Goal: Task Accomplishment & Management: Complete application form

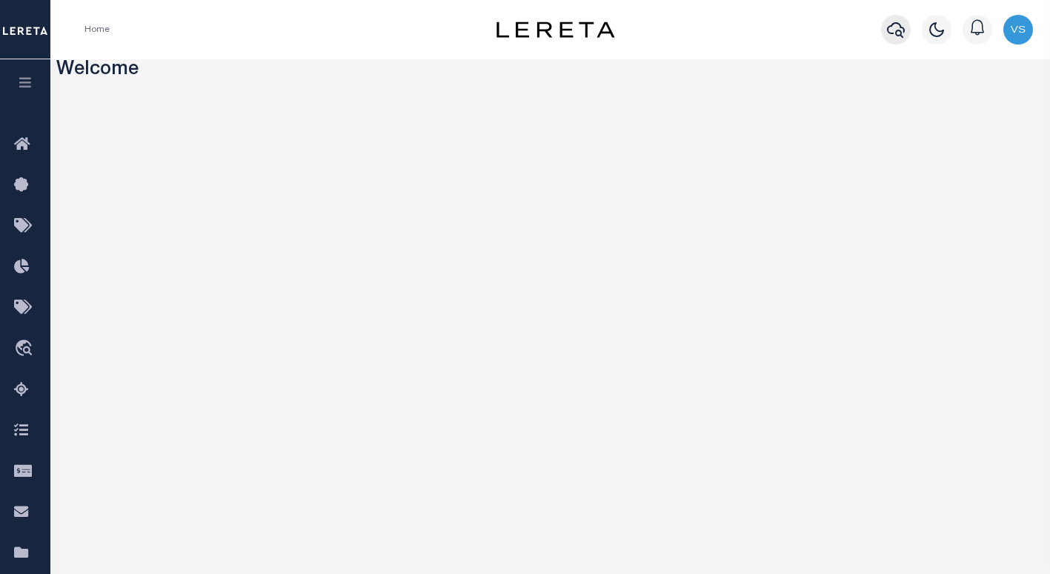
click at [899, 31] on icon "button" at bounding box center [896, 30] width 18 height 16
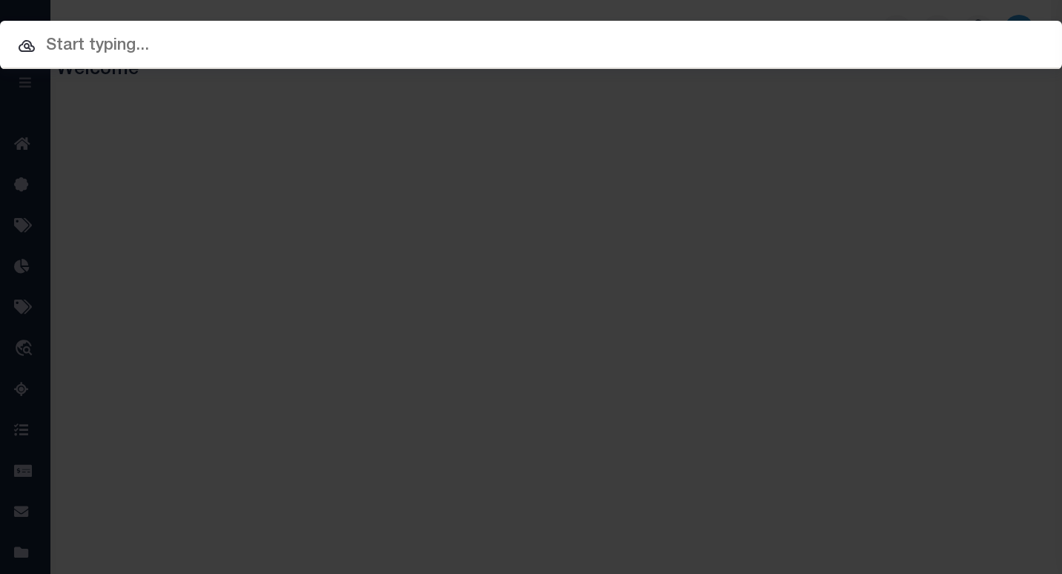
paste input "1412770"
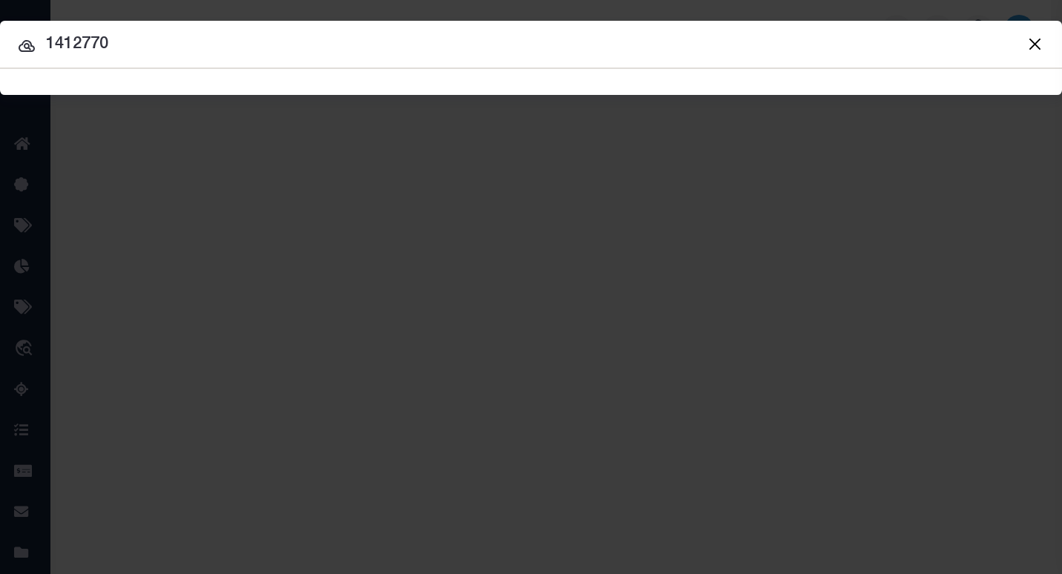
type input "1412770"
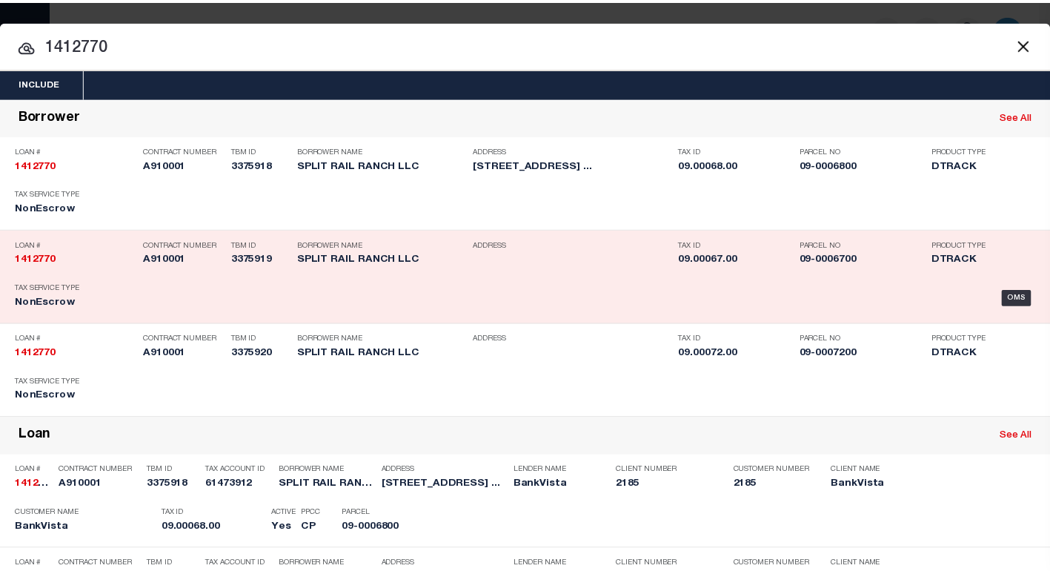
scroll to position [338, 0]
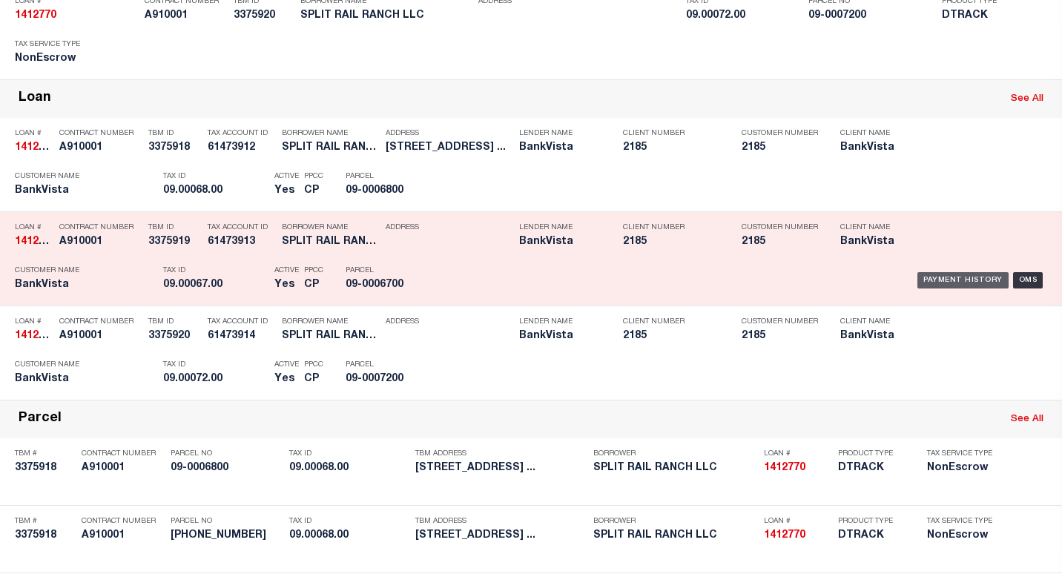
click at [958, 279] on div "Payment History" at bounding box center [962, 280] width 91 height 16
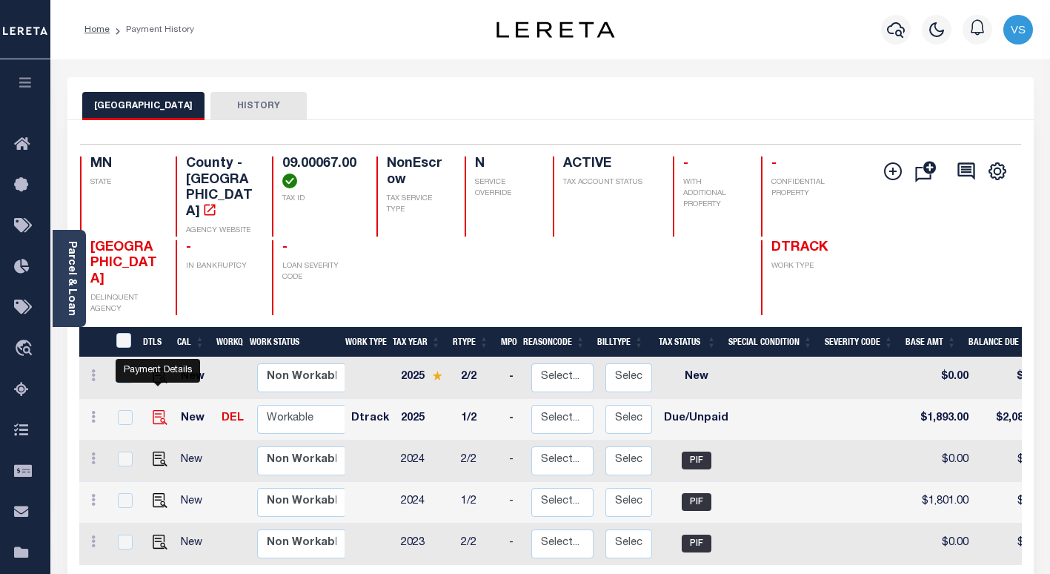
click at [154, 410] on img "" at bounding box center [160, 417] width 15 height 15
checkbox input "true"
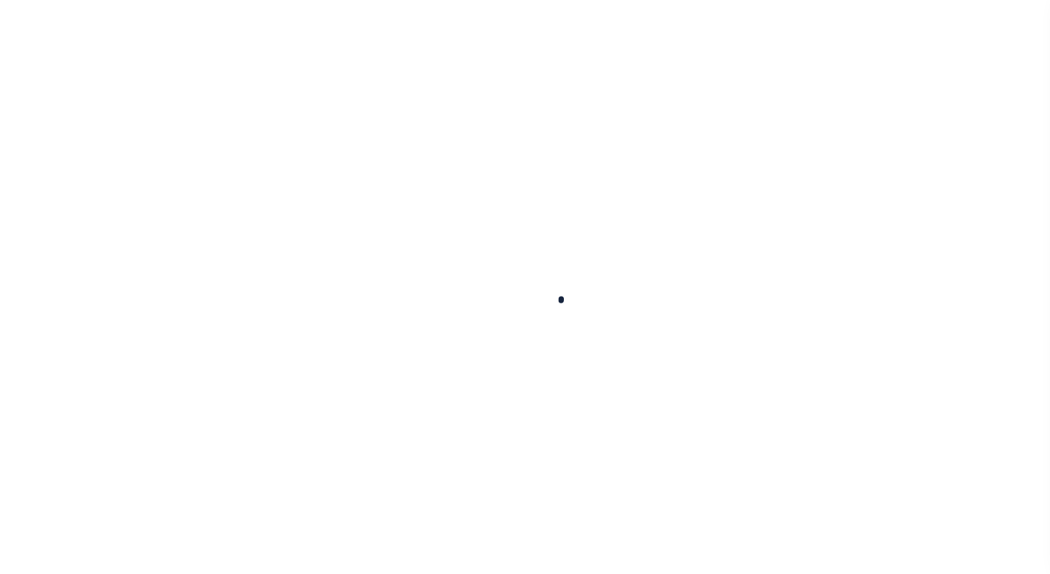
checkbox input "false"
type input "08/31/2025"
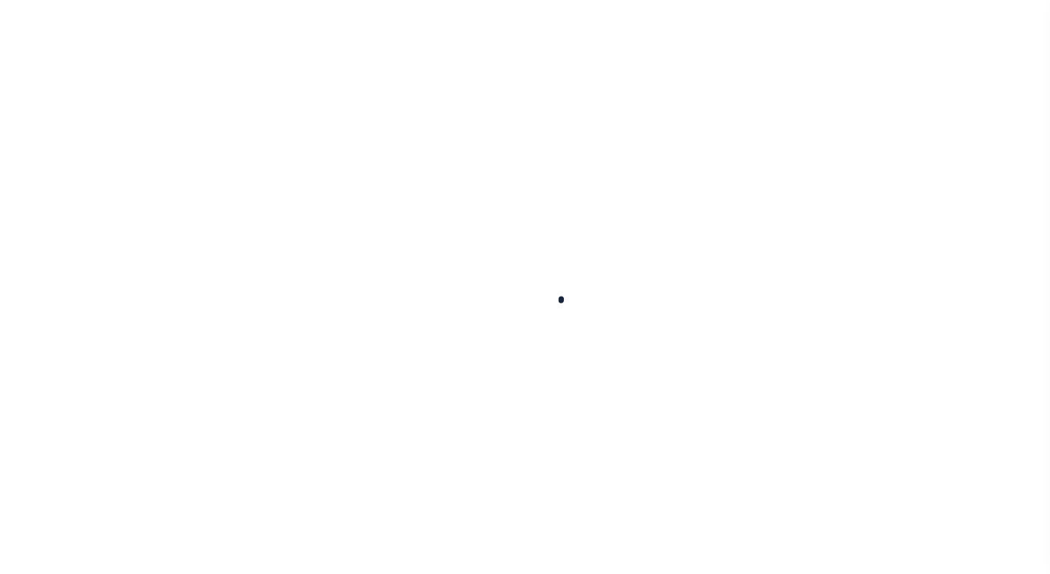
type input "[DATE]"
select select "DUE"
type input "$1,893"
type input "$189.3"
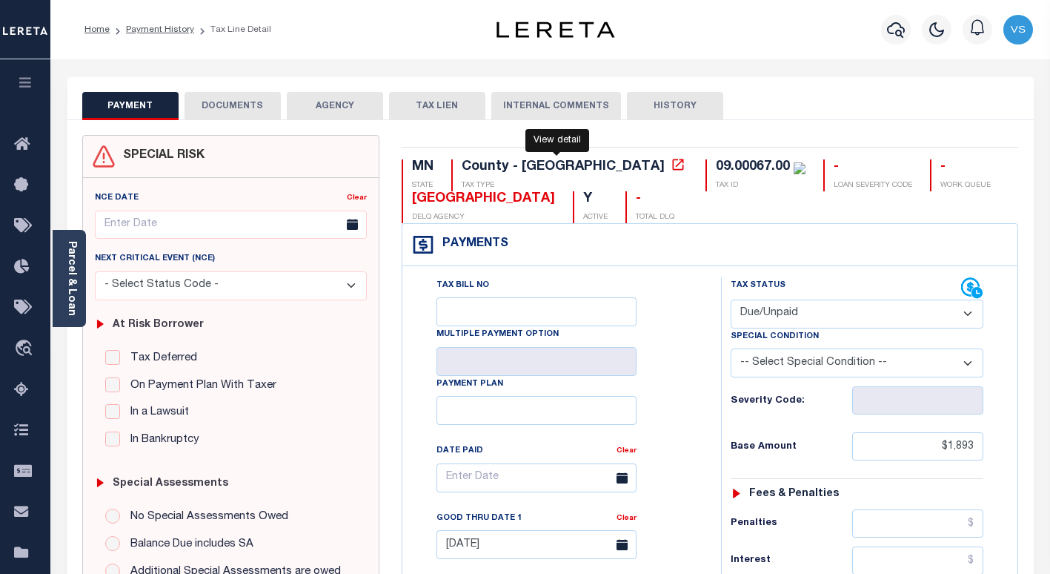
click at [671, 171] on icon at bounding box center [678, 164] width 15 height 15
drag, startPoint x: 528, startPoint y: 197, endPoint x: 413, endPoint y: 204, distance: 115.1
click at [413, 204] on div "[GEOGRAPHIC_DATA]" at bounding box center [483, 199] width 143 height 16
click at [716, 168] on div "09.00067.00" at bounding box center [753, 166] width 74 height 13
drag, startPoint x: 666, startPoint y: 172, endPoint x: 593, endPoint y: 168, distance: 73.5
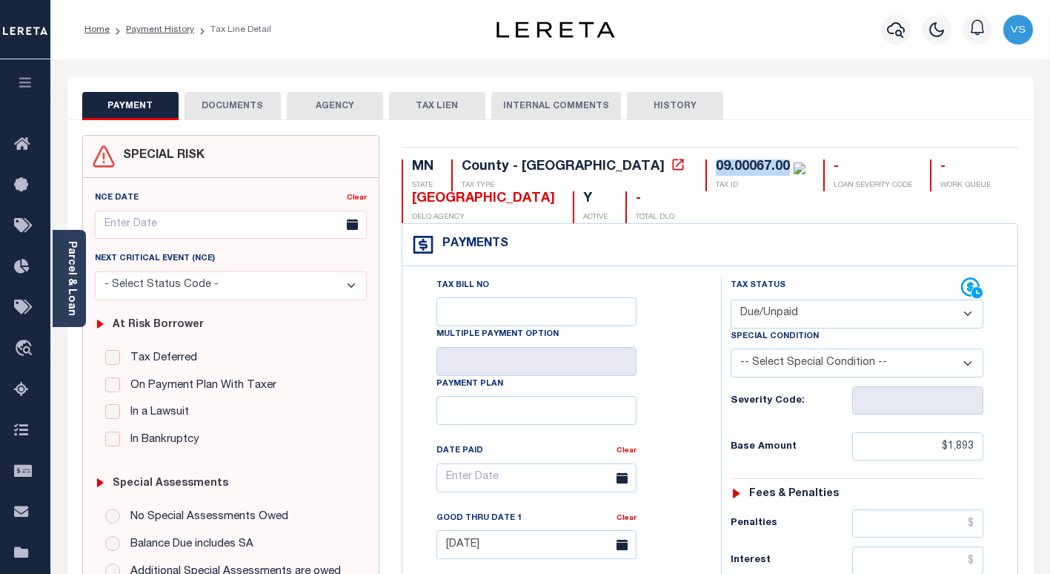
click at [706, 168] on div "09.00067.00 TAX ID" at bounding box center [756, 175] width 100 height 32
copy div "09.00067.00"
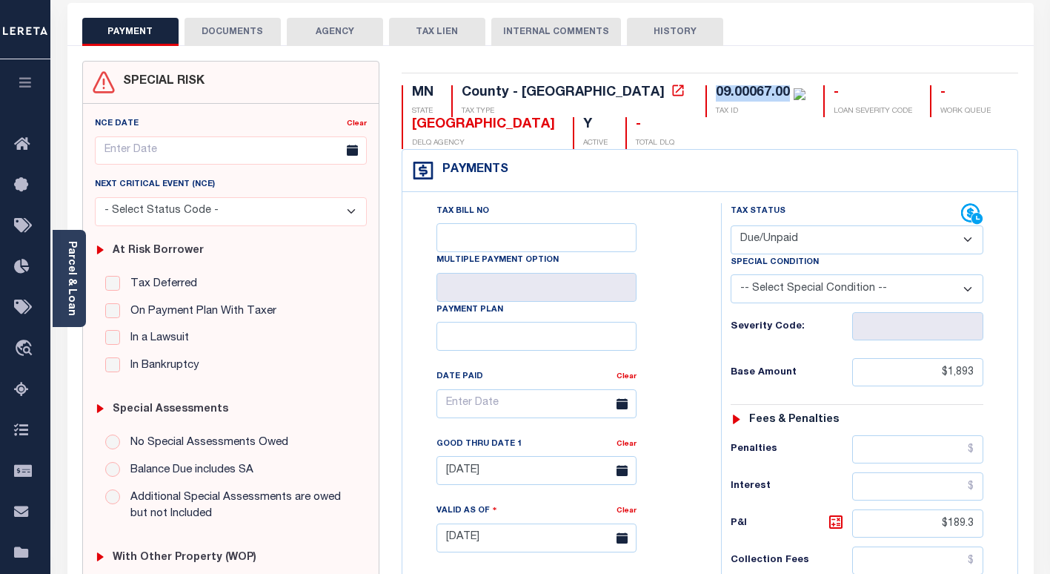
scroll to position [371, 0]
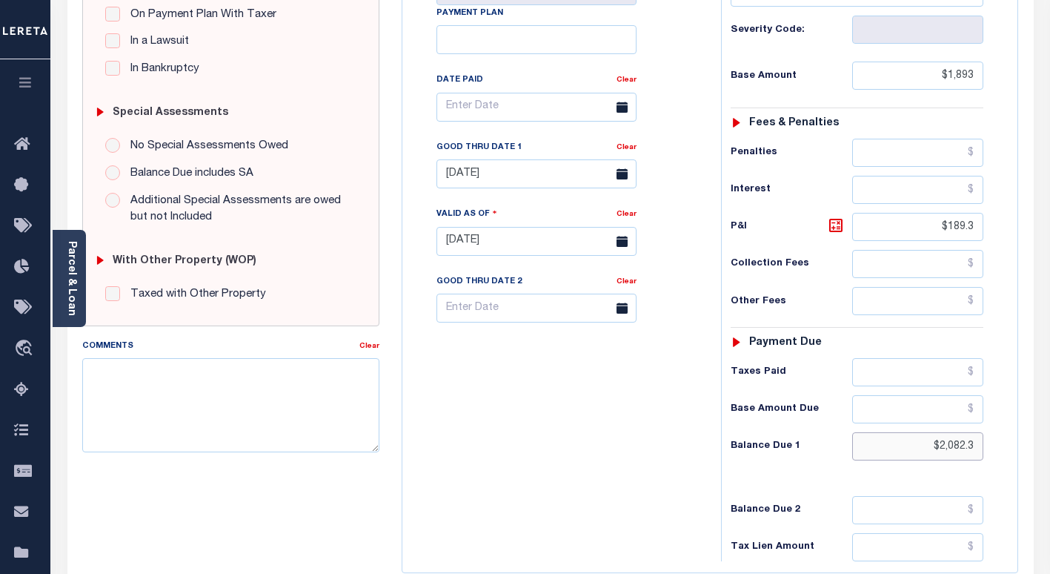
drag, startPoint x: 983, startPoint y: 451, endPoint x: 916, endPoint y: 445, distance: 67.7
click at [916, 445] on input "$2,082.3" at bounding box center [918, 446] width 131 height 28
paste input "2,101.2"
type input "$2,101.23"
type input "[DATE]"
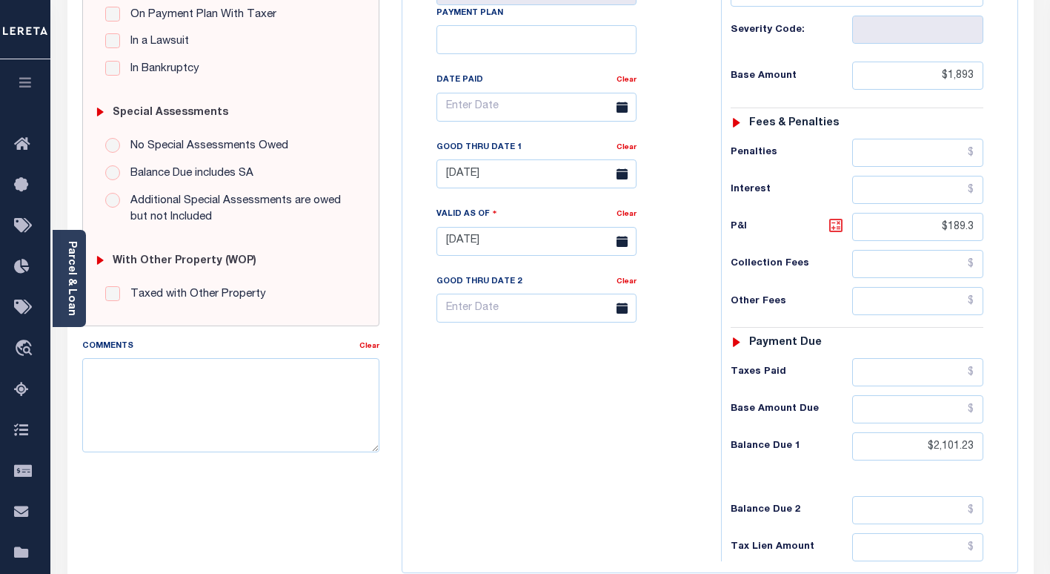
click at [838, 233] on icon at bounding box center [836, 225] width 18 height 18
type input "$208.23"
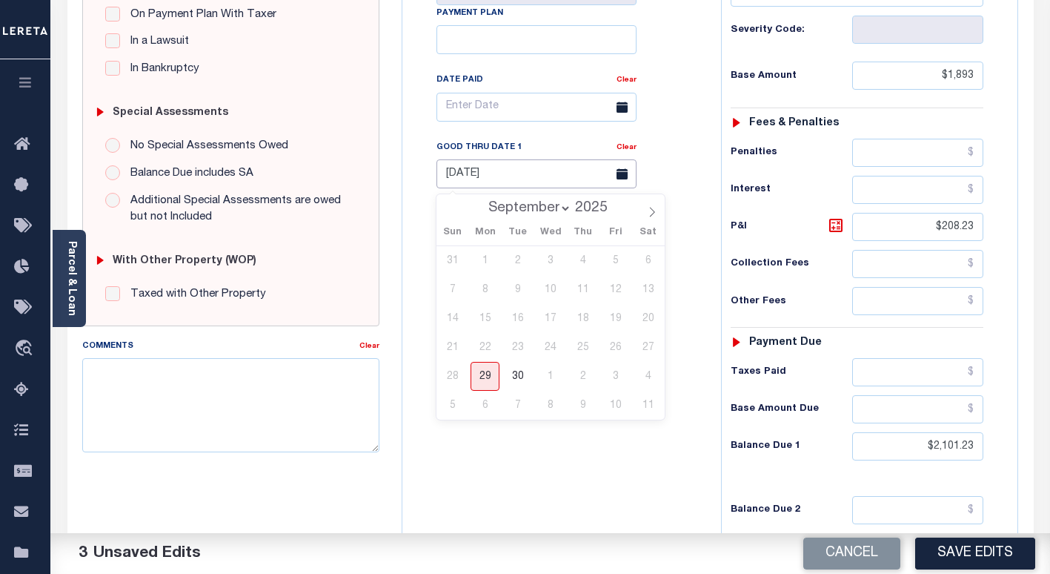
click at [486, 168] on input "08/31/2025" at bounding box center [537, 173] width 200 height 29
click at [516, 380] on span "30" at bounding box center [517, 376] width 29 height 29
type input "09/30/2025"
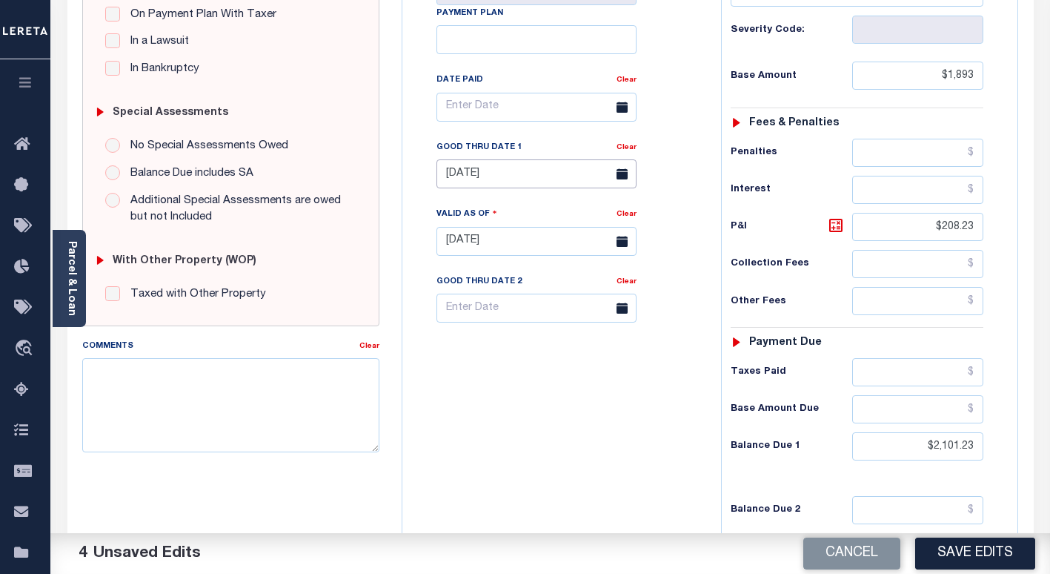
scroll to position [74, 0]
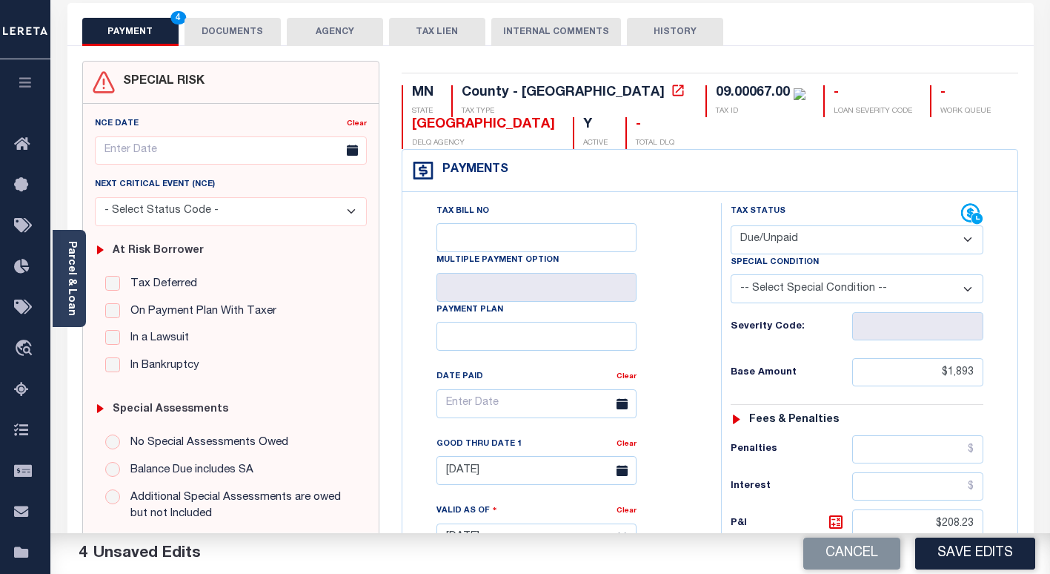
click at [221, 37] on button "DOCUMENTS" at bounding box center [233, 32] width 96 height 28
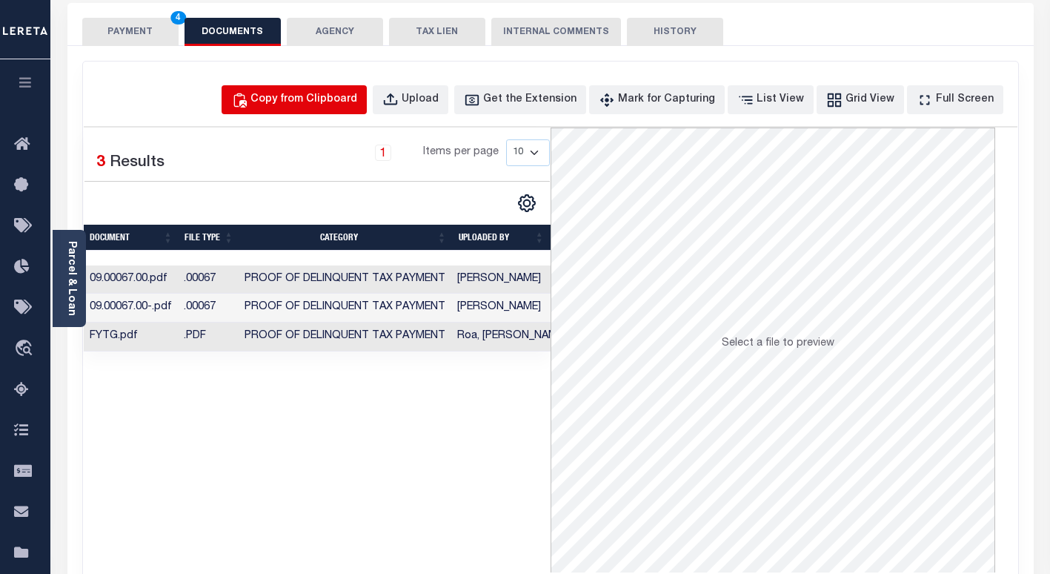
click at [325, 99] on div "Copy from Clipboard" at bounding box center [304, 100] width 107 height 16
select select "POP"
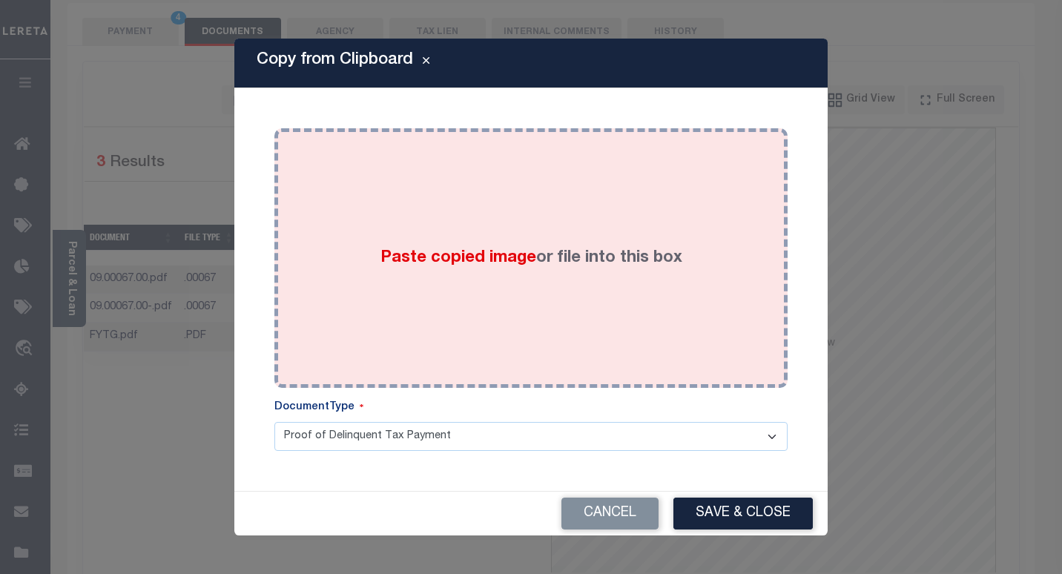
click at [368, 208] on div "Paste copied image or file into this box" at bounding box center [530, 257] width 491 height 237
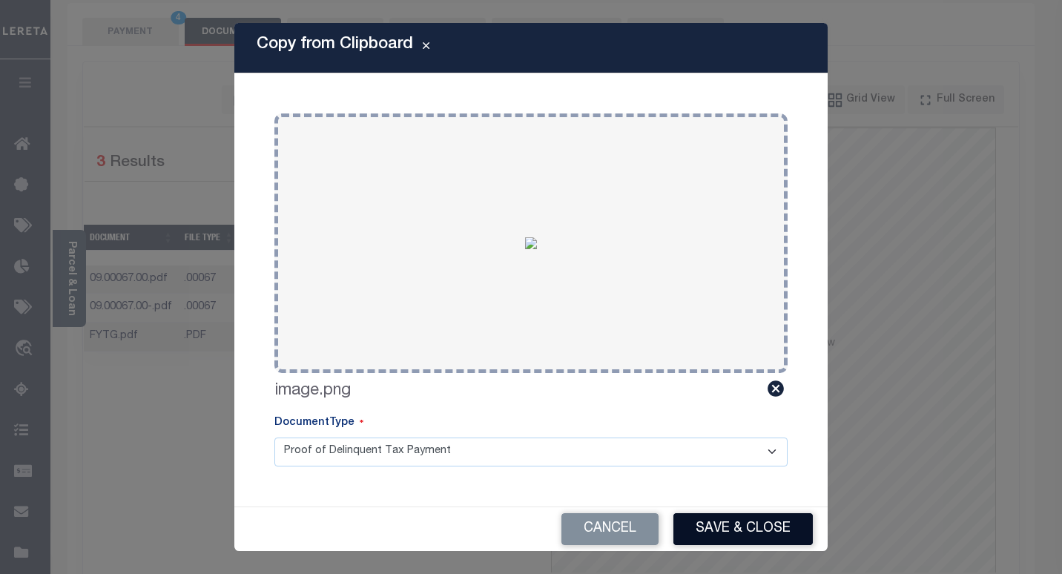
click at [712, 518] on button "Save & Close" at bounding box center [742, 529] width 139 height 32
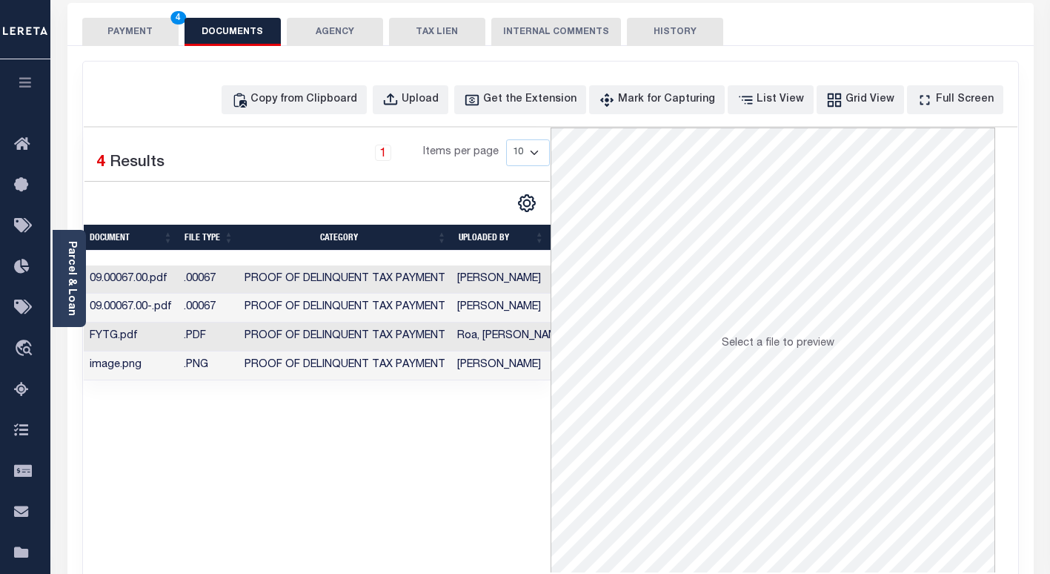
click at [125, 28] on button "PAYMENT 4" at bounding box center [130, 32] width 96 height 28
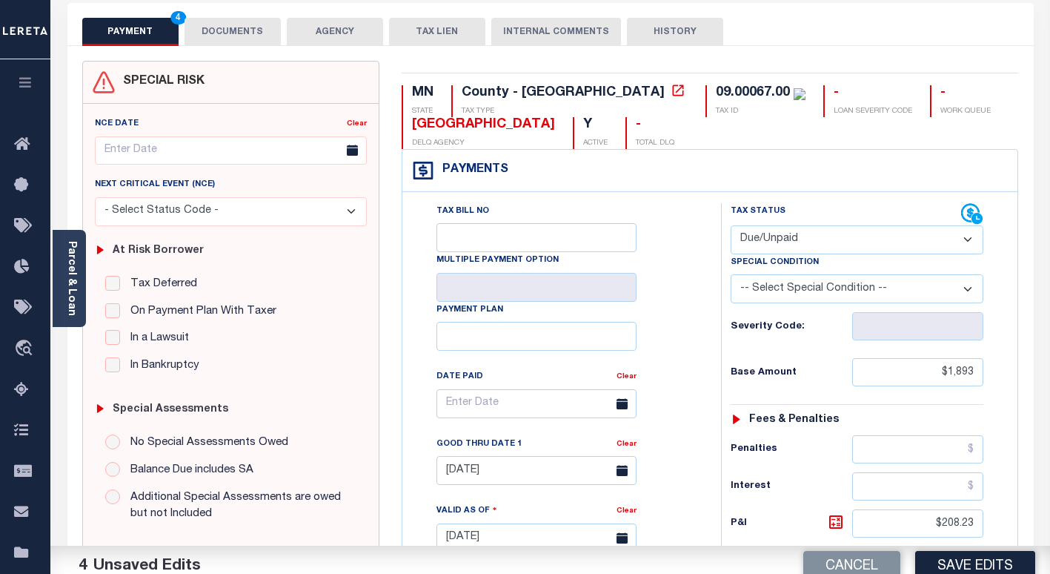
scroll to position [297, 0]
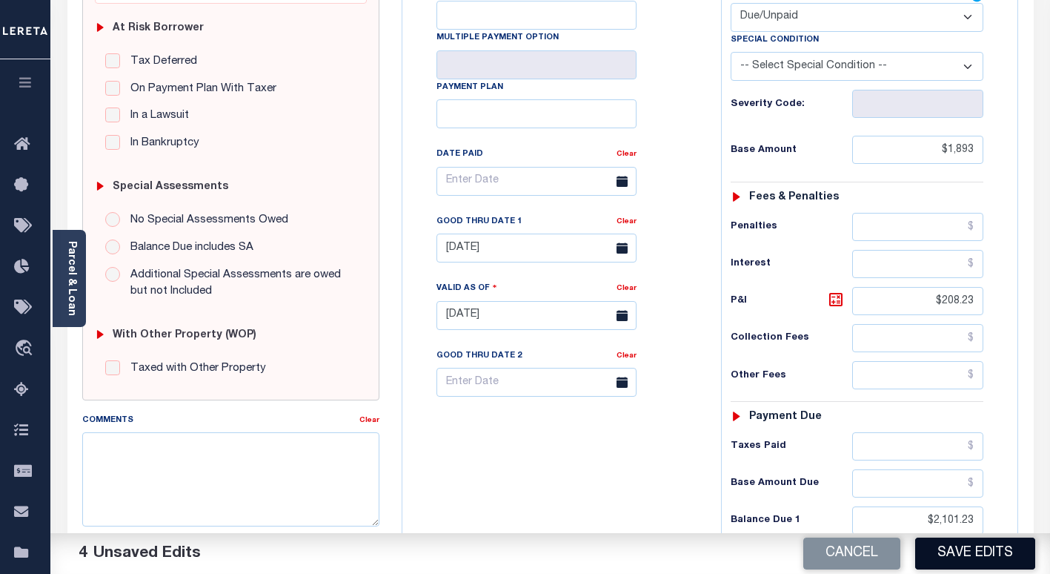
click at [953, 566] on button "Save Edits" at bounding box center [976, 553] width 120 height 32
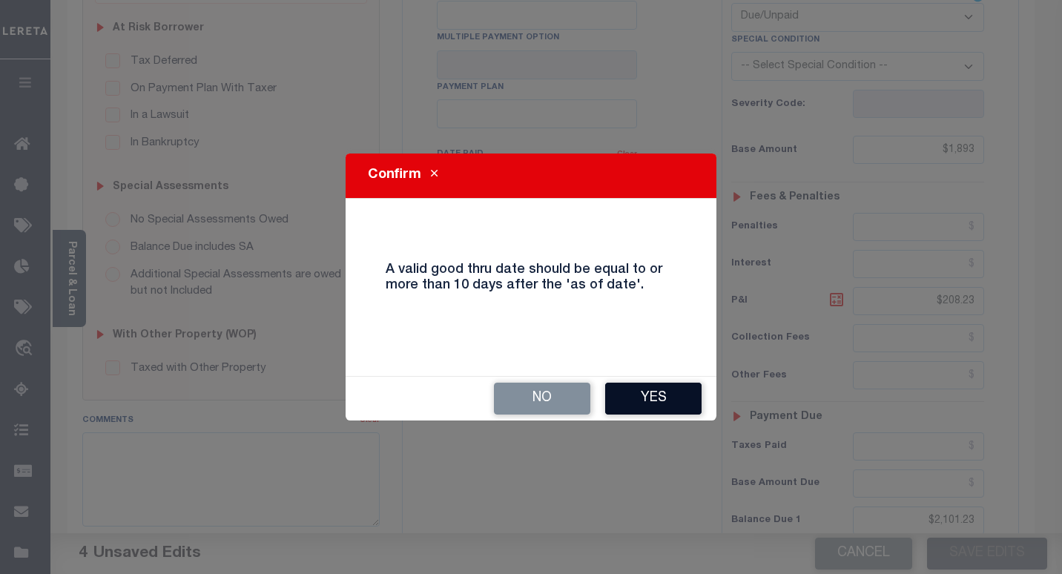
click at [652, 406] on button "Yes" at bounding box center [653, 399] width 96 height 32
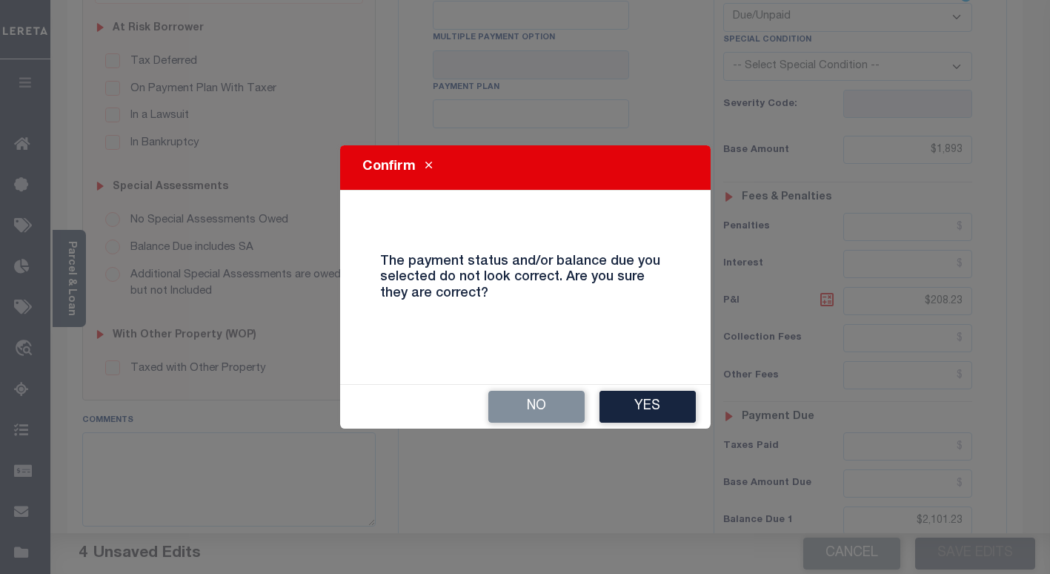
click at [652, 406] on button "Yes" at bounding box center [648, 407] width 96 height 32
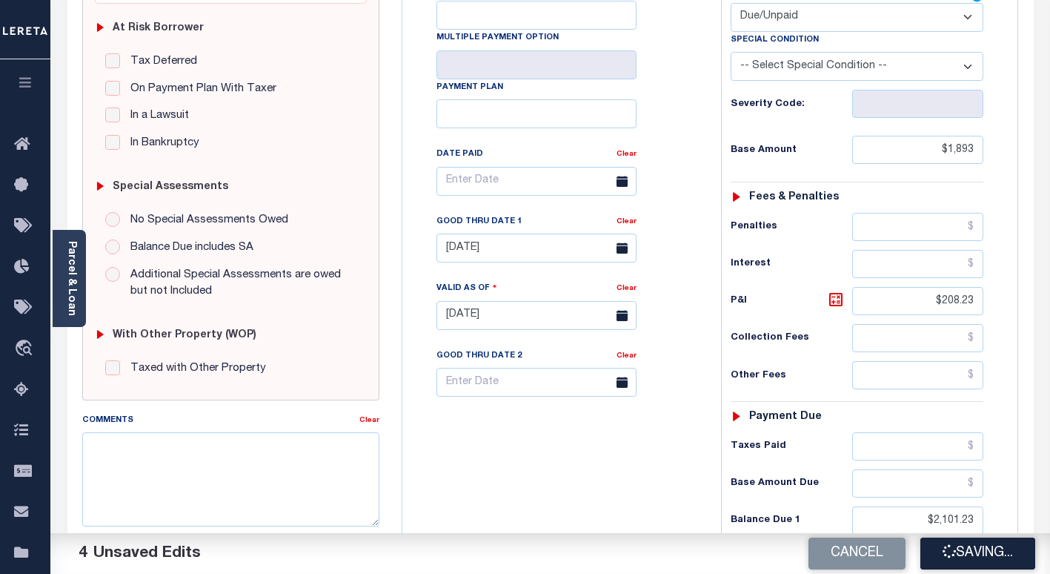
scroll to position [74, 0]
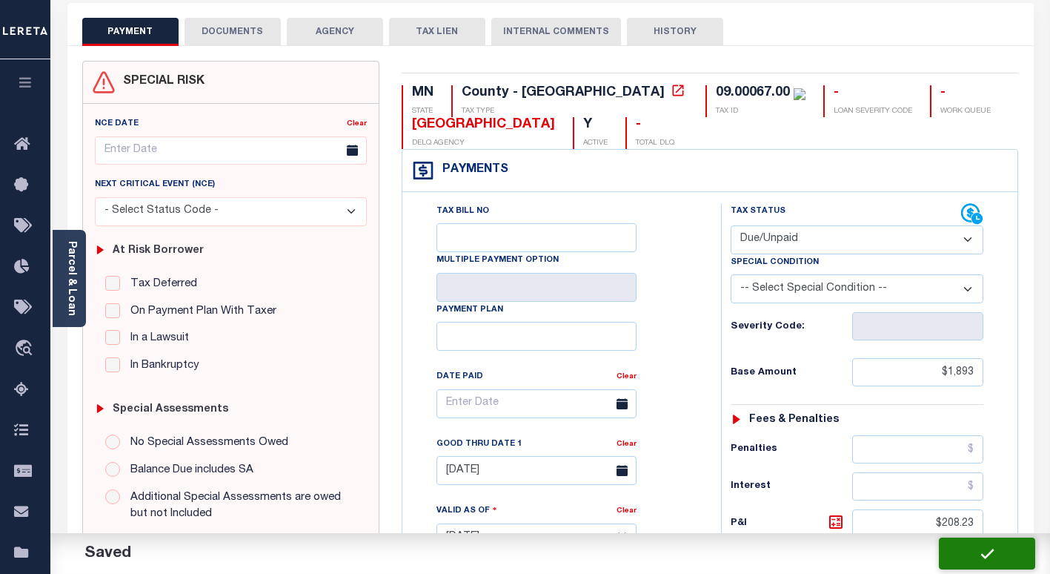
checkbox input "false"
type input "$1,893"
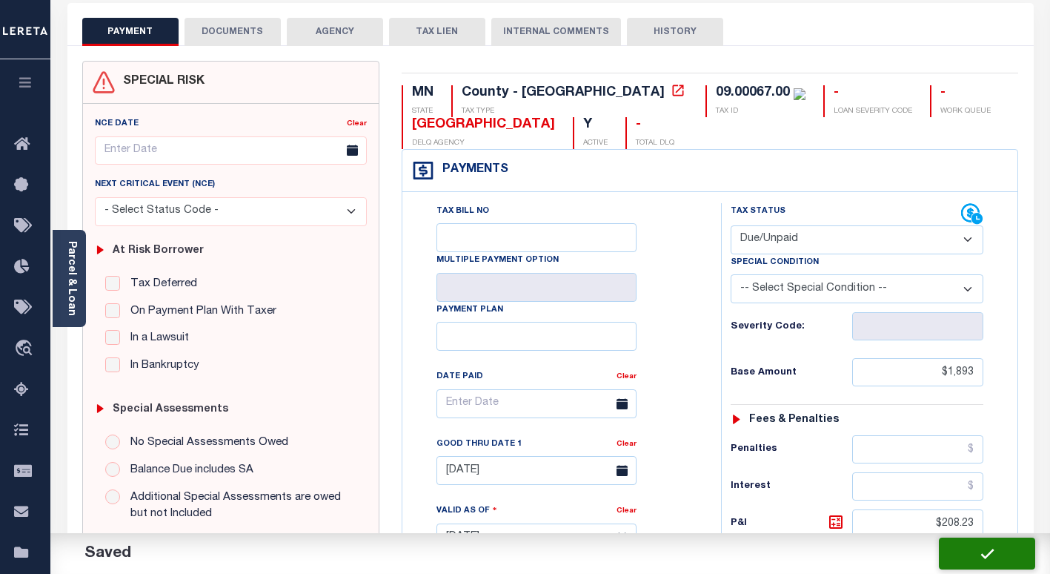
type input "$208.23"
type input "$2,101.23"
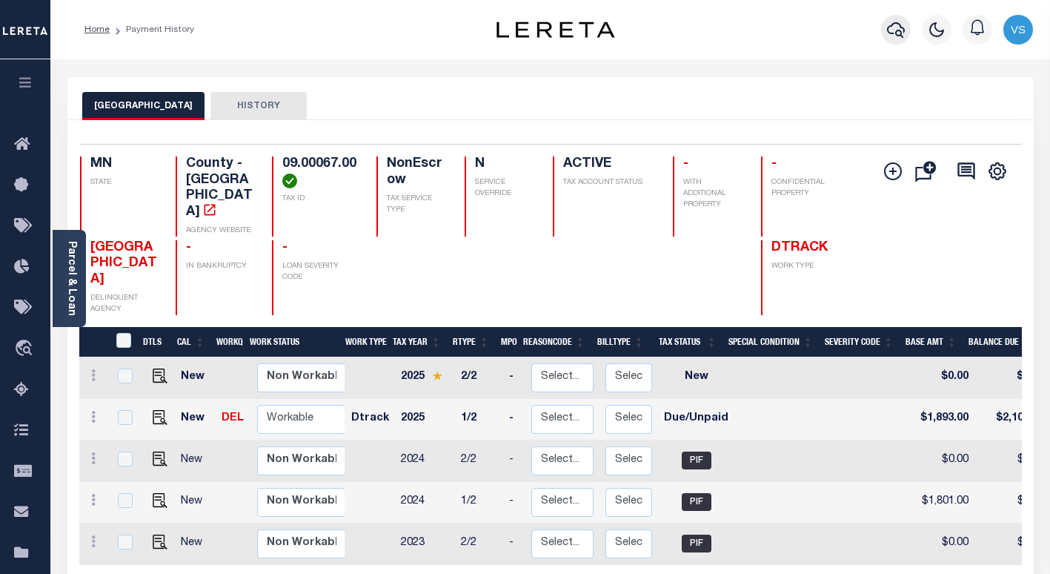
click at [885, 27] on button "button" at bounding box center [896, 30] width 30 height 30
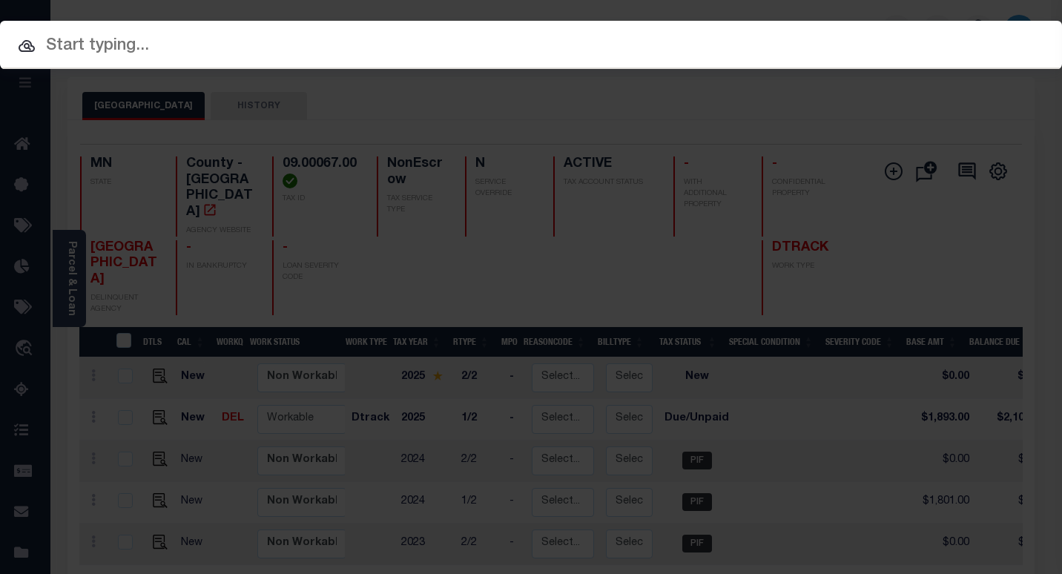
paste input "1412770"
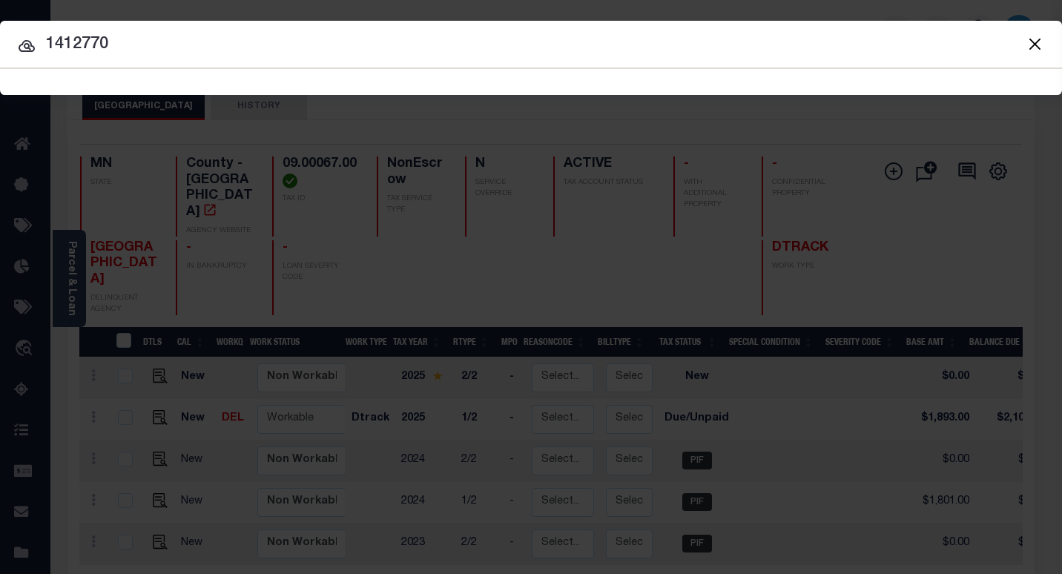
type input "1412770"
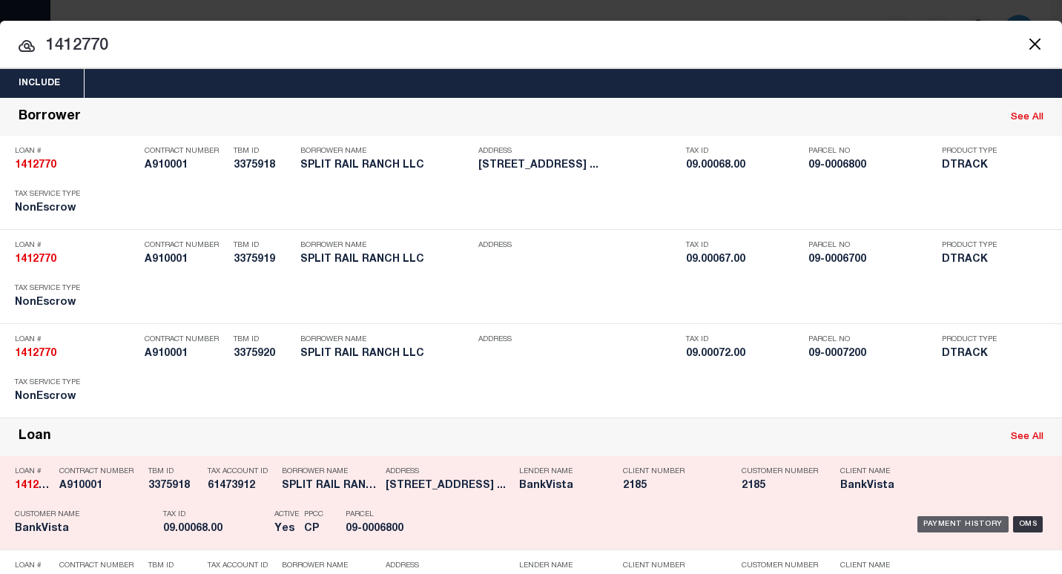
click at [927, 520] on div "Payment History" at bounding box center [962, 524] width 91 height 16
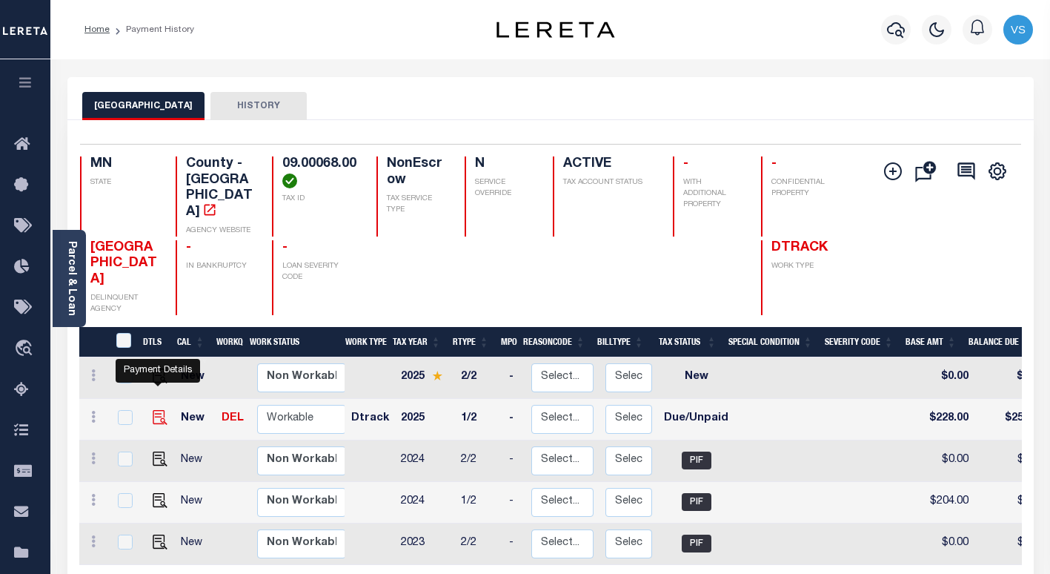
click at [154, 410] on img "" at bounding box center [160, 417] width 15 height 15
checkbox input "true"
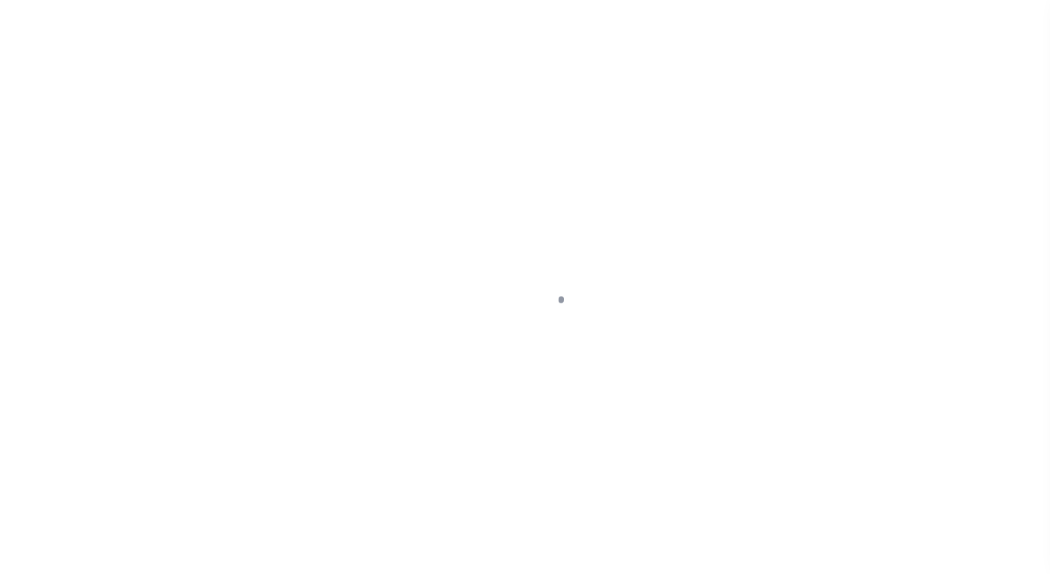
select select "DUE"
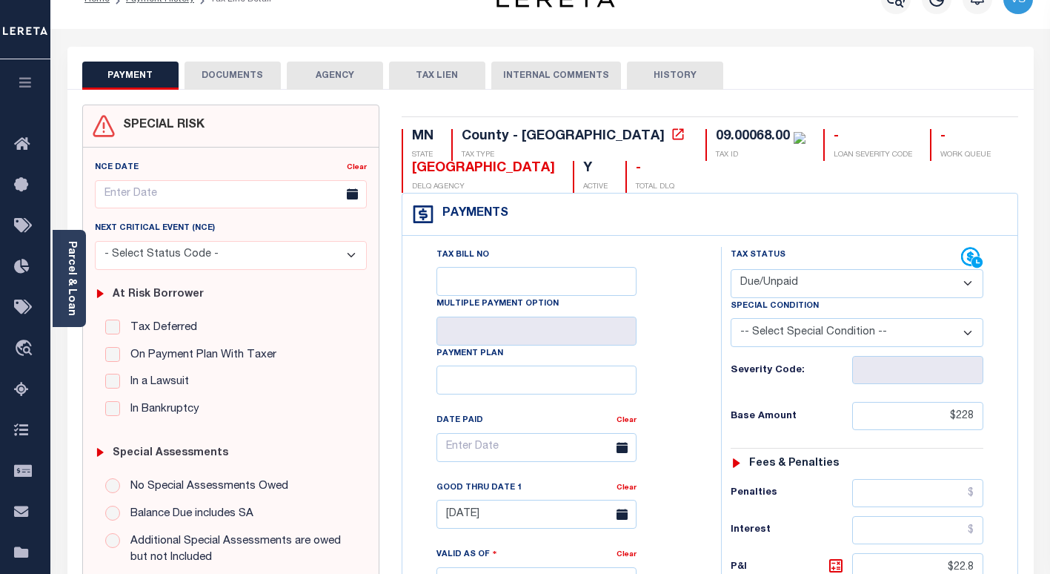
scroll to position [327, 0]
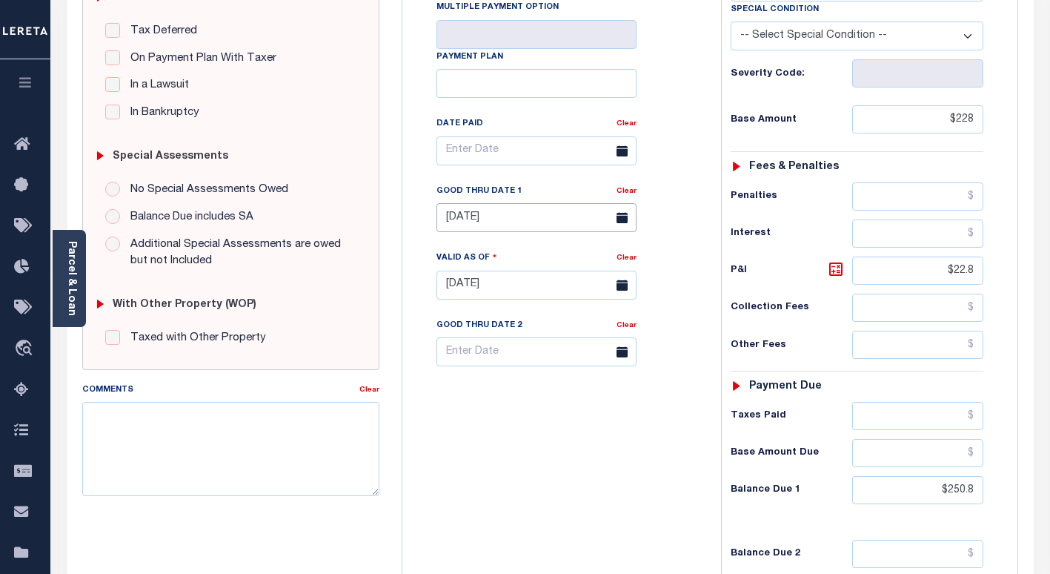
click at [471, 223] on input "08/31/2025" at bounding box center [537, 217] width 200 height 29
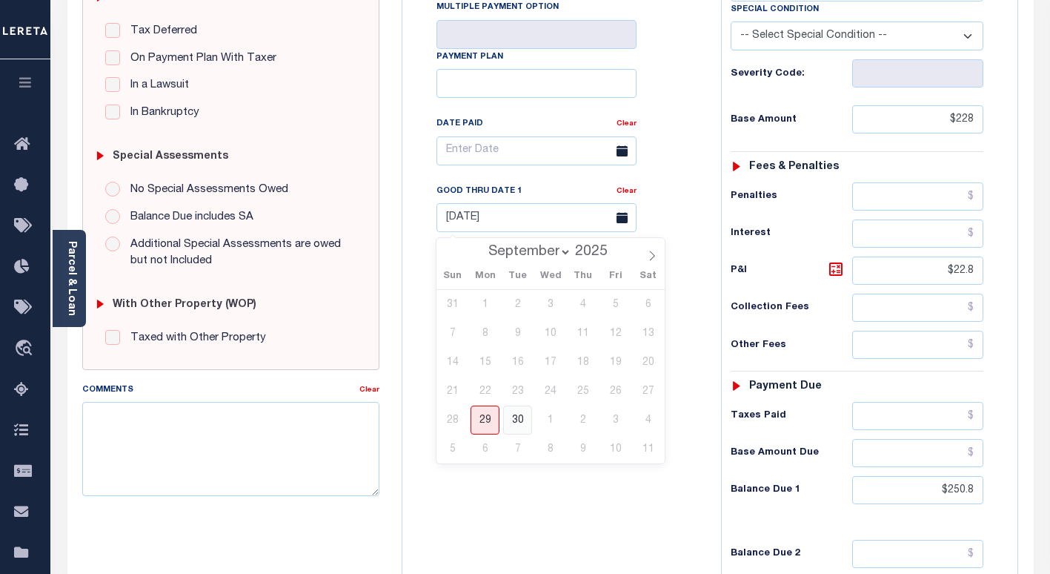
click at [517, 427] on span "30" at bounding box center [517, 420] width 29 height 29
type input "09/30/2025"
type input "[DATE]"
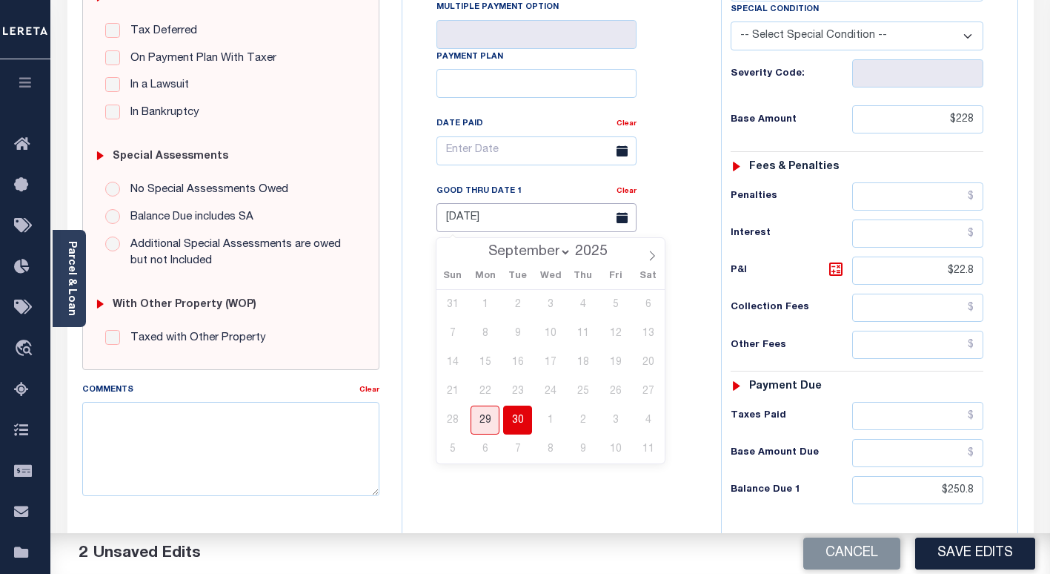
scroll to position [549, 0]
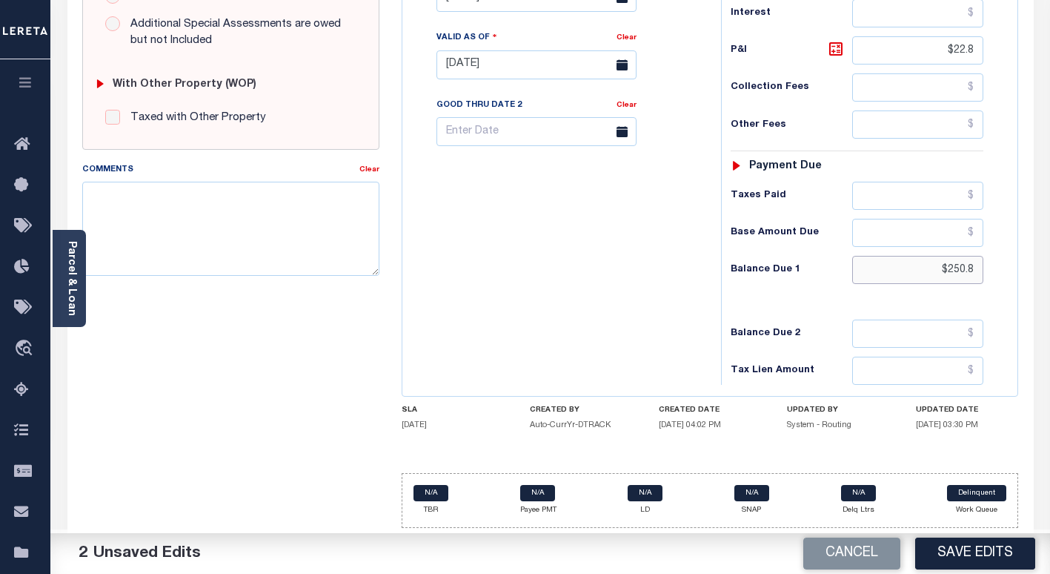
drag, startPoint x: 976, startPoint y: 270, endPoint x: 909, endPoint y: 279, distance: 68.0
click at [910, 279] on input "$250.8" at bounding box center [918, 270] width 131 height 28
paste input "253.0"
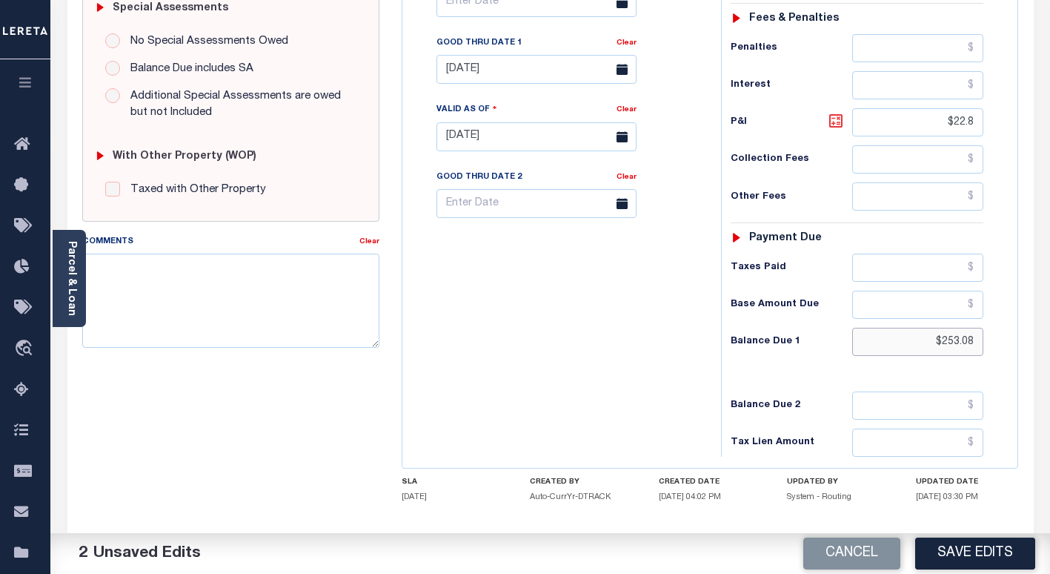
type input "$253.08"
click at [838, 125] on icon at bounding box center [836, 120] width 9 height 9
type input "$25.08"
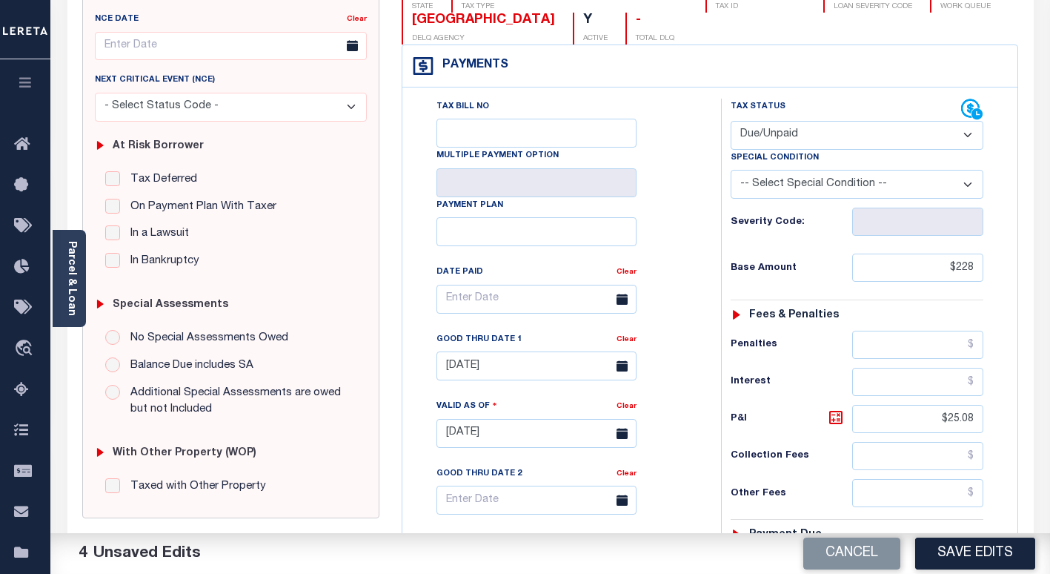
scroll to position [30, 0]
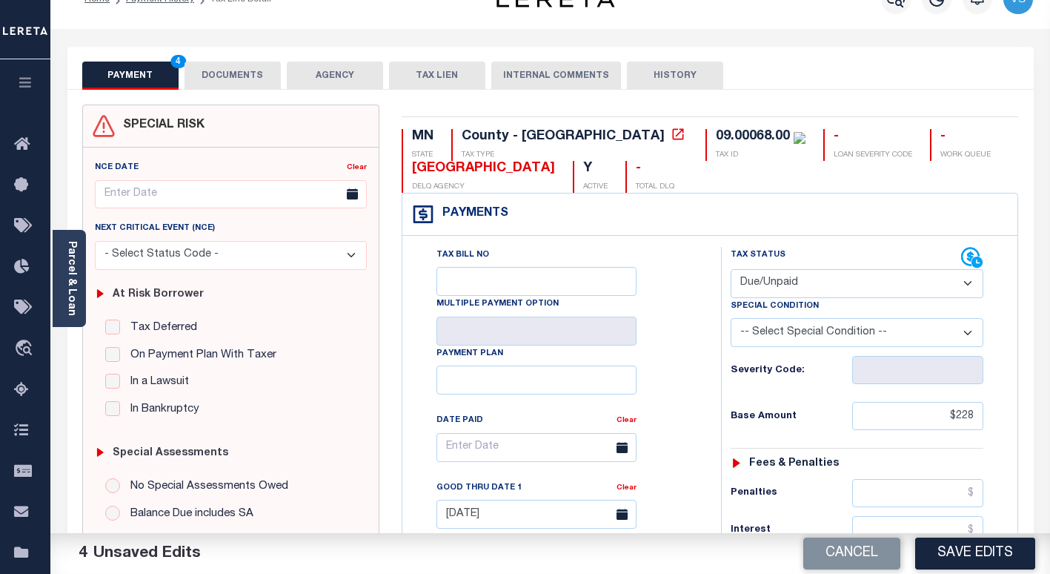
click at [206, 87] on button "DOCUMENTS" at bounding box center [233, 76] width 96 height 28
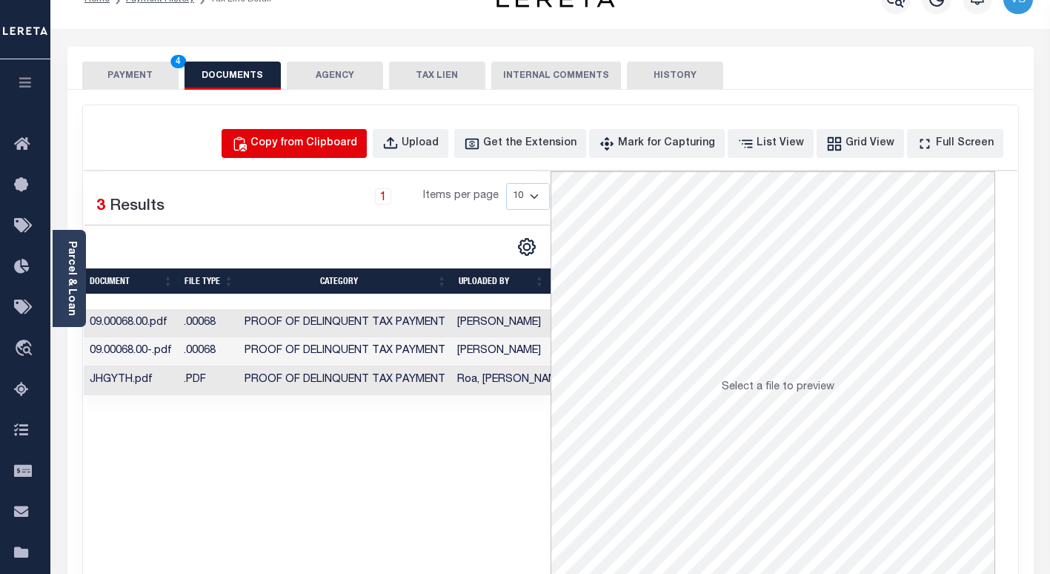
click at [348, 138] on div "Copy from Clipboard" at bounding box center [304, 144] width 107 height 16
select select "POP"
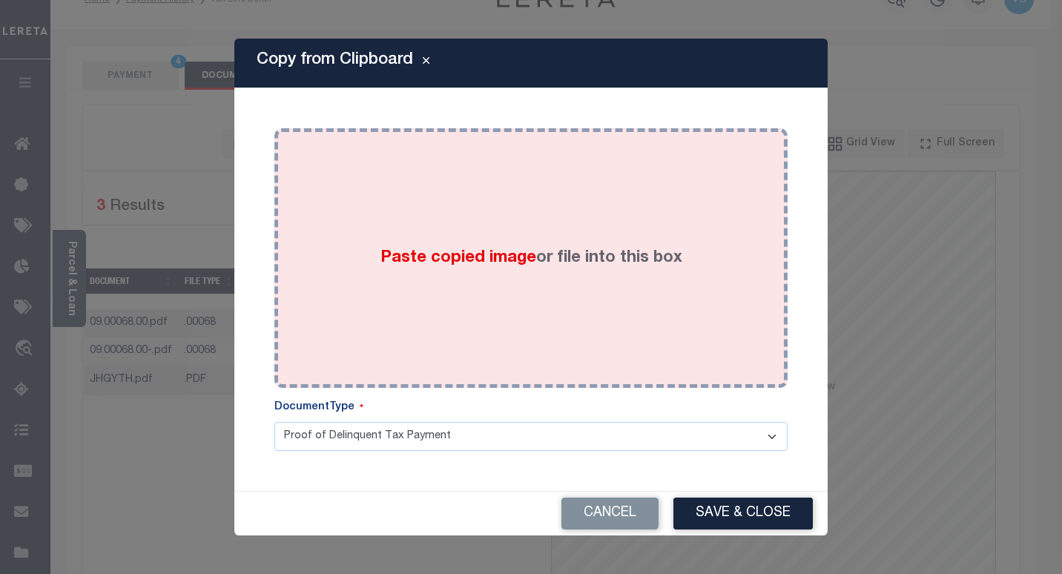
click at [400, 262] on span "Paste copied image" at bounding box center [458, 258] width 156 height 16
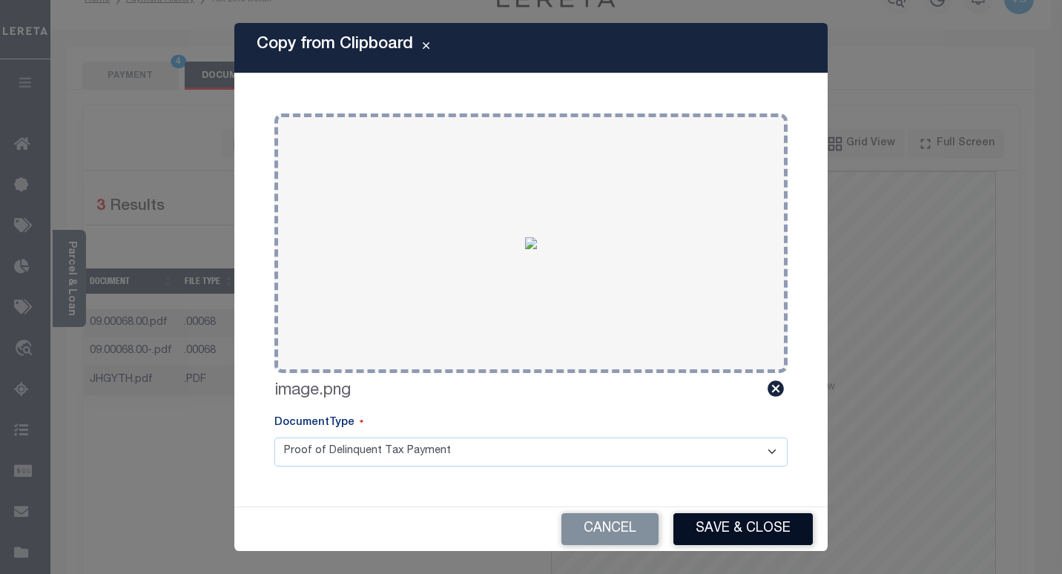
click at [718, 525] on button "Save & Close" at bounding box center [742, 529] width 139 height 32
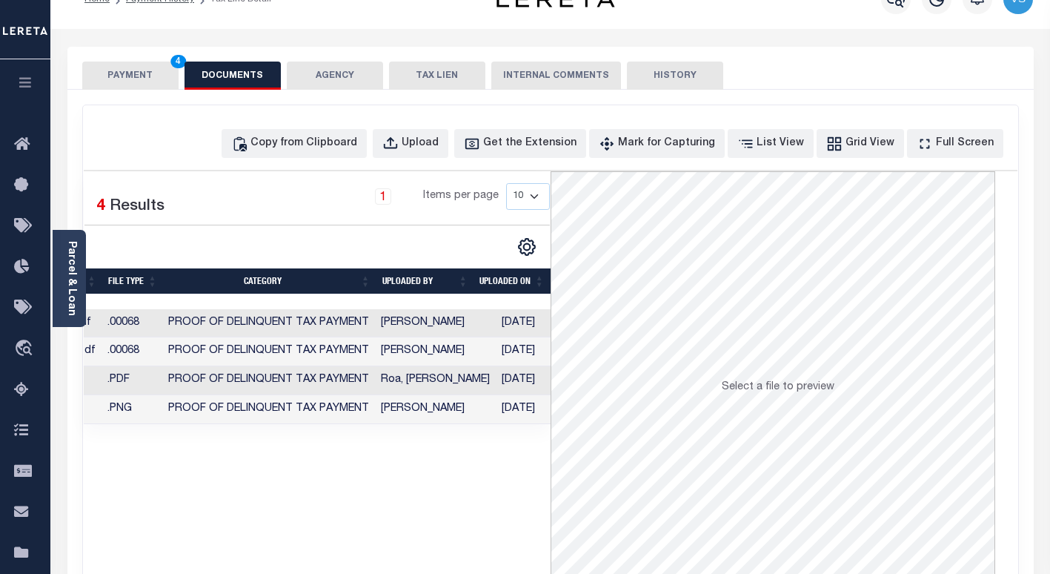
scroll to position [0, 0]
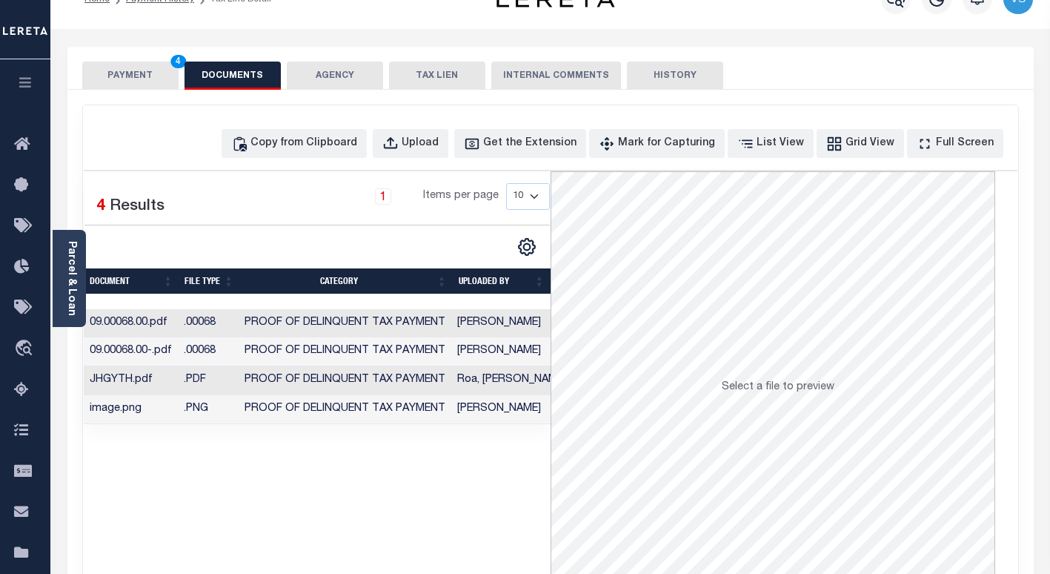
click at [143, 81] on button "PAYMENT 4" at bounding box center [130, 76] width 96 height 28
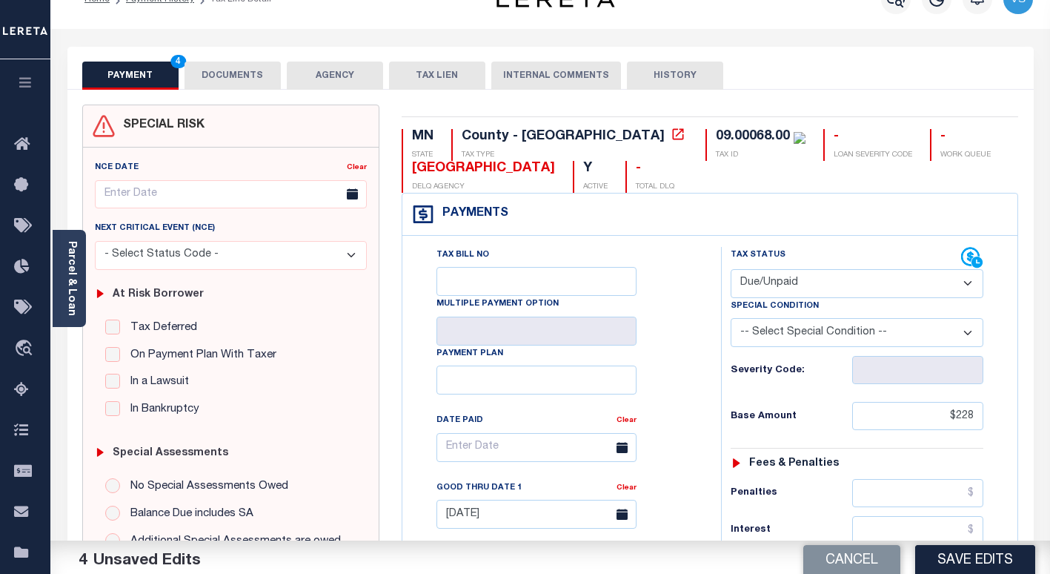
scroll to position [327, 0]
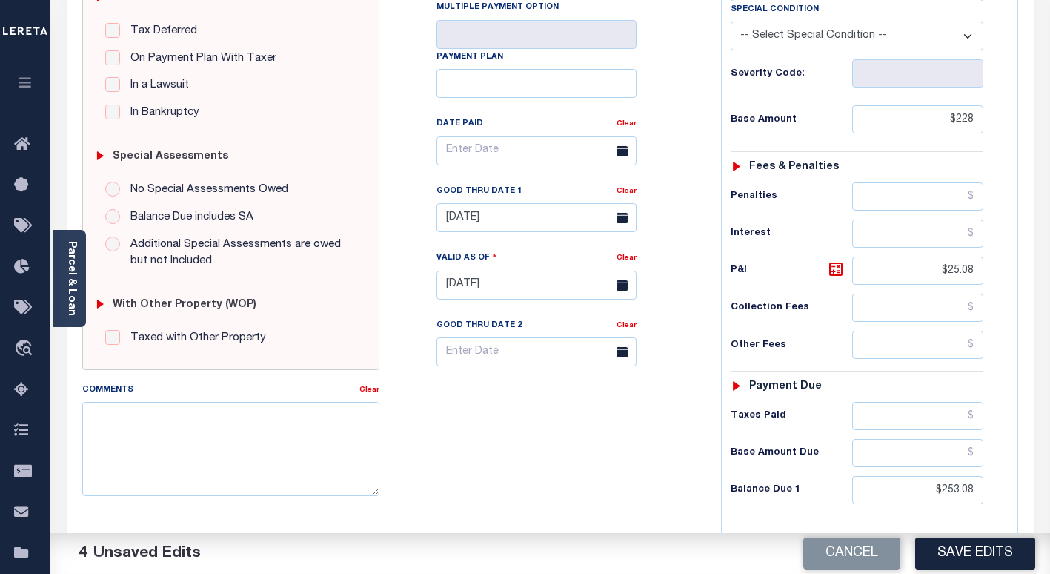
click at [948, 563] on button "Save Edits" at bounding box center [976, 553] width 120 height 32
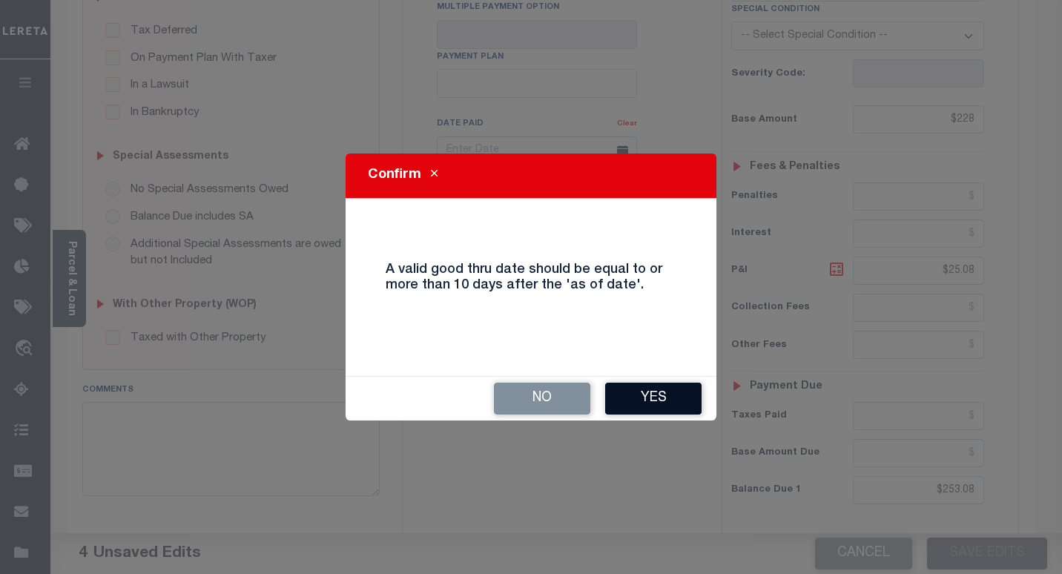
click at [635, 396] on button "Yes" at bounding box center [653, 399] width 96 height 32
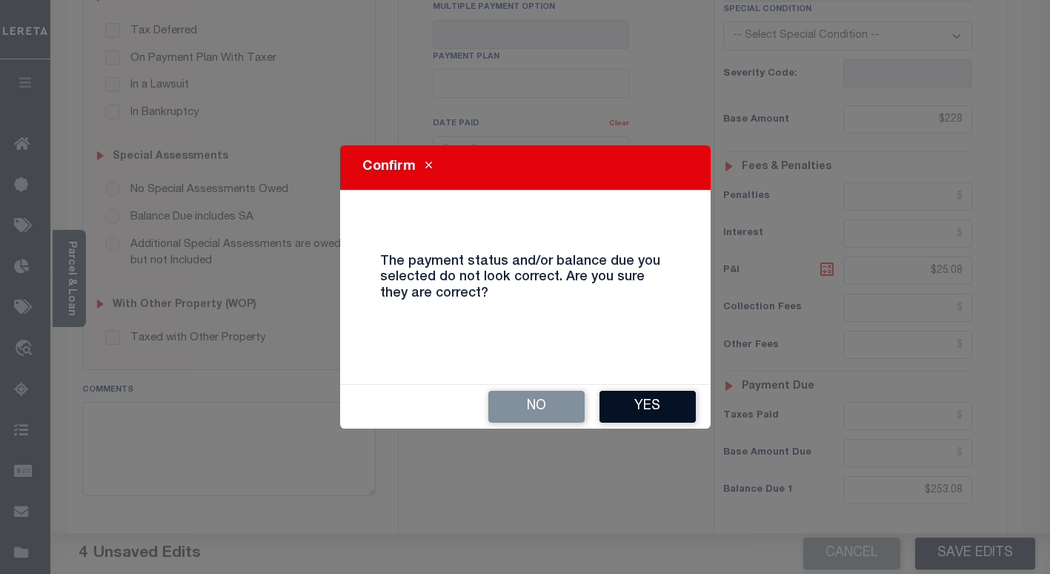
click at [647, 411] on button "Yes" at bounding box center [648, 407] width 96 height 32
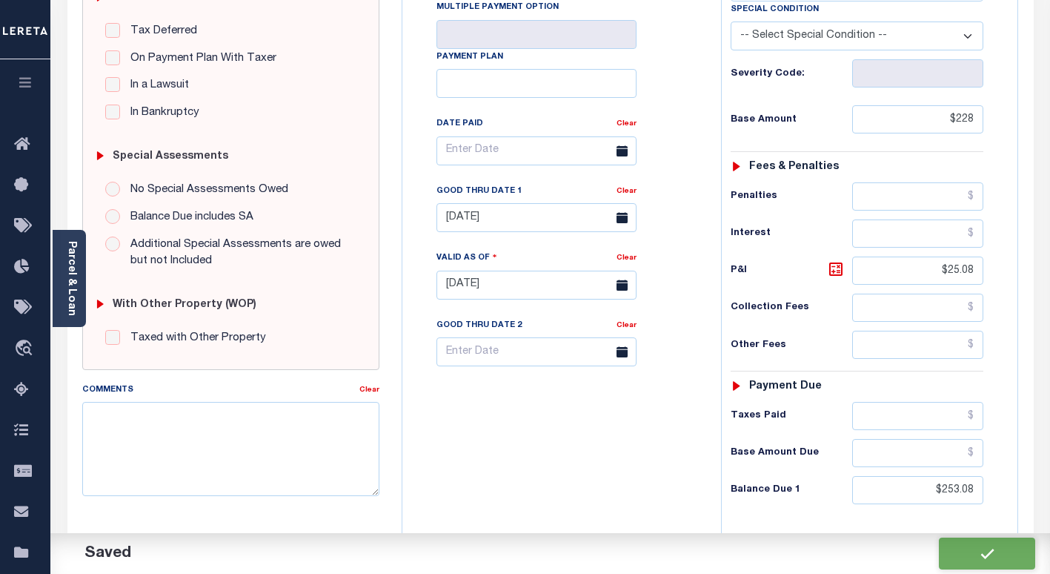
checkbox input "false"
type input "$228"
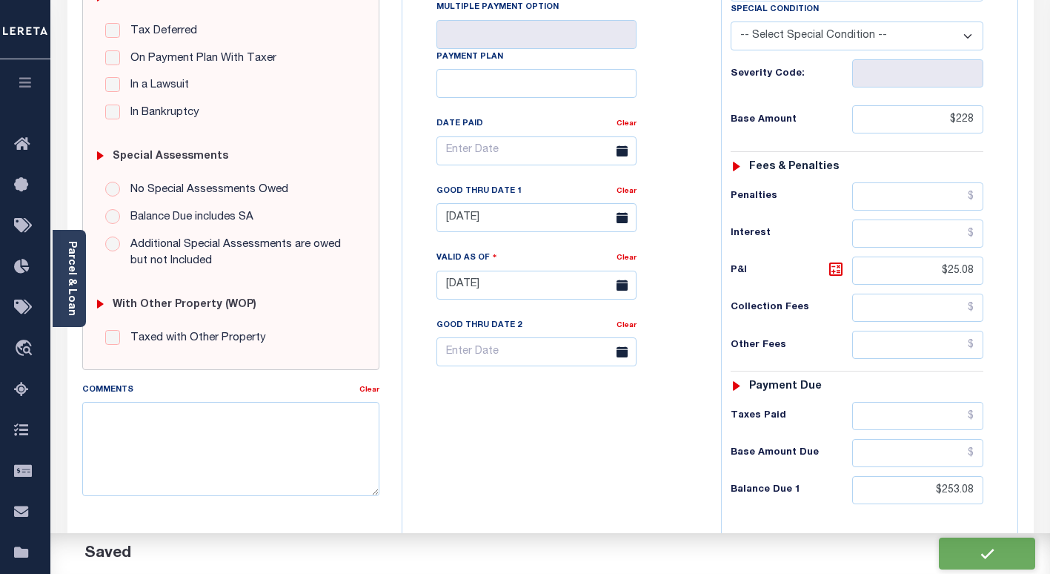
type input "$25.08"
type input "$253.08"
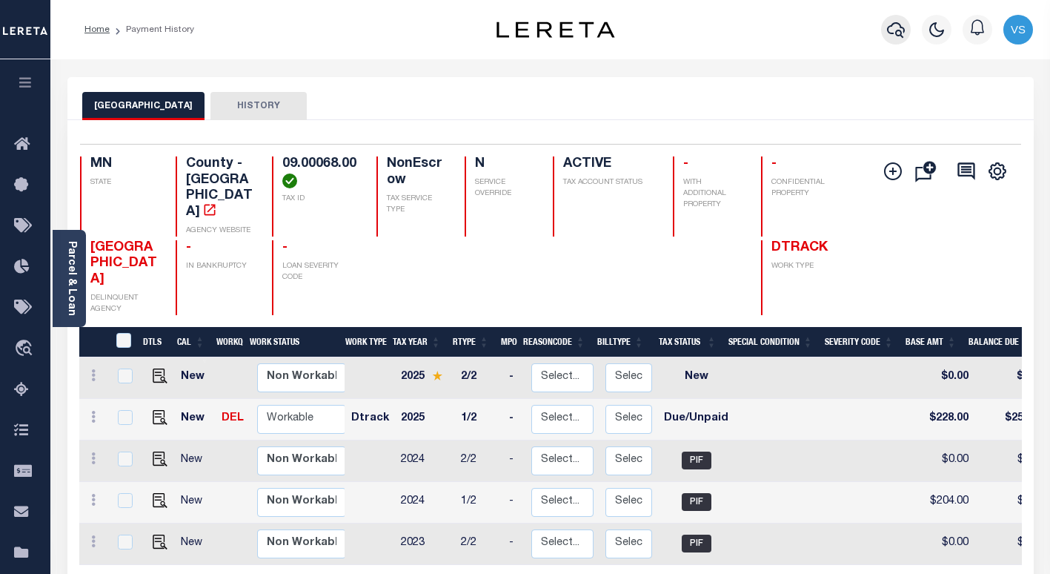
click at [896, 33] on icon "button" at bounding box center [896, 30] width 18 height 18
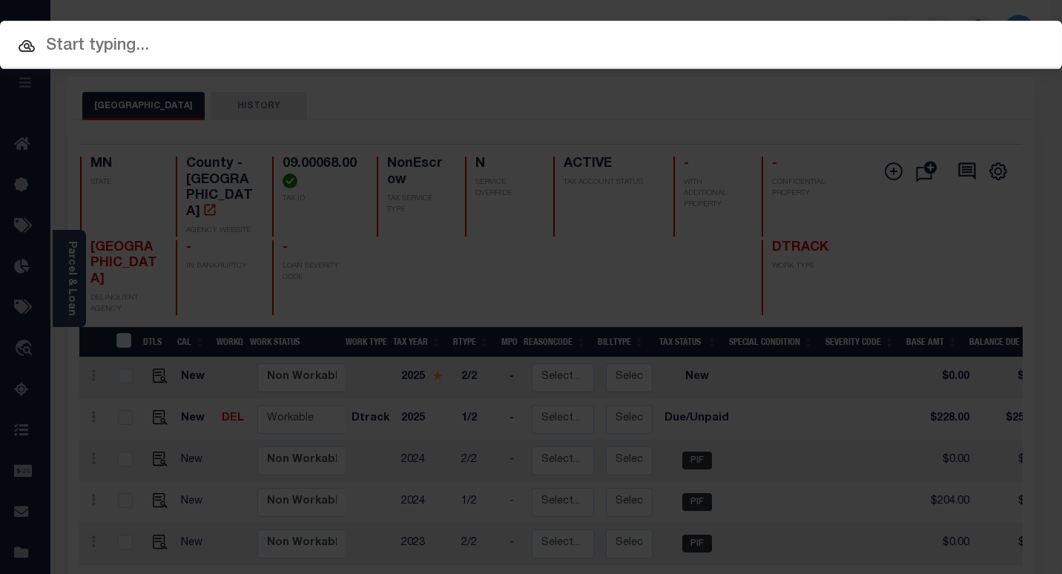
paste input "1412770"
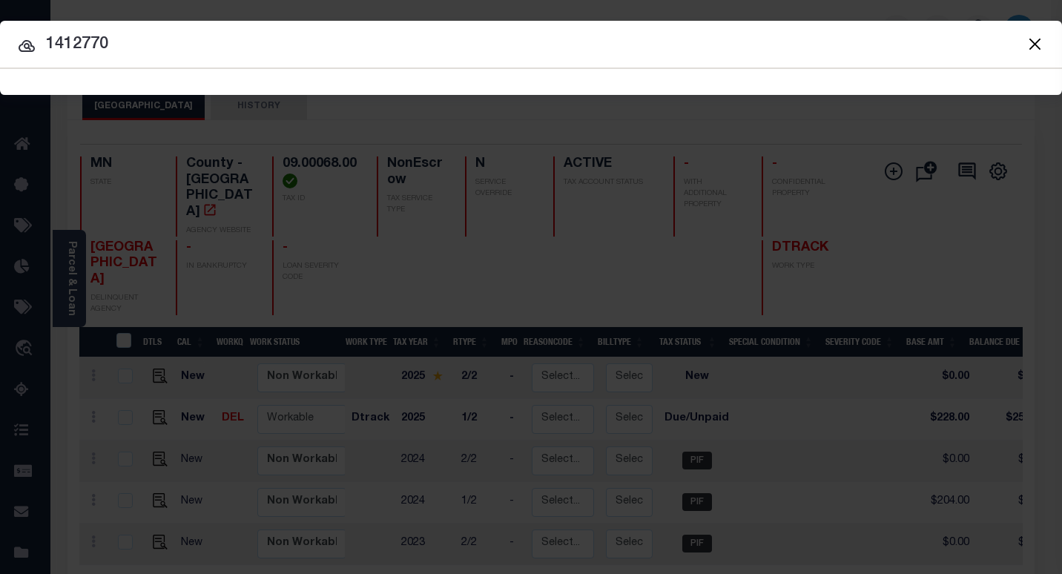
type input "1412770"
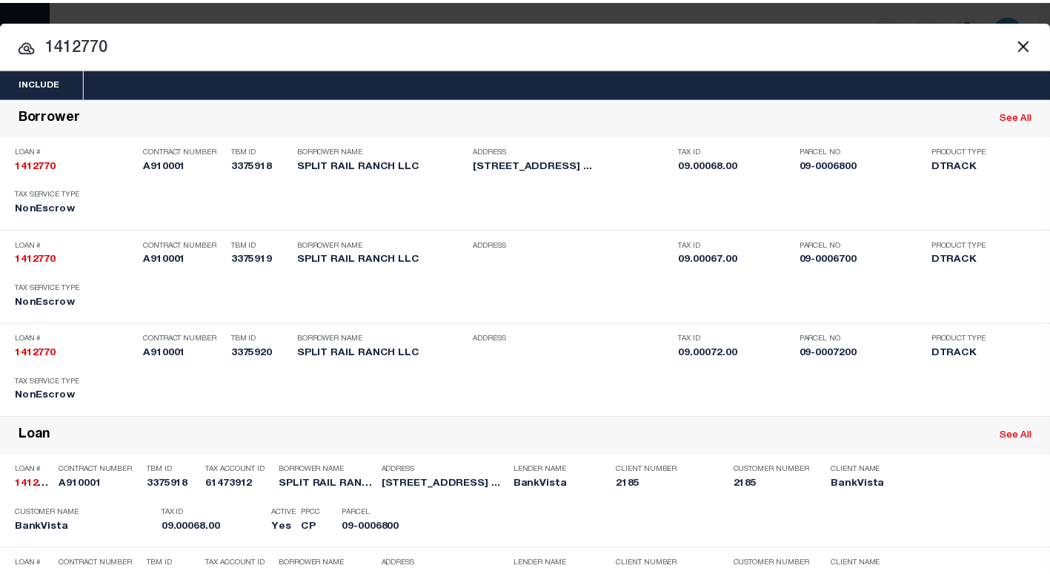
scroll to position [222, 0]
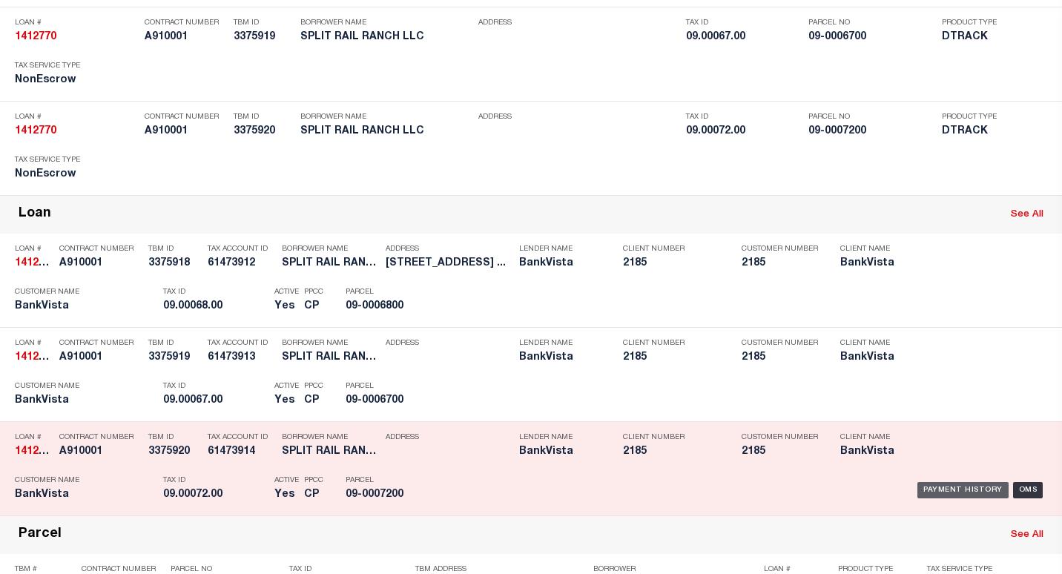
click at [962, 495] on div "Payment History" at bounding box center [962, 490] width 91 height 16
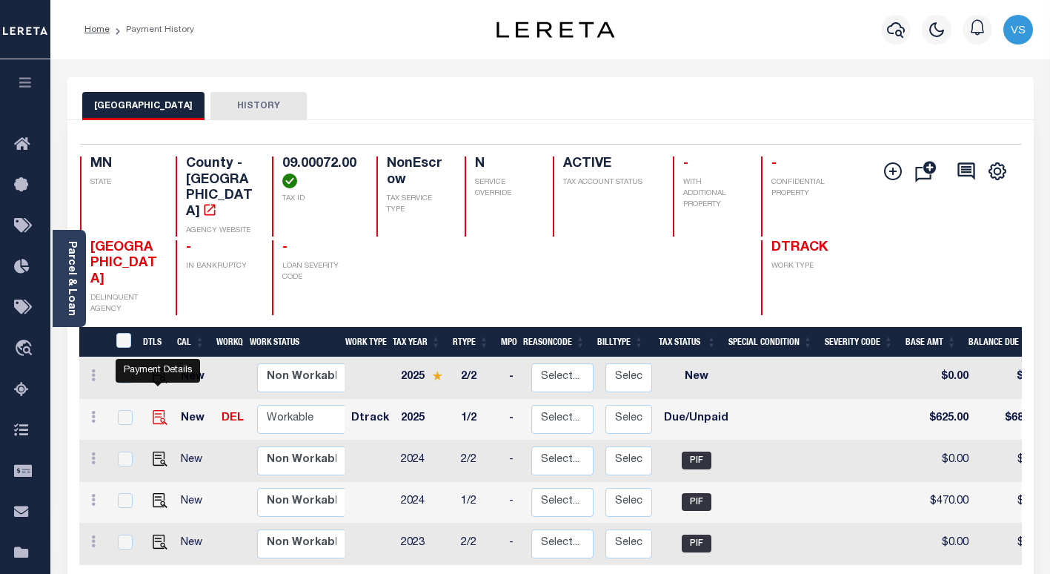
click at [153, 410] on img "" at bounding box center [160, 417] width 15 height 15
checkbox input "true"
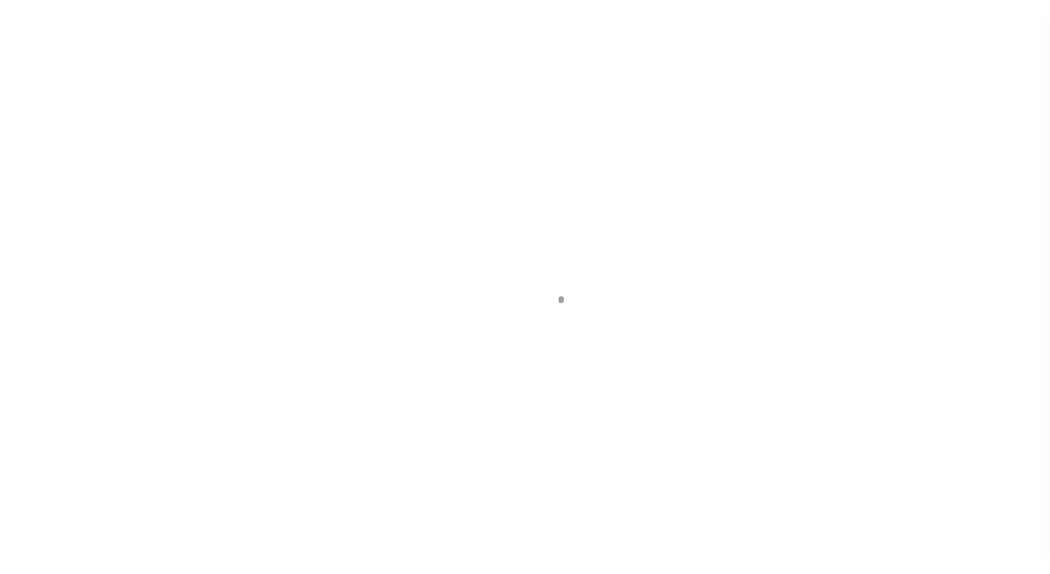
select select "DUE"
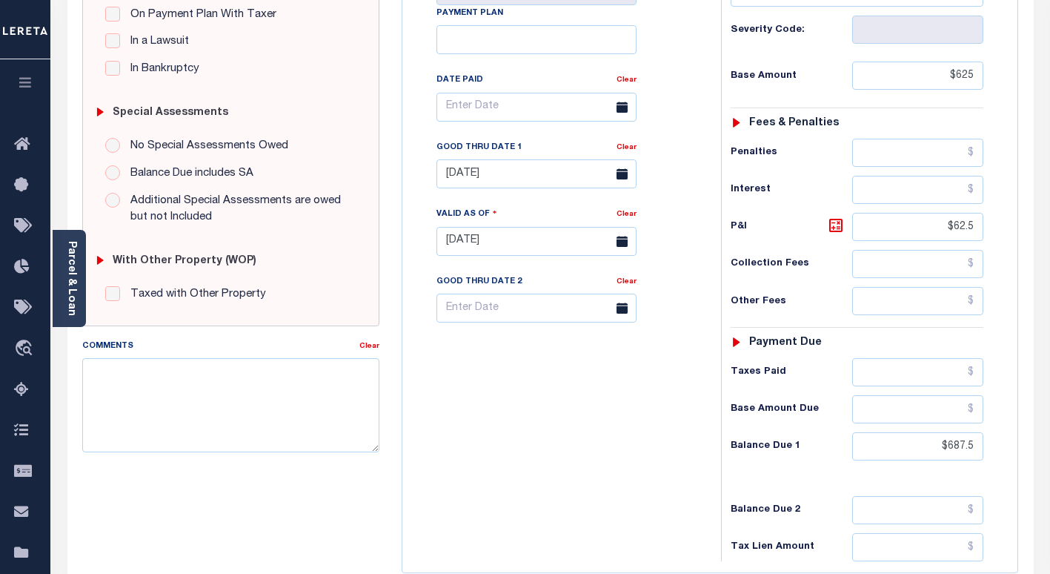
scroll to position [549, 0]
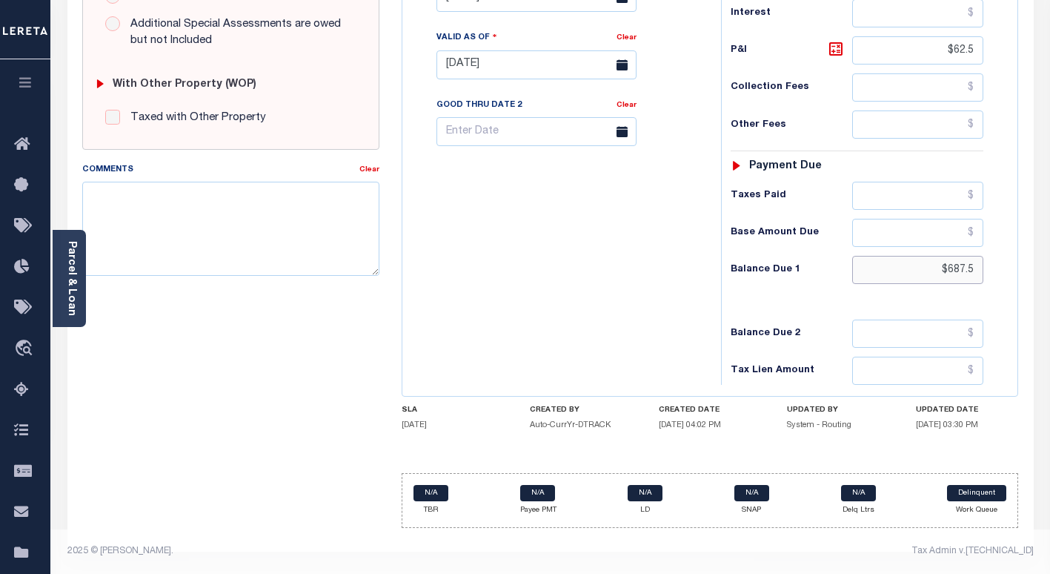
drag, startPoint x: 978, startPoint y: 275, endPoint x: 908, endPoint y: 272, distance: 69.7
click at [913, 272] on input "$687.5" at bounding box center [918, 270] width 131 height 28
paste input "693.7"
type input "$693.75"
type input "[DATE]"
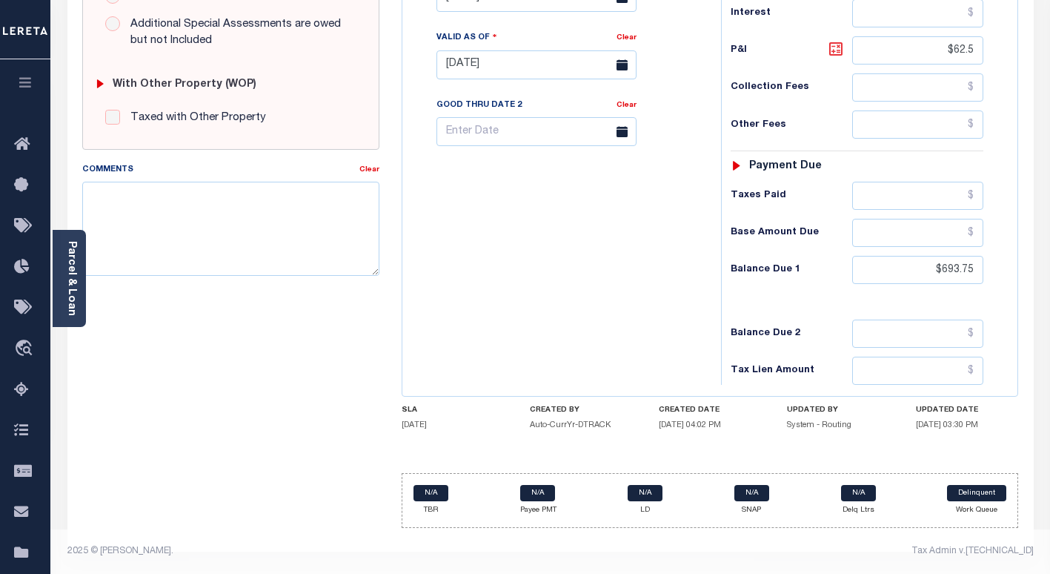
click at [832, 49] on icon at bounding box center [836, 49] width 18 height 18
type input "$68.75"
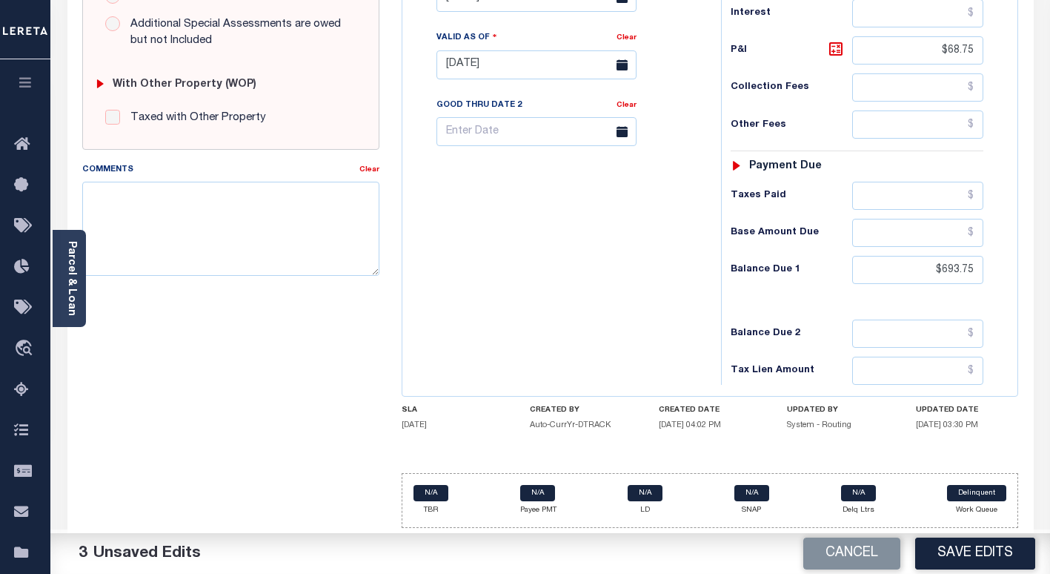
scroll to position [401, 0]
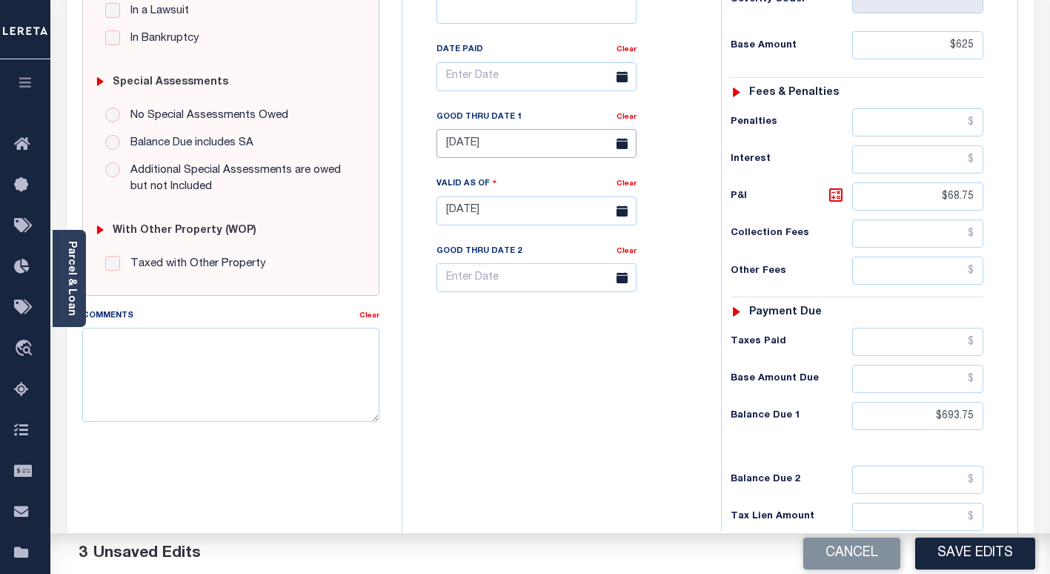
click at [465, 148] on input "08/31/2025" at bounding box center [537, 143] width 200 height 29
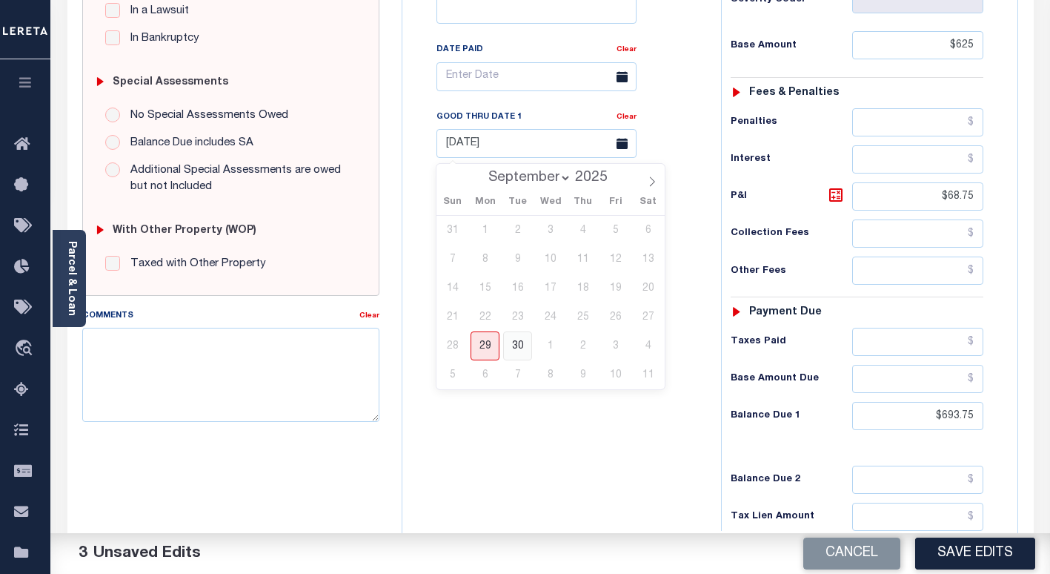
click at [520, 350] on span "30" at bounding box center [517, 345] width 29 height 29
type input "09/30/2025"
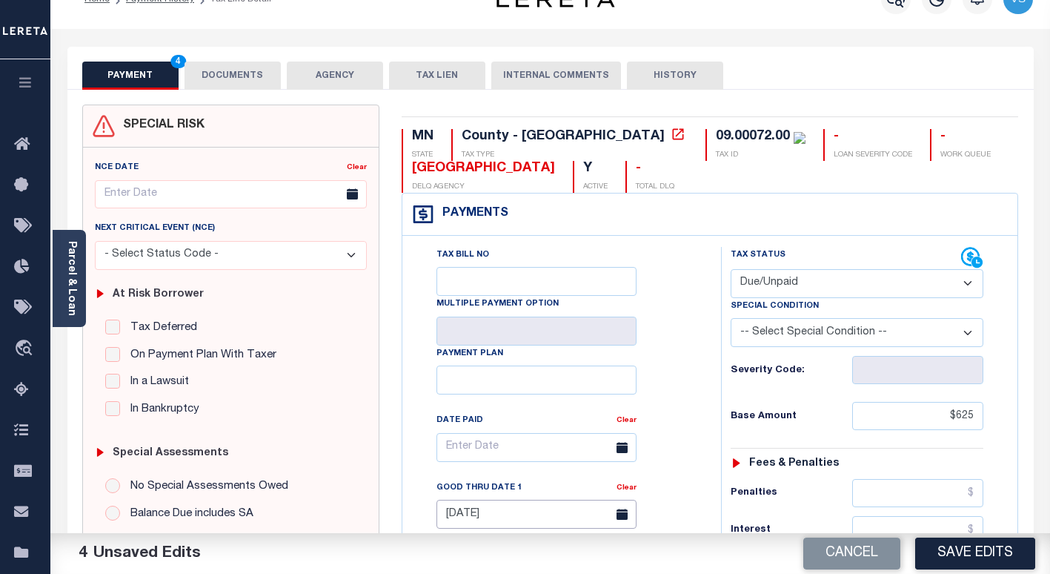
scroll to position [0, 0]
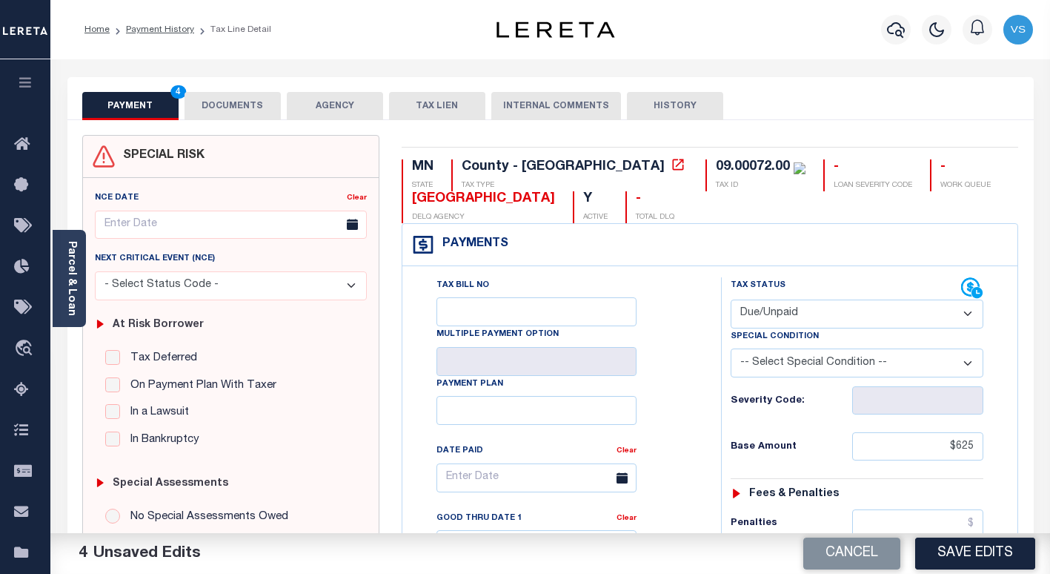
click at [221, 112] on button "DOCUMENTS" at bounding box center [233, 106] width 96 height 28
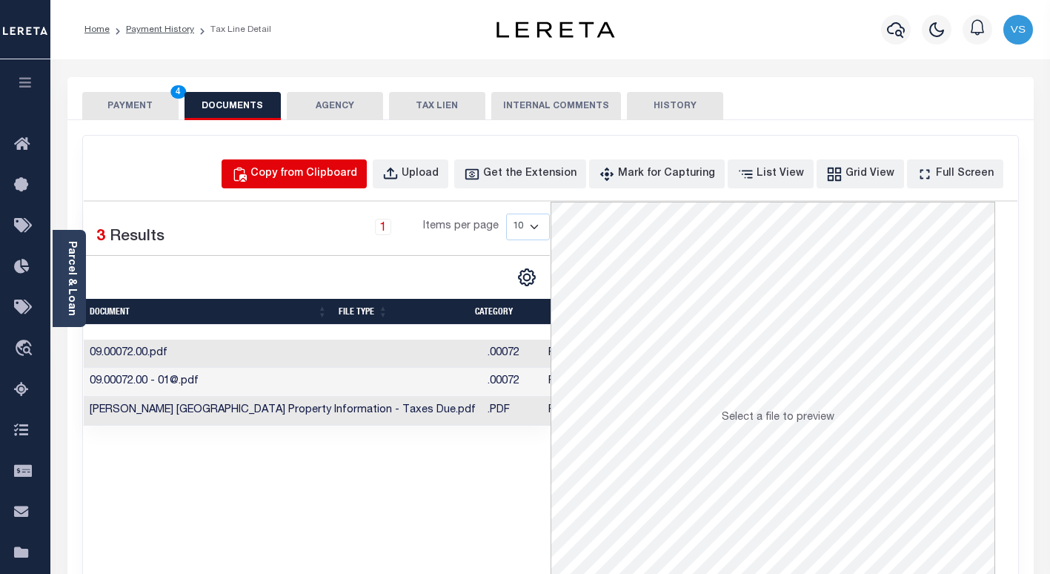
click at [305, 180] on div "Copy from Clipboard" at bounding box center [304, 174] width 107 height 16
select select "POP"
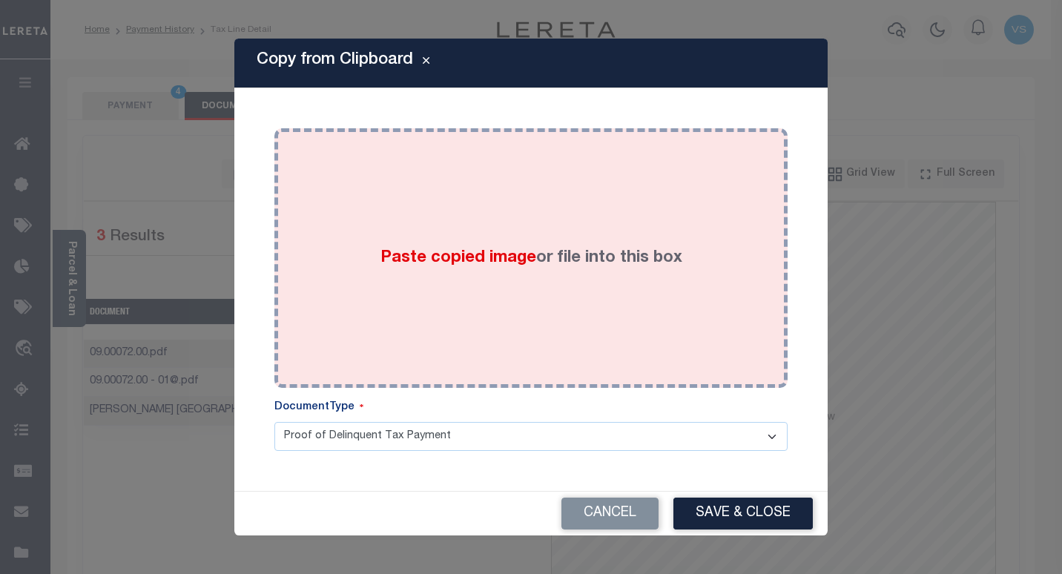
click at [339, 230] on div "Paste copied image or file into this box" at bounding box center [530, 257] width 491 height 237
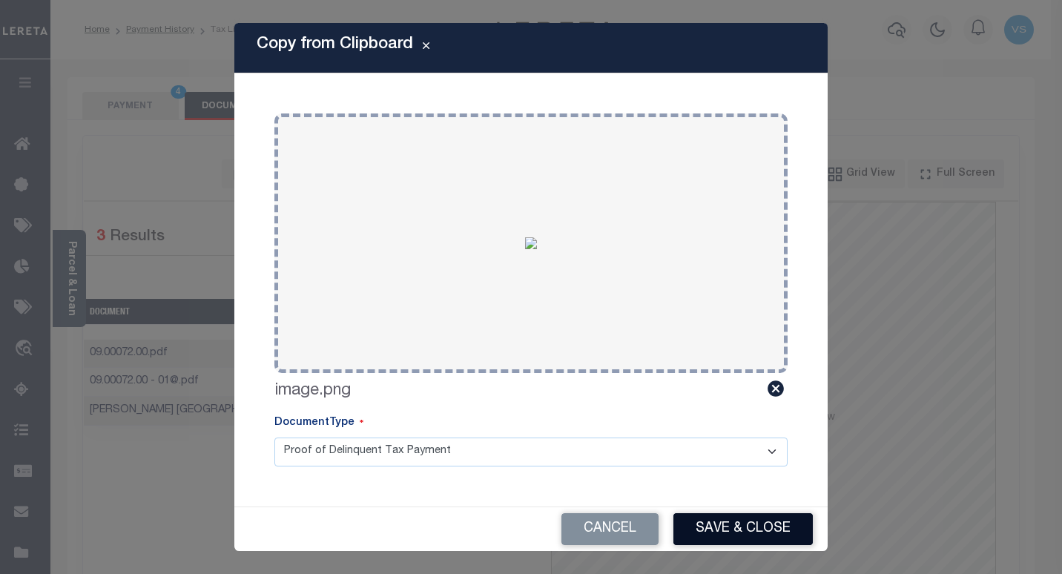
click at [724, 523] on button "Save & Close" at bounding box center [742, 529] width 139 height 32
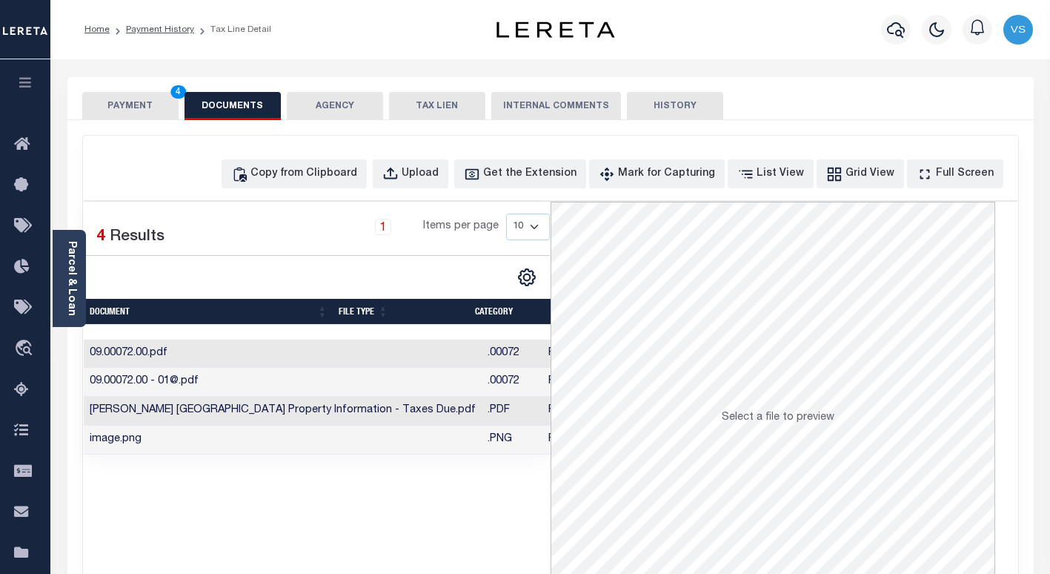
click at [111, 102] on button "PAYMENT 4" at bounding box center [130, 106] width 96 height 28
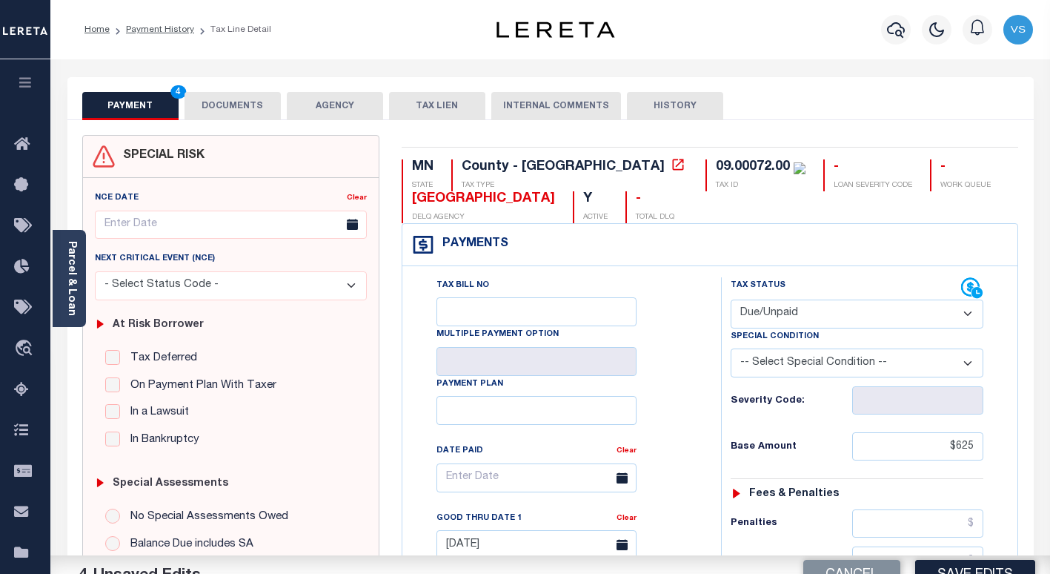
scroll to position [222, 0]
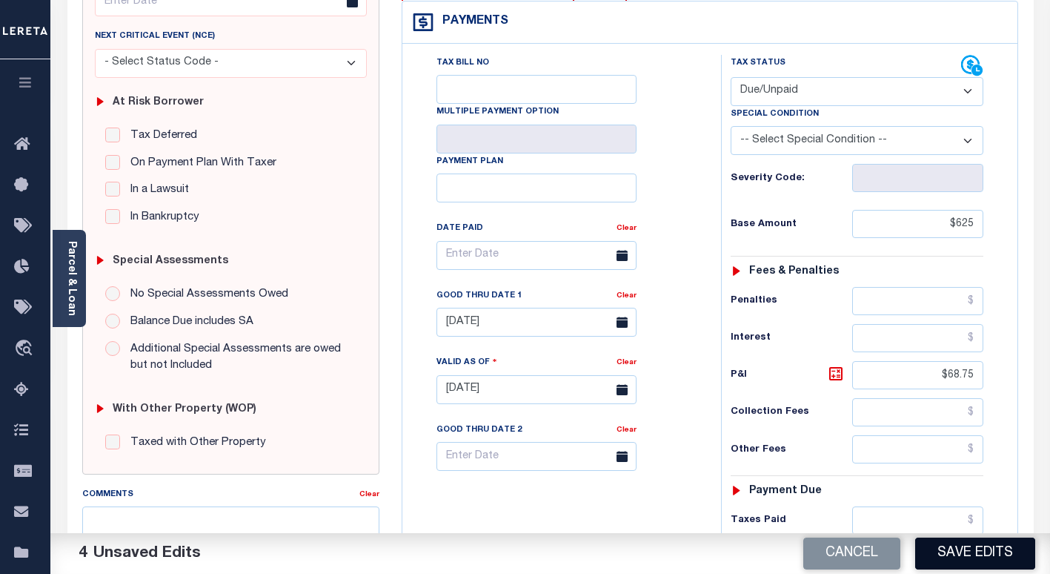
click at [979, 553] on button "Save Edits" at bounding box center [976, 553] width 120 height 32
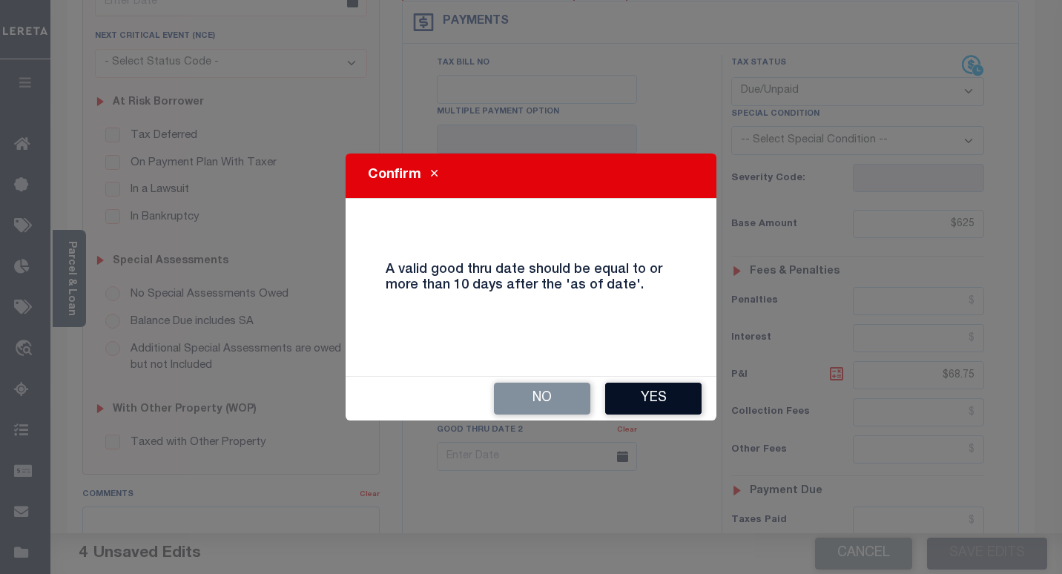
click at [631, 412] on button "Yes" at bounding box center [653, 399] width 96 height 32
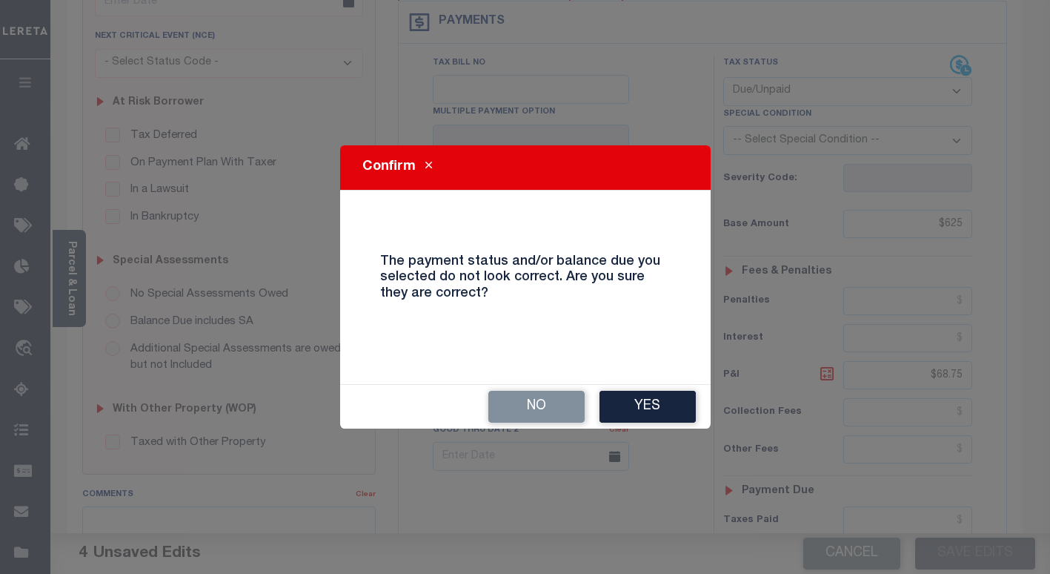
click at [631, 412] on button "Yes" at bounding box center [648, 407] width 96 height 32
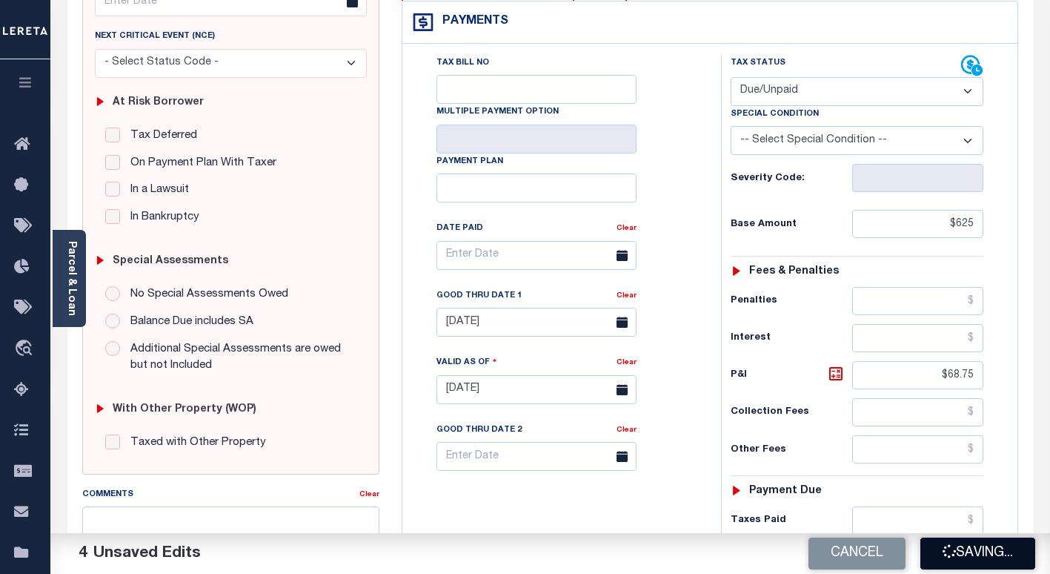
click at [978, 552] on button "Saving..." at bounding box center [978, 553] width 115 height 32
checkbox input "false"
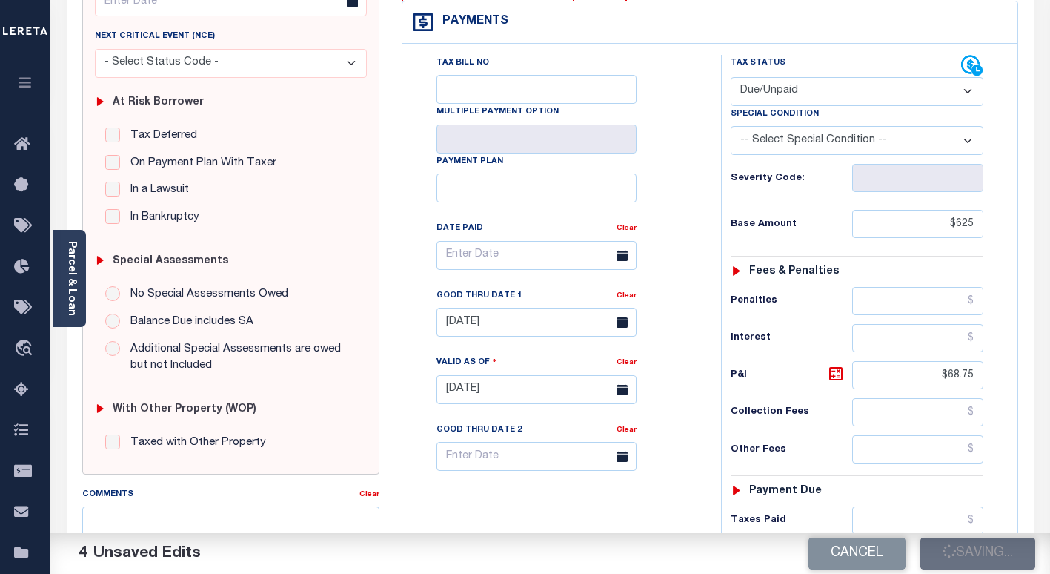
type input "$625"
type input "$68.75"
type input "$693.75"
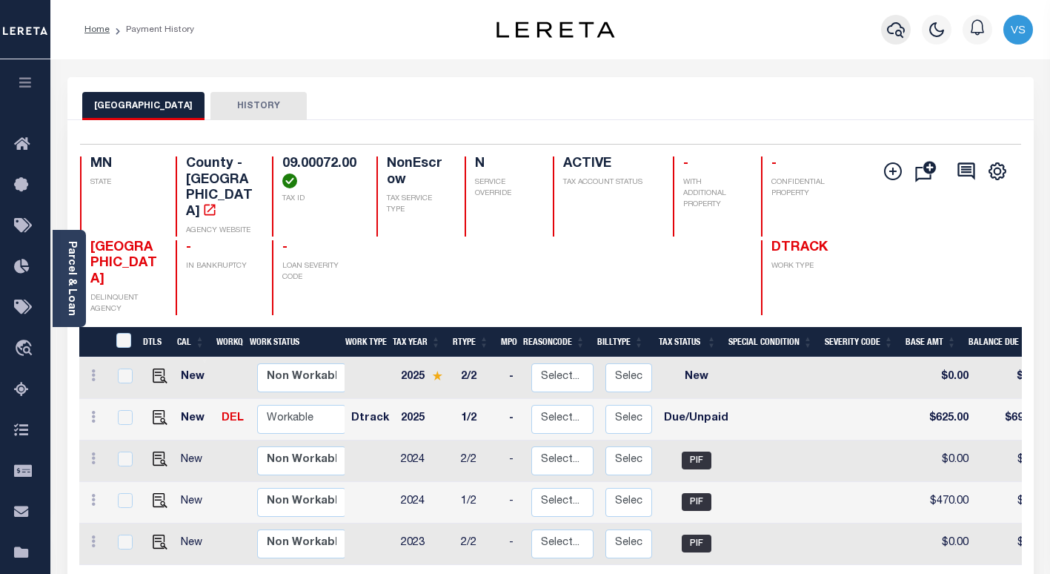
click at [903, 31] on icon "button" at bounding box center [896, 30] width 18 height 18
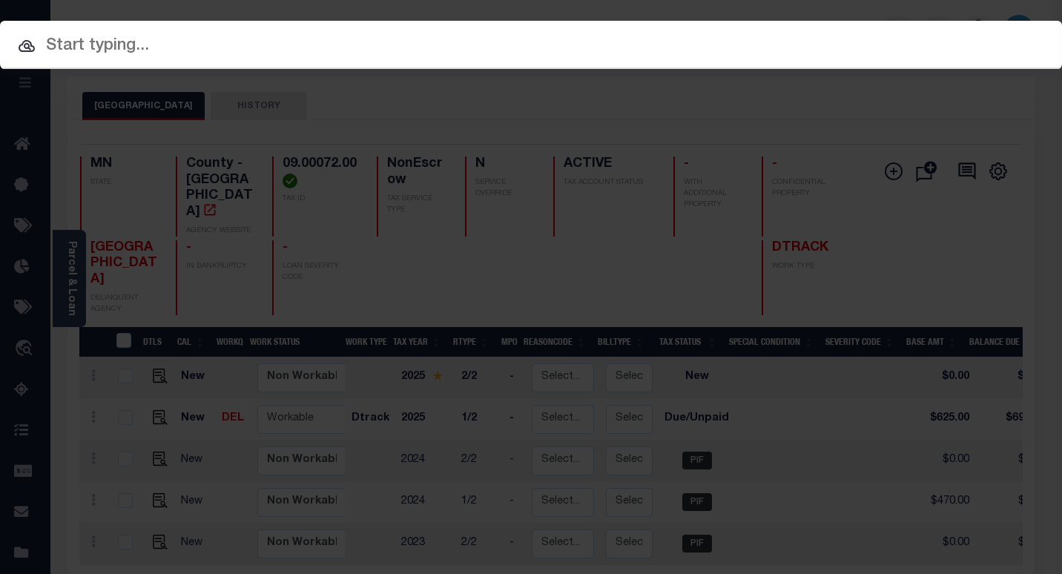
paste input "1411359"
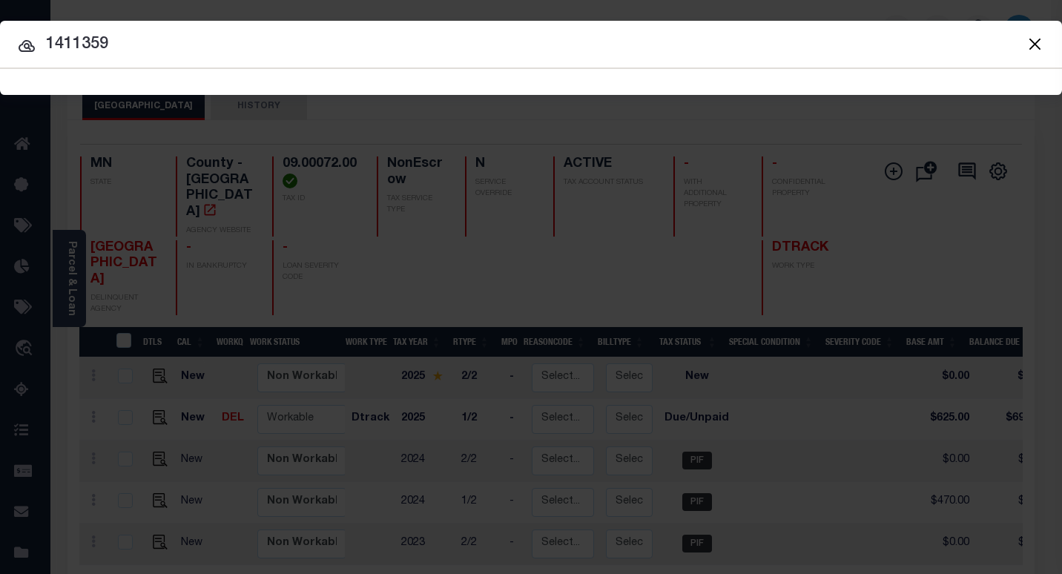
type input "1411359"
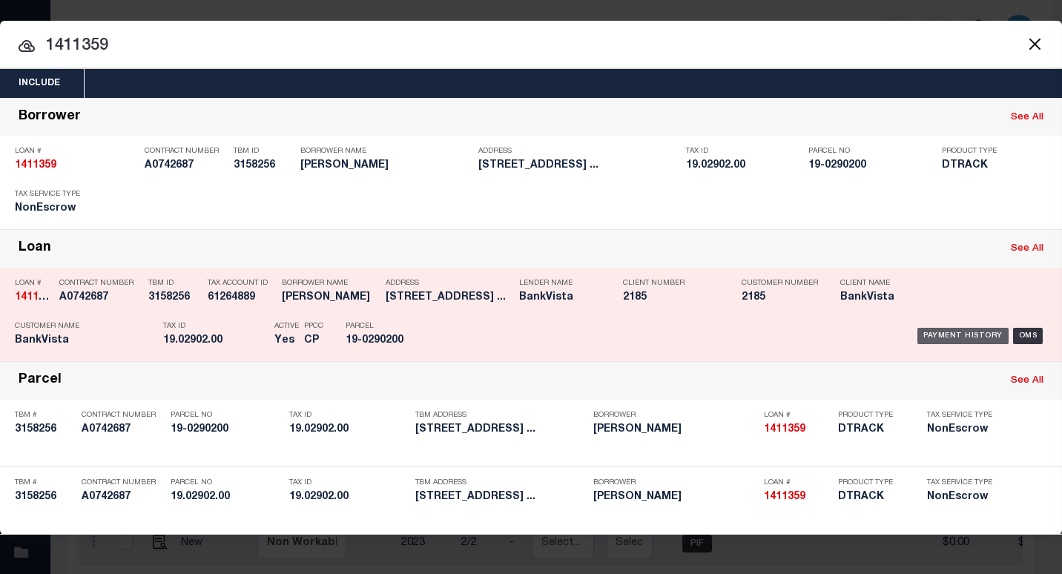
click at [950, 331] on div "Payment History" at bounding box center [962, 336] width 91 height 16
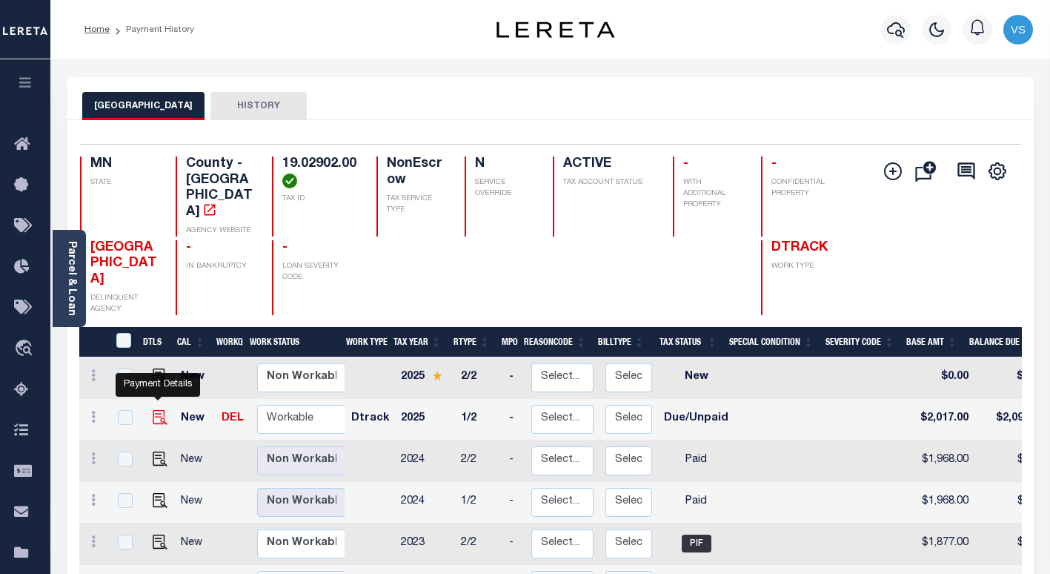
click at [153, 410] on img "" at bounding box center [160, 417] width 15 height 15
checkbox input "true"
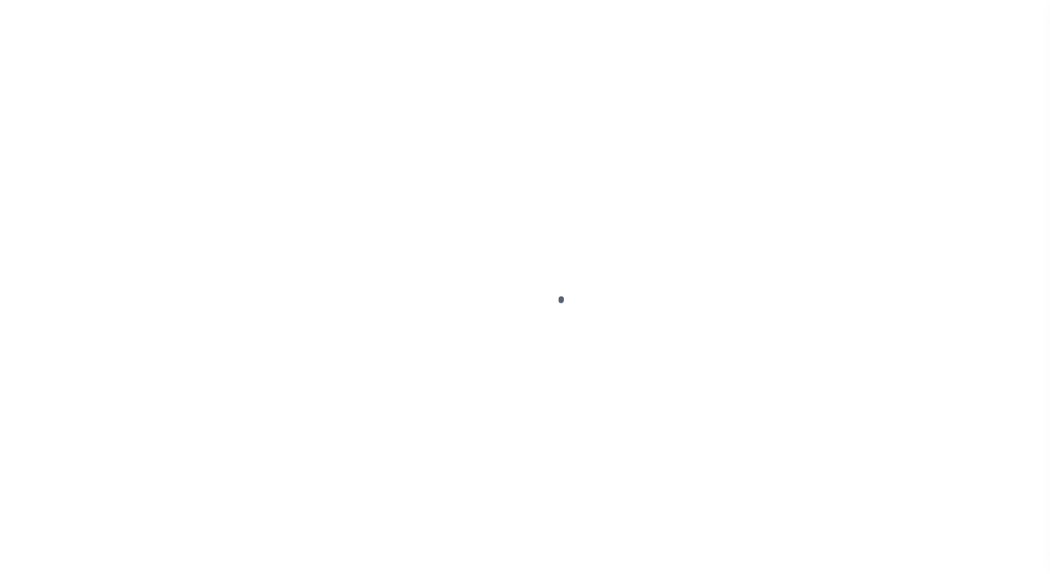
select select "DUE"
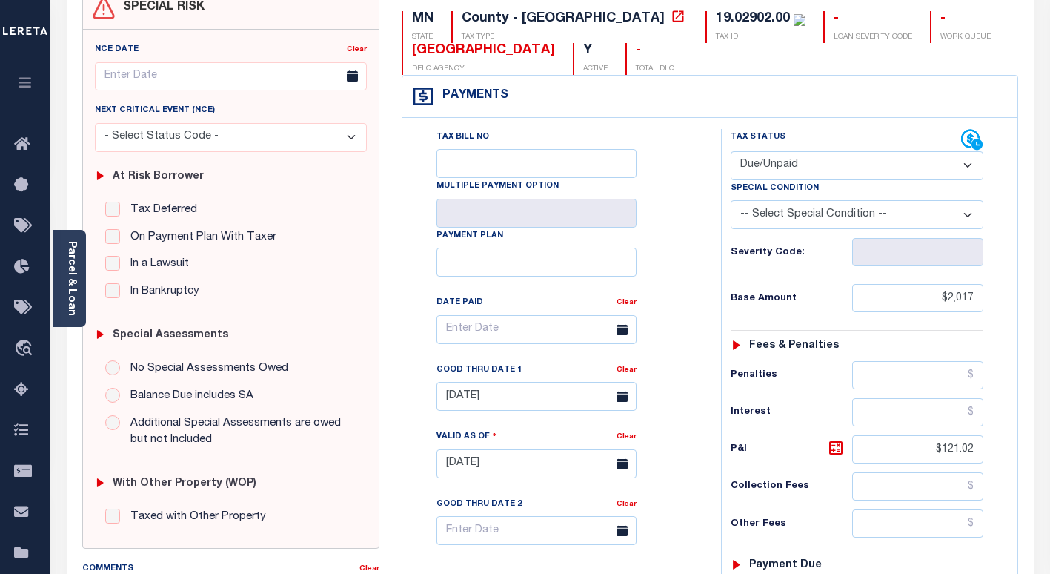
scroll to position [297, 0]
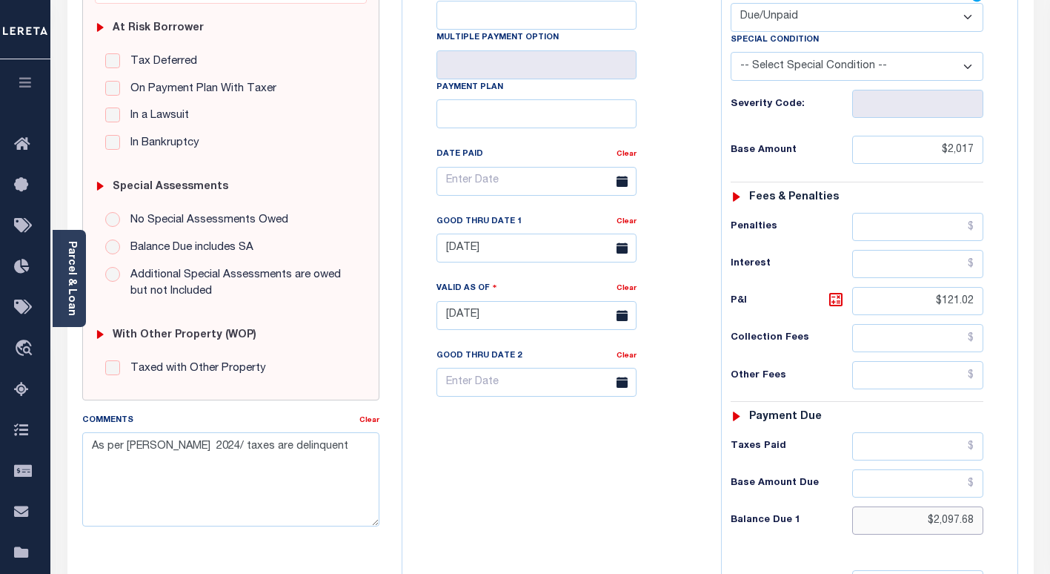
drag, startPoint x: 977, startPoint y: 519, endPoint x: 863, endPoint y: 518, distance: 114.2
click at [870, 518] on input "$2,097.68" at bounding box center [918, 520] width 131 height 28
paste input "2,158.19"
type input "$2,158.19"
type input "[DATE]"
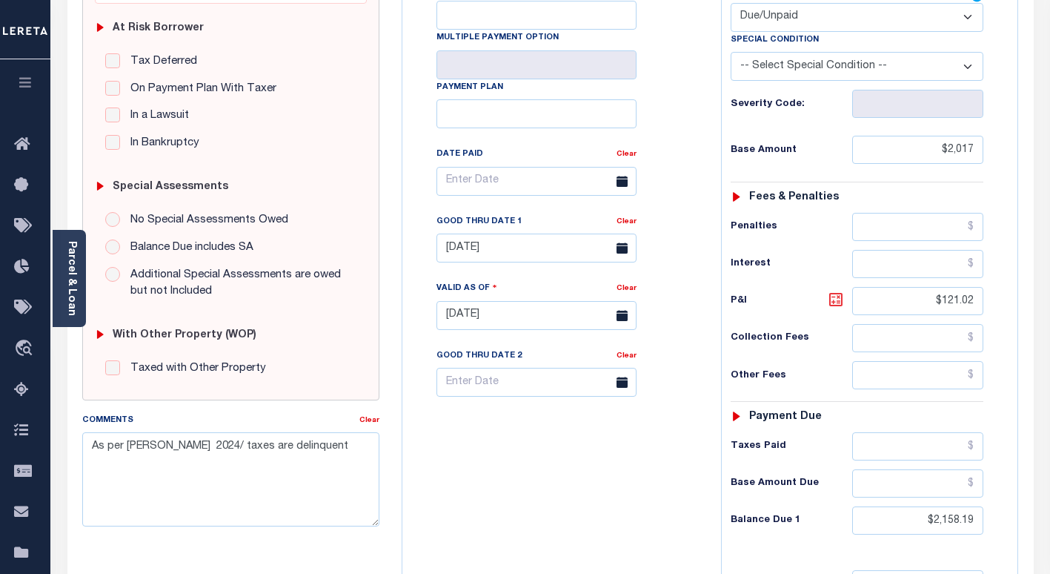
click at [840, 304] on icon at bounding box center [836, 299] width 9 height 9
type input "$141.19"
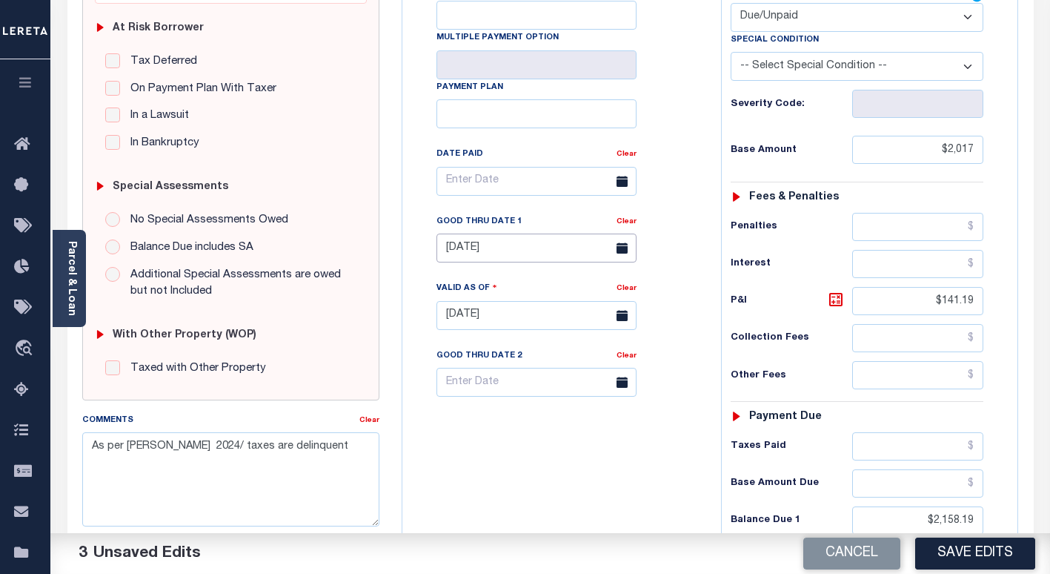
click at [474, 250] on input "08/26/2025" at bounding box center [537, 248] width 200 height 29
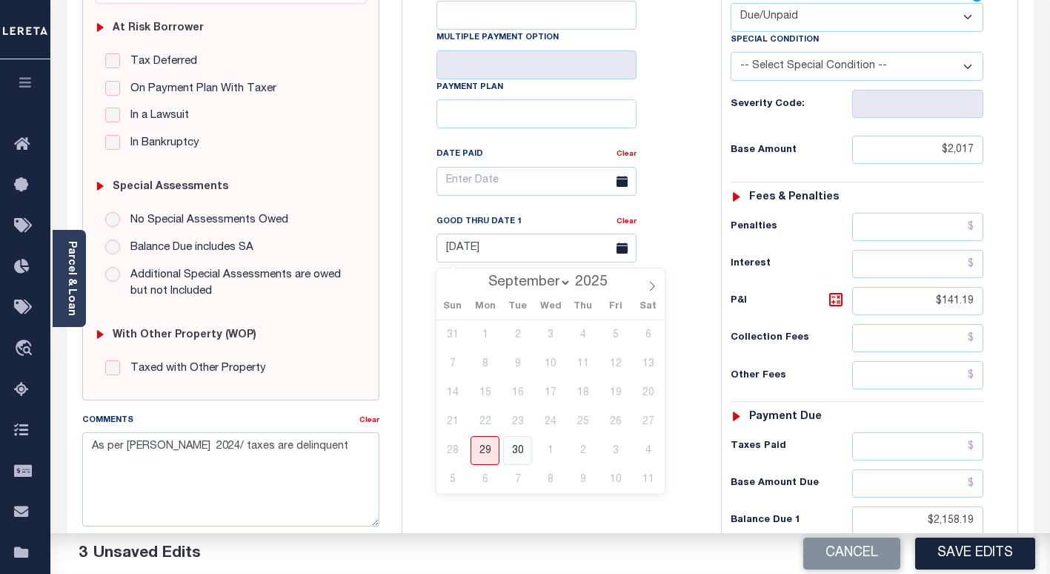
click at [517, 459] on span "30" at bounding box center [517, 450] width 29 height 29
type input "09/30/2025"
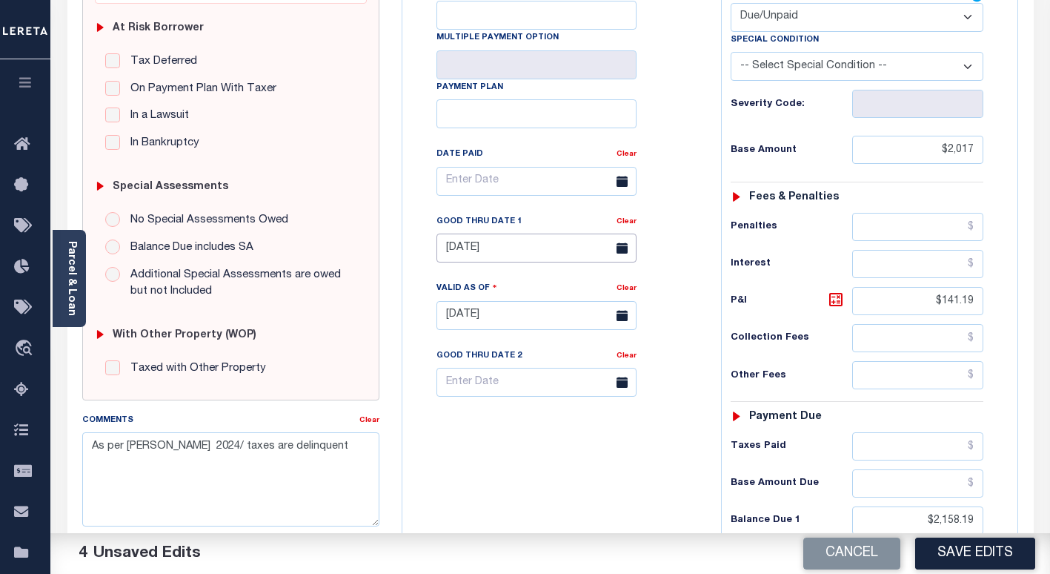
scroll to position [0, 0]
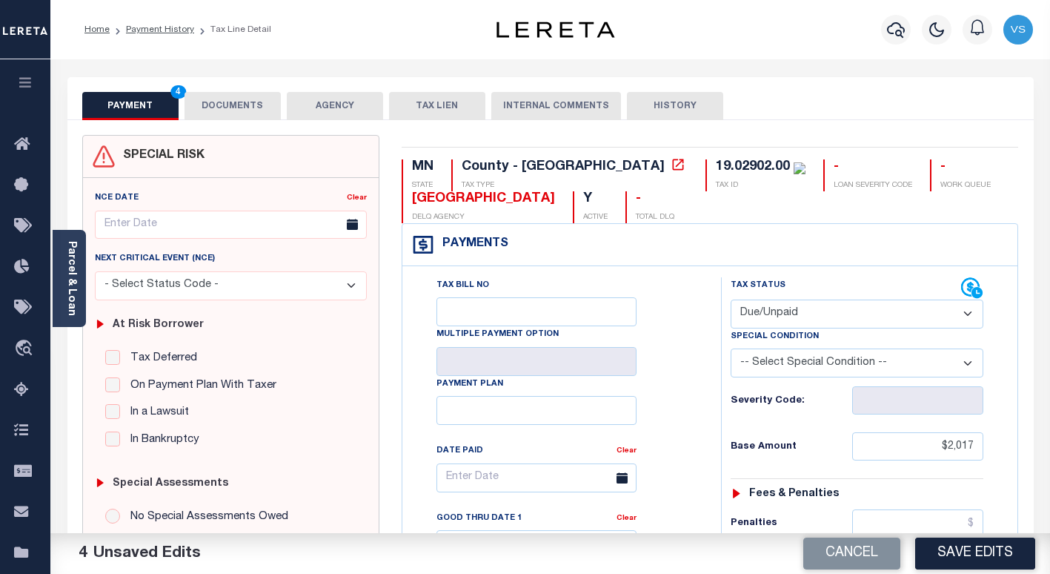
click at [239, 101] on button "DOCUMENTS" at bounding box center [233, 106] width 96 height 28
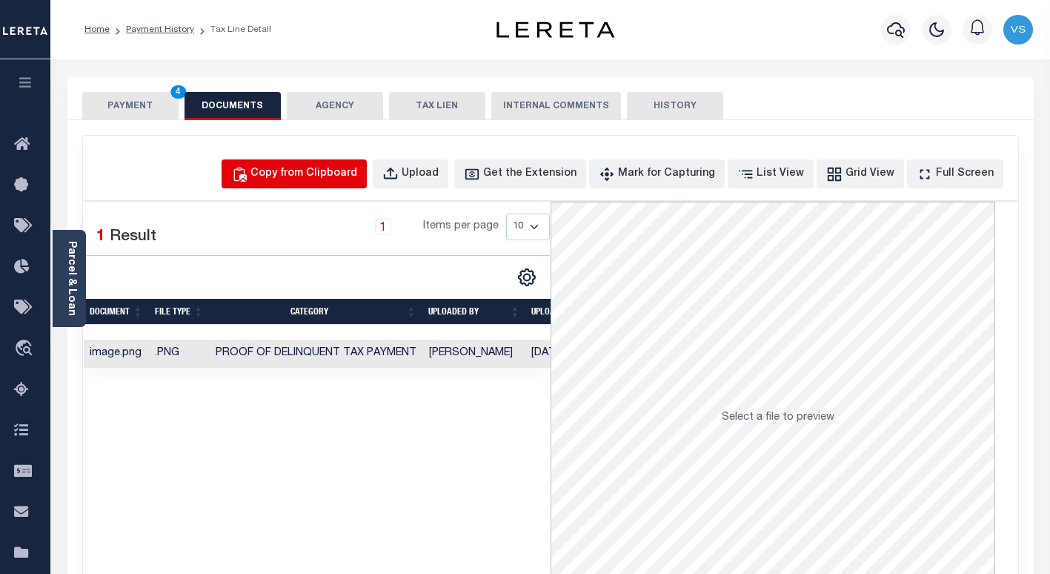
click at [331, 173] on div "Copy from Clipboard" at bounding box center [304, 174] width 107 height 16
select select "POP"
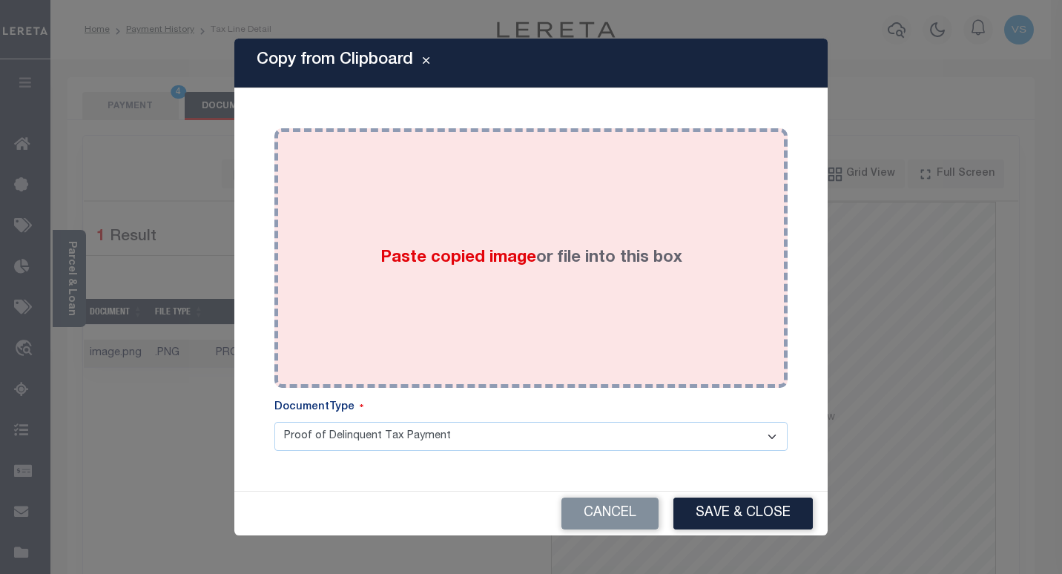
click at [429, 242] on div "Paste copied image or file into this box" at bounding box center [530, 257] width 491 height 237
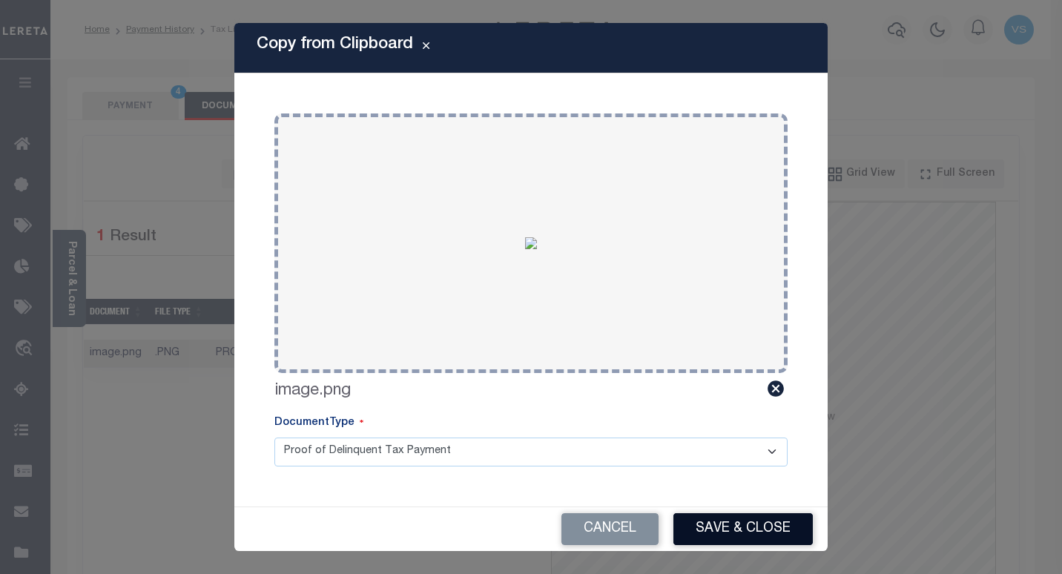
click at [701, 537] on button "Save & Close" at bounding box center [742, 529] width 139 height 32
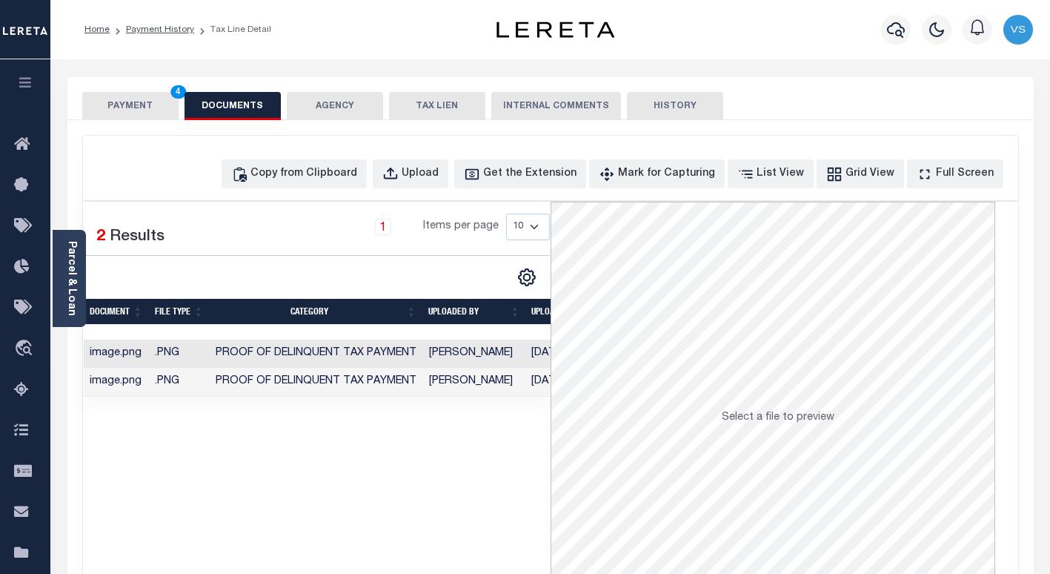
click at [125, 110] on button "PAYMENT 4" at bounding box center [130, 106] width 96 height 28
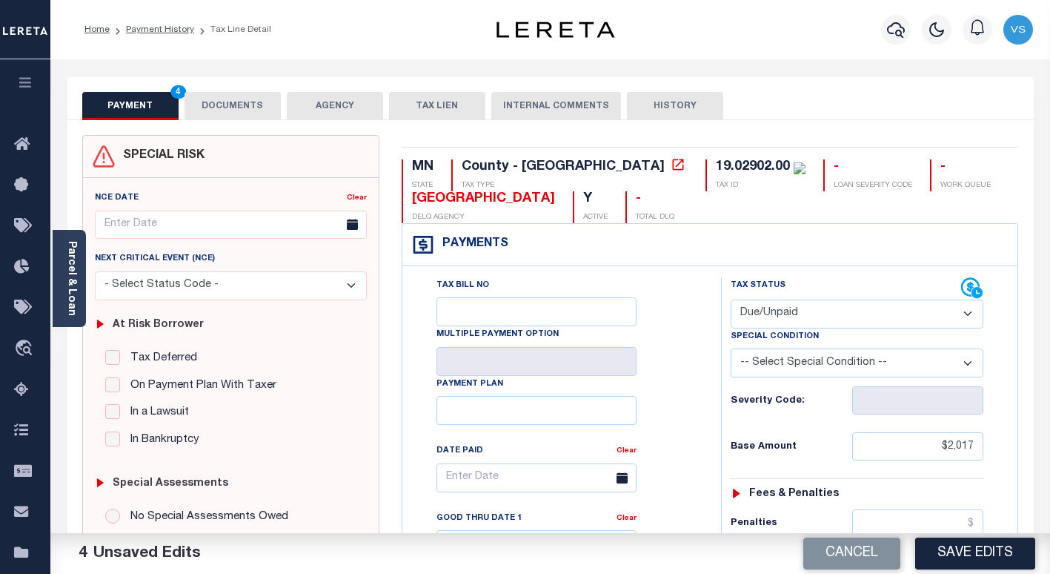
scroll to position [222, 0]
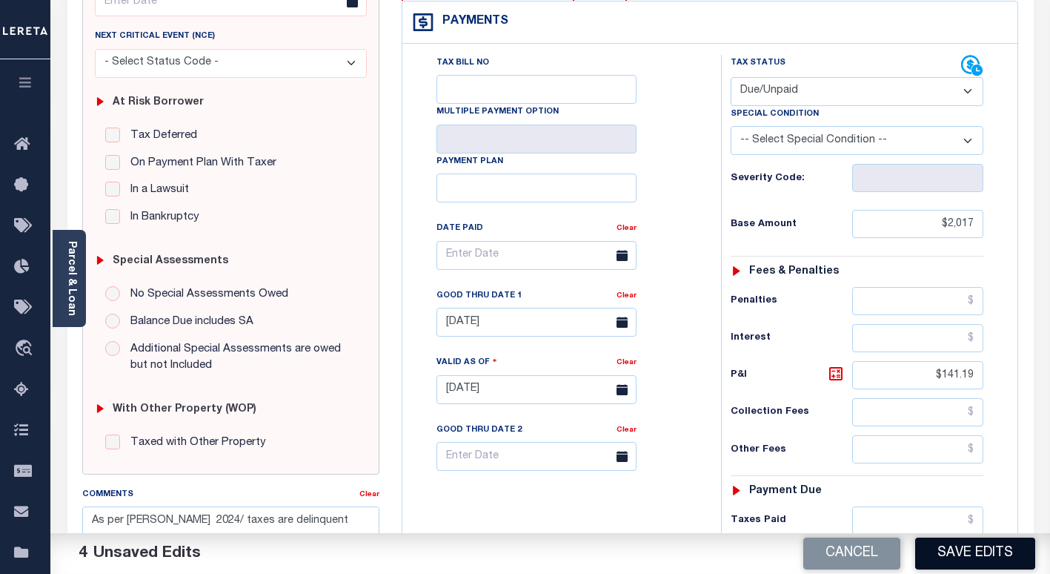
click at [961, 557] on button "Save Edits" at bounding box center [976, 553] width 120 height 32
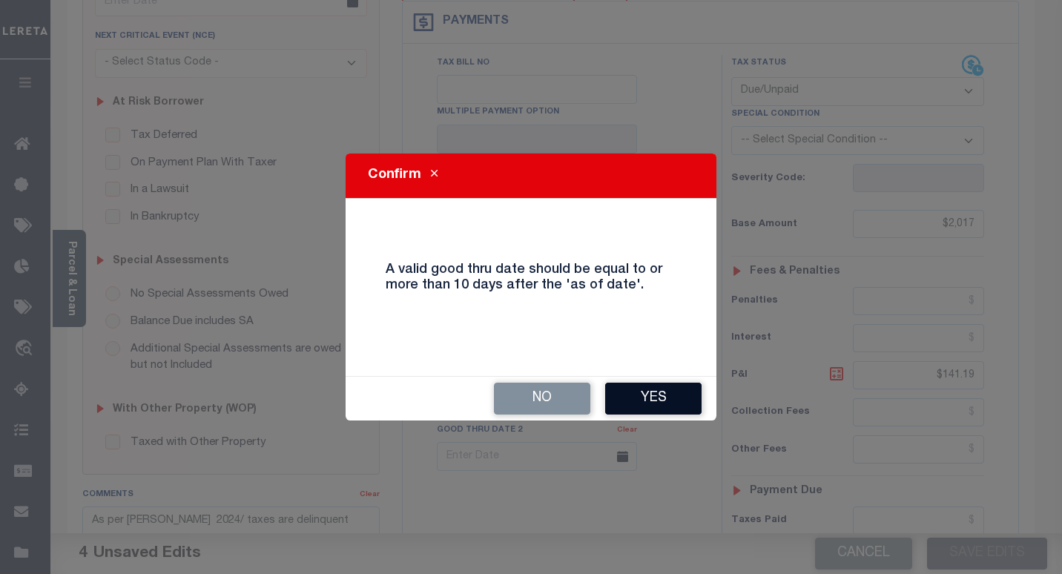
click at [627, 400] on button "Yes" at bounding box center [653, 399] width 96 height 32
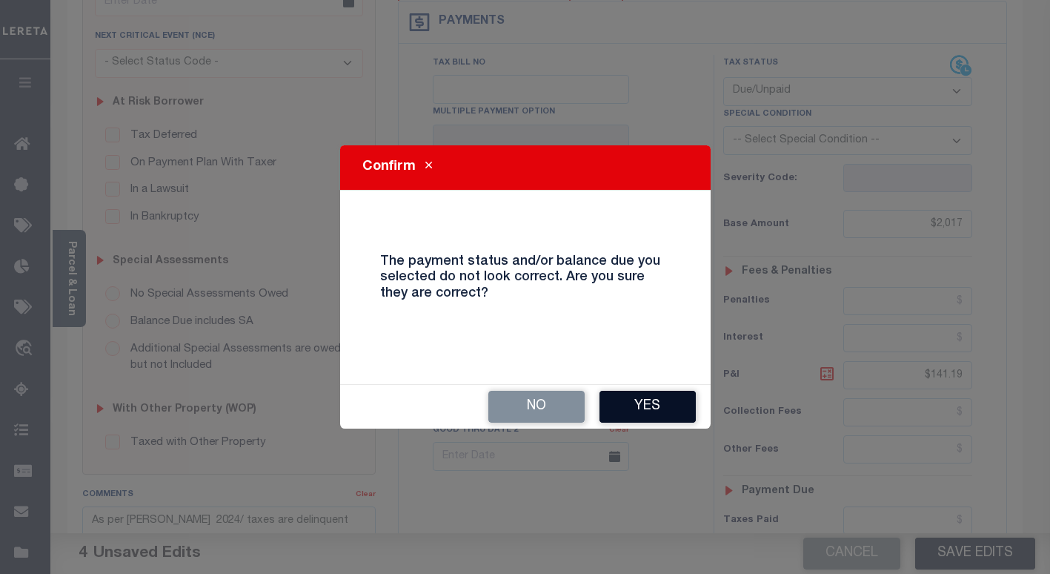
click at [629, 408] on button "Yes" at bounding box center [648, 407] width 96 height 32
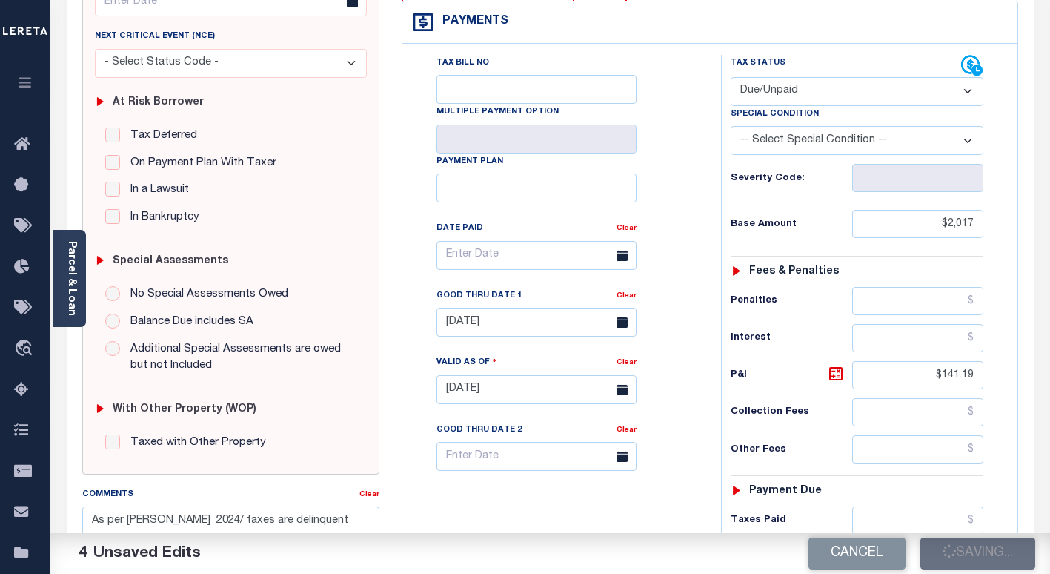
checkbox input "false"
type textarea "As per Jennifer 2024/ taxes are delinquent"
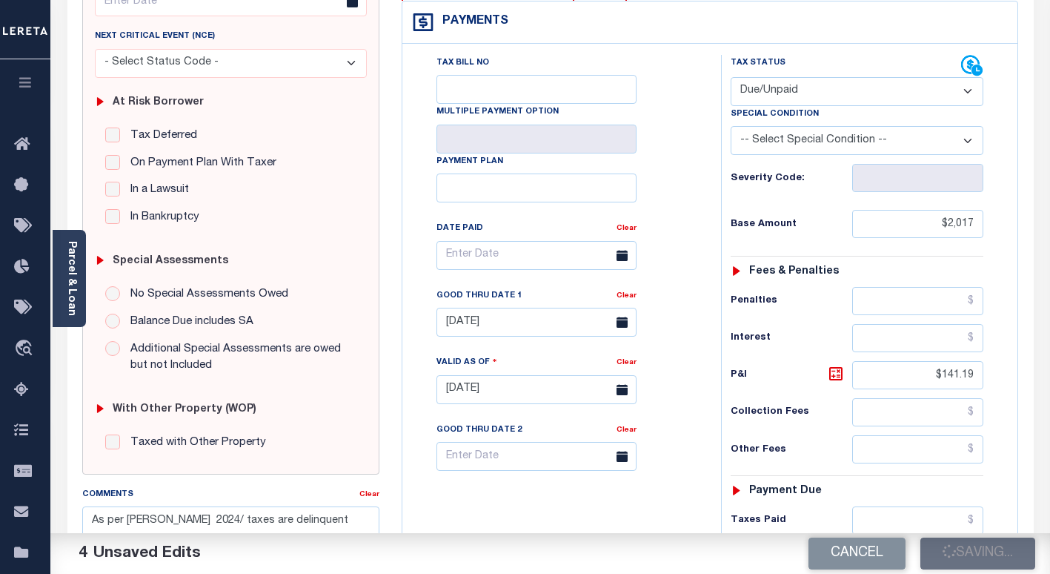
type input "$2,017"
type input "$141.19"
type input "$2,158.19"
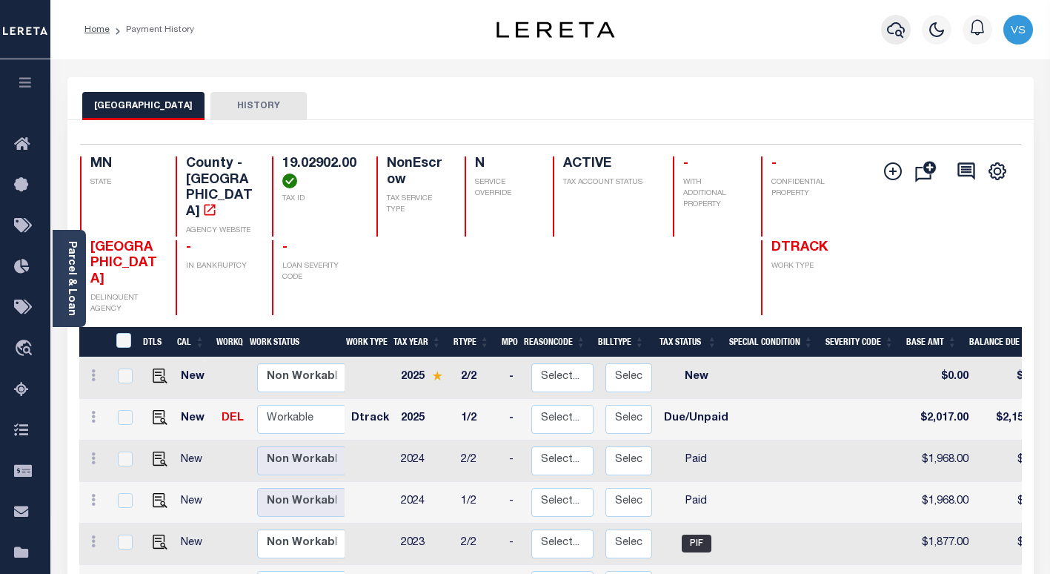
click at [896, 33] on icon "button" at bounding box center [896, 30] width 18 height 16
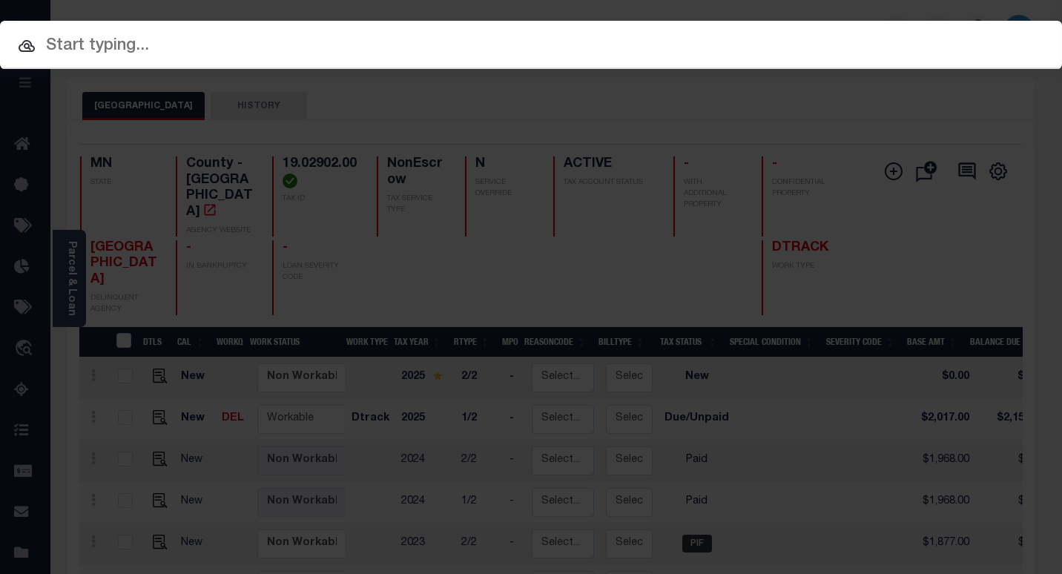
paste input "1411959"
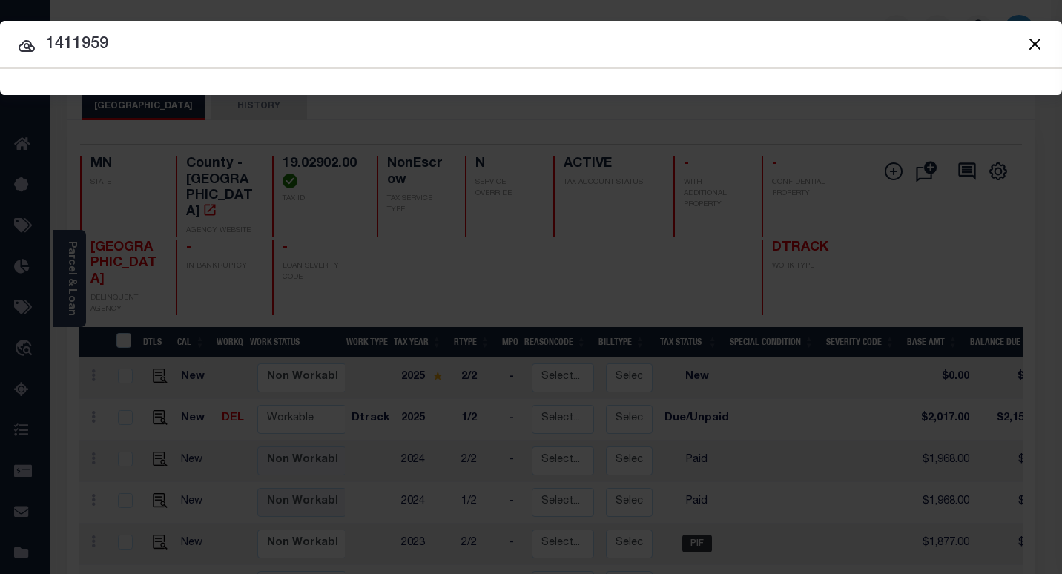
type input "1411959"
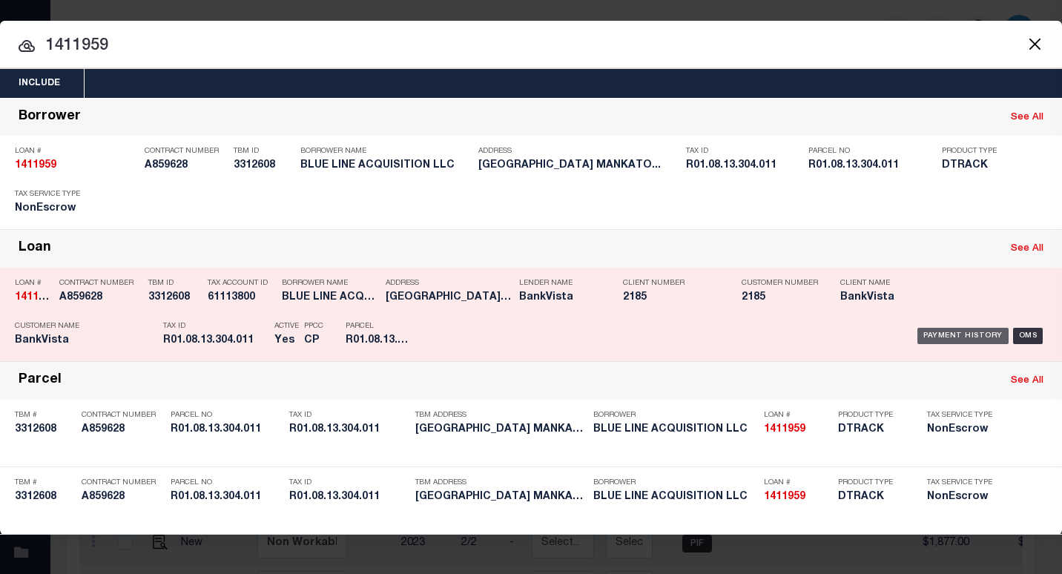
click at [957, 344] on div "Payment History" at bounding box center [962, 336] width 91 height 16
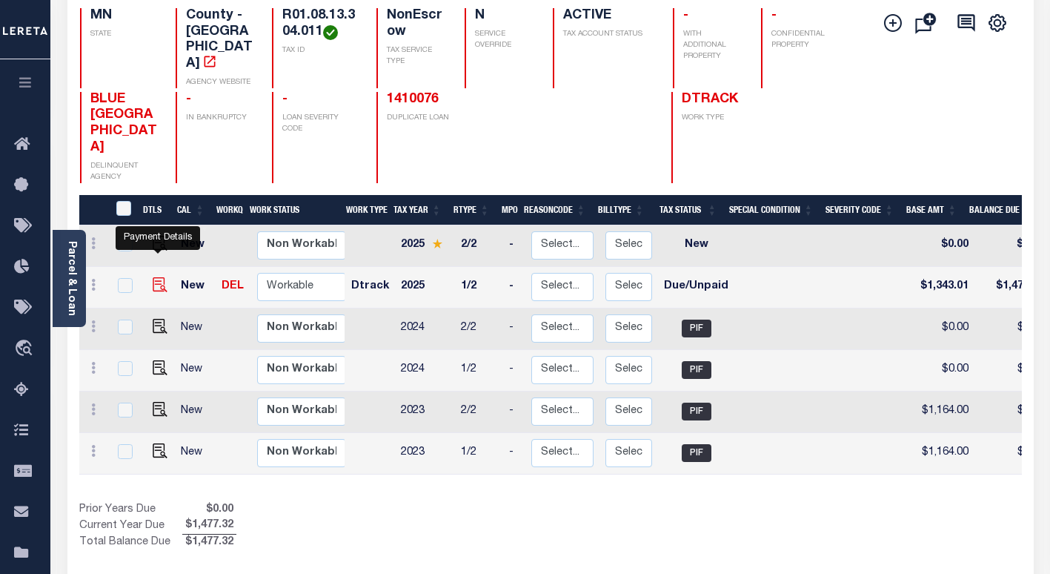
click at [153, 277] on img "" at bounding box center [160, 284] width 15 height 15
checkbox input "true"
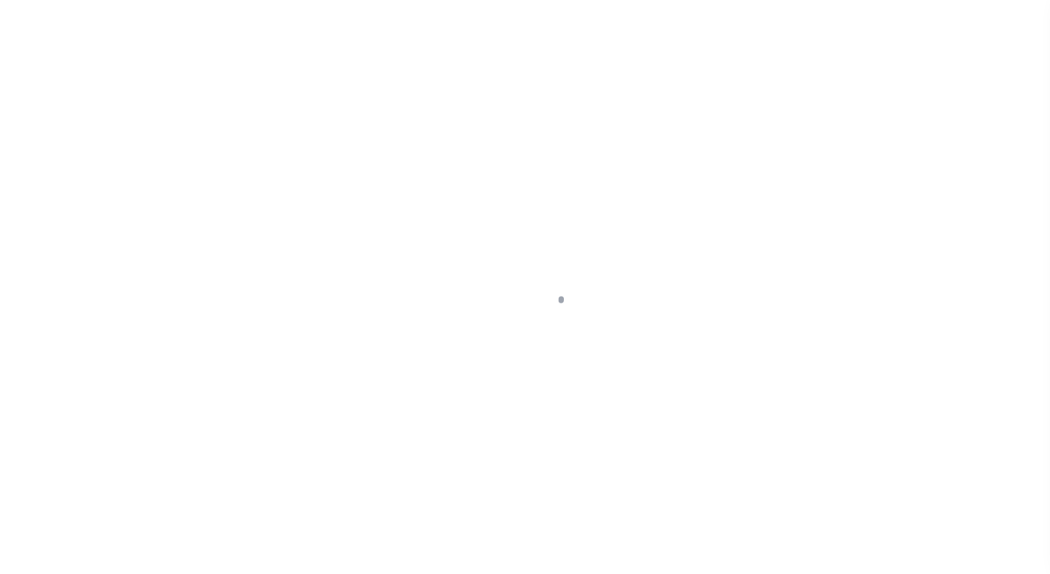
select select "DUE"
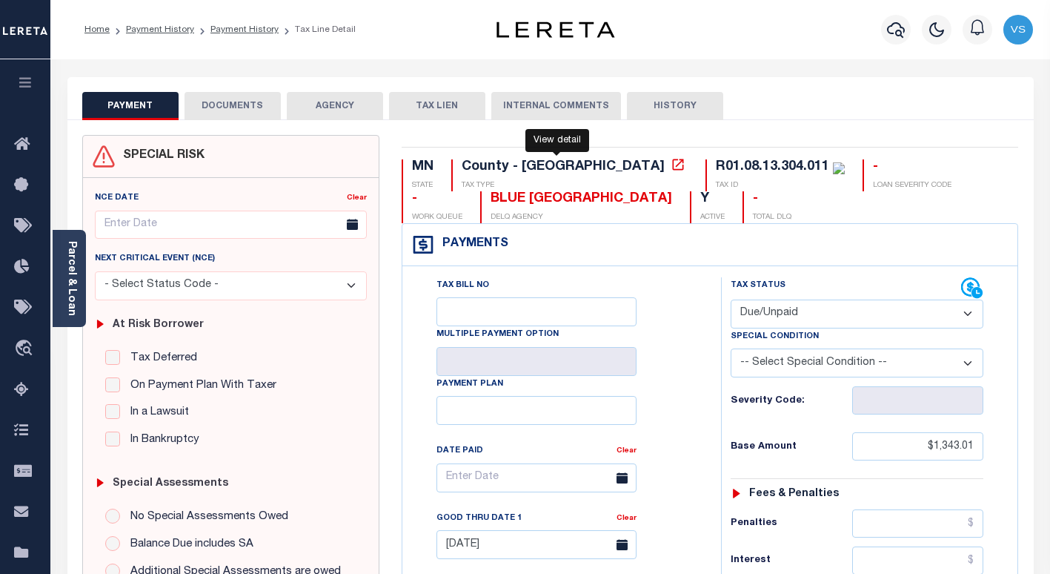
click at [672, 168] on icon at bounding box center [677, 164] width 11 height 11
drag, startPoint x: 562, startPoint y: 199, endPoint x: 412, endPoint y: 206, distance: 149.9
click at [412, 206] on div "MN STATE County - MN TAX TYPE R01.08.13.304.011 TAX ID - LOAN SEVERITY CODE - W…" at bounding box center [711, 191] width 618 height 64
copy div "BLUE [GEOGRAPHIC_DATA]"
drag, startPoint x: 707, startPoint y: 173, endPoint x: 592, endPoint y: 173, distance: 114.9
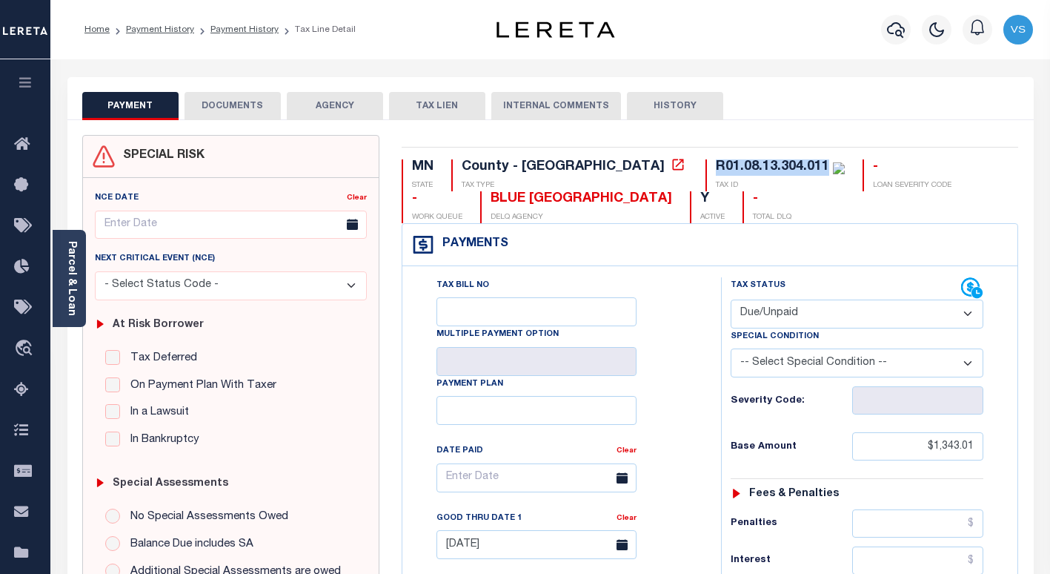
click at [706, 173] on div "R01.08.13.304.011 TAX ID" at bounding box center [775, 175] width 139 height 32
copy div "R01.08.13.304.011"
click at [66, 300] on link "Parcel & Loan" at bounding box center [71, 278] width 10 height 75
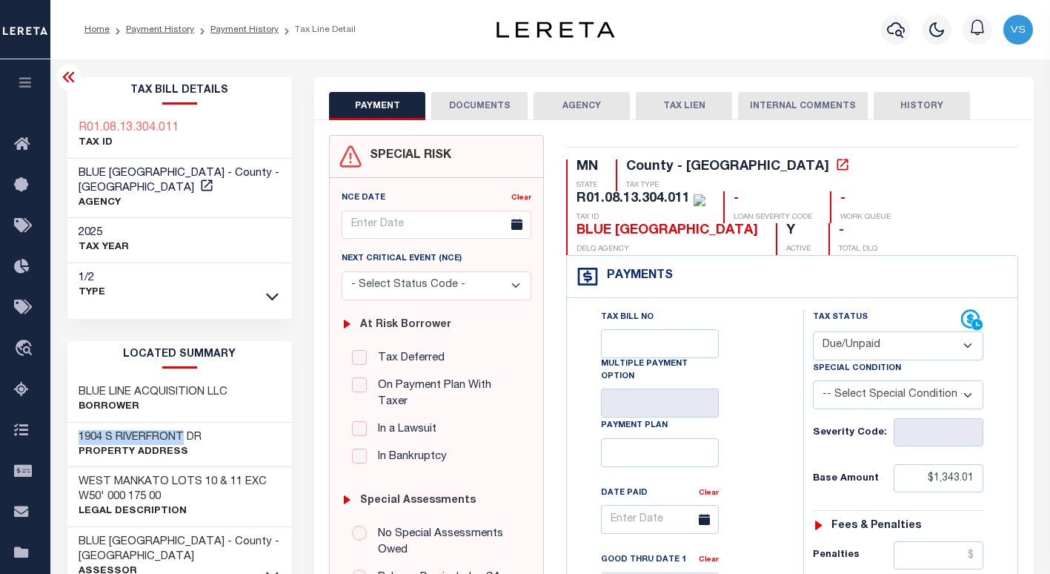
drag, startPoint x: 184, startPoint y: 438, endPoint x: 69, endPoint y: 433, distance: 115.0
click at [69, 433] on div "[GEOGRAPHIC_DATA] Property Address" at bounding box center [179, 445] width 225 height 45
copy h3 "1904 S RIVERFRONT"
click at [133, 29] on link "Payment History" at bounding box center [160, 29] width 68 height 9
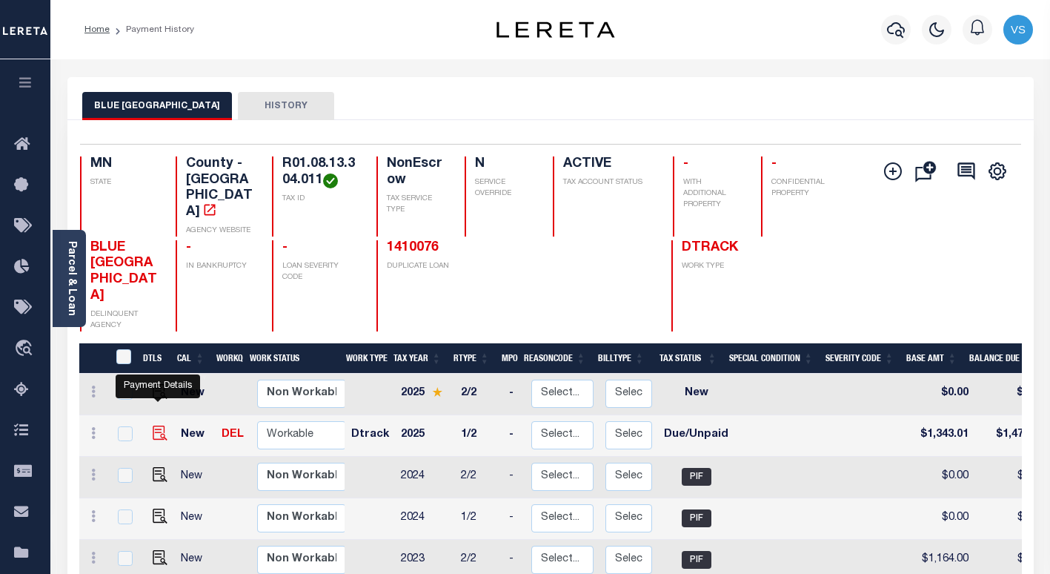
click at [156, 426] on img "" at bounding box center [160, 433] width 15 height 15
checkbox input "true"
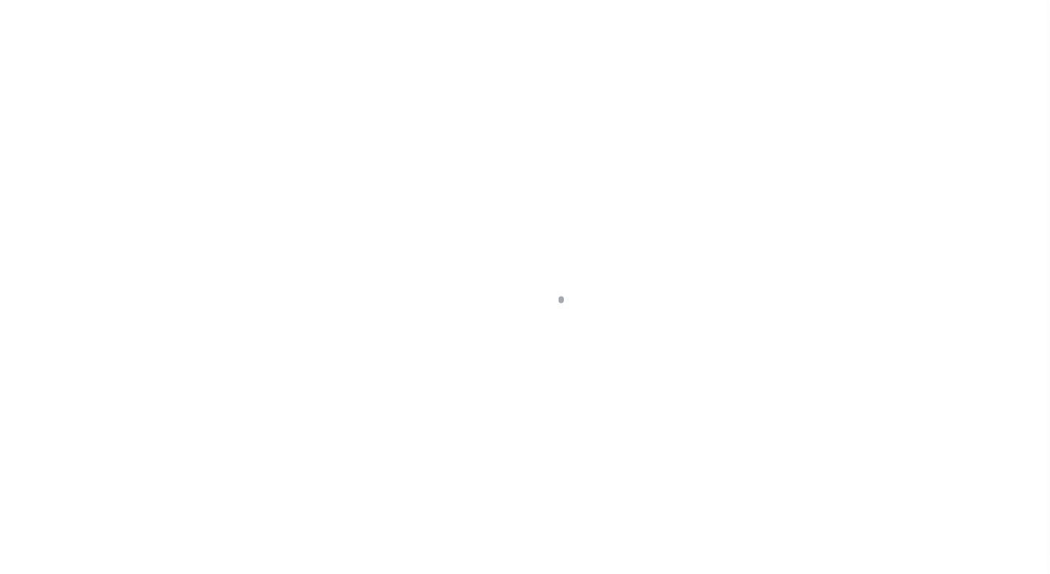
select select "DUE"
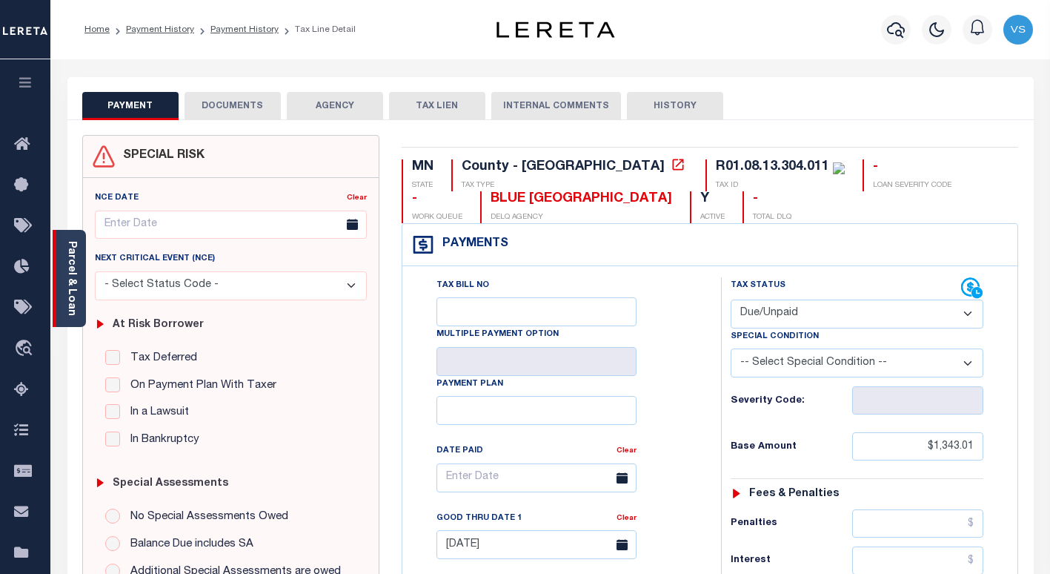
click at [69, 272] on link "Parcel & Loan" at bounding box center [71, 278] width 10 height 75
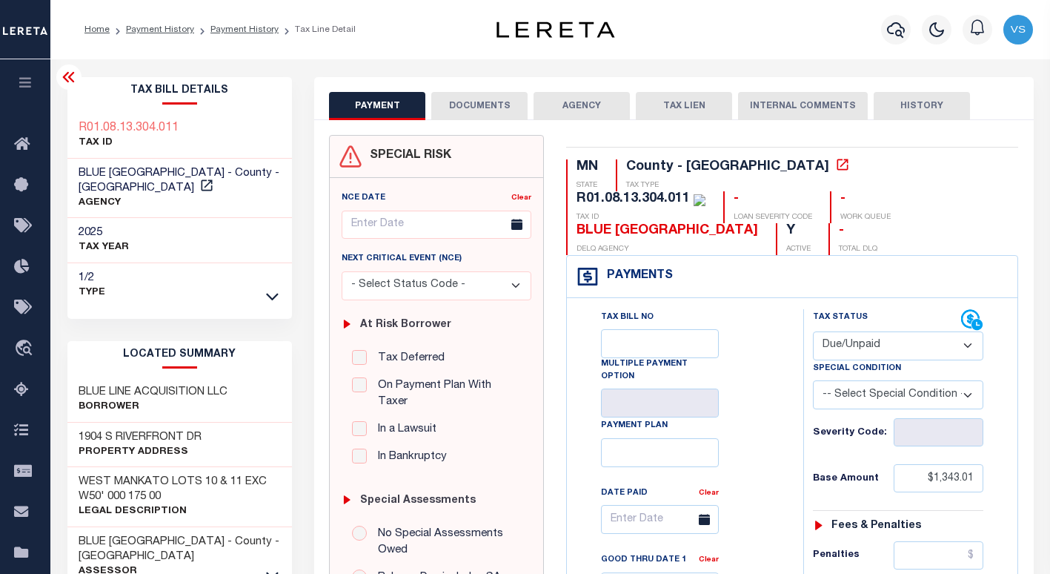
scroll to position [90, 0]
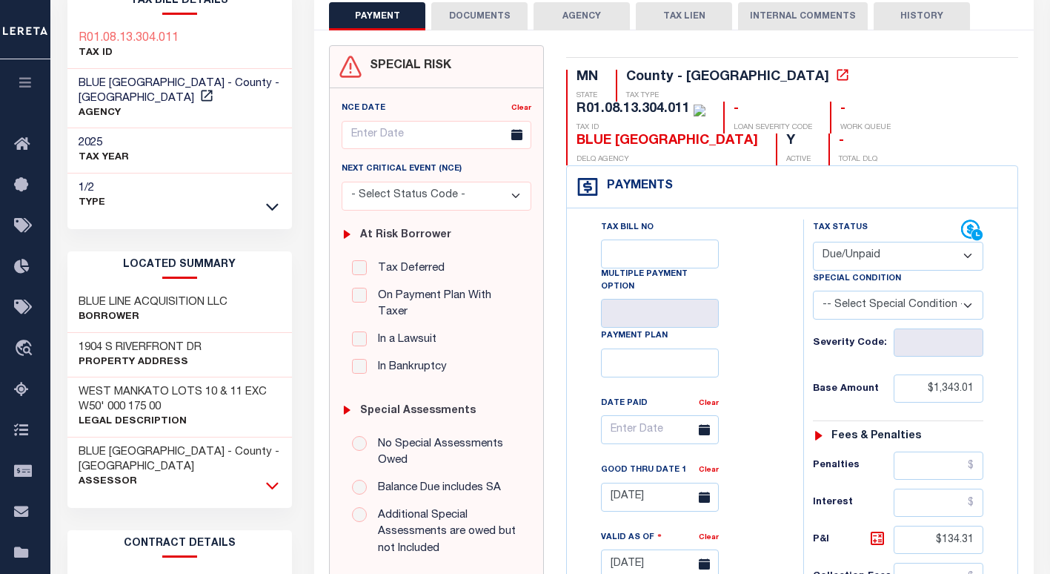
click at [274, 477] on icon at bounding box center [272, 485] width 13 height 16
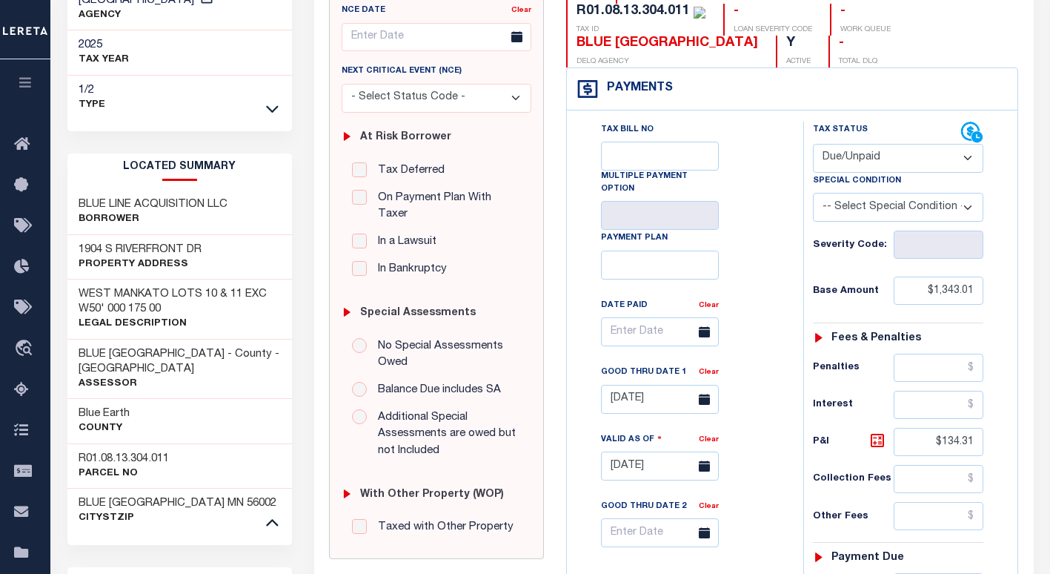
scroll to position [0, 0]
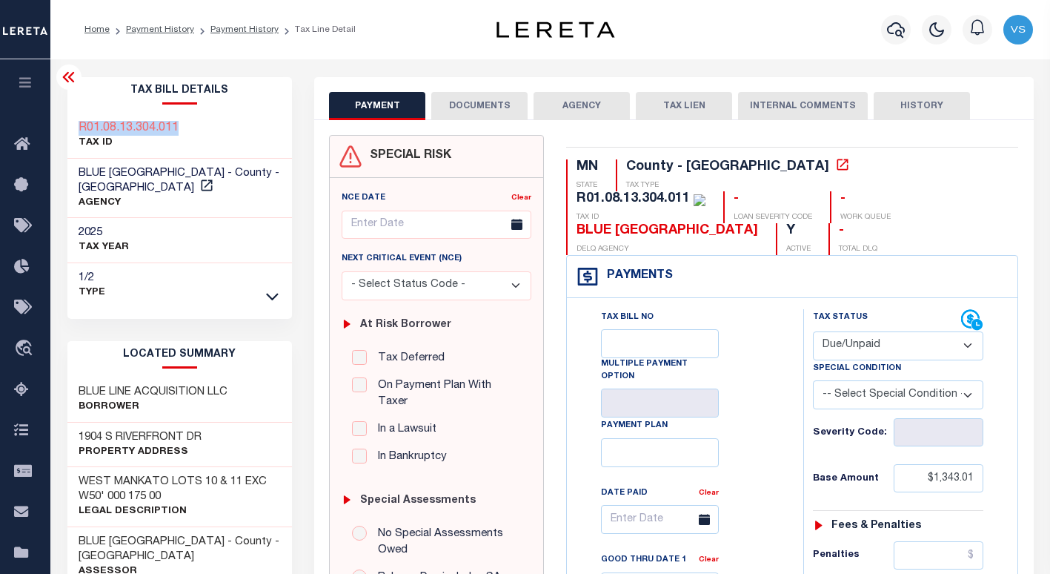
drag, startPoint x: 185, startPoint y: 130, endPoint x: 71, endPoint y: 121, distance: 113.8
click at [71, 121] on div "R01.08.13.304.011 TAX ID" at bounding box center [179, 135] width 225 height 45
copy h3 "R01.08.13.304.011"
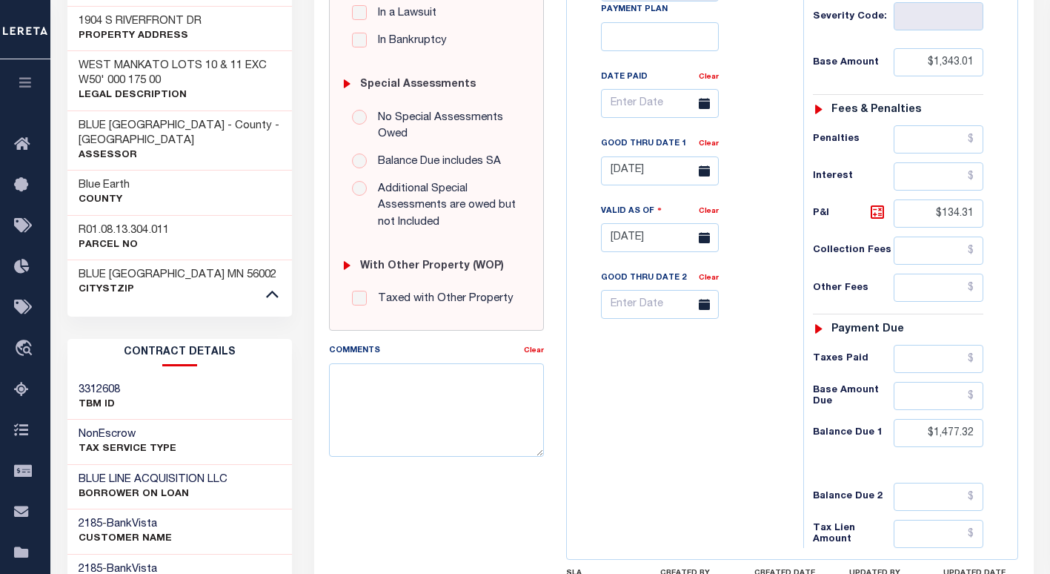
scroll to position [466, 0]
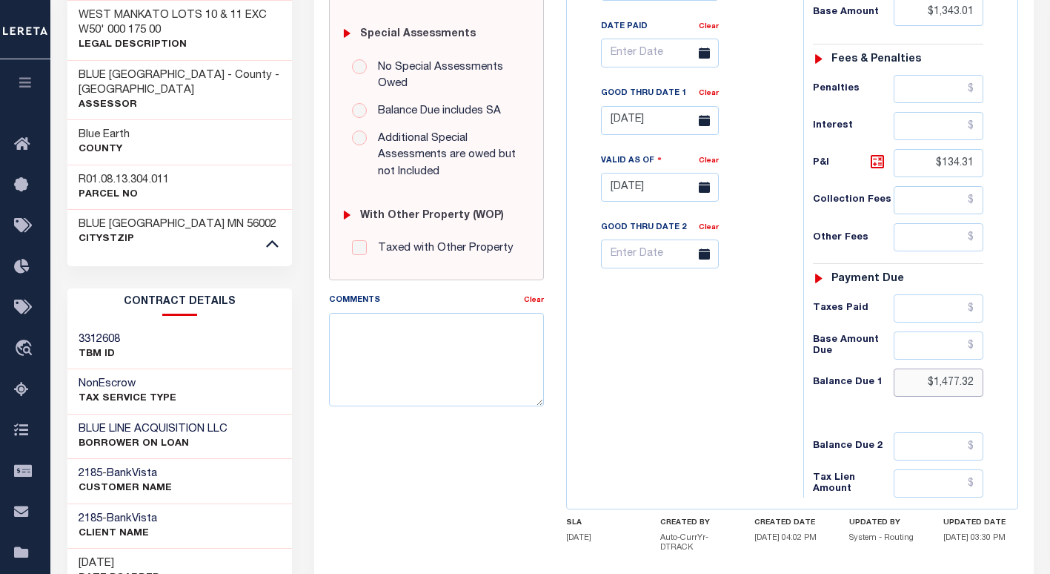
drag, startPoint x: 984, startPoint y: 353, endPoint x: 904, endPoint y: 345, distance: 79.7
click at [904, 368] on input "$1,477.32" at bounding box center [939, 382] width 90 height 28
paste input "1,490.75"
type input "$1,490.75"
type input "09/29/2025"
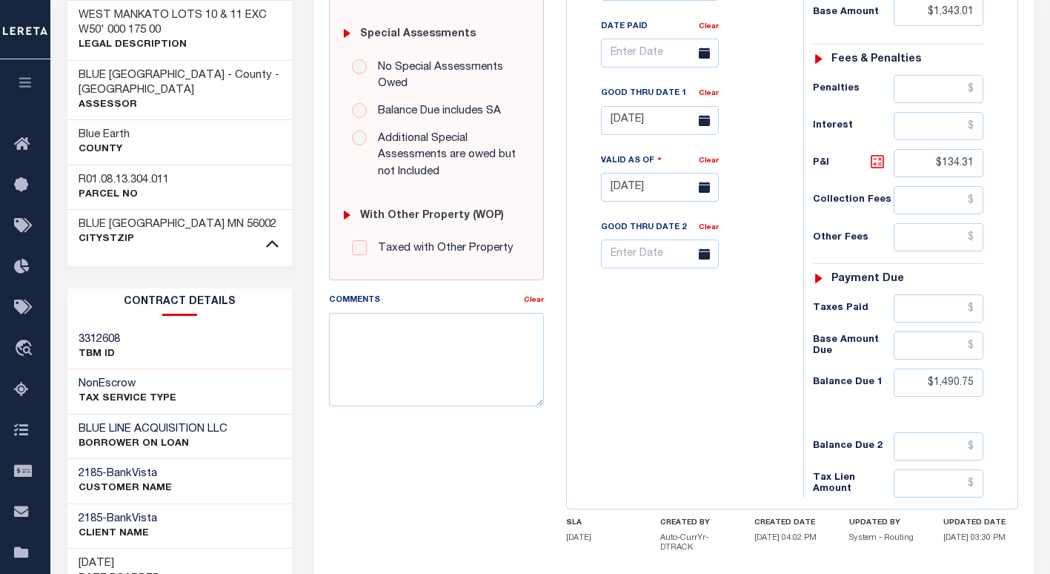
click at [881, 153] on icon at bounding box center [878, 162] width 18 height 18
type input "$147.74"
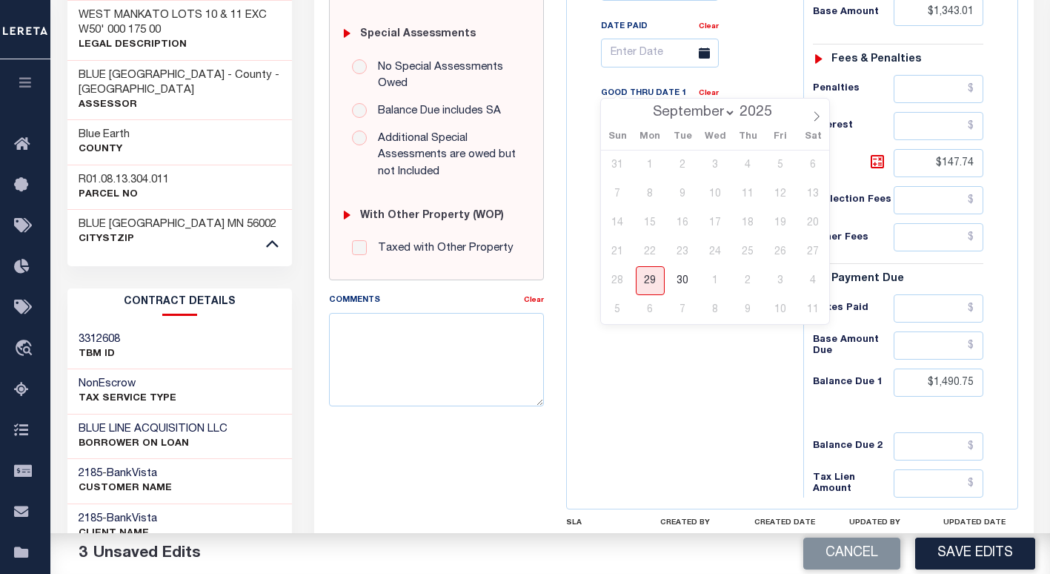
click at [633, 106] on input "[DATE]" at bounding box center [660, 120] width 118 height 29
click at [683, 283] on span "30" at bounding box center [683, 280] width 29 height 29
type input "[DATE]"
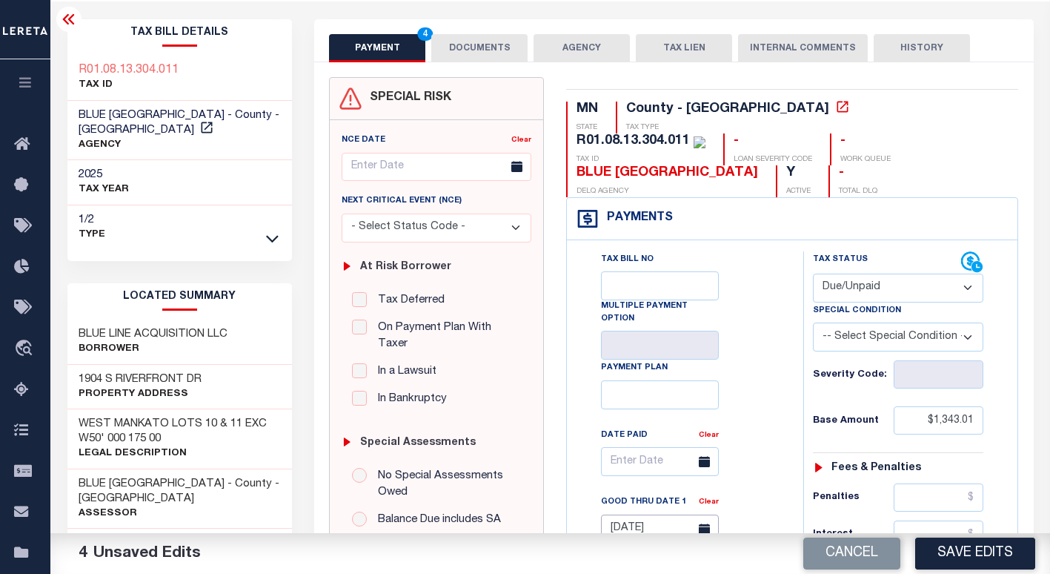
scroll to position [0, 0]
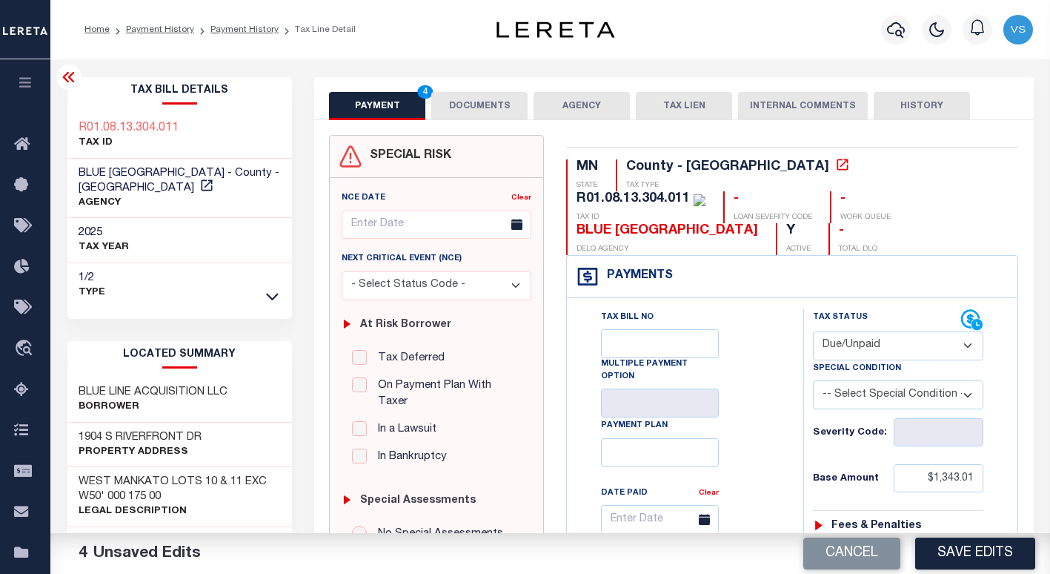
click at [474, 102] on button "DOCUMENTS" at bounding box center [479, 106] width 96 height 28
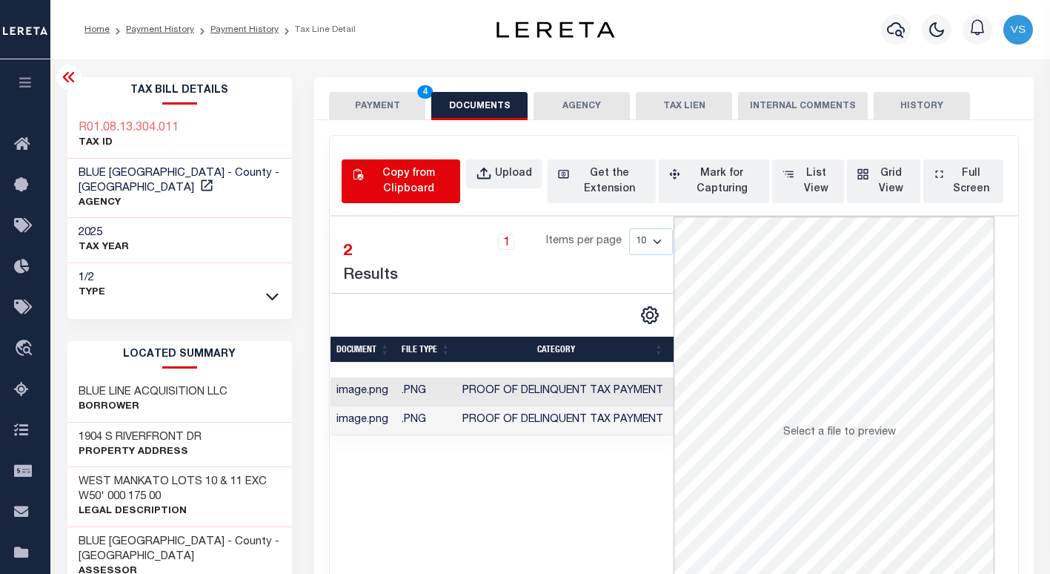
click at [422, 182] on div "Copy from Clipboard" at bounding box center [409, 181] width 84 height 31
select select "POP"
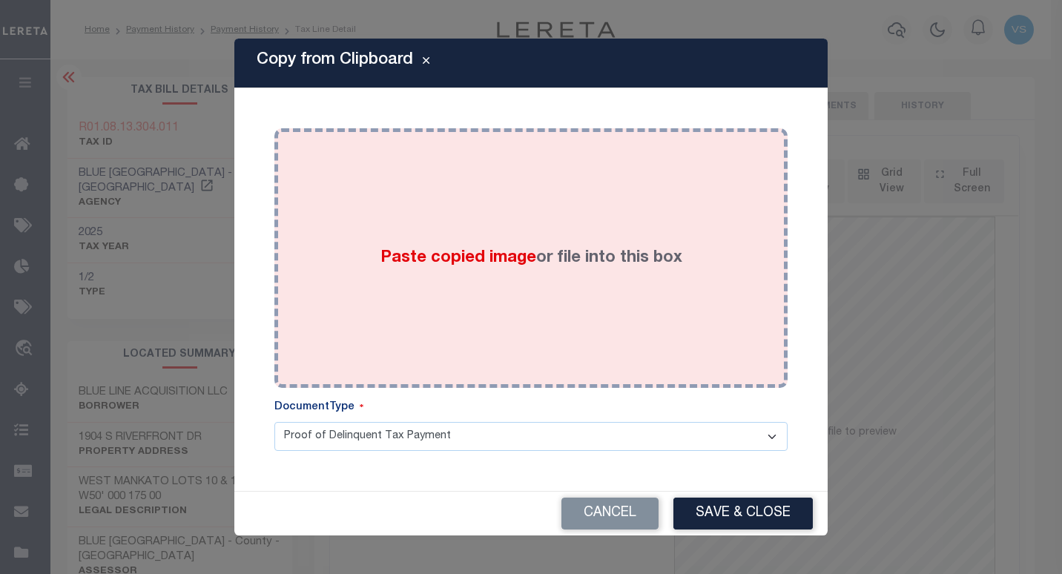
click at [537, 182] on div "Paste copied image or file into this box" at bounding box center [530, 257] width 491 height 237
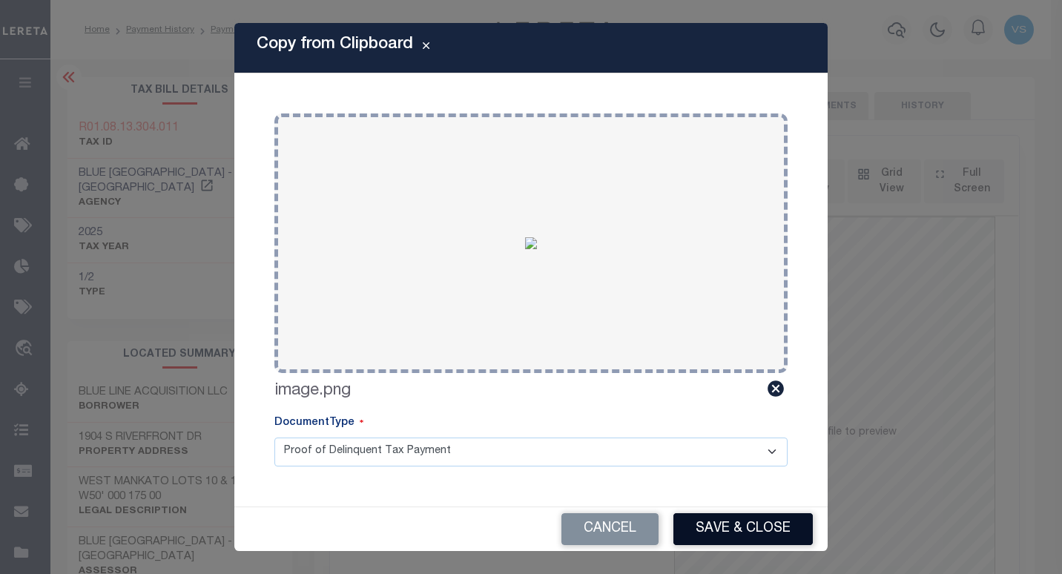
click at [712, 525] on button "Save & Close" at bounding box center [742, 529] width 139 height 32
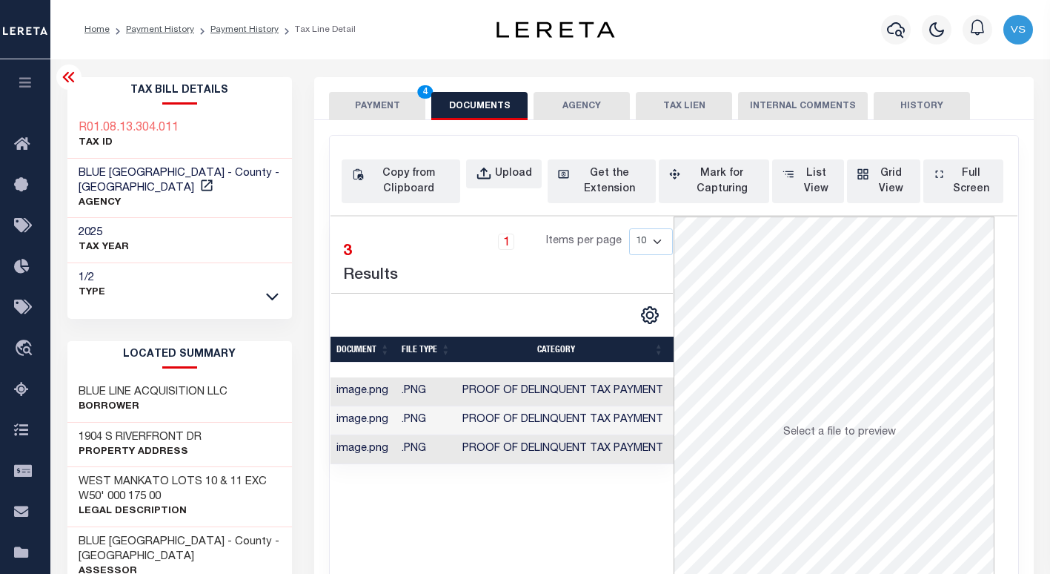
click at [385, 110] on button "PAYMENT 4" at bounding box center [377, 106] width 96 height 28
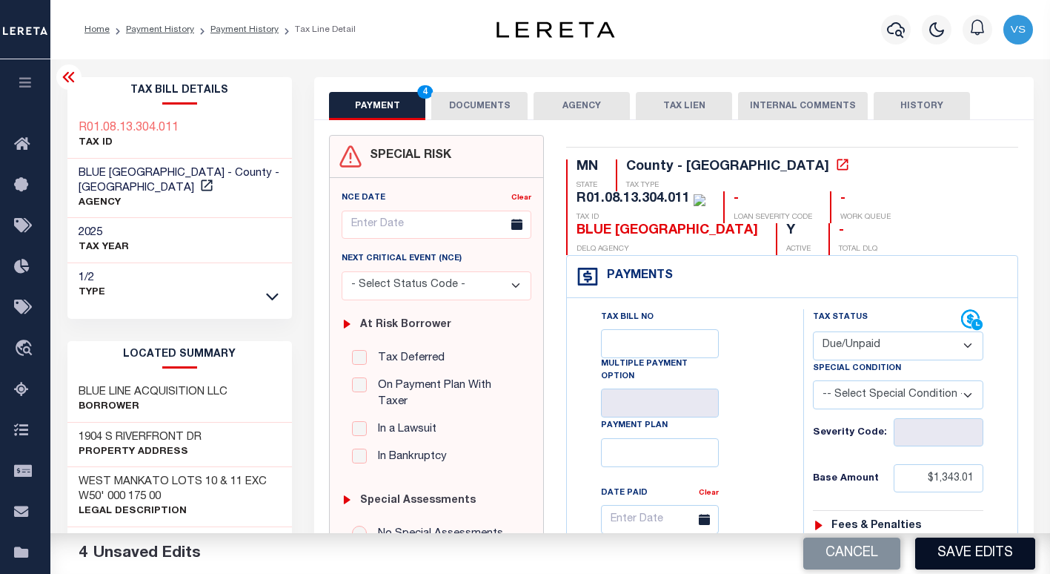
click at [955, 560] on button "Save Edits" at bounding box center [976, 553] width 120 height 32
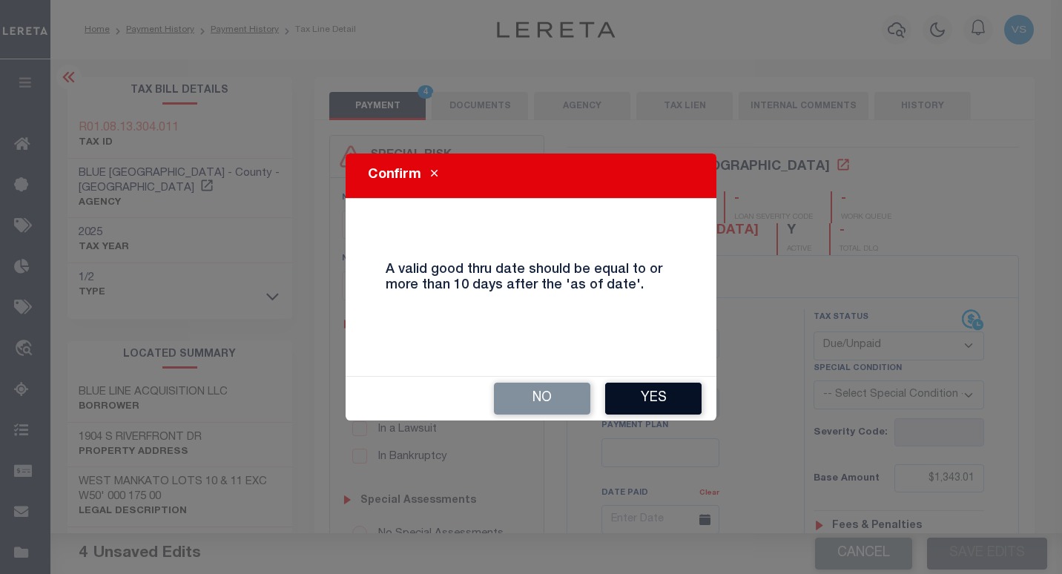
click at [639, 399] on button "Yes" at bounding box center [653, 399] width 96 height 32
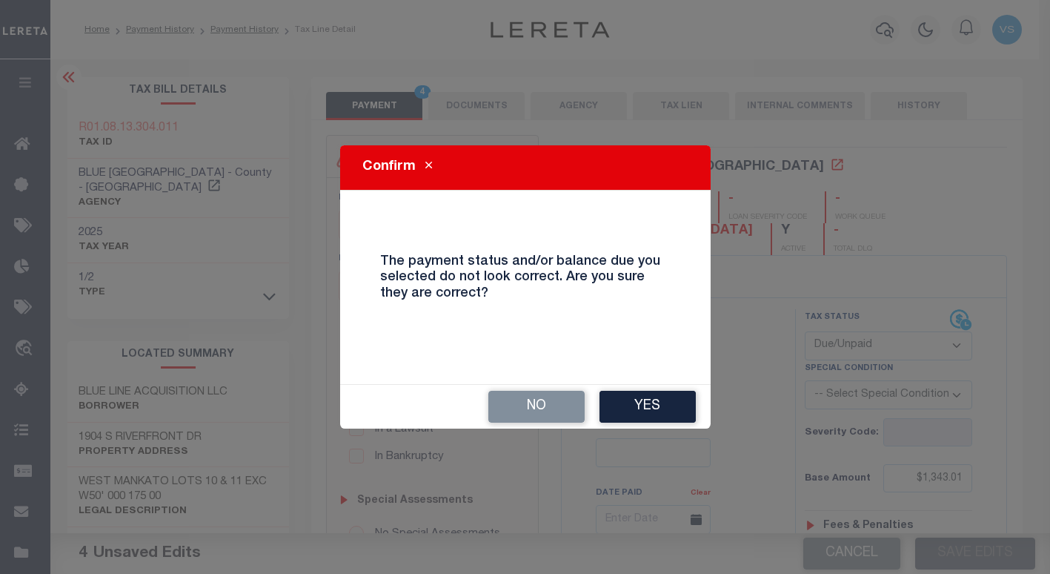
click at [639, 399] on button "Yes" at bounding box center [648, 407] width 96 height 32
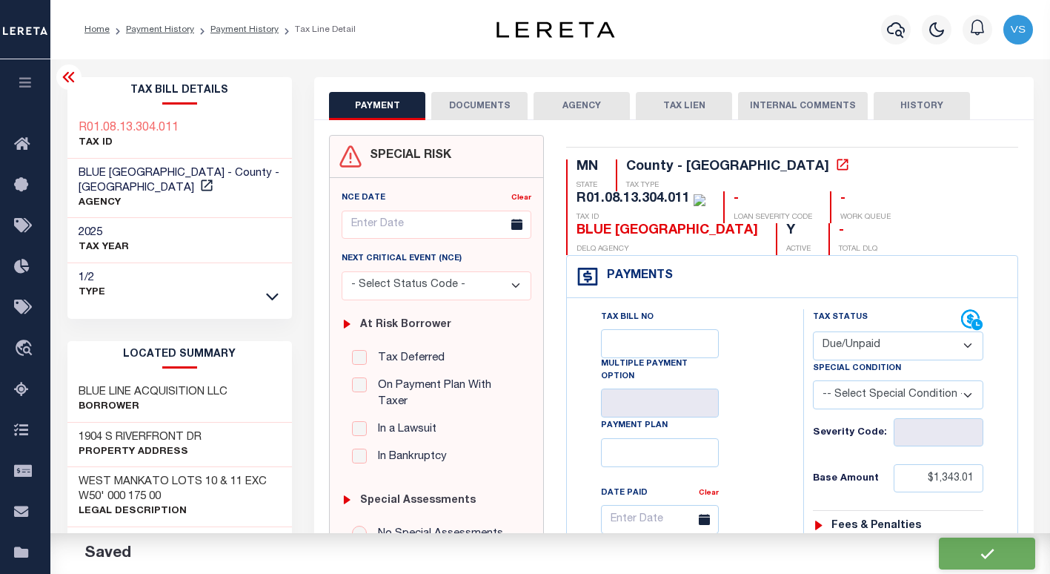
checkbox input "false"
type input "$1,343.01"
type input "$147.74"
type input "$1,490.75"
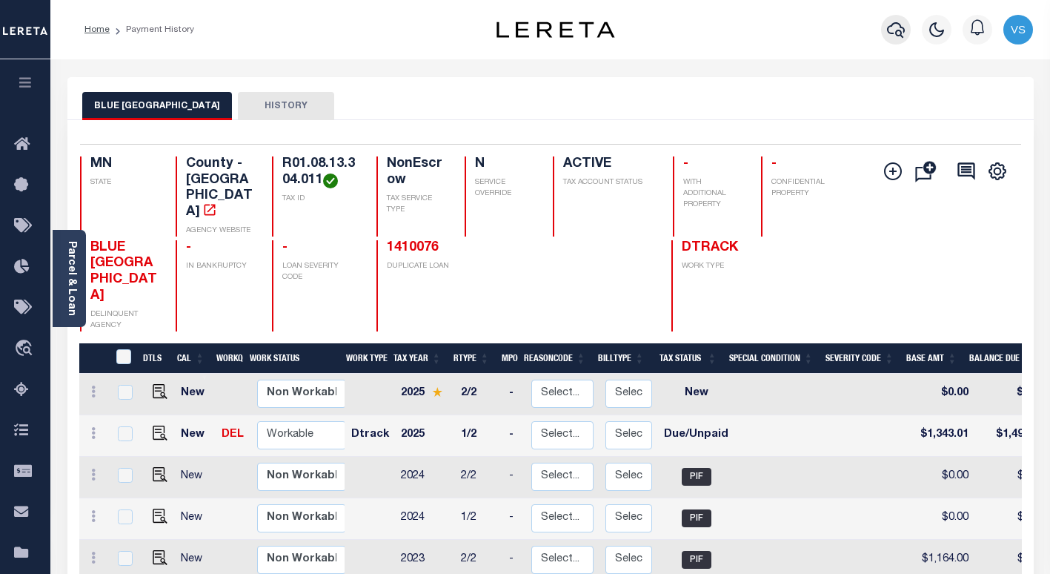
click at [896, 27] on icon "button" at bounding box center [896, 30] width 18 height 18
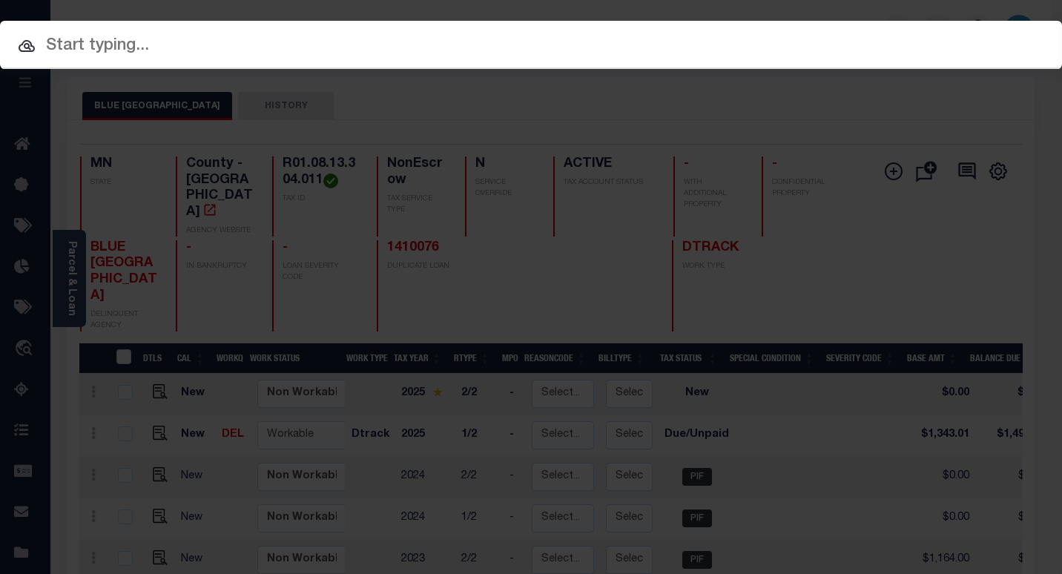
paste input "1411166"
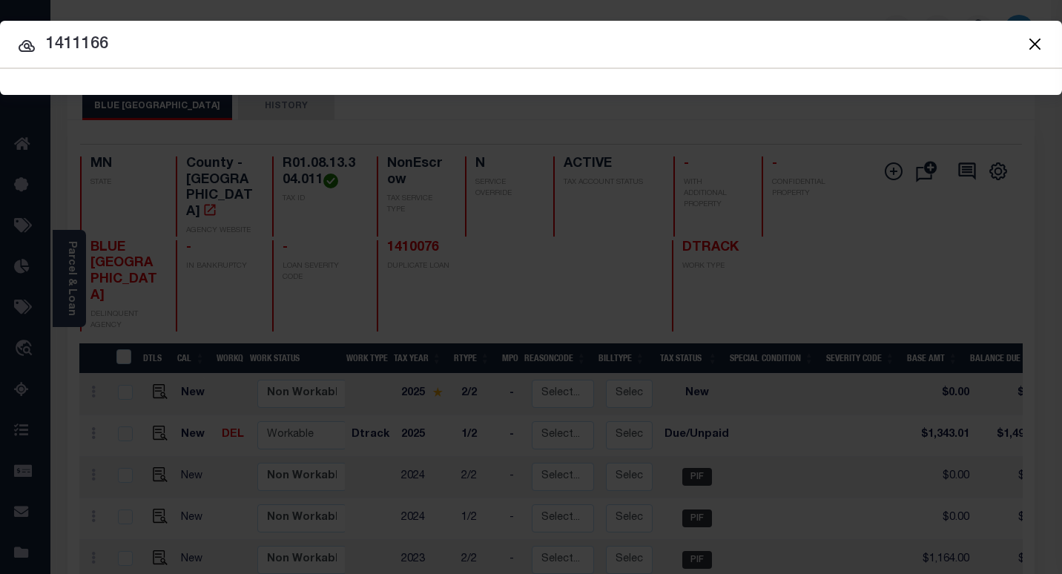
type input "1411166"
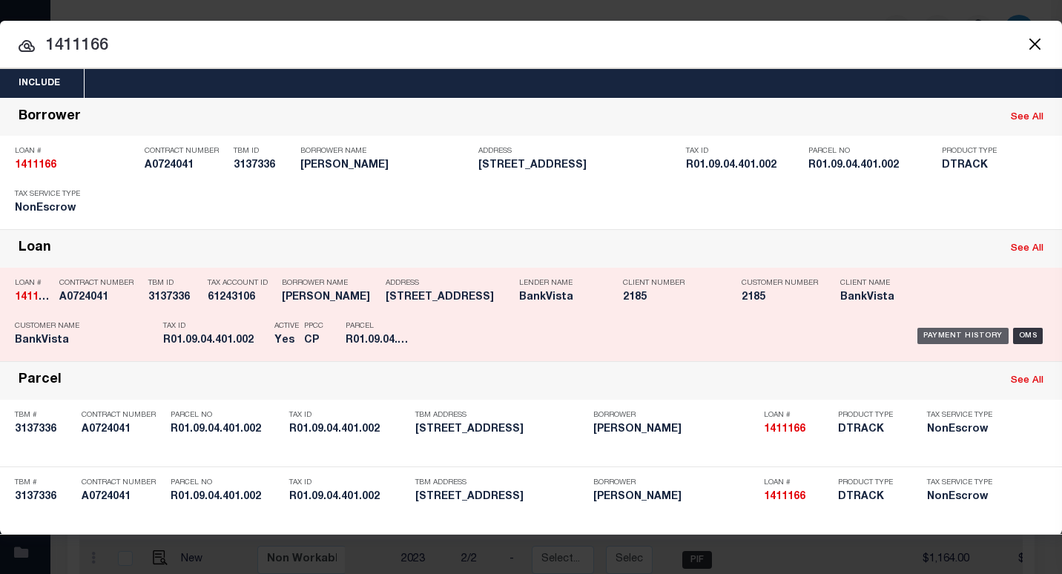
click at [942, 336] on div "Payment History" at bounding box center [962, 336] width 91 height 16
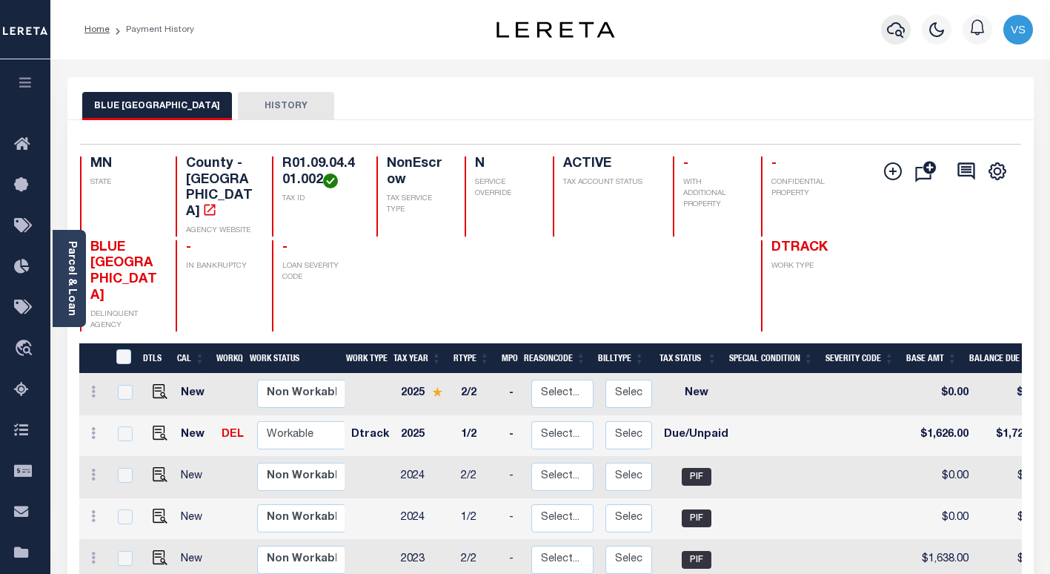
click at [893, 27] on icon "button" at bounding box center [896, 30] width 18 height 16
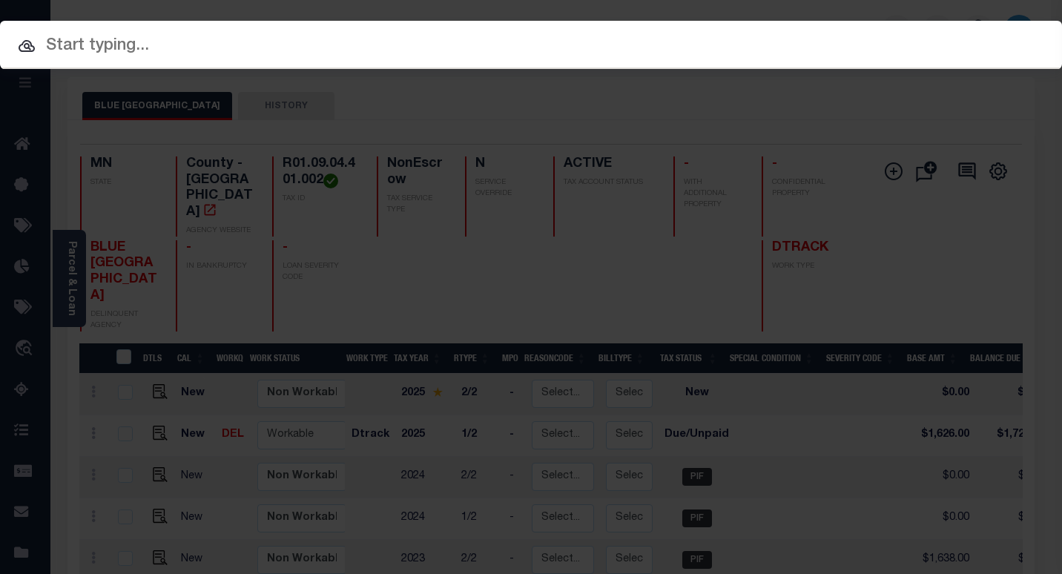
paste input "1411166"
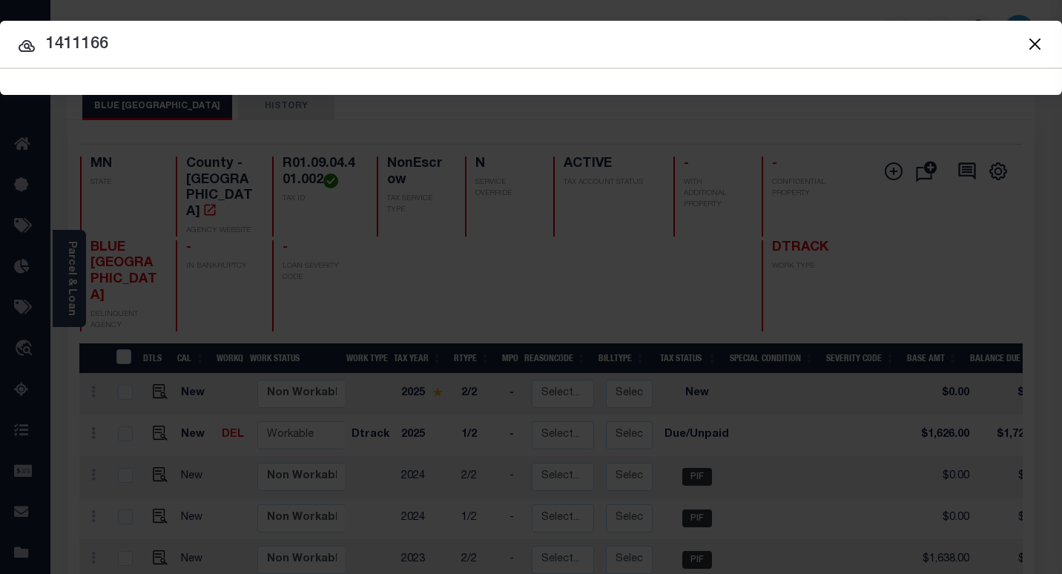
type input "1411166"
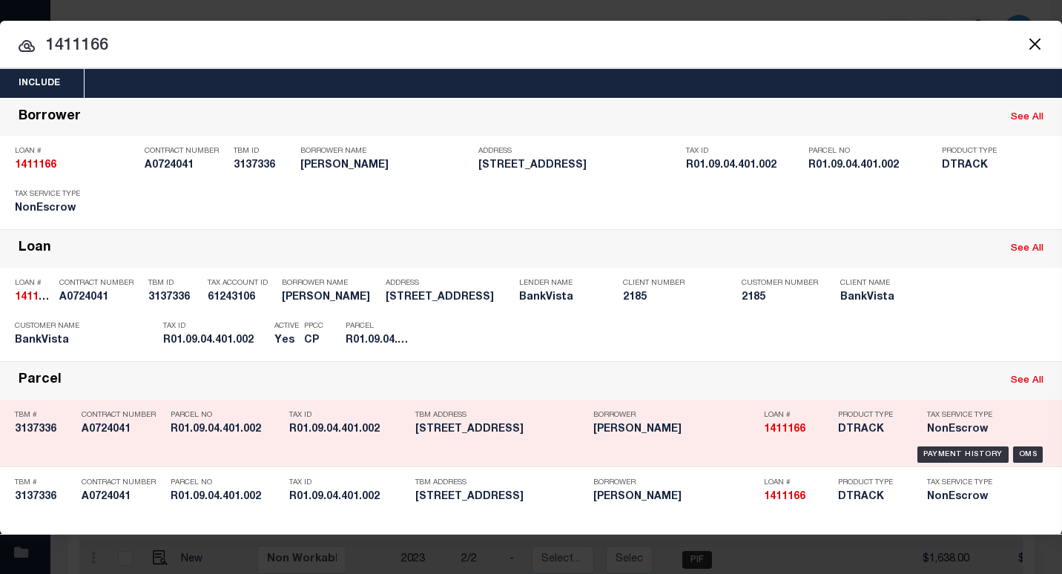
click at [939, 343] on div "Payment History" at bounding box center [962, 336] width 91 height 16
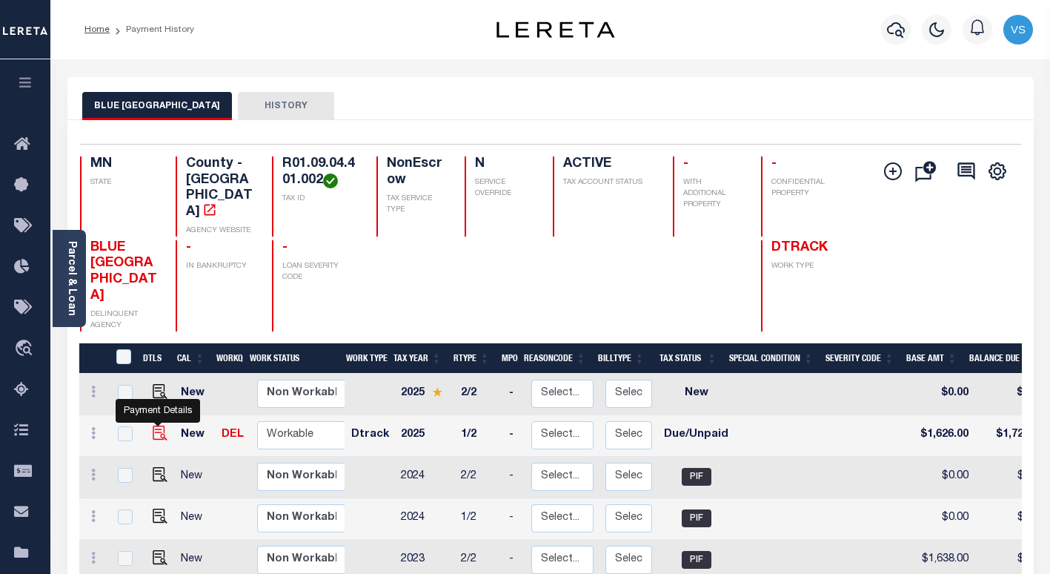
click at [156, 426] on img "" at bounding box center [160, 433] width 15 height 15
checkbox input "true"
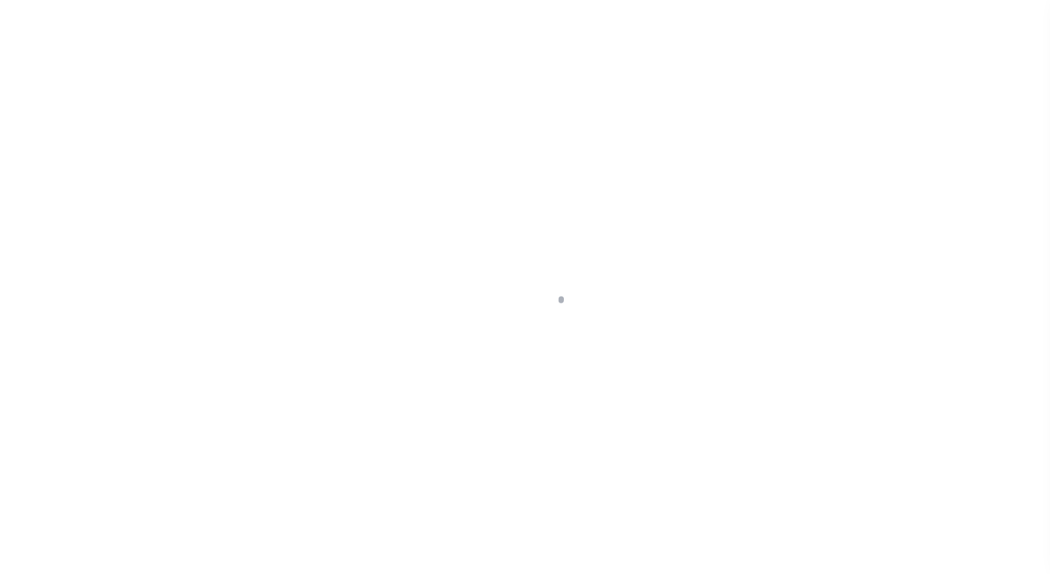
select select "DUE"
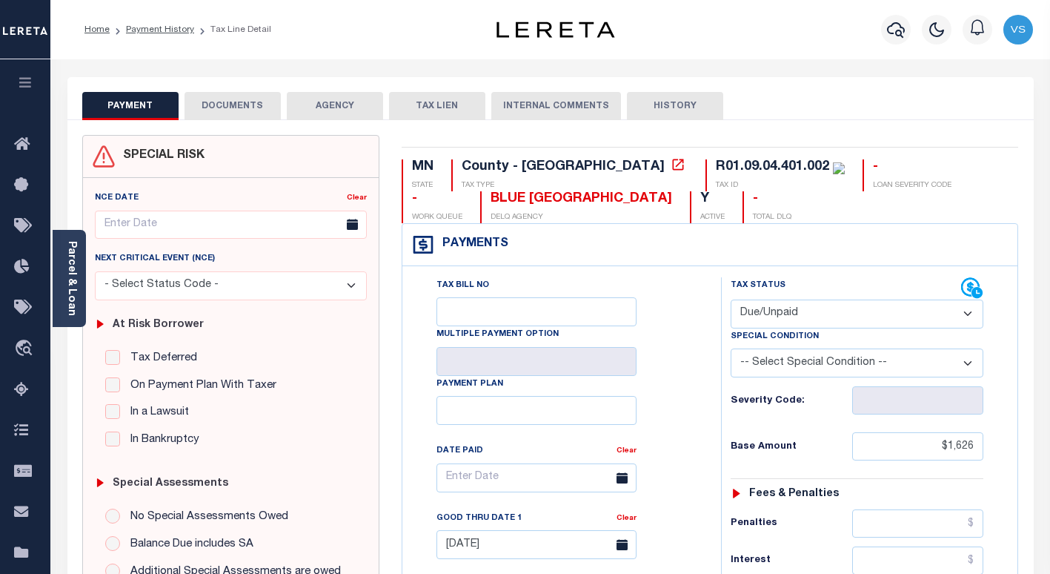
click at [239, 107] on button "DOCUMENTS" at bounding box center [233, 106] width 96 height 28
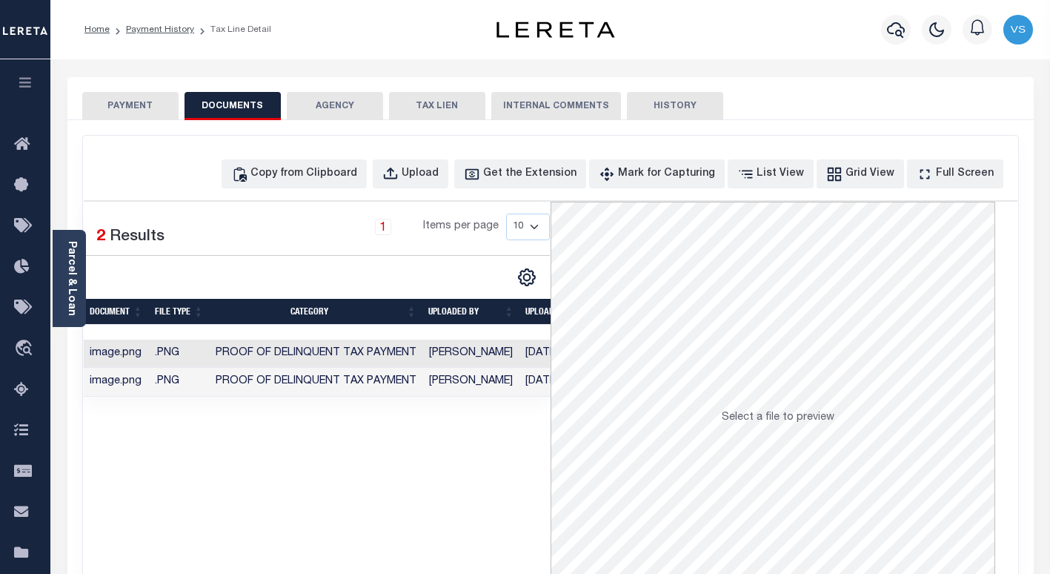
click at [130, 109] on button "PAYMENT" at bounding box center [130, 106] width 96 height 28
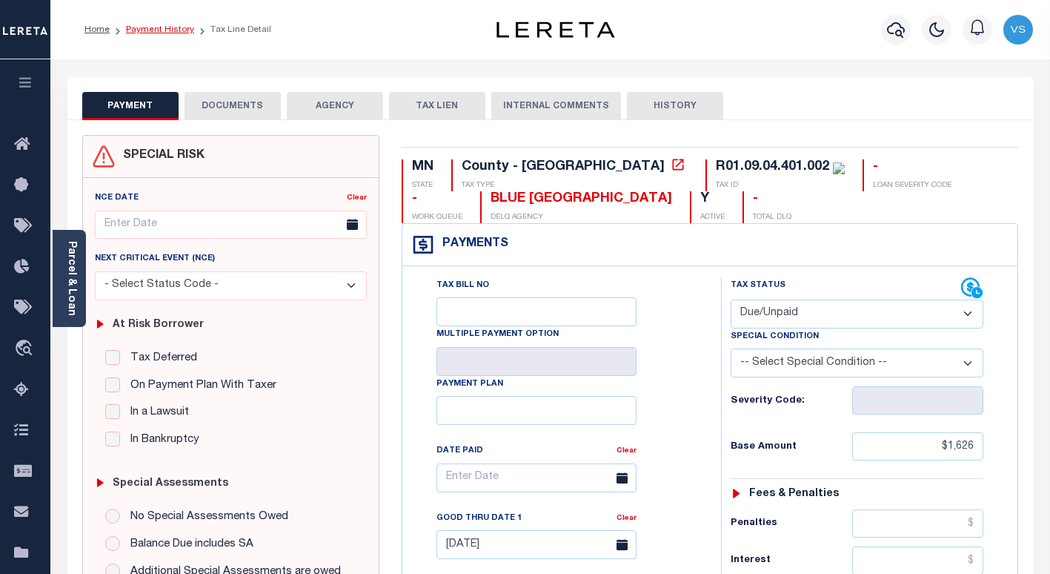
click at [141, 28] on link "Payment History" at bounding box center [160, 29] width 68 height 9
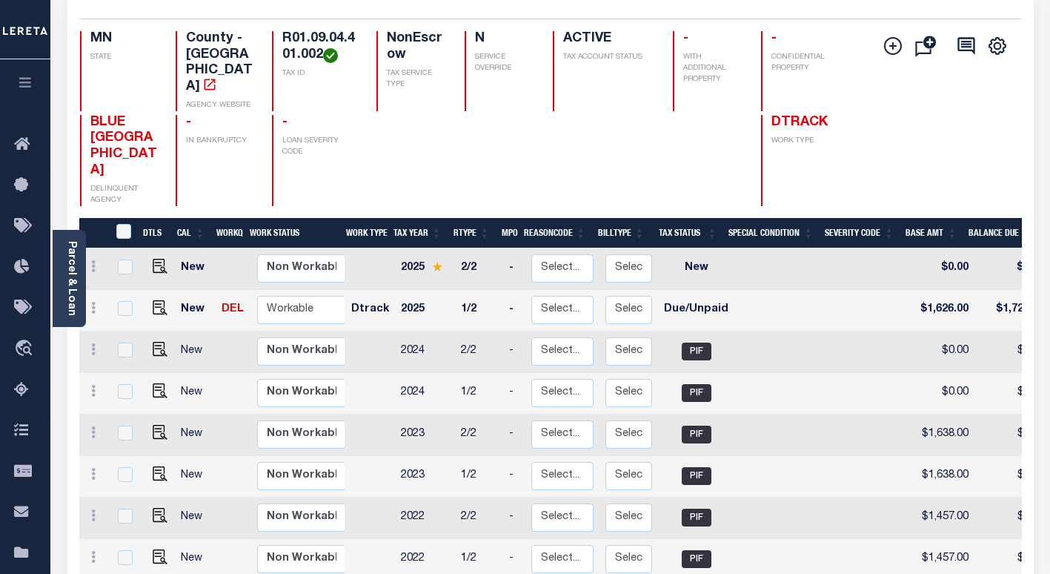
scroll to position [51, 0]
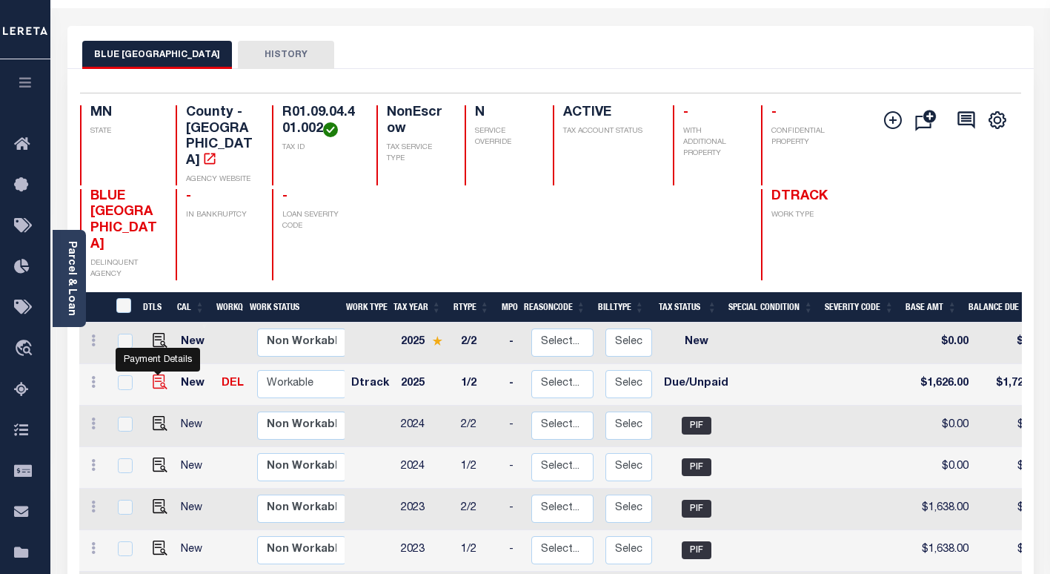
click at [156, 374] on img "" at bounding box center [160, 381] width 15 height 15
checkbox input "true"
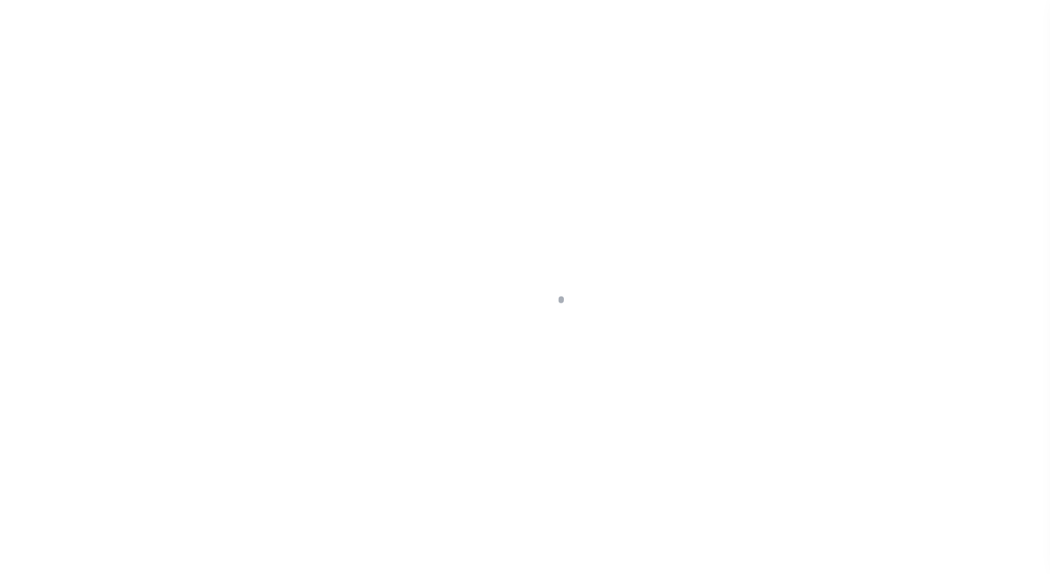
select select "DUE"
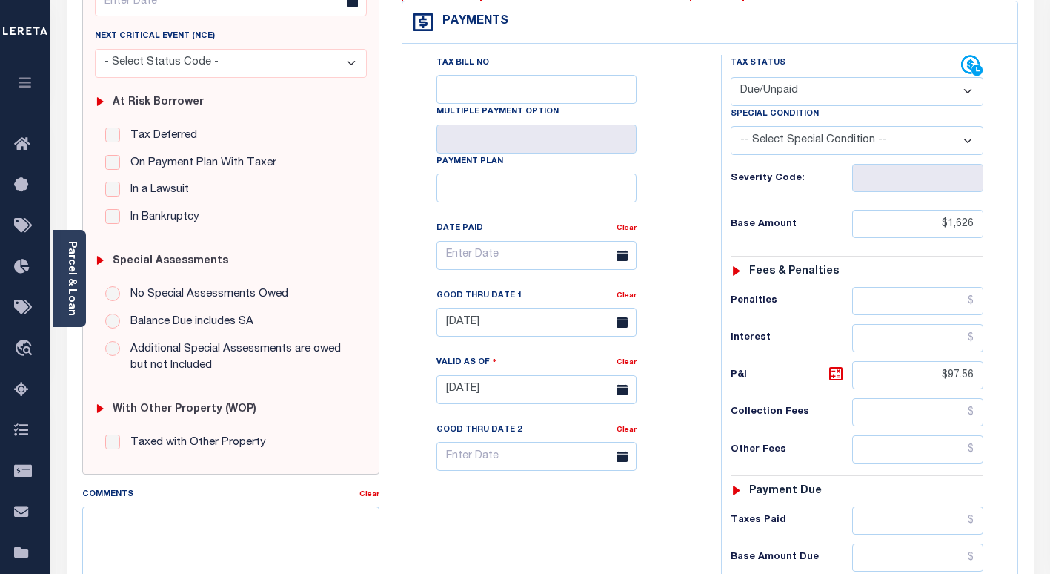
scroll to position [445, 0]
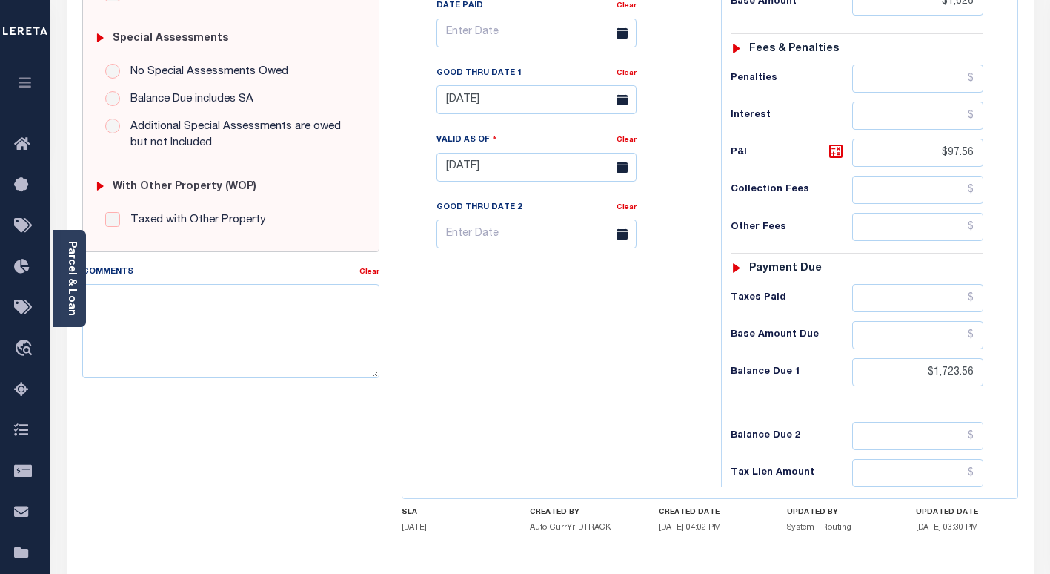
click at [487, 329] on div "Tax Bill No Multiple Payment Option Payment Plan Clear" at bounding box center [558, 159] width 304 height 655
drag, startPoint x: 978, startPoint y: 374, endPoint x: 870, endPoint y: 383, distance: 107.8
click at [871, 383] on input "$1,723.56" at bounding box center [918, 372] width 131 height 28
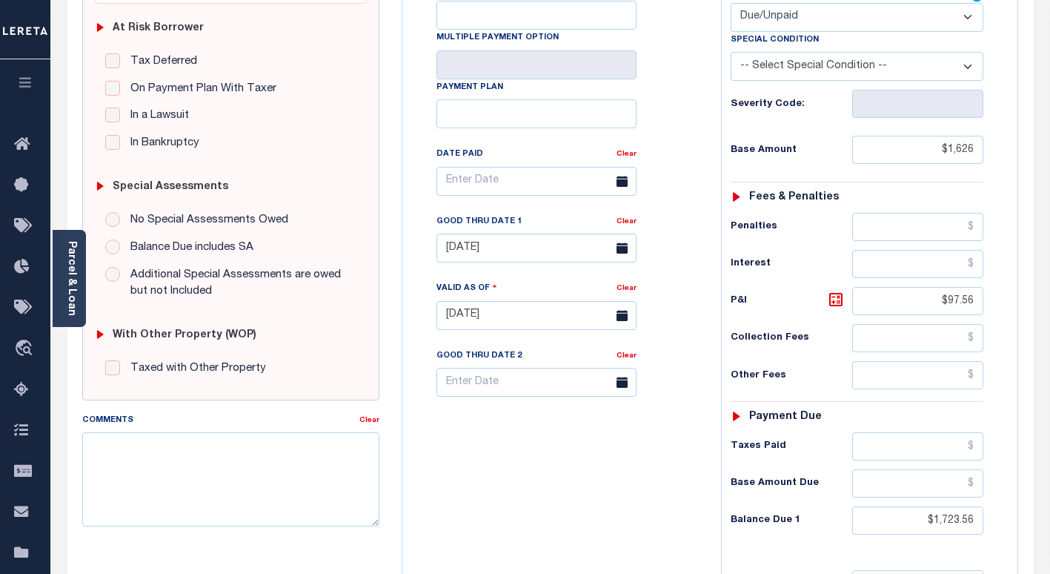
scroll to position [519, 0]
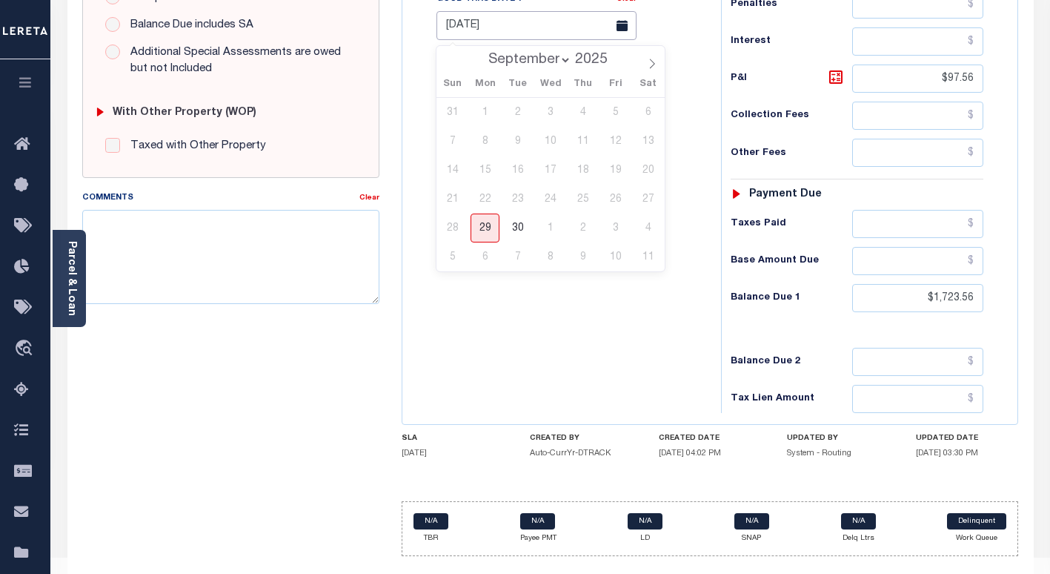
click at [464, 33] on input "08/26/2025" at bounding box center [537, 25] width 200 height 29
click at [517, 229] on span "30" at bounding box center [517, 228] width 29 height 29
type input "09/30/2025"
type input "[DATE]"
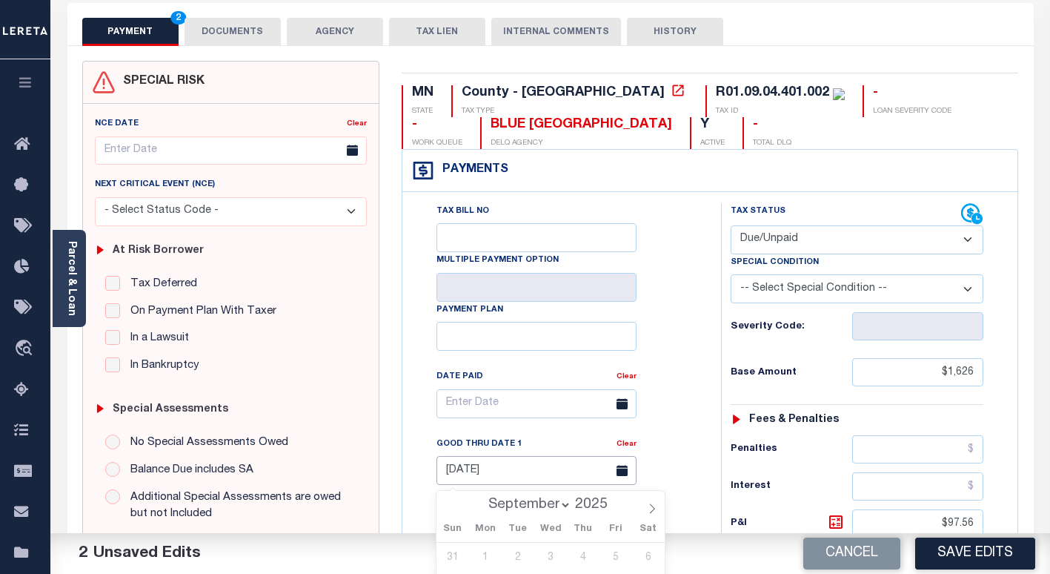
scroll to position [0, 0]
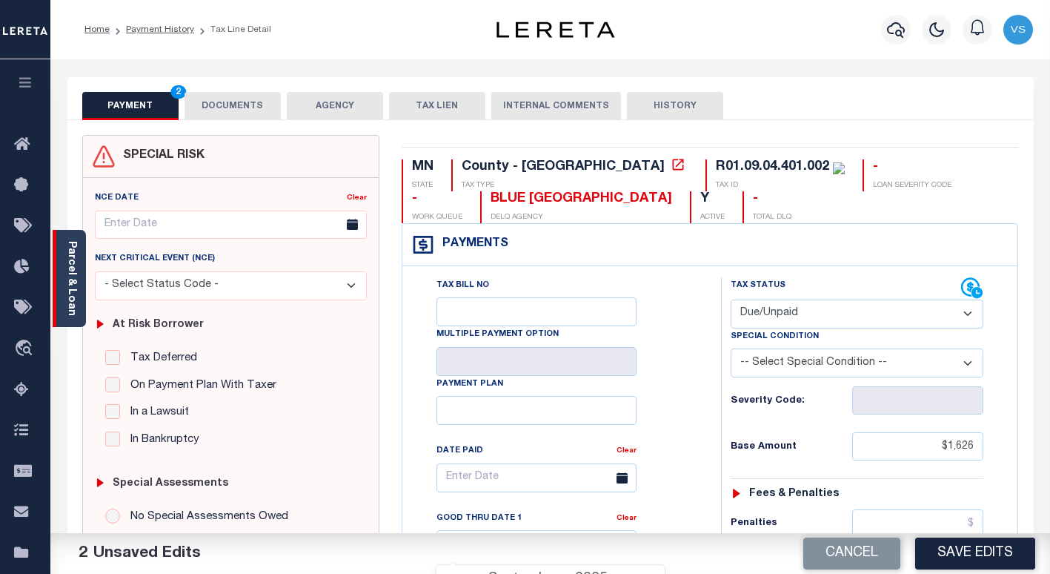
click at [76, 296] on link "Parcel & Loan" at bounding box center [71, 278] width 10 height 75
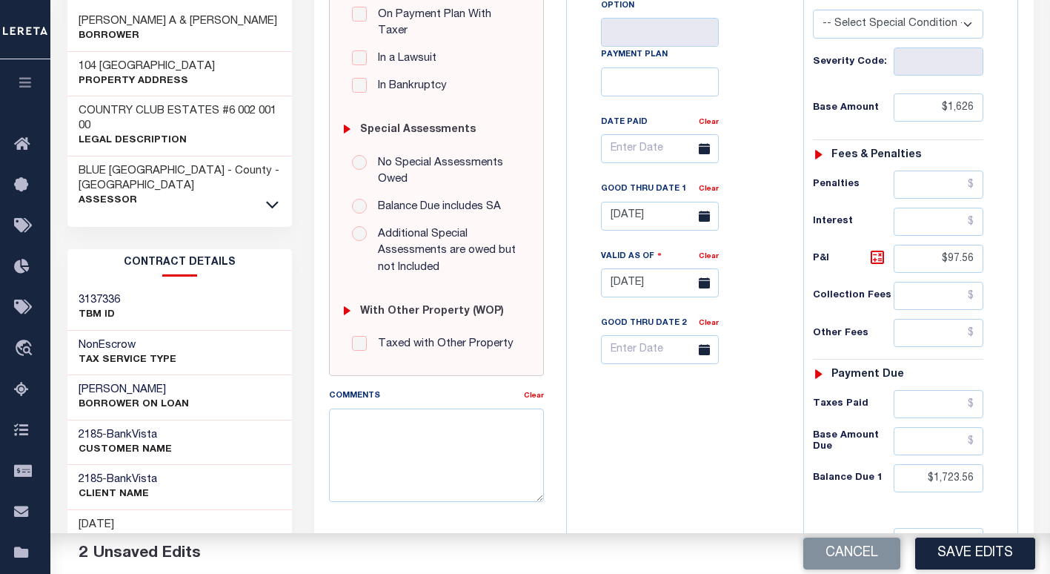
scroll to position [519, 0]
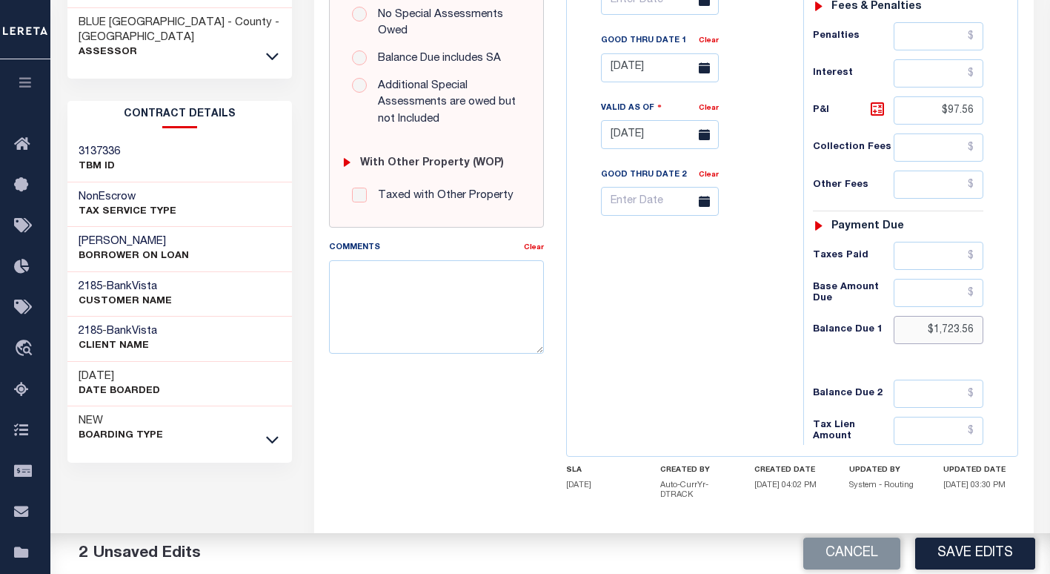
drag, startPoint x: 976, startPoint y: 300, endPoint x: 878, endPoint y: 300, distance: 98.6
click at [878, 316] on div "Balance Due 1 $1,723.56" at bounding box center [898, 330] width 171 height 28
paste input "1,739.82"
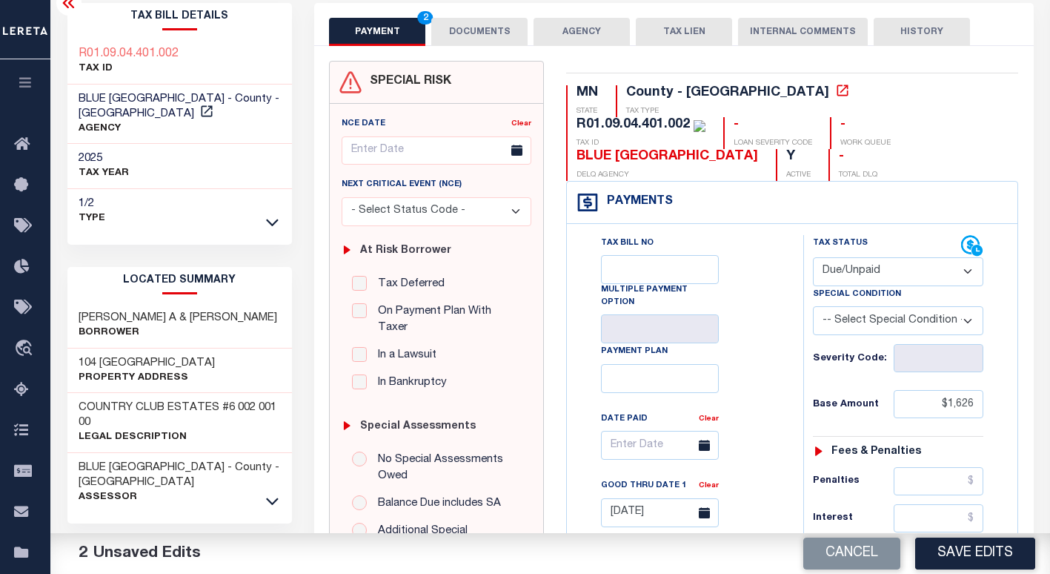
scroll to position [0, 0]
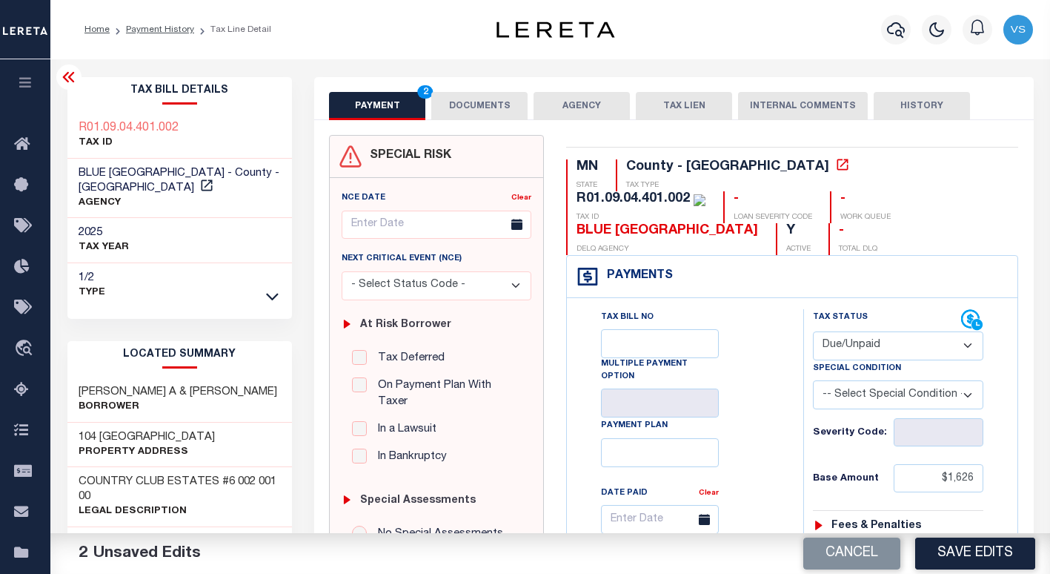
type input "$1,739.82"
click at [481, 104] on button "DOCUMENTS" at bounding box center [479, 106] width 96 height 28
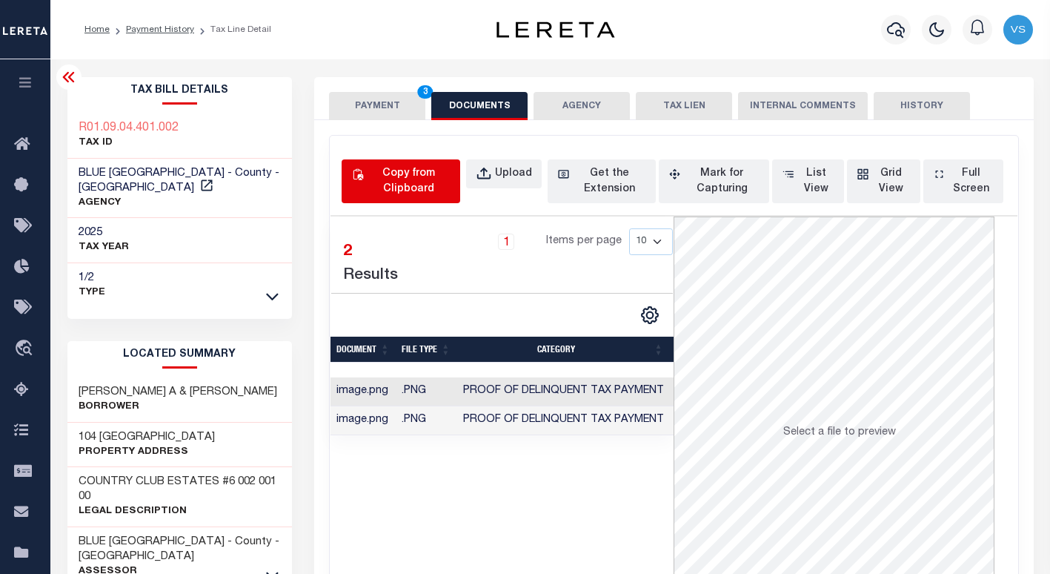
click at [411, 176] on div "Copy from Clipboard" at bounding box center [409, 181] width 84 height 31
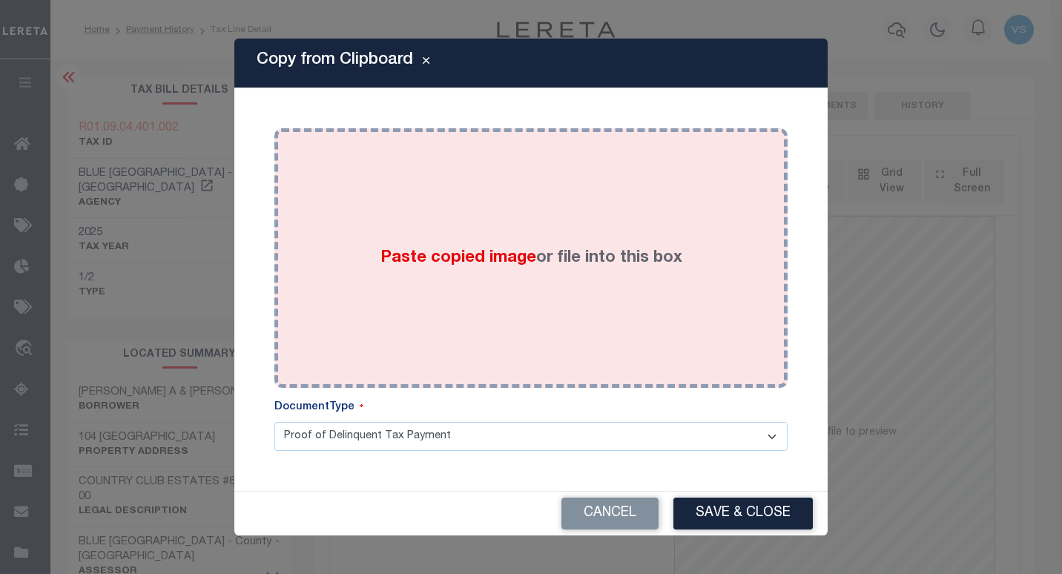
click at [459, 282] on div "Paste copied image or file into this box" at bounding box center [530, 257] width 491 height 237
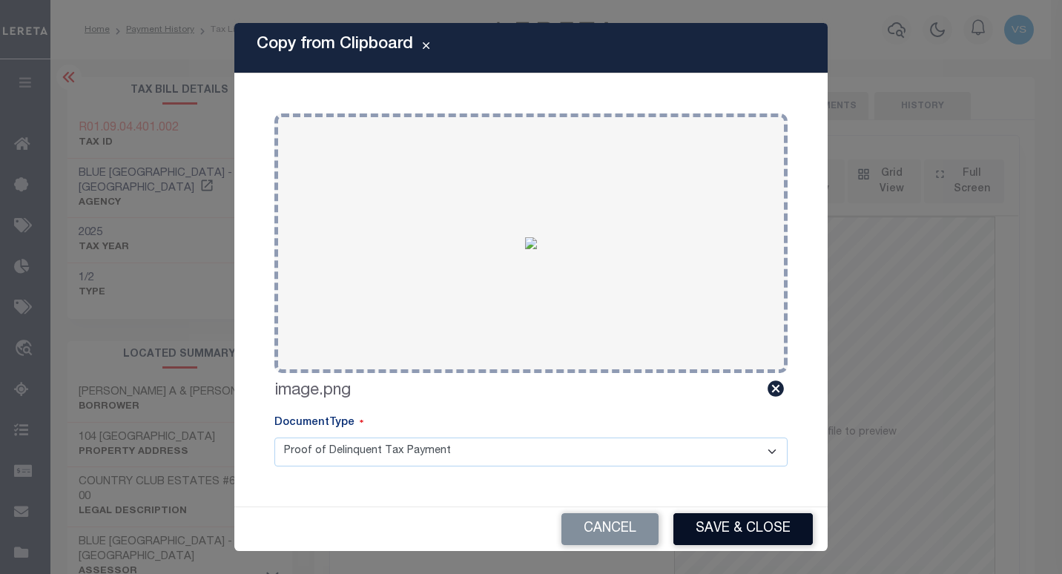
click at [702, 527] on button "Save & Close" at bounding box center [742, 529] width 139 height 32
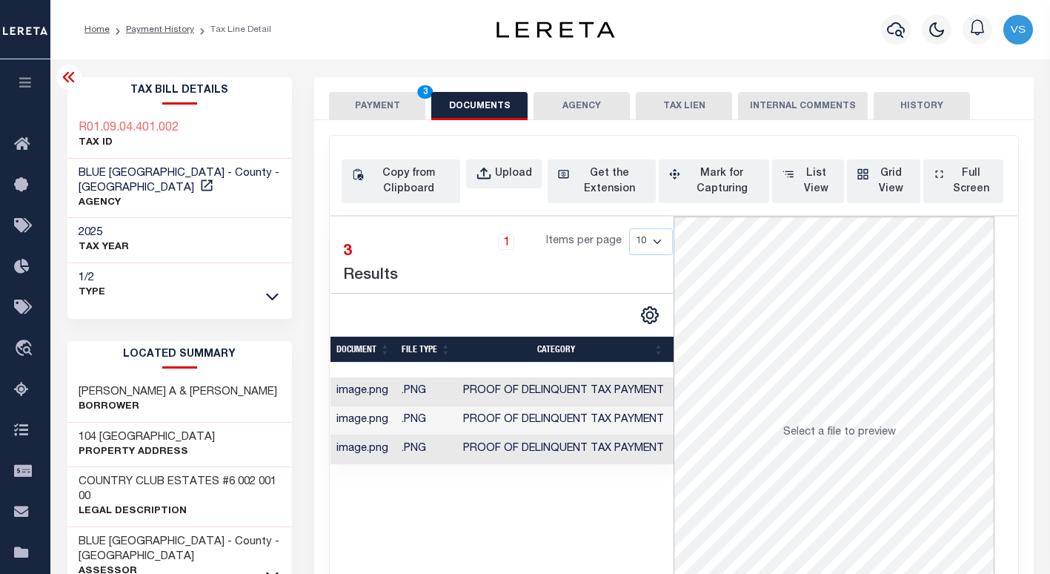
click at [369, 104] on button "PAYMENT 3" at bounding box center [377, 106] width 96 height 28
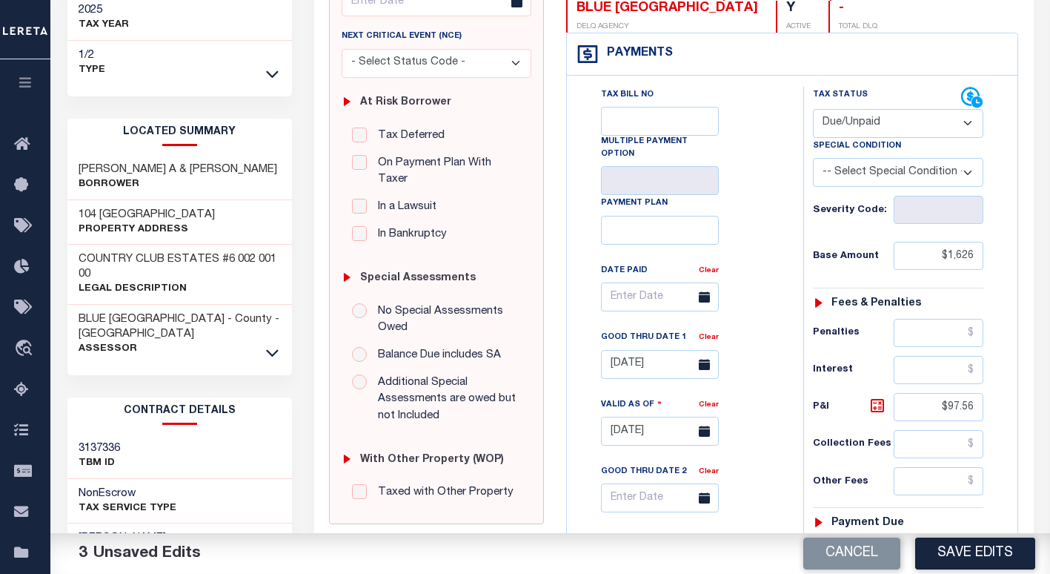
scroll to position [445, 0]
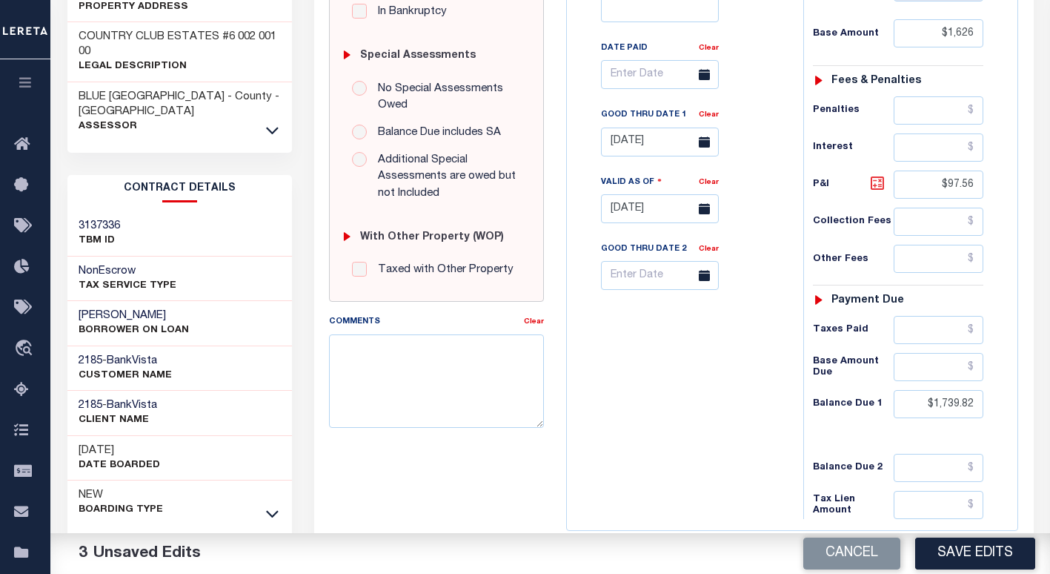
click at [873, 174] on icon at bounding box center [878, 183] width 18 height 18
type input "$113.82"
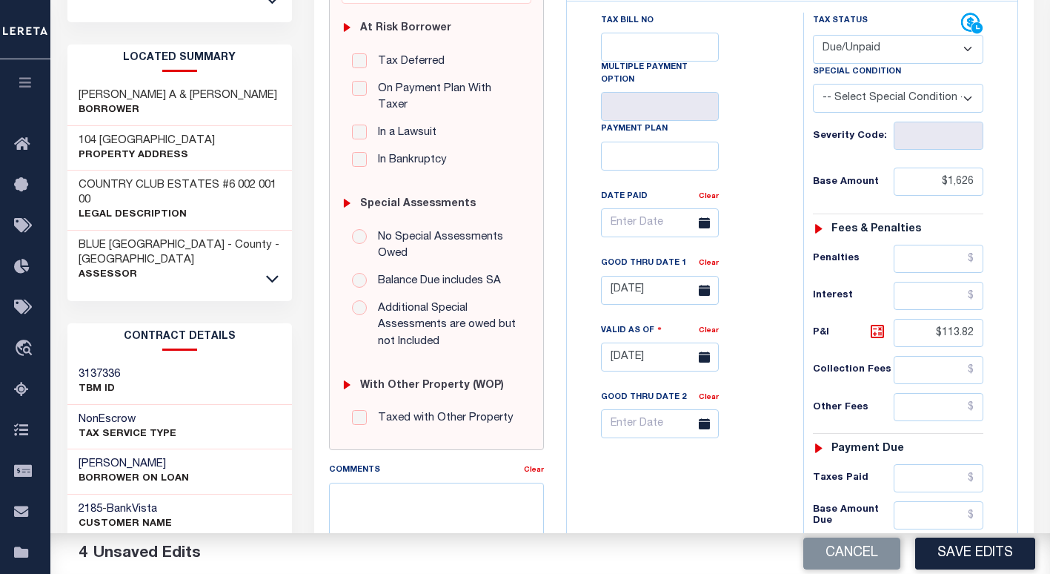
scroll to position [74, 0]
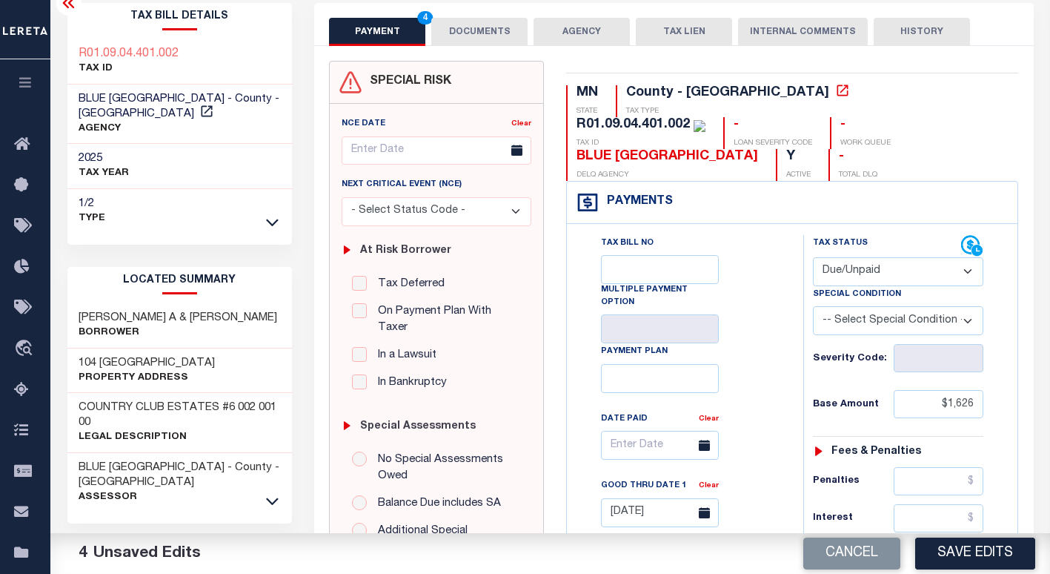
click at [446, 30] on button "DOCUMENTS" at bounding box center [479, 32] width 96 height 28
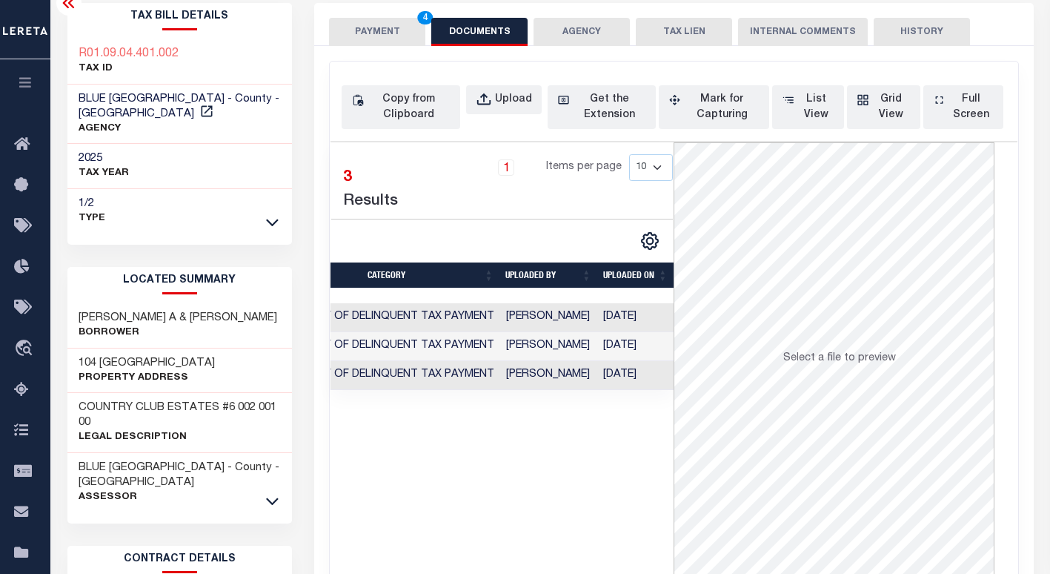
scroll to position [0, 18]
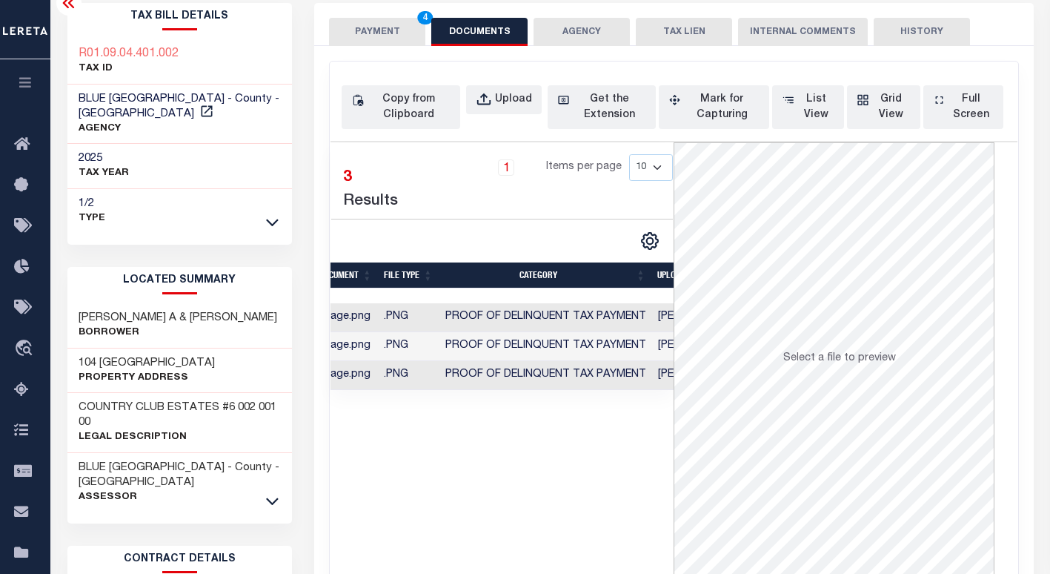
click at [362, 29] on button "PAYMENT 4" at bounding box center [377, 32] width 96 height 28
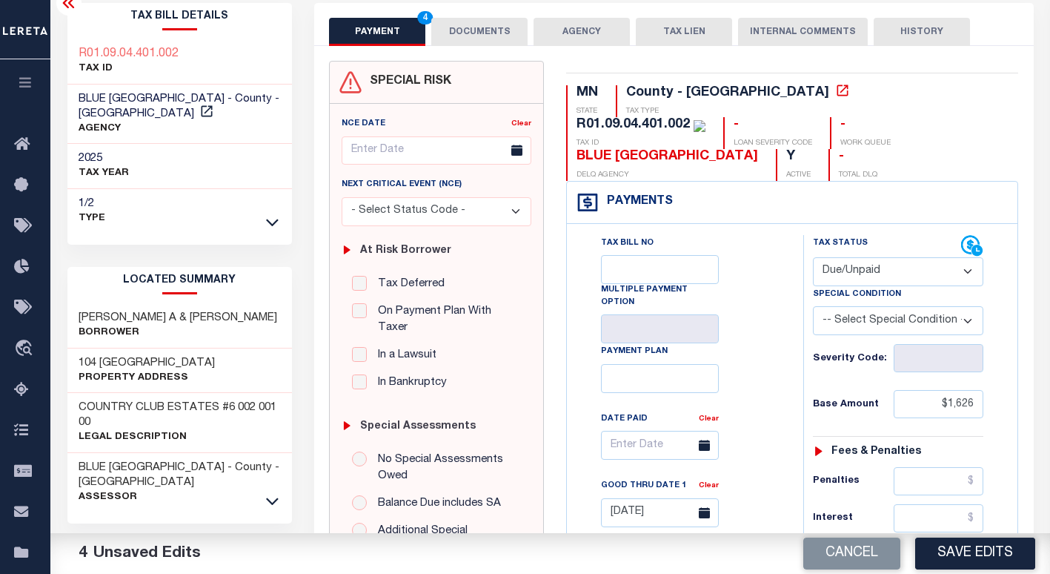
scroll to position [297, 0]
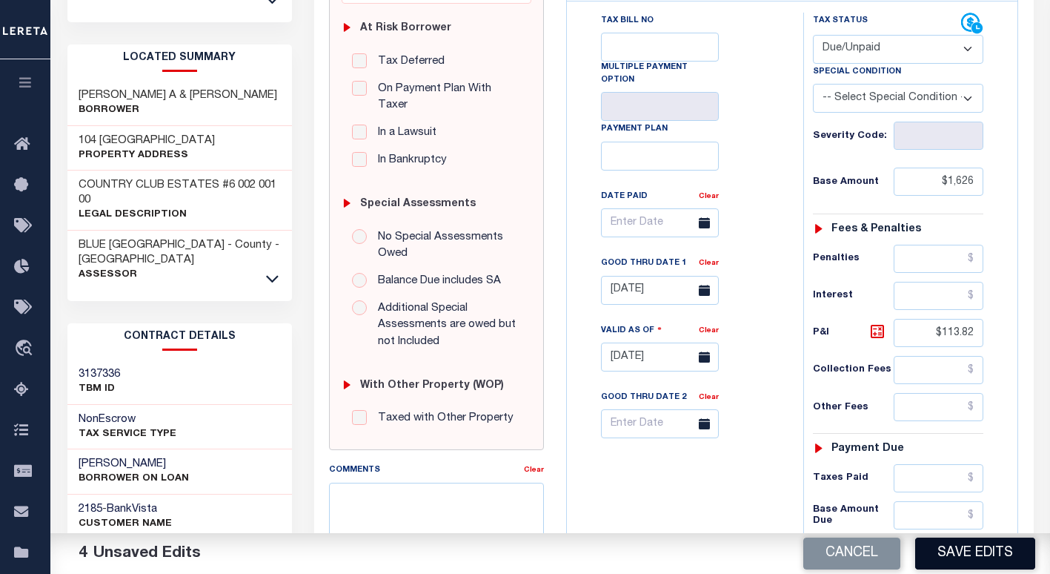
click at [979, 555] on button "Save Edits" at bounding box center [976, 553] width 120 height 32
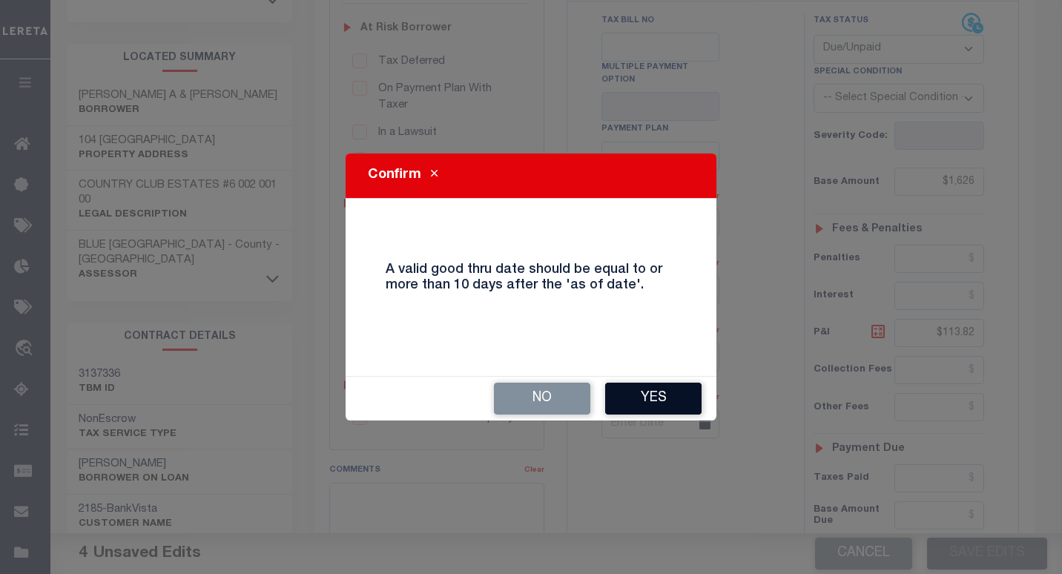
click at [629, 398] on button "Yes" at bounding box center [653, 399] width 96 height 32
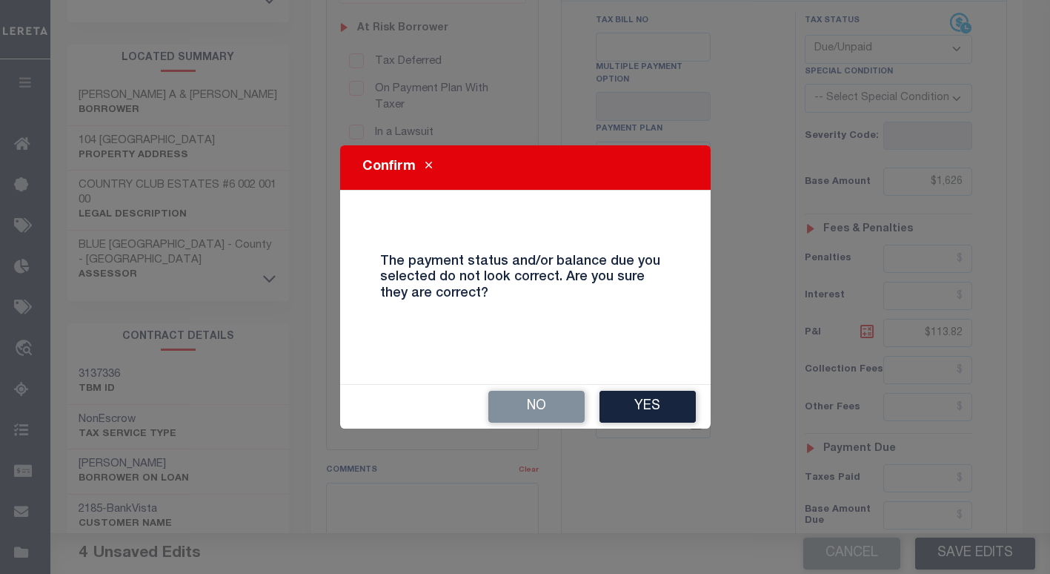
click at [634, 403] on button "Yes" at bounding box center [648, 407] width 96 height 32
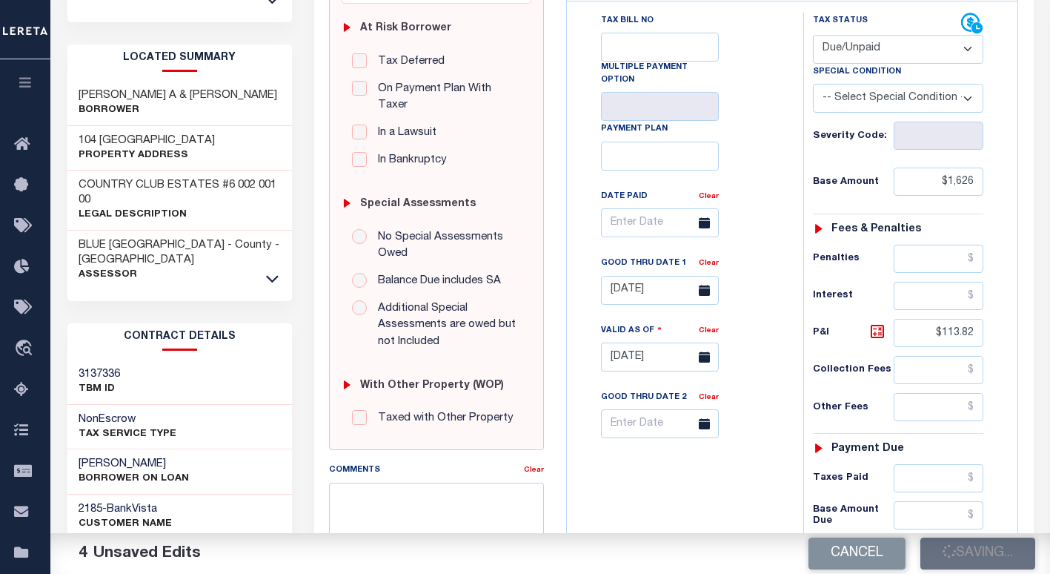
checkbox input "false"
type input "$1,626"
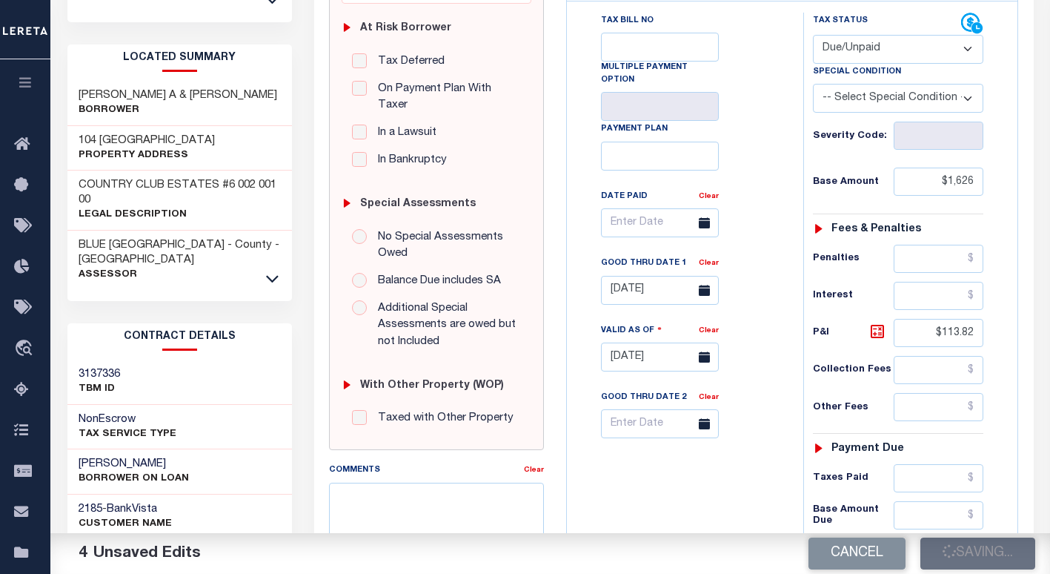
type input "$113.82"
type input "$1,739.82"
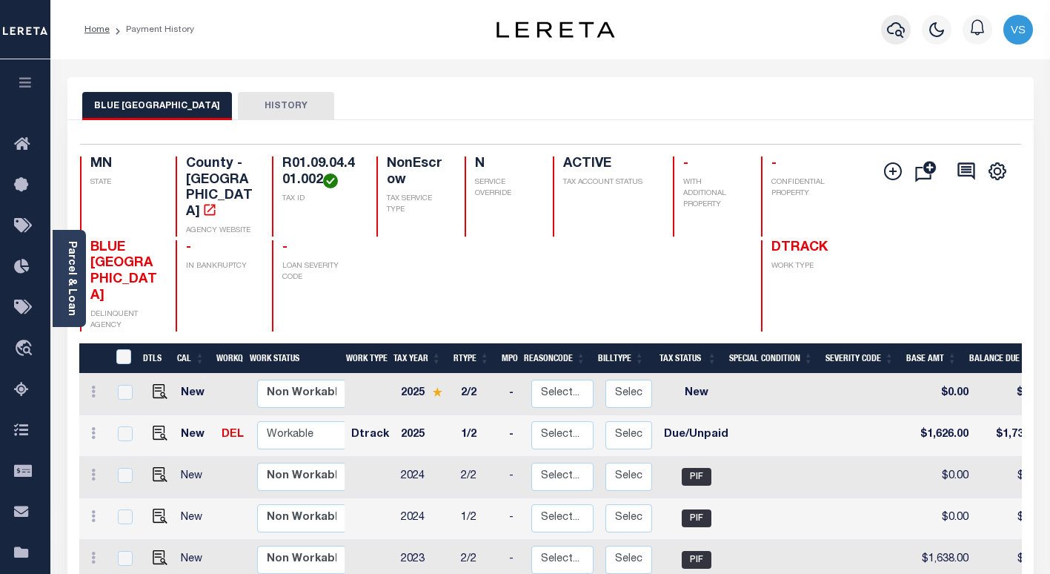
click at [896, 27] on icon "button" at bounding box center [896, 30] width 18 height 18
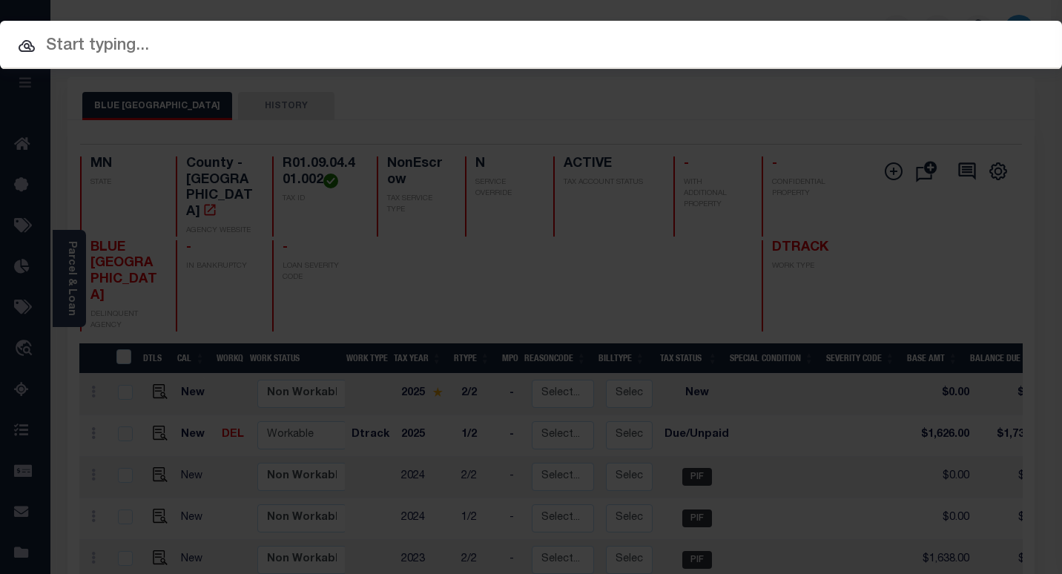
paste input "1411194"
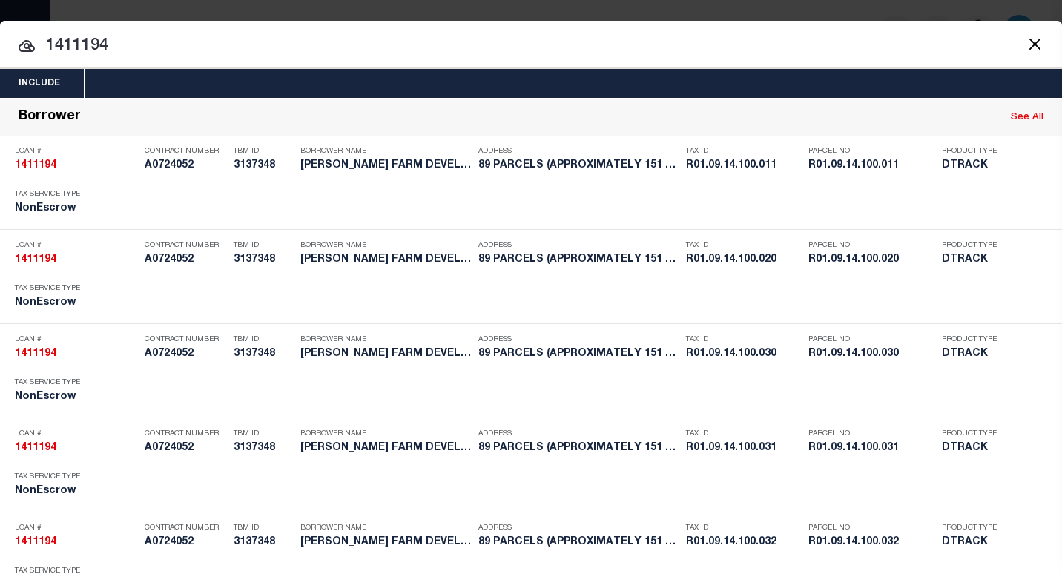
click at [99, 50] on input "1411194" at bounding box center [531, 46] width 1062 height 26
paste input "R01.09.14.100.013"
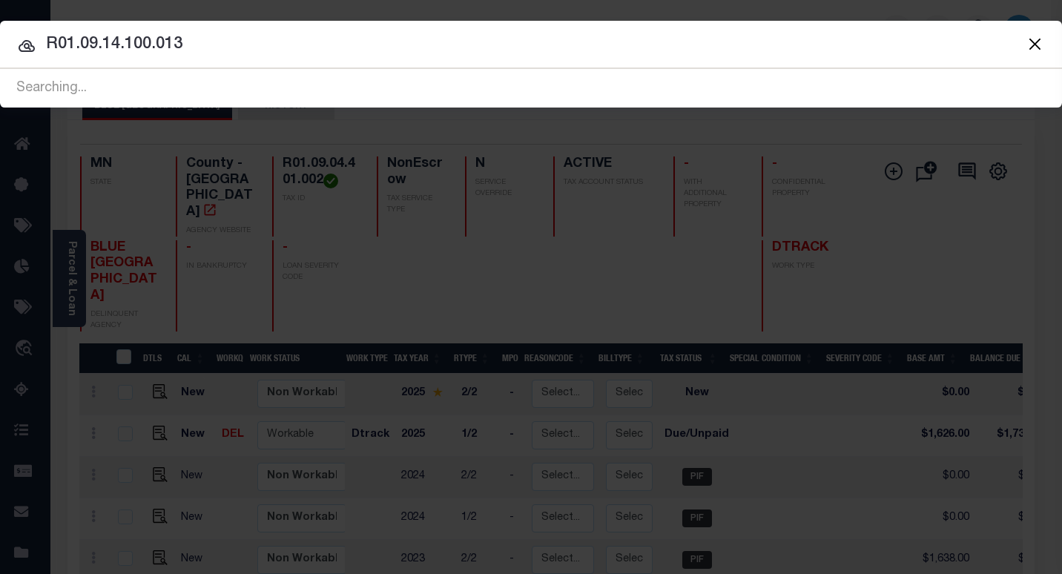
type input "R01.09.14.100.013"
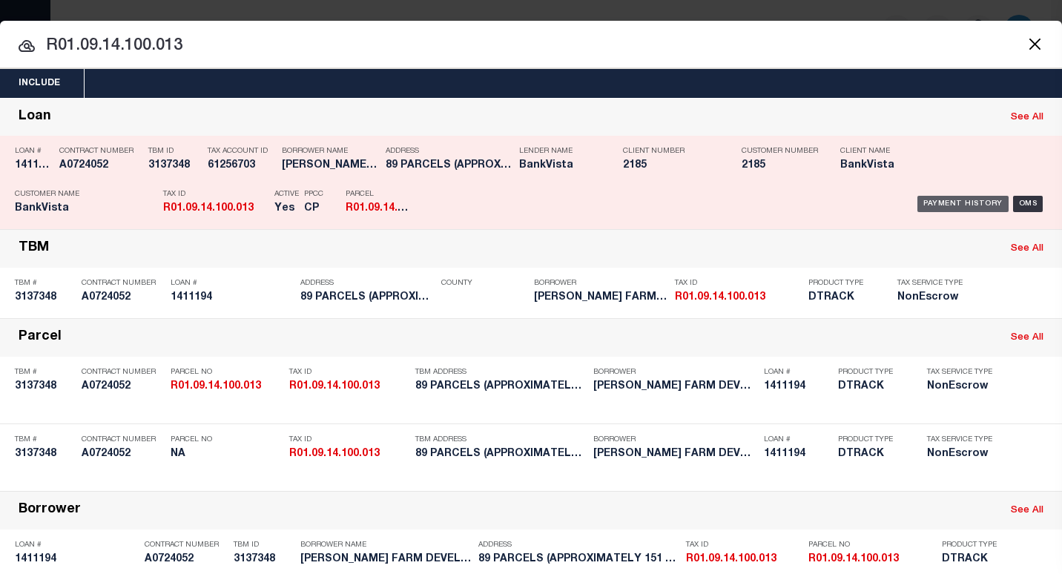
click at [932, 205] on div "Payment History" at bounding box center [962, 204] width 91 height 16
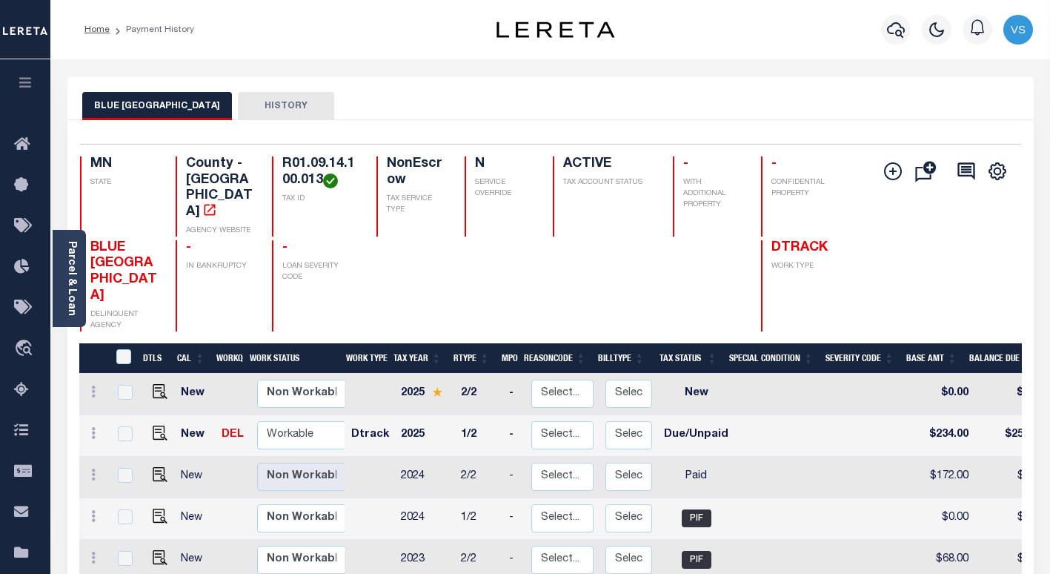
scroll to position [1, 0]
click at [157, 424] on img "" at bounding box center [160, 431] width 15 height 15
checkbox input "true"
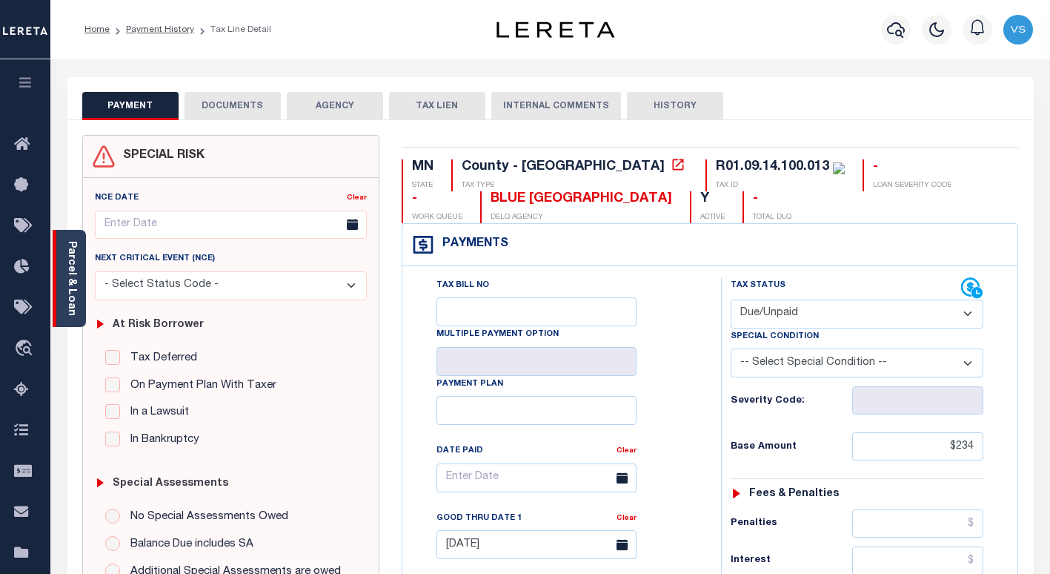
click at [76, 285] on link "Parcel & Loan" at bounding box center [71, 278] width 10 height 75
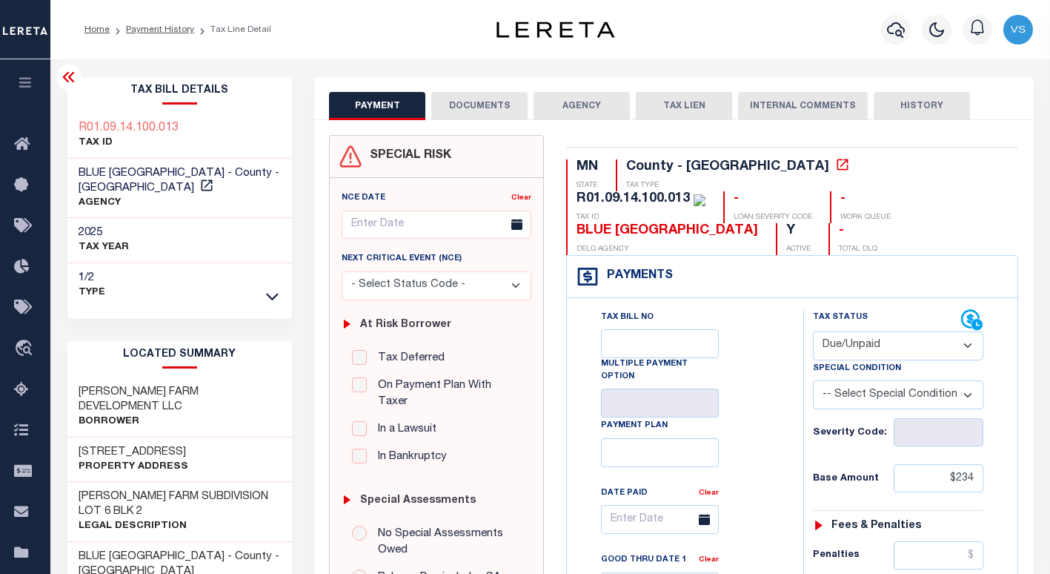
click at [838, 331] on select "- Select Status Code - Open Due/Unpaid Paid Incomplete No Tax Due Internal Refu…" at bounding box center [898, 345] width 171 height 29
select select "PYD"
click at [813, 331] on select "- Select Status Code - Open Due/Unpaid Paid Incomplete No Tax Due Internal Refu…" at bounding box center [898, 345] width 171 height 29
type input "[DATE]"
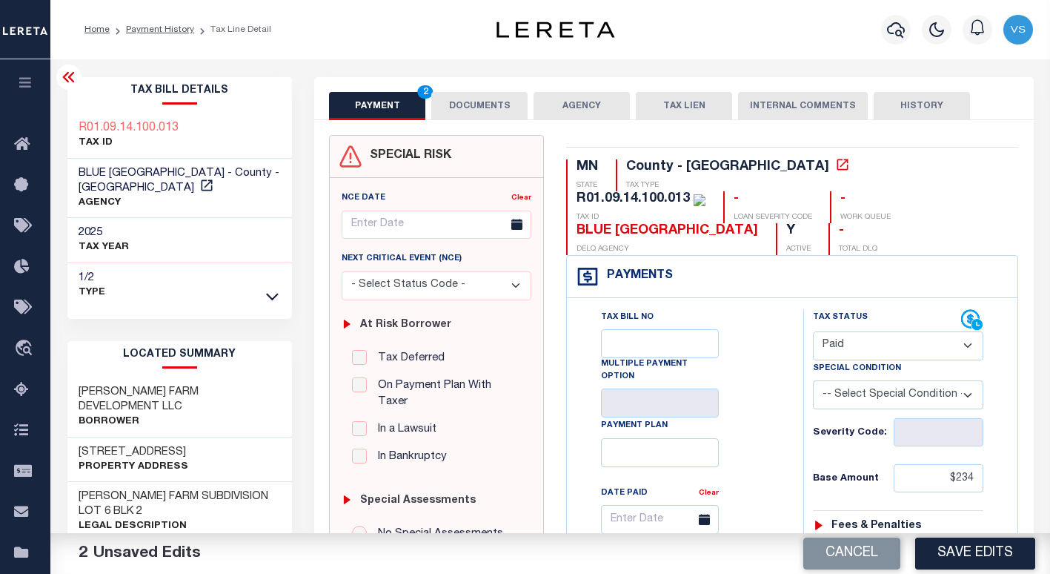
click at [480, 106] on button "DOCUMENTS" at bounding box center [479, 106] width 96 height 28
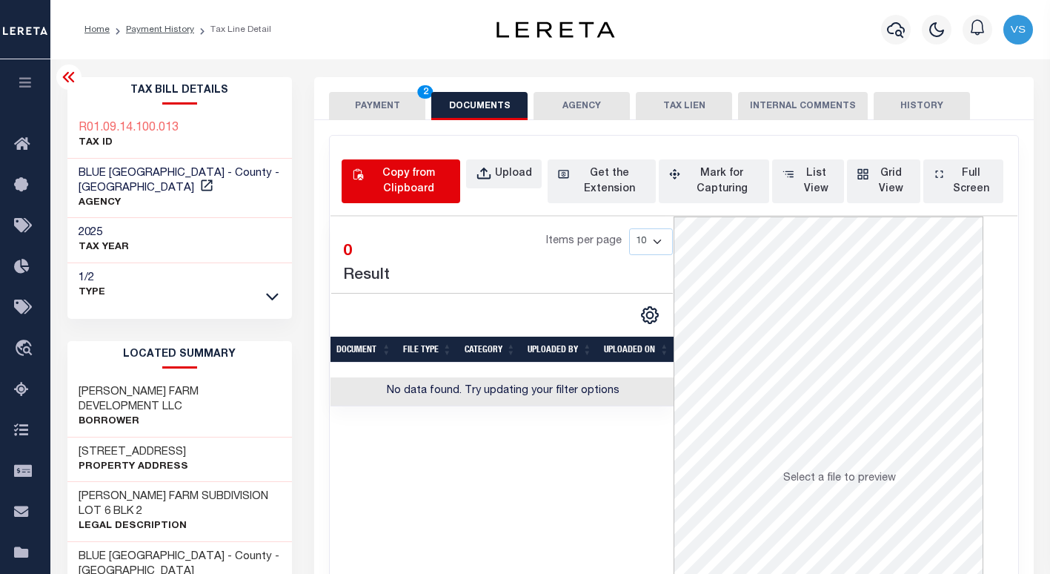
click at [390, 180] on div "Copy from Clipboard" at bounding box center [409, 181] width 84 height 31
select select "POP"
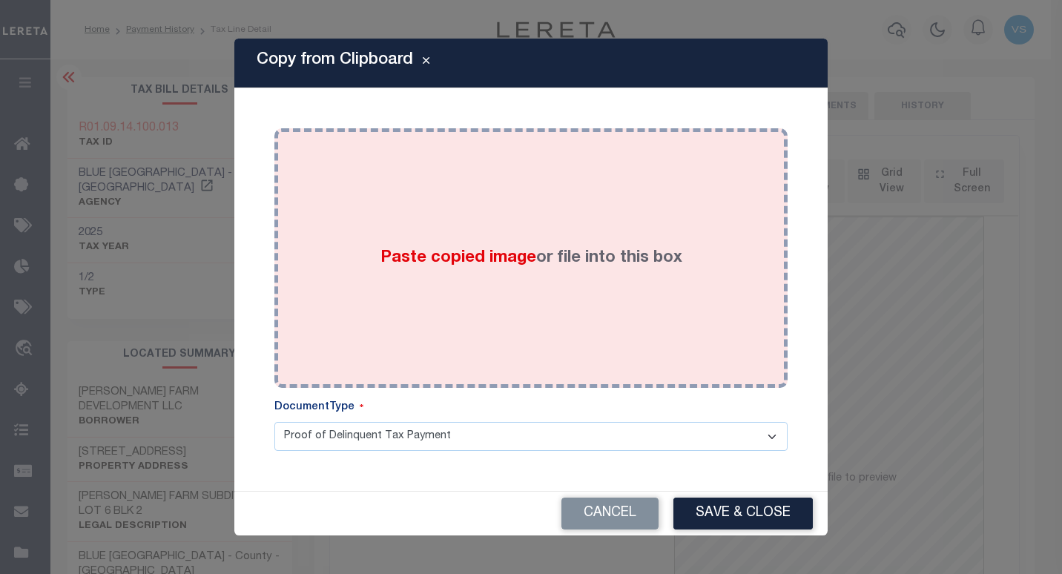
click at [445, 272] on div "Paste copied image or file into this box" at bounding box center [530, 257] width 491 height 237
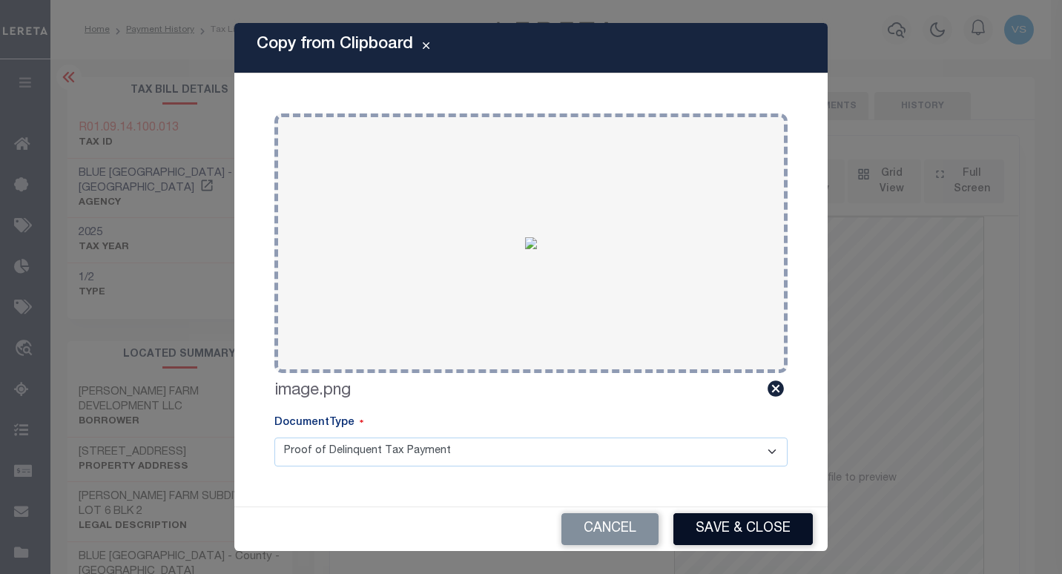
click at [704, 523] on button "Save & Close" at bounding box center [742, 529] width 139 height 32
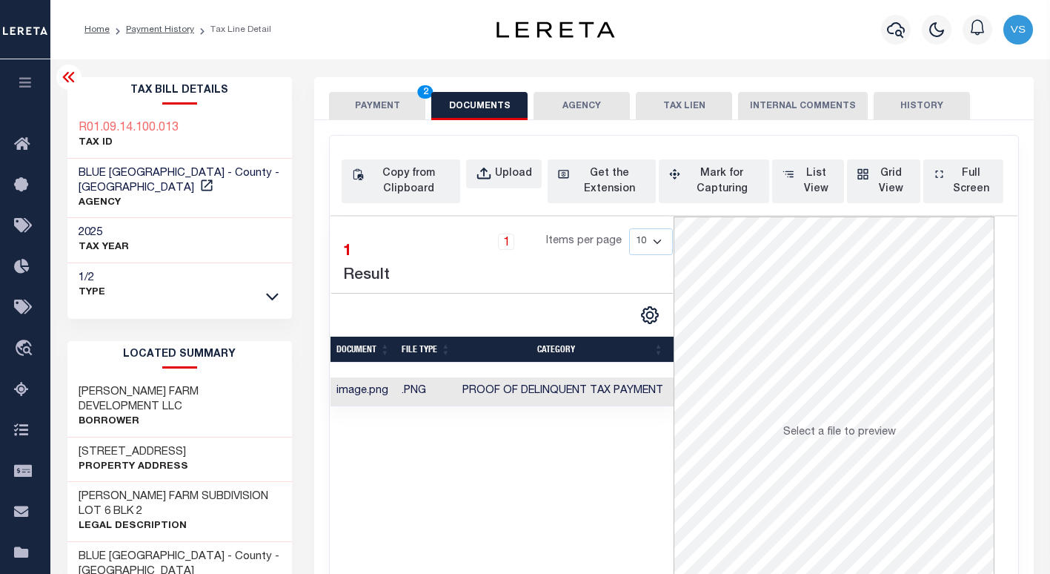
click at [377, 110] on button "PAYMENT 2" at bounding box center [377, 106] width 96 height 28
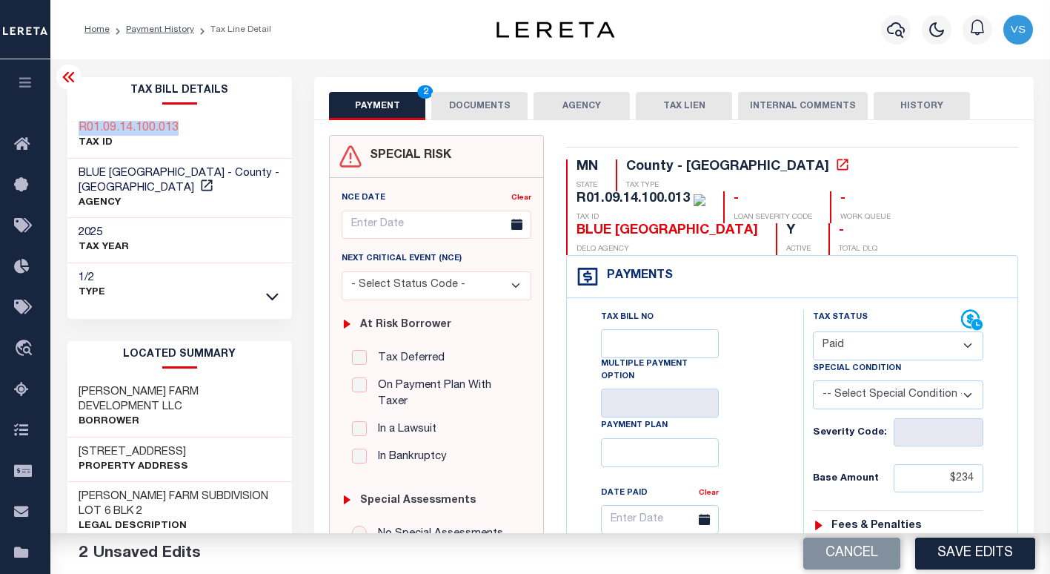
drag, startPoint x: 187, startPoint y: 132, endPoint x: 77, endPoint y: 133, distance: 109.7
click at [77, 133] on div "R01.09.14.100.013 TAX ID" at bounding box center [179, 135] width 225 height 45
copy h3 "R01.09.14.100.013"
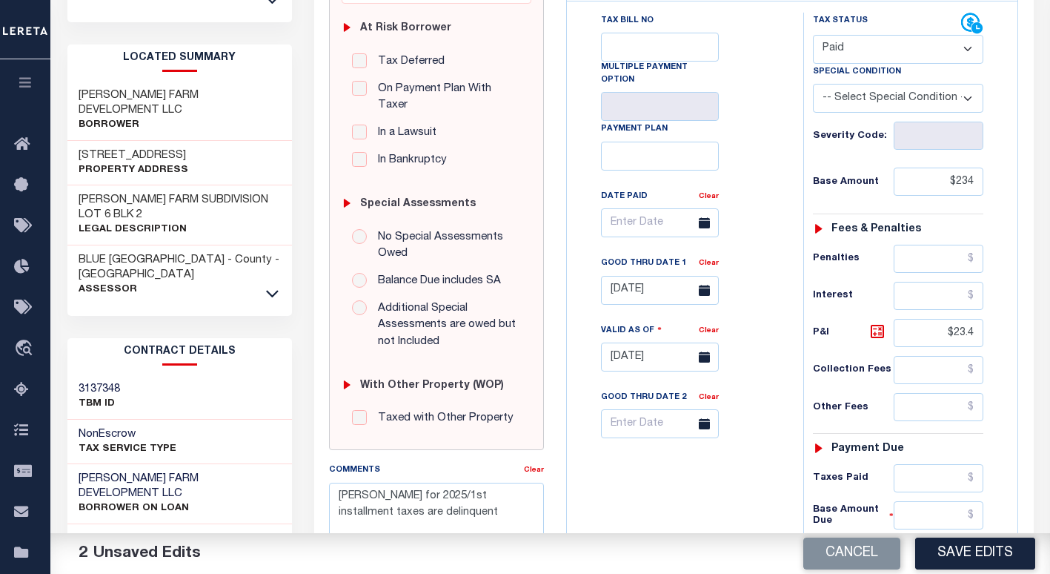
scroll to position [519, 0]
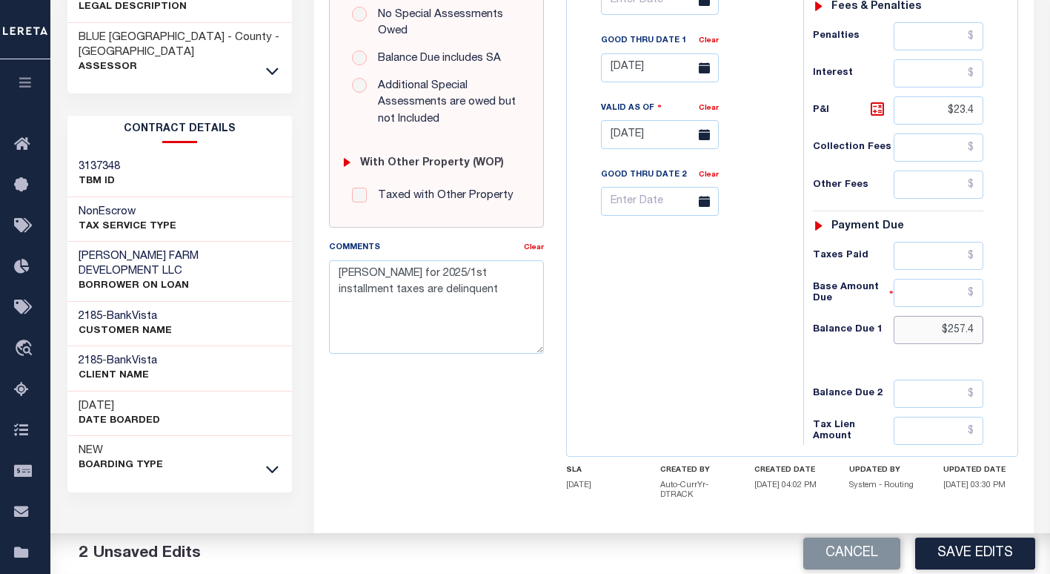
click at [923, 316] on input "$257.4" at bounding box center [939, 330] width 90 height 28
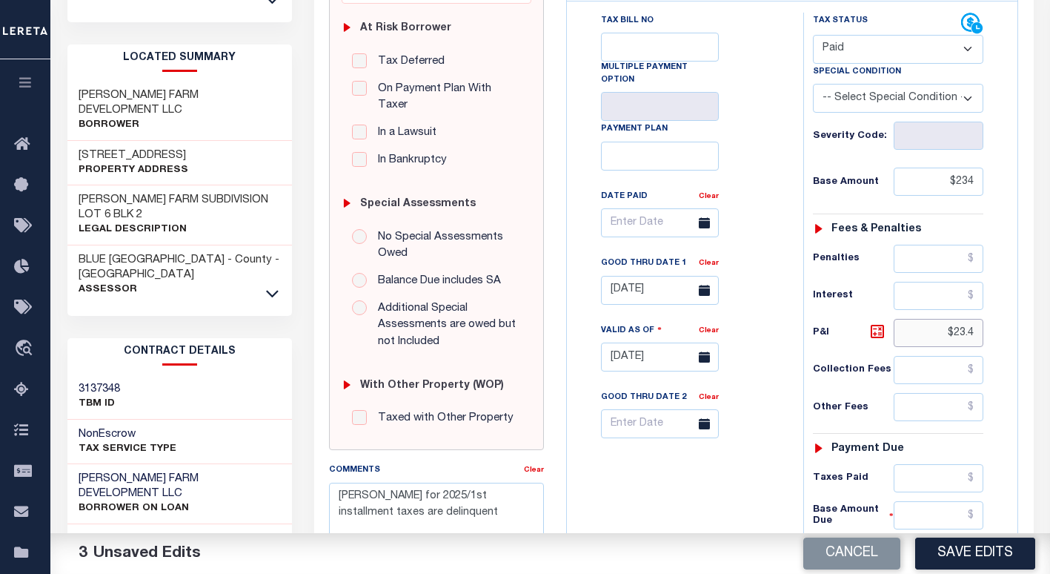
drag, startPoint x: 976, startPoint y: 296, endPoint x: 900, endPoint y: 308, distance: 77.4
click at [901, 319] on input "$23.4" at bounding box center [939, 333] width 90 height 28
click at [715, 259] on link "Clear" at bounding box center [709, 262] width 20 height 7
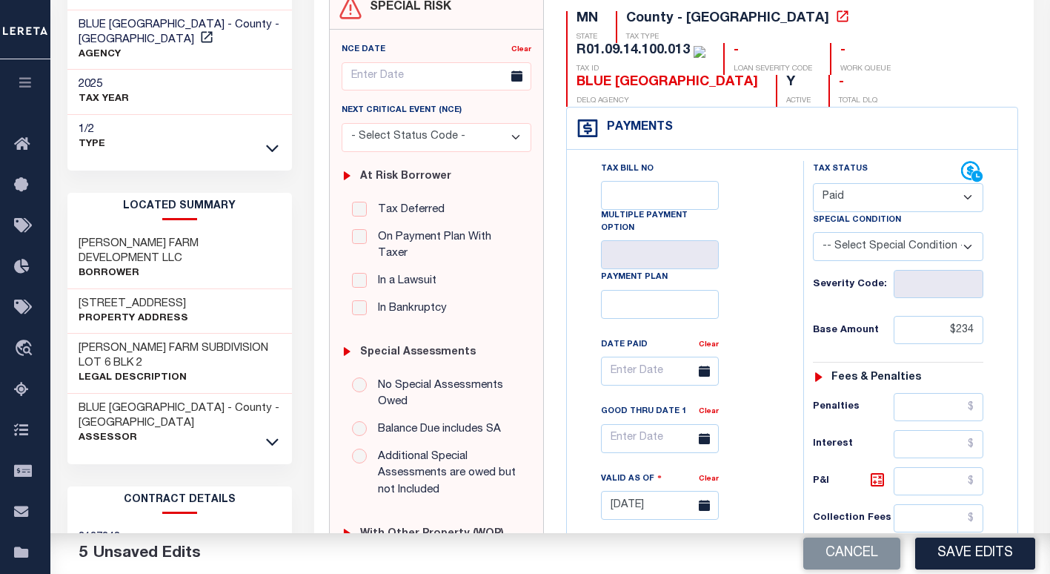
scroll to position [0, 0]
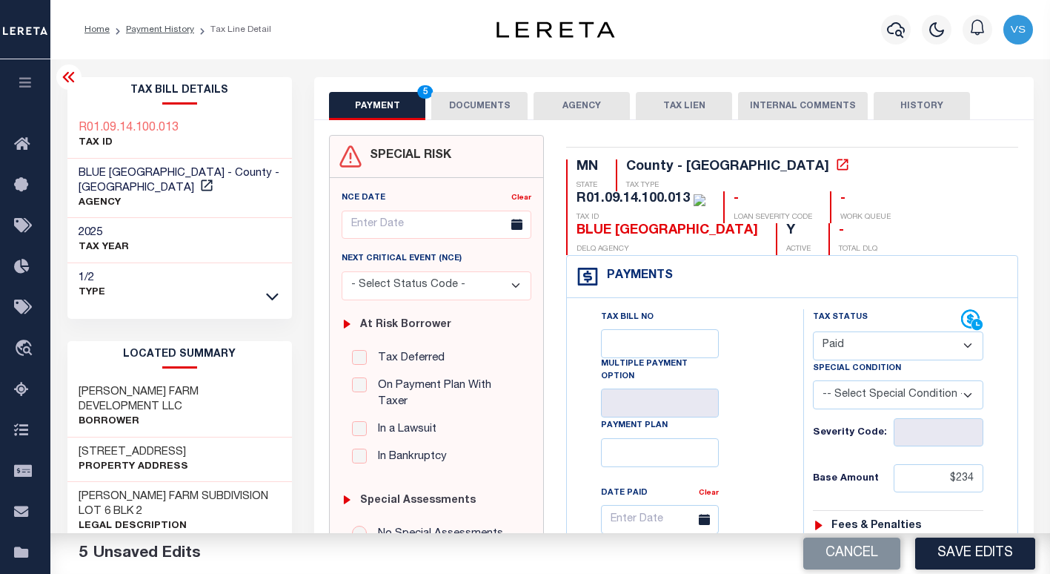
click at [477, 105] on button "DOCUMENTS" at bounding box center [479, 106] width 96 height 28
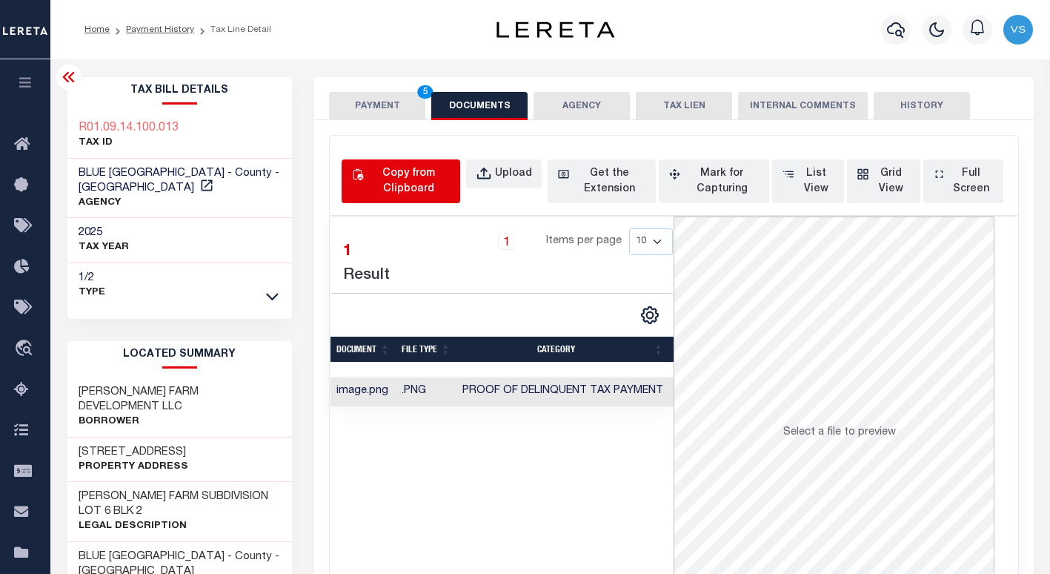
click at [395, 196] on div "Copy from Clipboard" at bounding box center [409, 181] width 84 height 31
select select "POP"
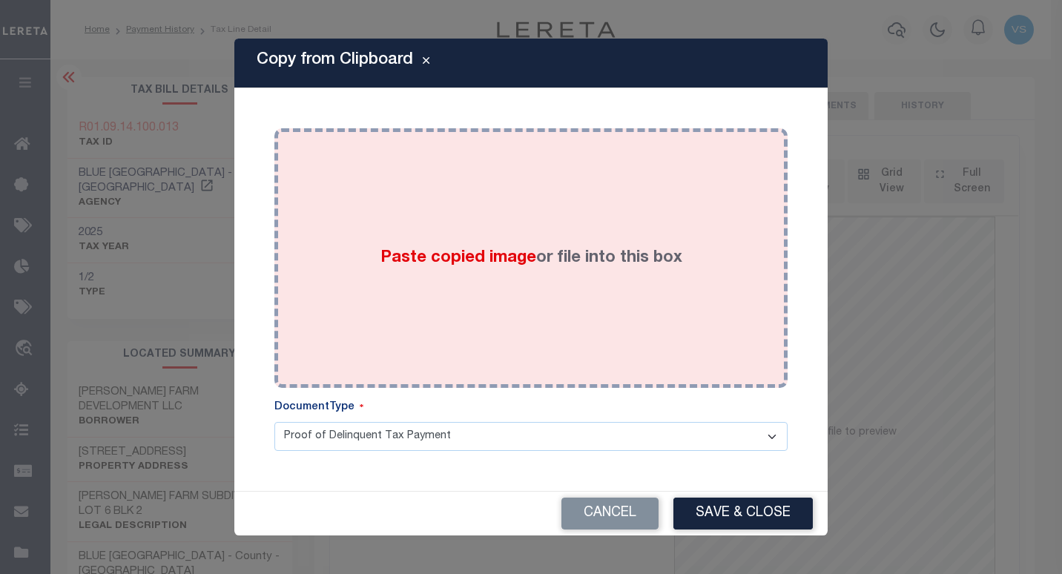
click at [427, 277] on div "Paste copied image or file into this box" at bounding box center [530, 257] width 491 height 237
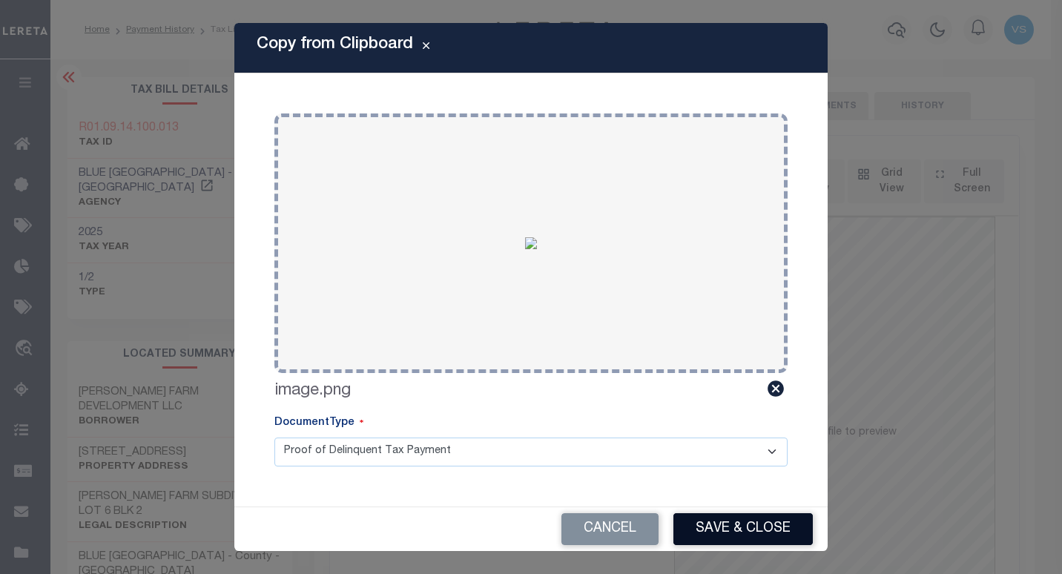
click at [710, 530] on button "Save & Close" at bounding box center [742, 529] width 139 height 32
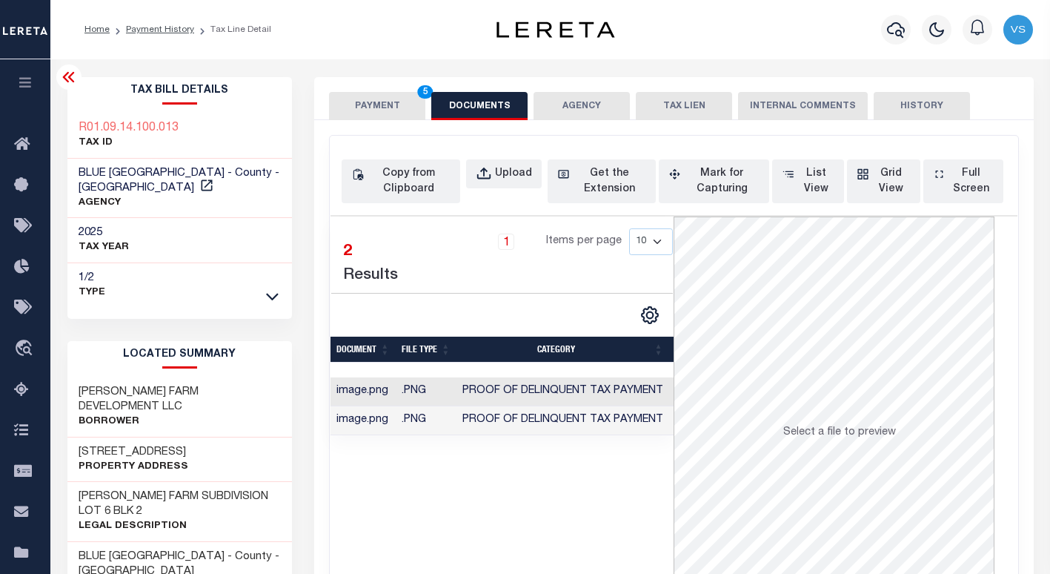
click at [369, 102] on button "PAYMENT 5" at bounding box center [377, 106] width 96 height 28
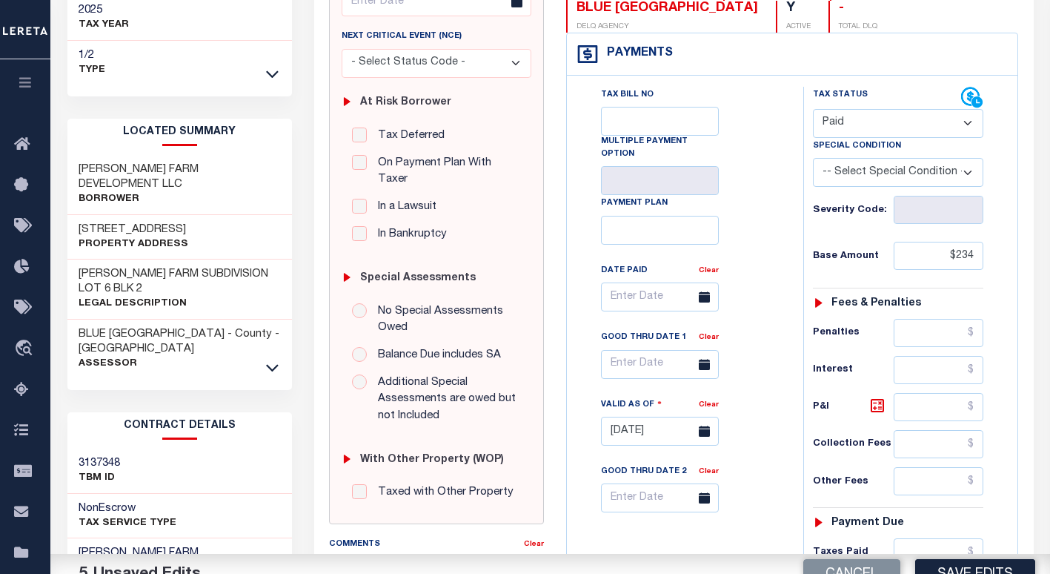
scroll to position [297, 0]
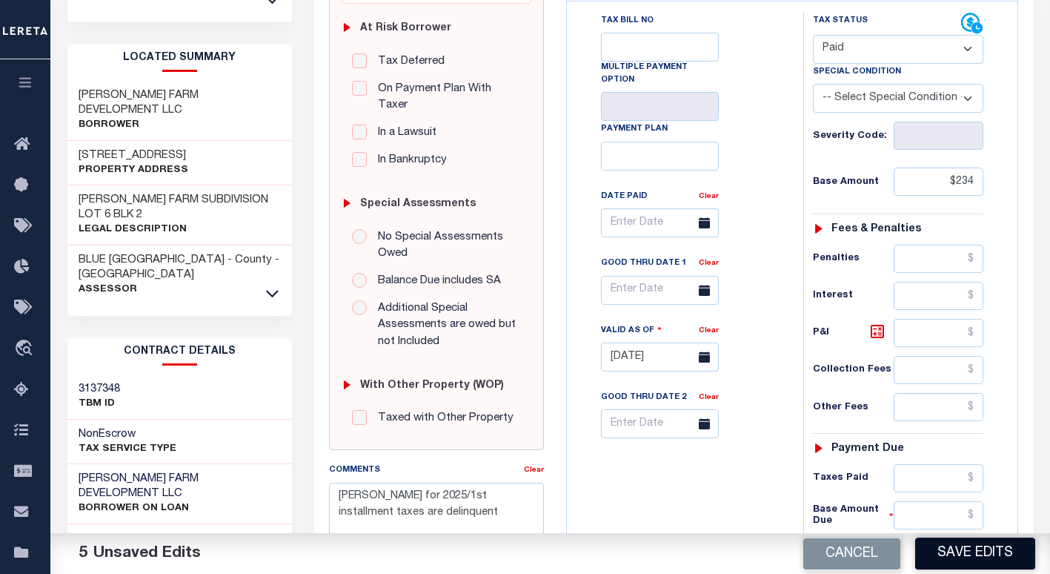
click at [985, 560] on button "Save Edits" at bounding box center [976, 553] width 120 height 32
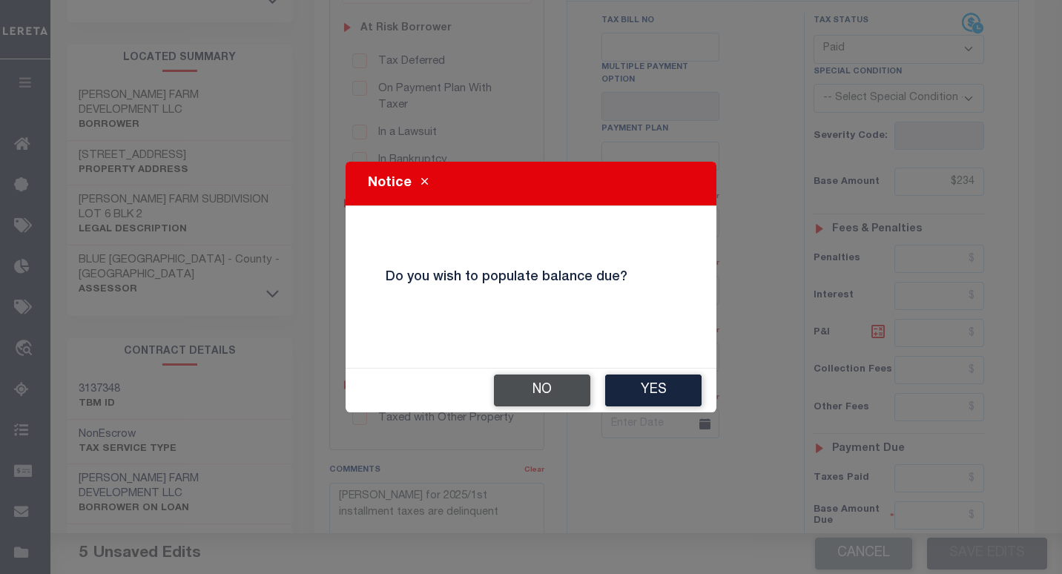
click at [517, 395] on button "No" at bounding box center [542, 390] width 96 height 32
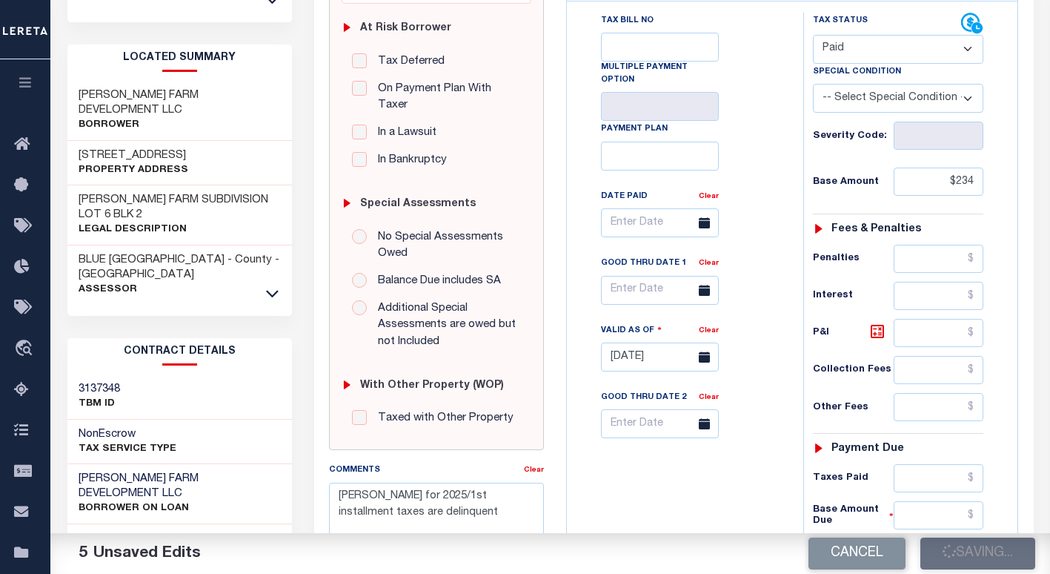
checkbox input "false"
type input "$234"
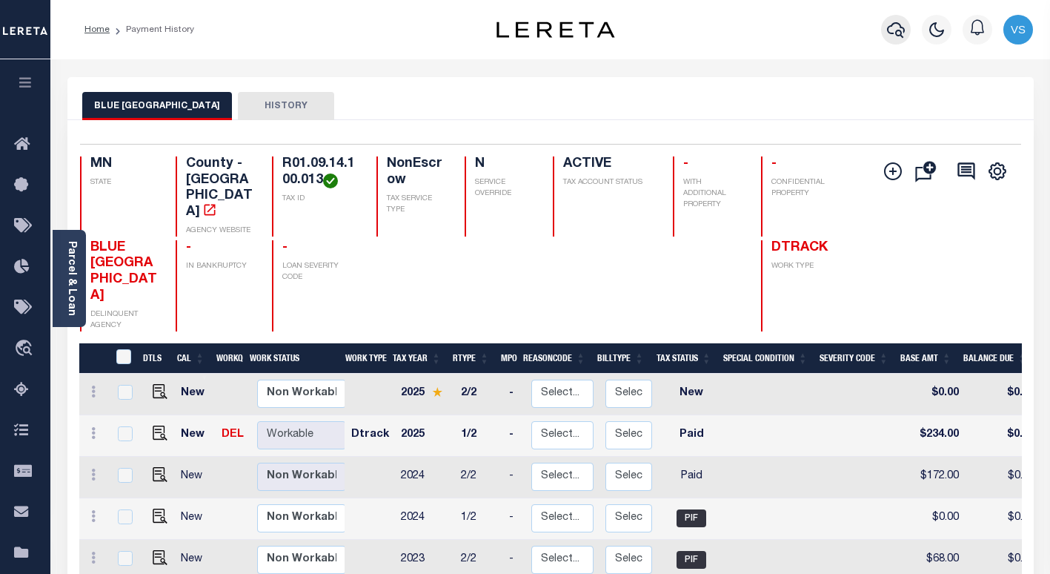
click at [901, 20] on button "button" at bounding box center [896, 30] width 30 height 30
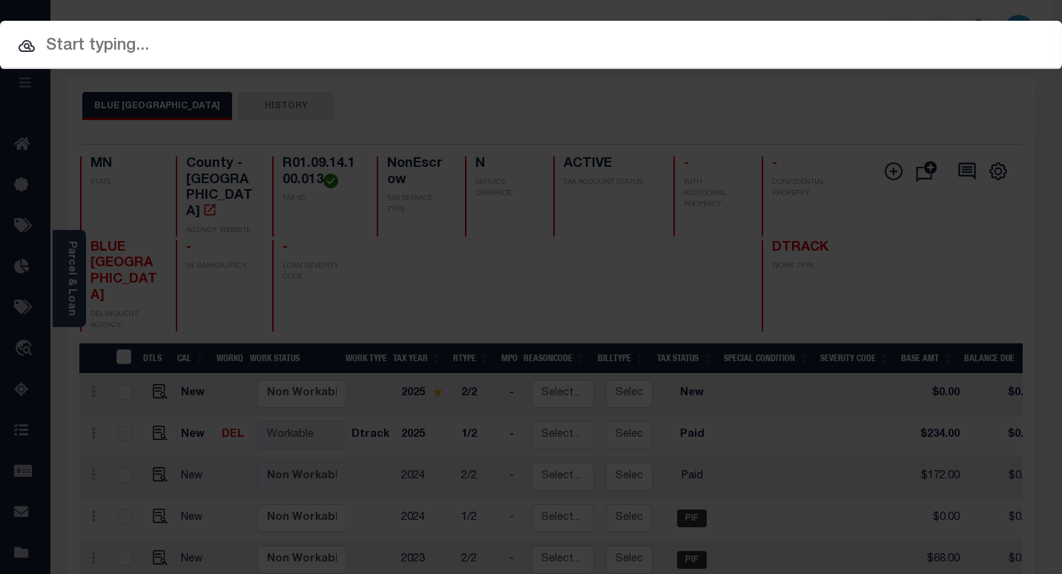
paste input "1411194"
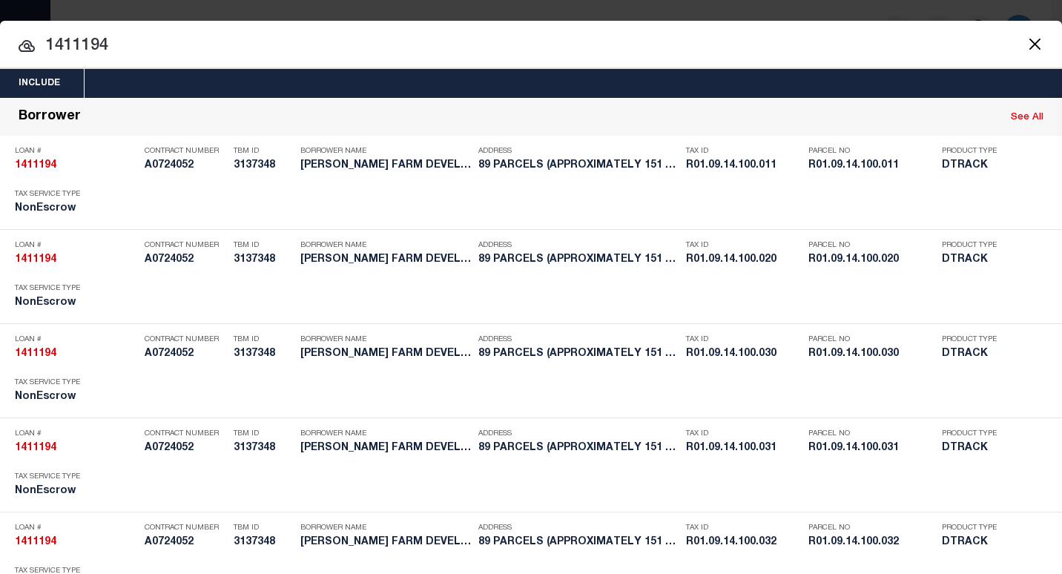
drag, startPoint x: 105, startPoint y: 46, endPoint x: 12, endPoint y: 47, distance: 93.4
click at [14, 46] on input "1411194" at bounding box center [531, 46] width 1062 height 26
paste input "R01.09.14.100.01"
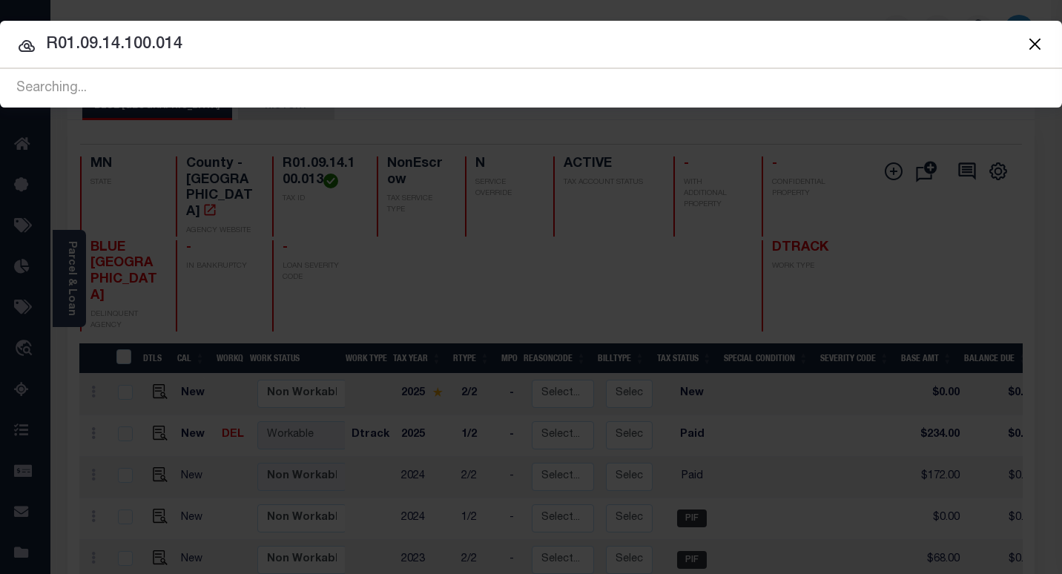
type input "R01.09.14.100.014"
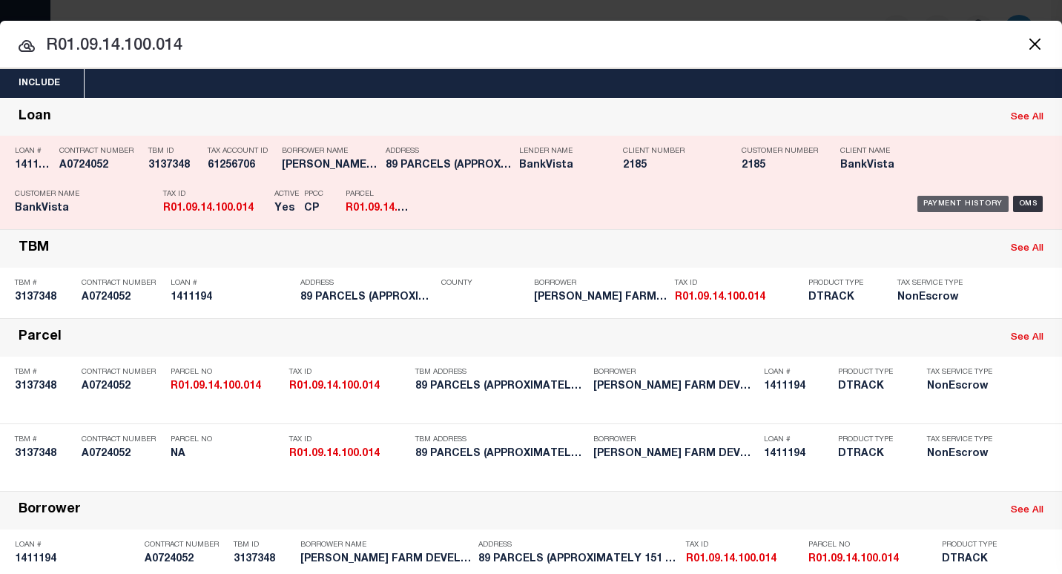
click at [930, 203] on div "Payment History" at bounding box center [962, 204] width 91 height 16
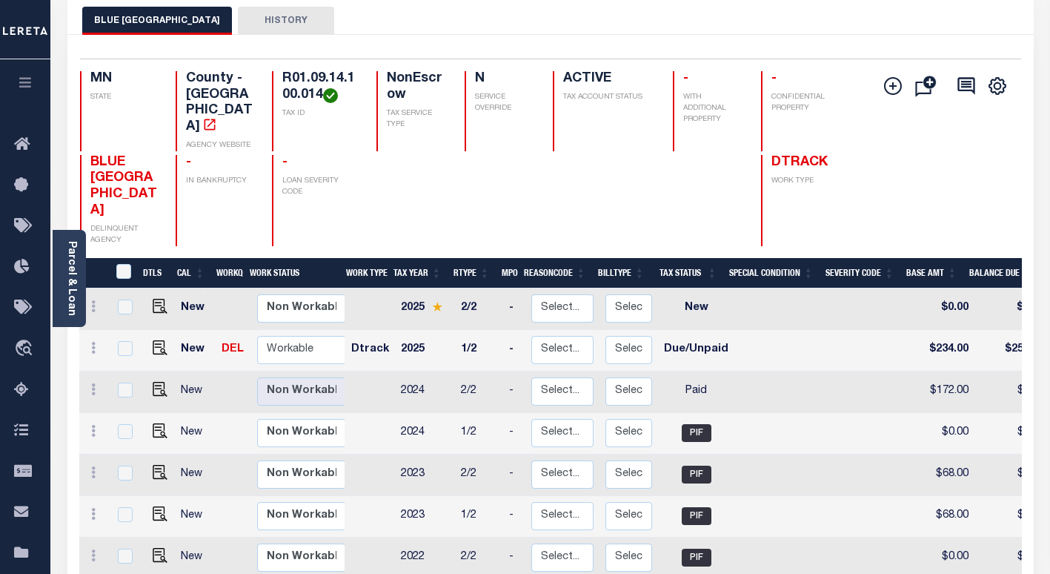
scroll to position [129, 0]
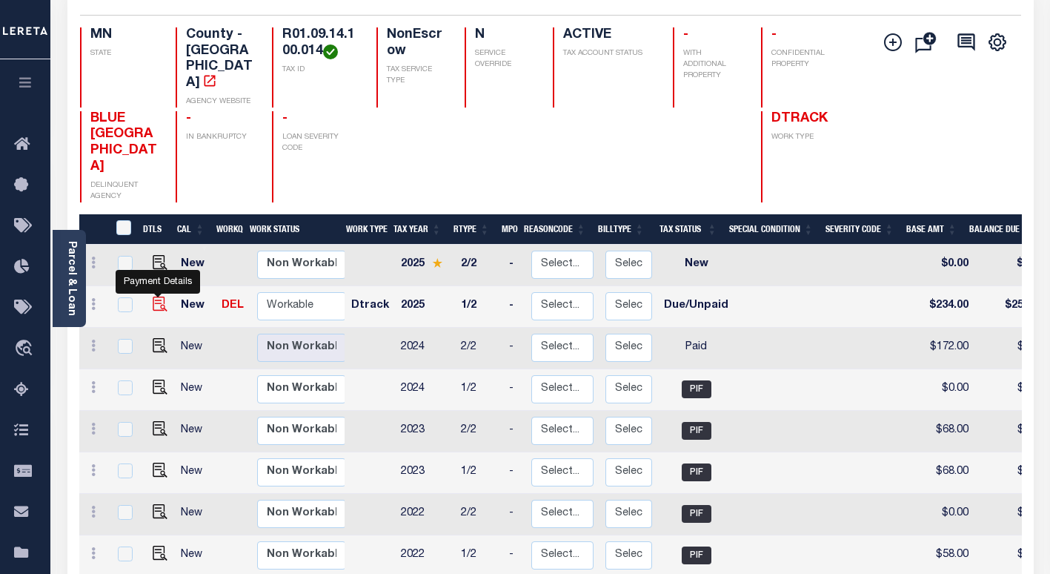
click at [155, 297] on img "" at bounding box center [160, 304] width 15 height 15
checkbox input "true"
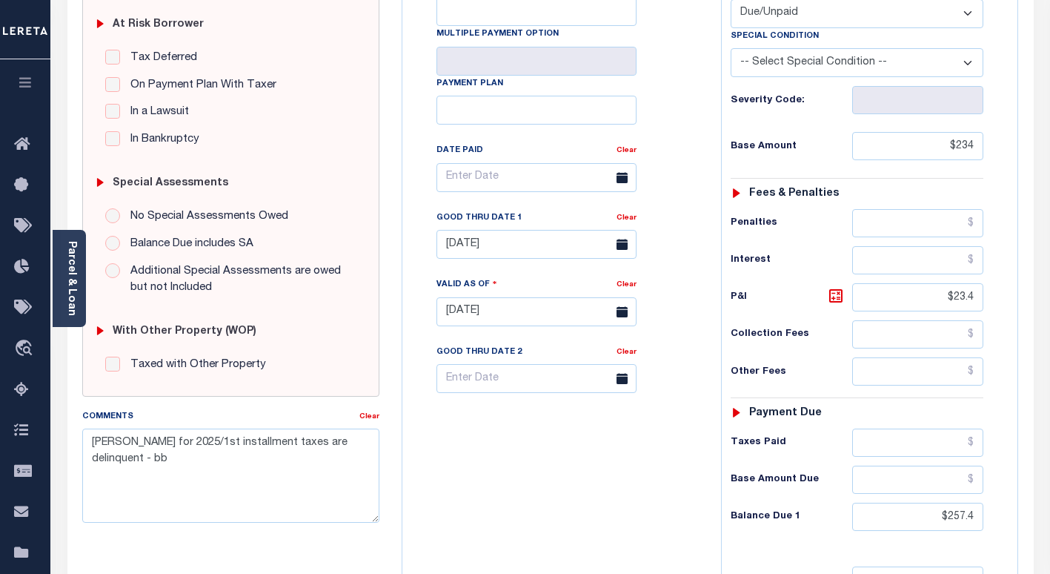
scroll to position [280, 0]
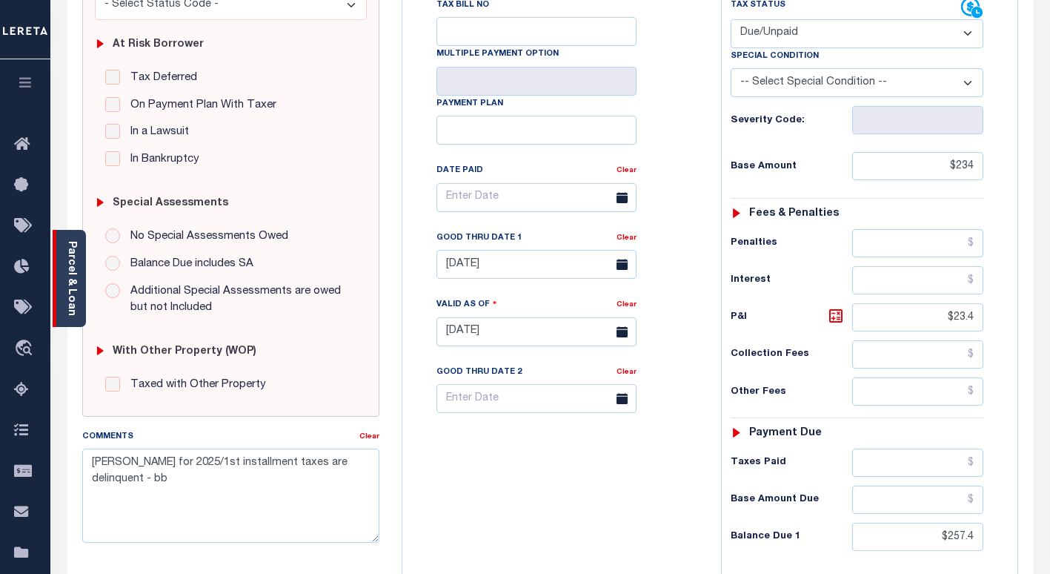
click at [74, 266] on link "Parcel & Loan" at bounding box center [71, 278] width 10 height 75
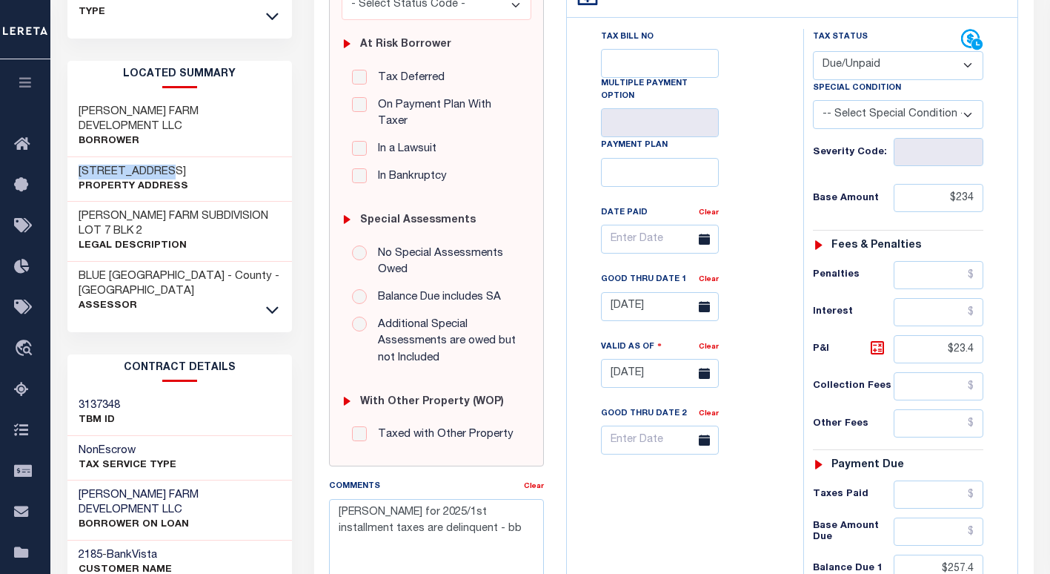
drag, startPoint x: 186, startPoint y: 159, endPoint x: 73, endPoint y: 149, distance: 113.8
click at [73, 157] on div "3124 SCOTCH LN Property Address" at bounding box center [179, 179] width 225 height 45
copy h3 "3124 SCOTCH LN"
click at [850, 51] on select "- Select Status Code - Open Due/Unpaid Paid Incomplete No Tax Due Internal Refu…" at bounding box center [898, 65] width 171 height 29
select select "PYD"
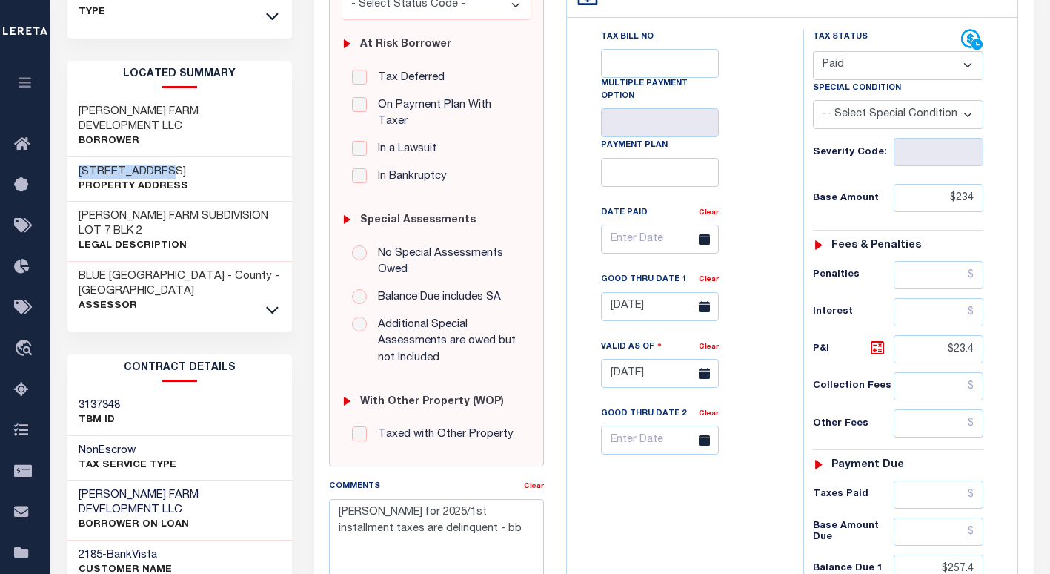
click at [813, 51] on select "- Select Status Code - Open Due/Unpaid Paid Incomplete No Tax Due Internal Refu…" at bounding box center [898, 65] width 171 height 29
type input "[DATE]"
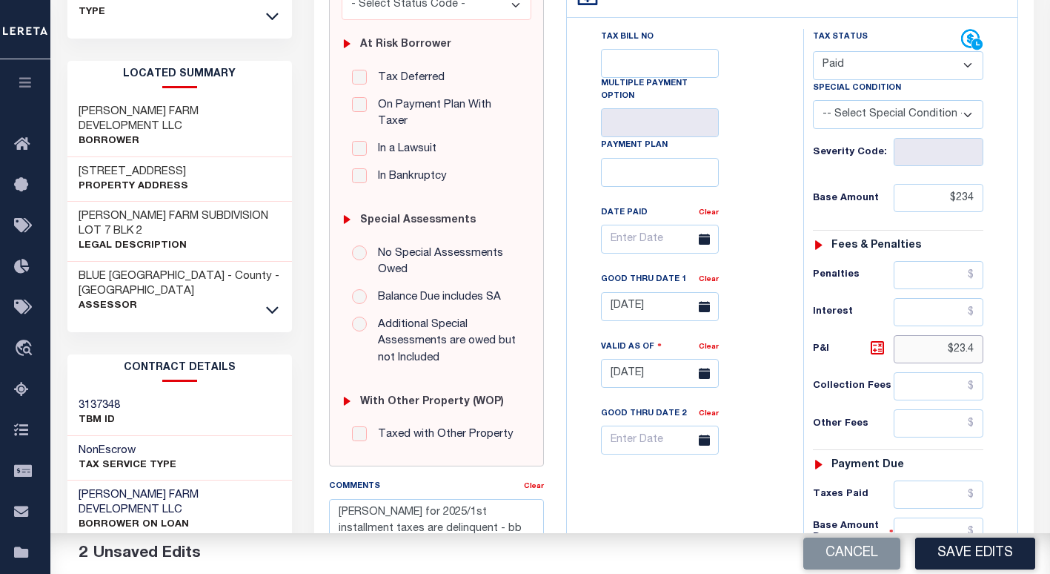
drag, startPoint x: 946, startPoint y: 323, endPoint x: 984, endPoint y: 322, distance: 37.8
click at [958, 335] on input "$23.4" at bounding box center [939, 349] width 90 height 28
drag, startPoint x: 971, startPoint y: 317, endPoint x: 929, endPoint y: 318, distance: 42.3
click at [929, 335] on input "$23.4" at bounding box center [939, 349] width 90 height 28
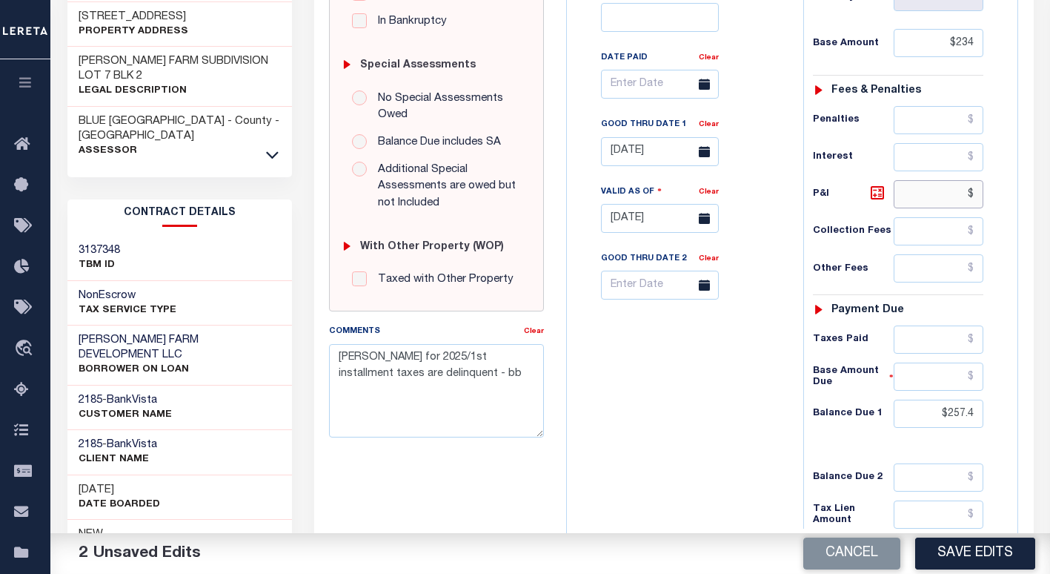
scroll to position [434, 0]
type input "$.00"
click at [707, 122] on link "Clear" at bounding box center [709, 125] width 20 height 7
drag, startPoint x: 976, startPoint y: 384, endPoint x: 923, endPoint y: 388, distance: 52.8
click at [923, 400] on input "$257.4" at bounding box center [939, 414] width 90 height 28
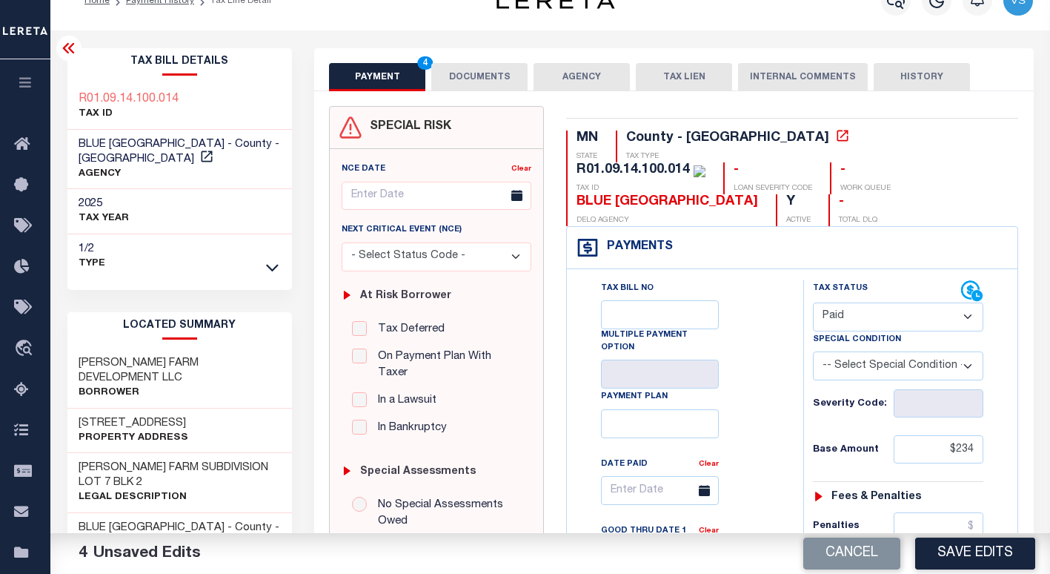
scroll to position [0, 0]
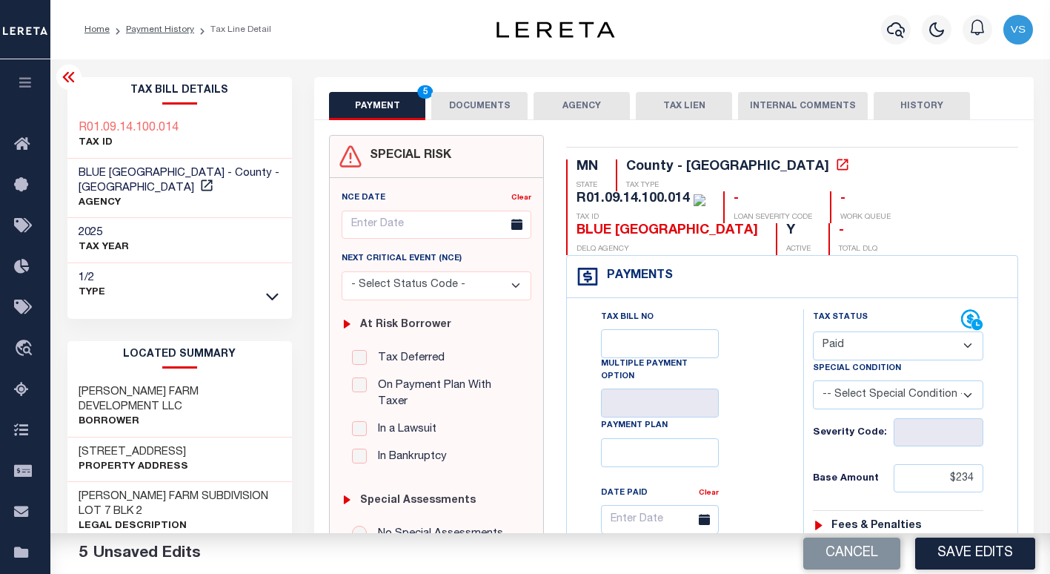
click at [443, 107] on button "DOCUMENTS" at bounding box center [479, 106] width 96 height 28
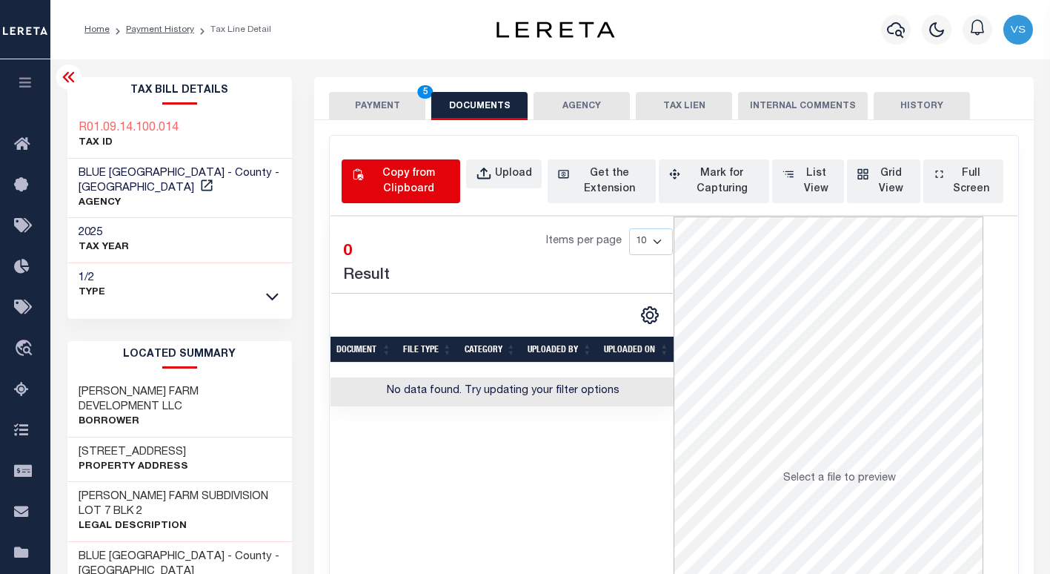
click at [416, 174] on div "Copy from Clipboard" at bounding box center [409, 181] width 84 height 31
select select "POP"
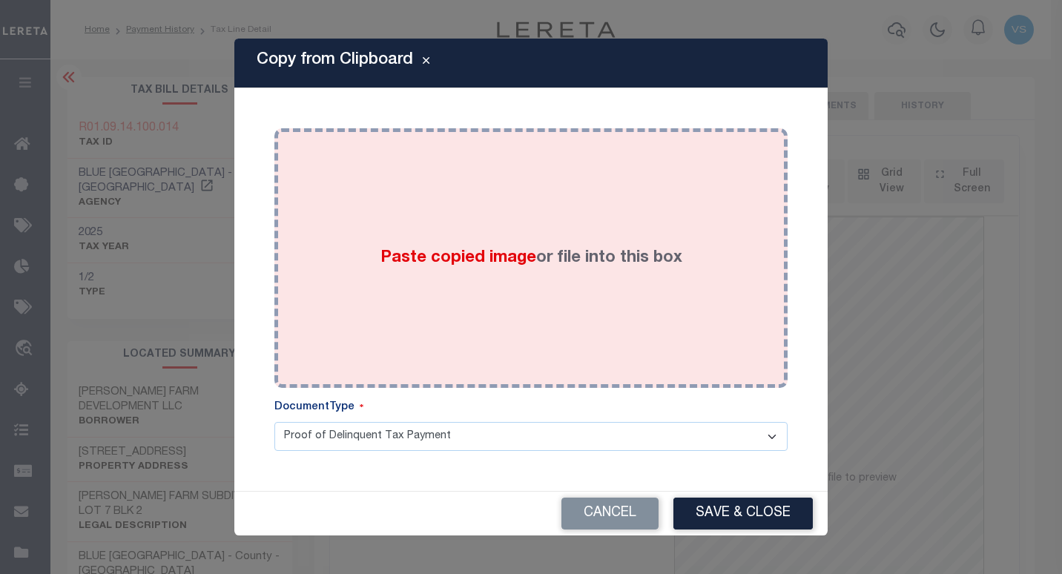
click at [474, 282] on div "Paste copied image or file into this box" at bounding box center [530, 257] width 491 height 237
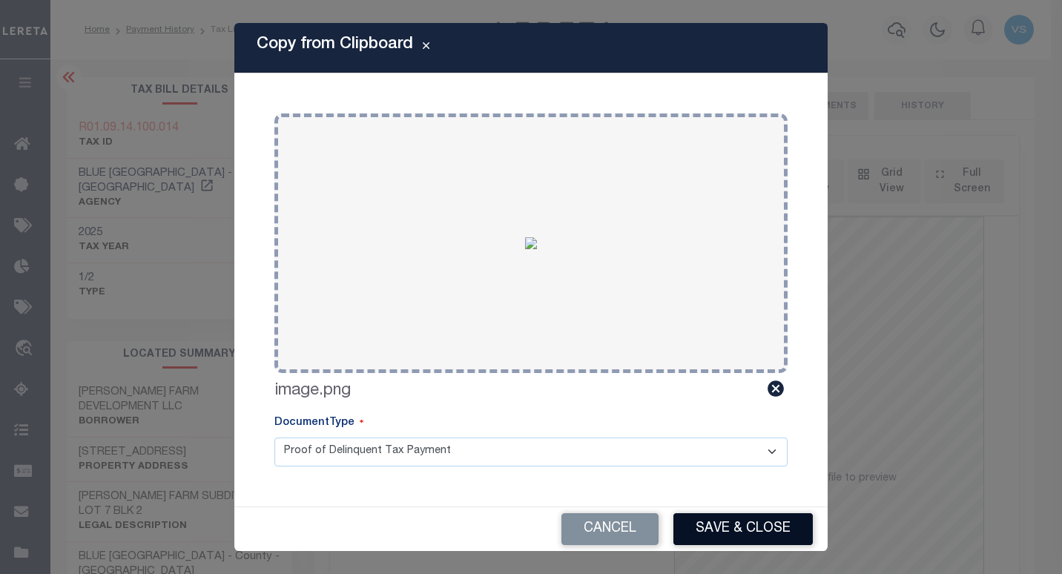
click at [745, 532] on button "Save & Close" at bounding box center [742, 529] width 139 height 32
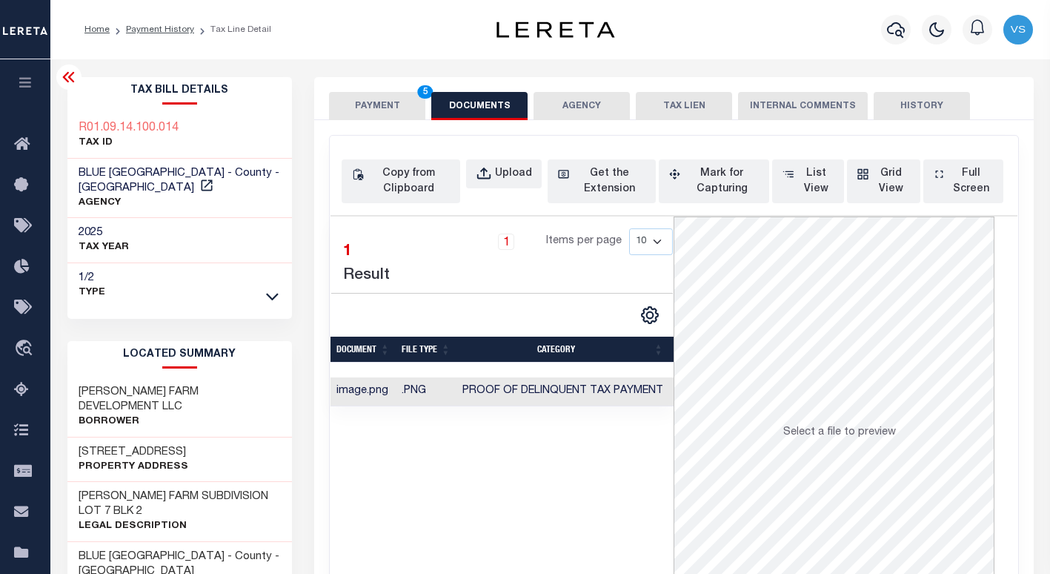
click at [390, 106] on button "PAYMENT 5" at bounding box center [377, 106] width 96 height 28
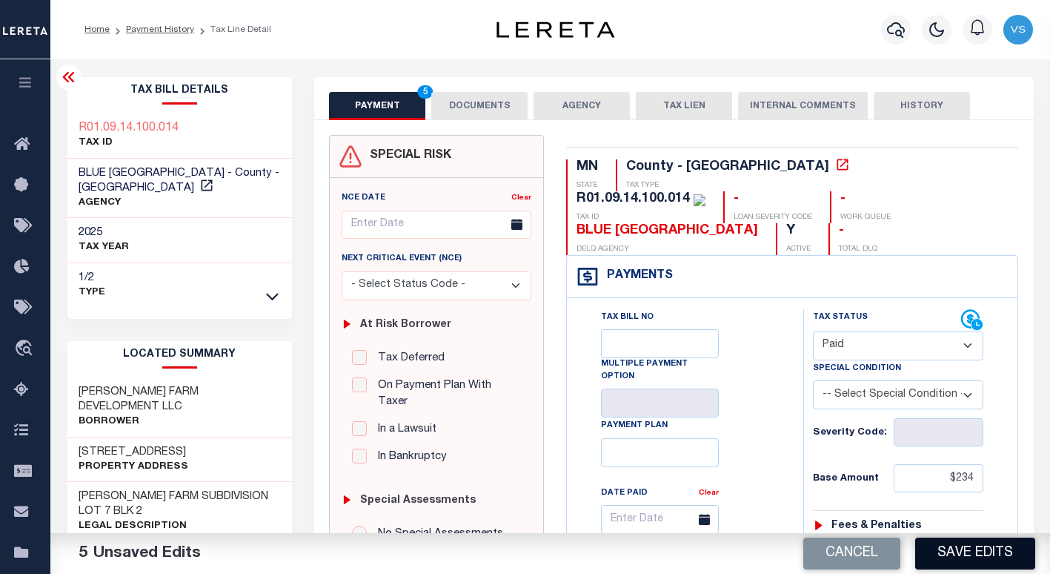
click at [956, 554] on button "Save Edits" at bounding box center [976, 553] width 120 height 32
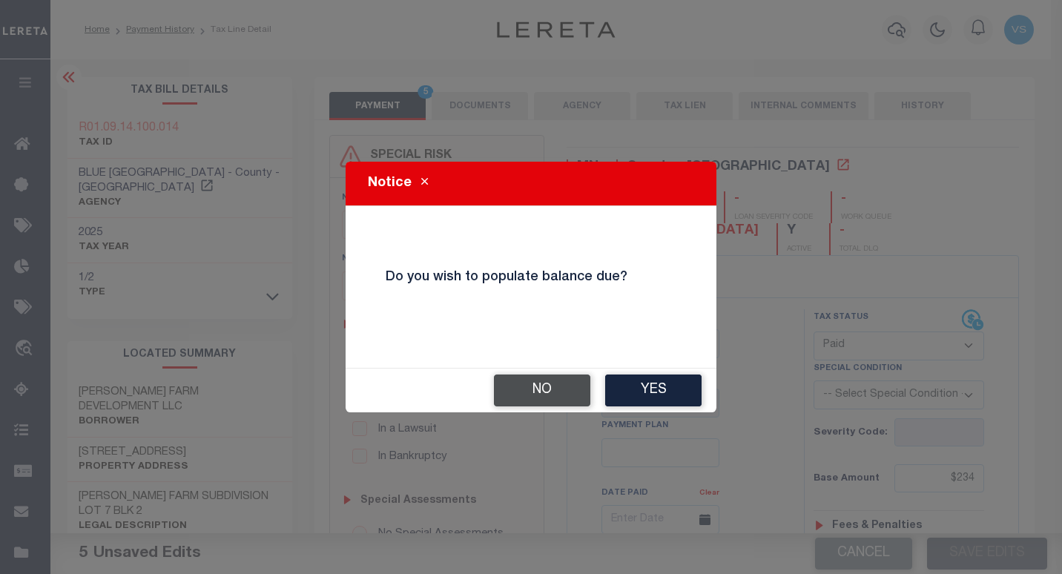
click at [539, 388] on button "No" at bounding box center [542, 390] width 96 height 32
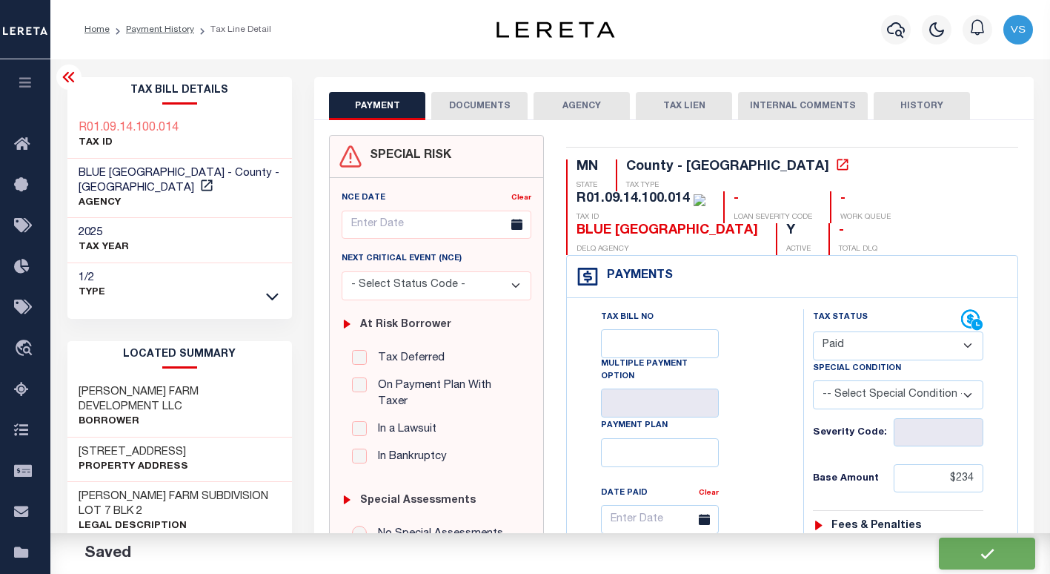
checkbox input "false"
type input "$234"
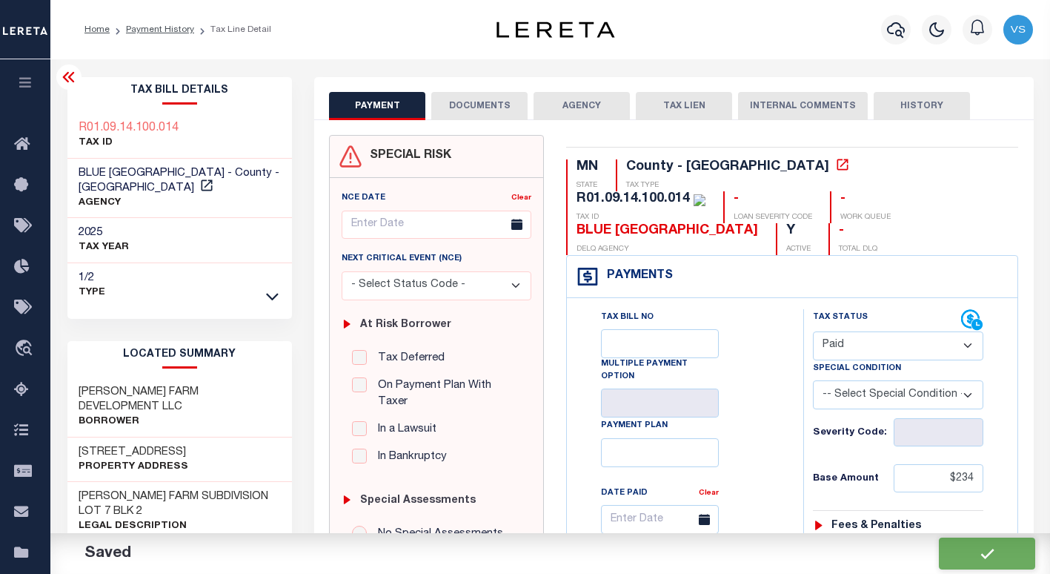
type input "$0"
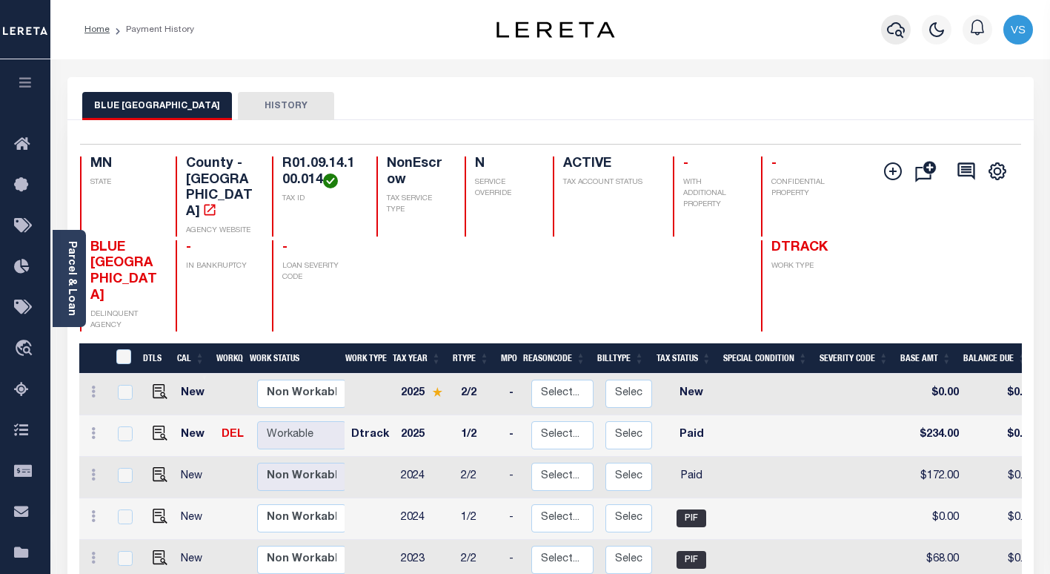
click at [895, 24] on icon "button" at bounding box center [896, 30] width 18 height 16
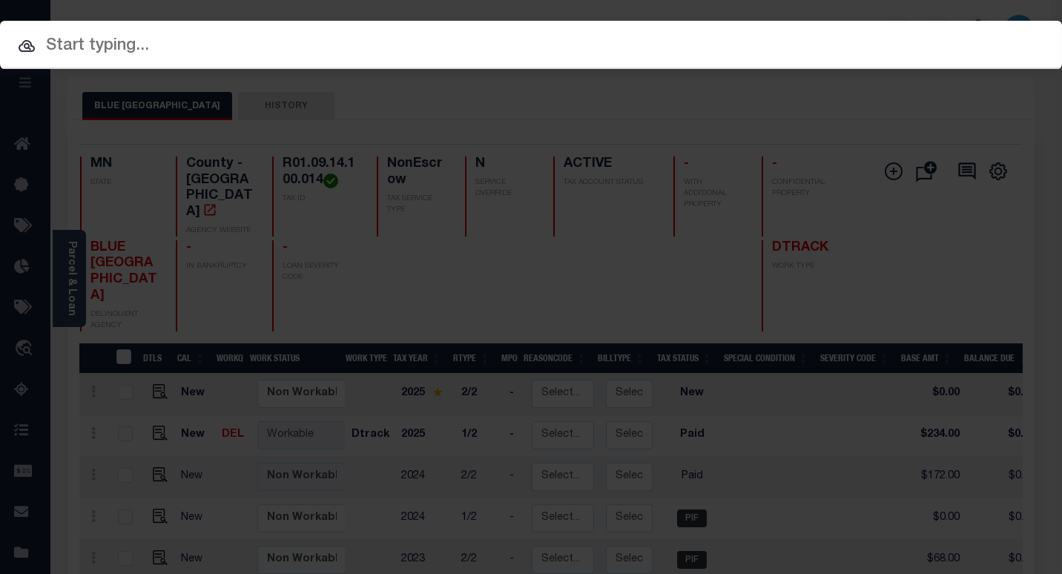
paste input "1411194"
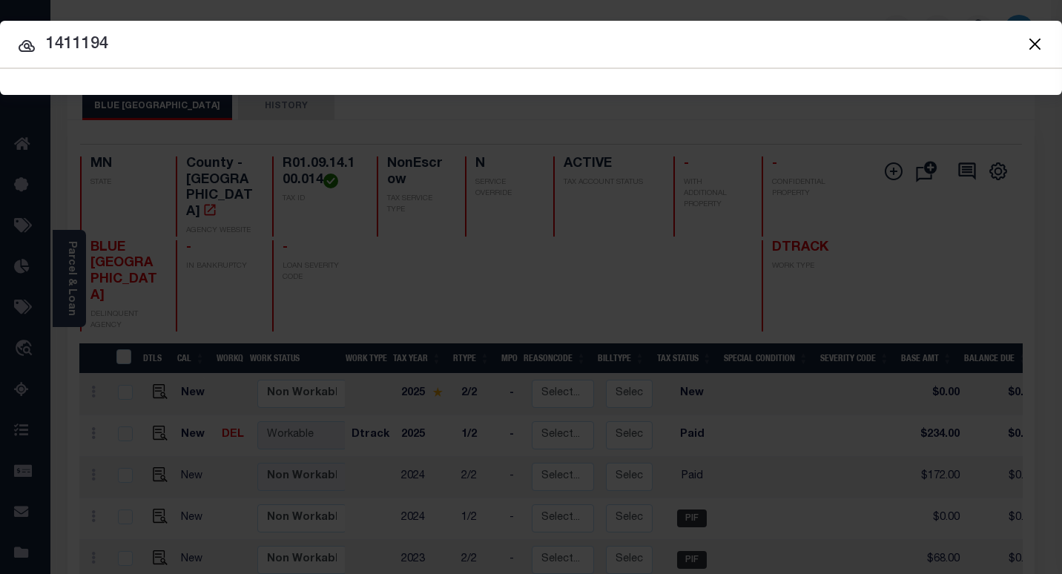
type input "1411194"
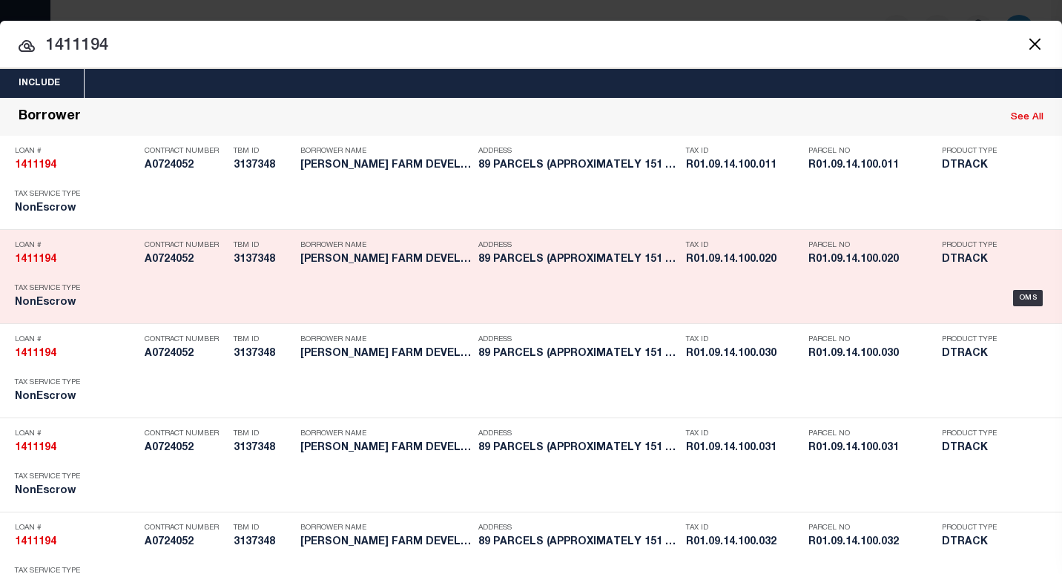
scroll to position [3633, 0]
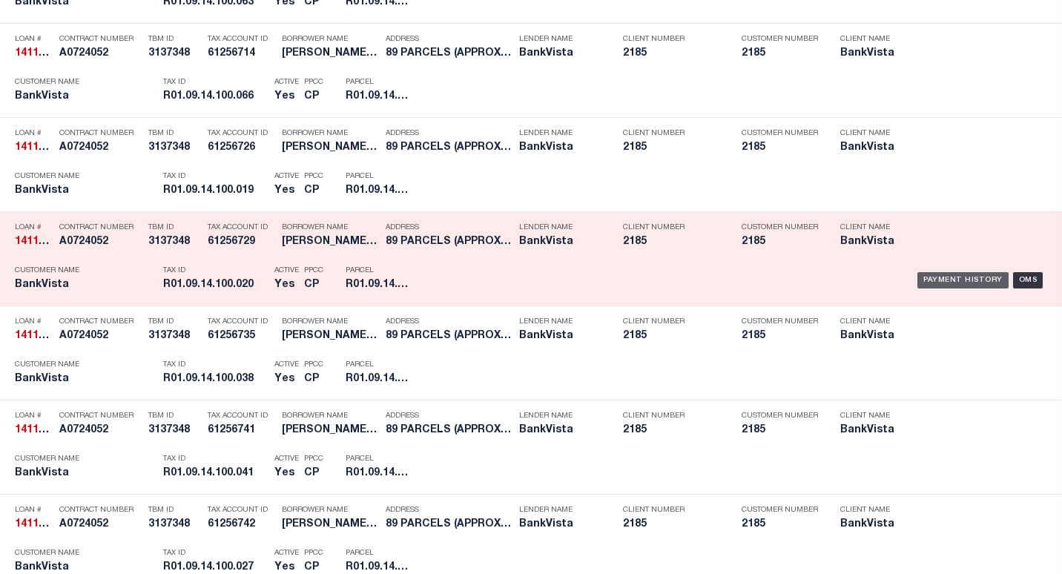
click at [917, 282] on div "Payment History" at bounding box center [962, 280] width 91 height 16
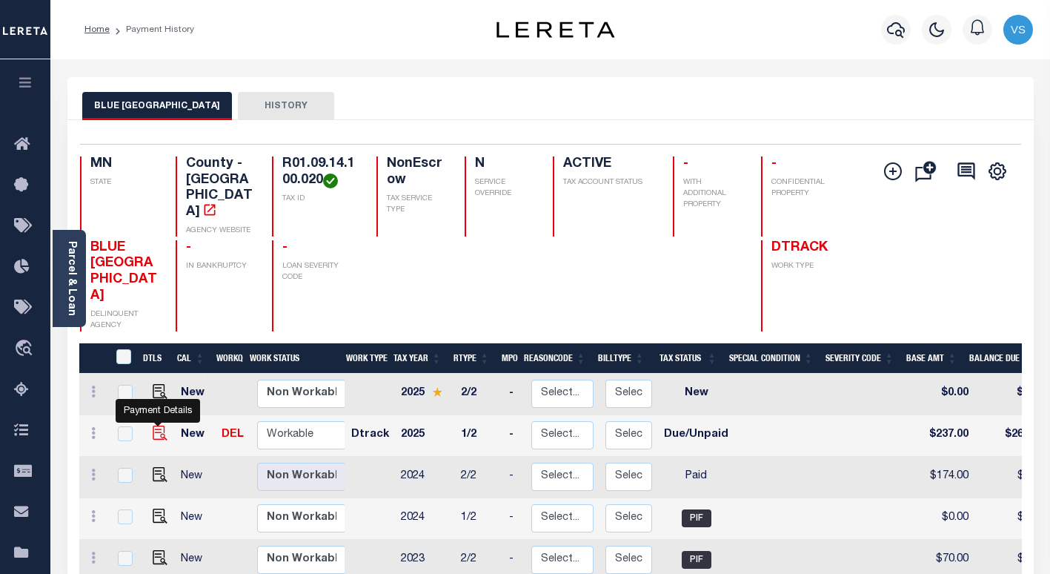
click at [158, 426] on img "" at bounding box center [160, 433] width 15 height 15
checkbox input "true"
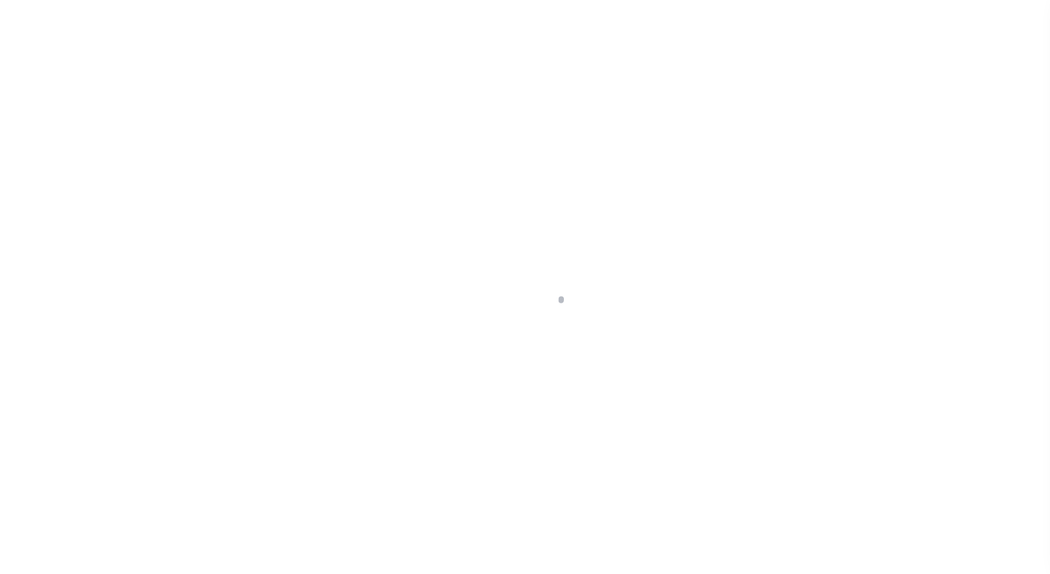
select select "DUE"
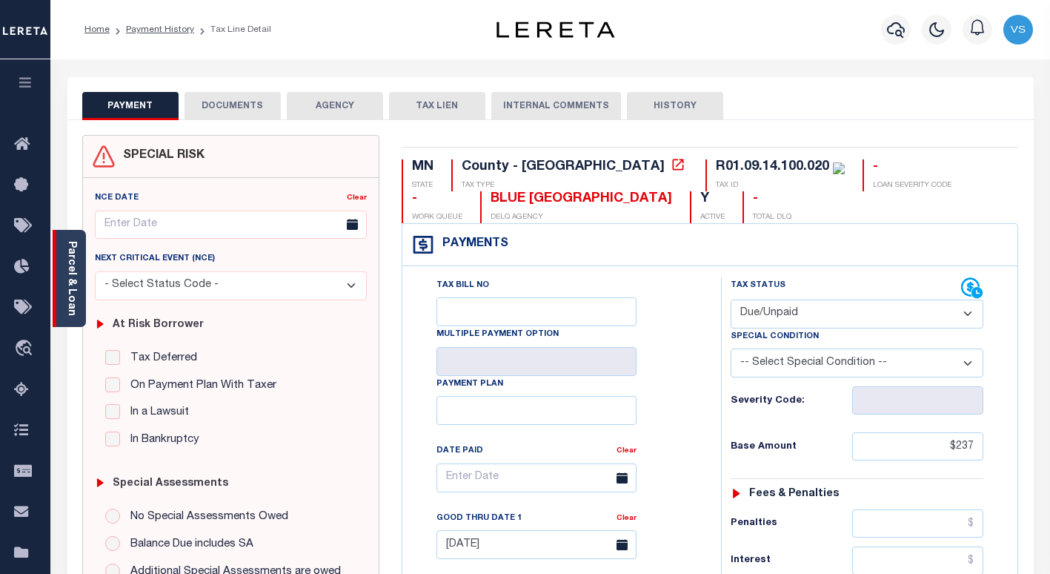
click at [77, 271] on div "Parcel & Loan" at bounding box center [69, 278] width 33 height 97
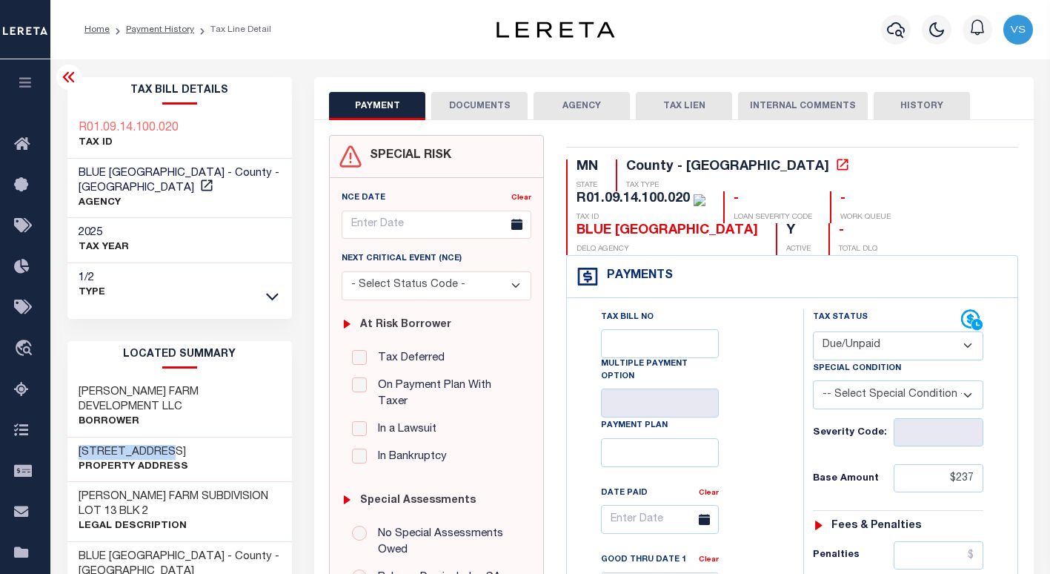
drag, startPoint x: 178, startPoint y: 436, endPoint x: 69, endPoint y: 428, distance: 109.3
click at [69, 437] on div "3216 SCOTCH LN Property Address" at bounding box center [179, 459] width 225 height 45
copy h3 "3216 SCOTCH LN"
click at [465, 107] on button "DOCUMENTS" at bounding box center [479, 106] width 96 height 28
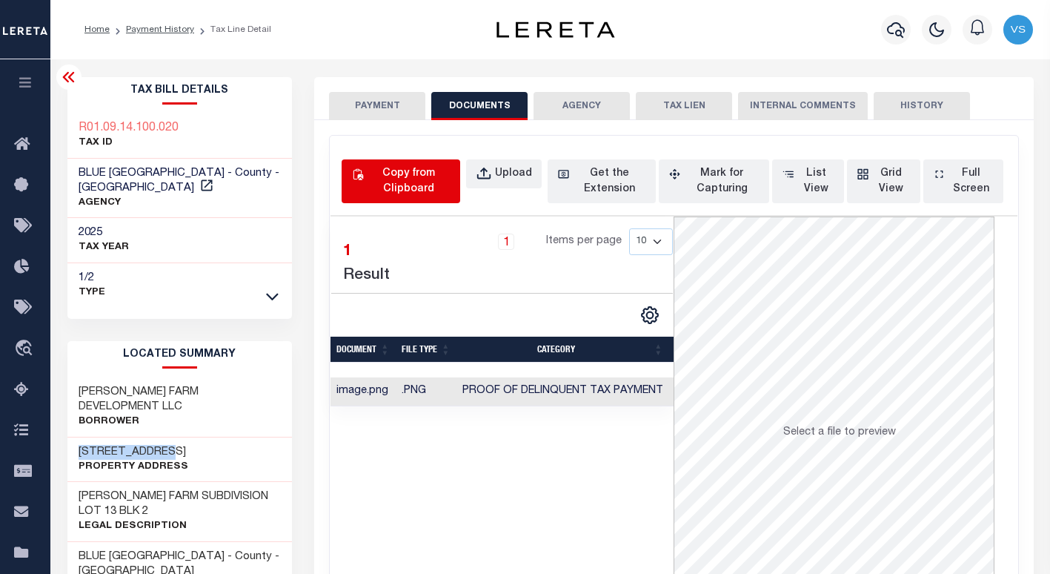
click at [398, 177] on div "Copy from Clipboard" at bounding box center [409, 181] width 84 height 31
select select "POP"
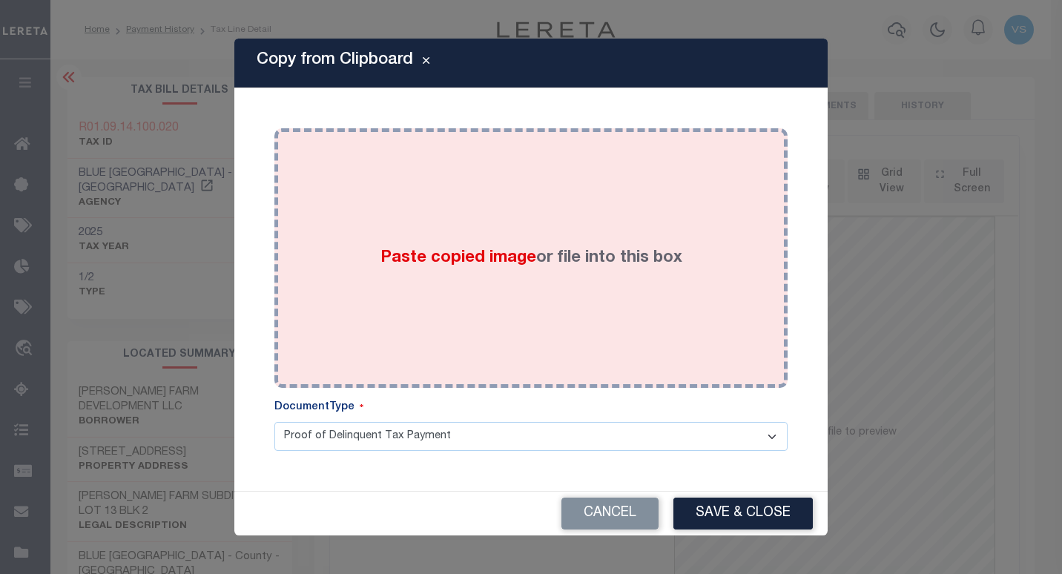
click at [569, 319] on div "Paste copied image or file into this box" at bounding box center [530, 257] width 491 height 237
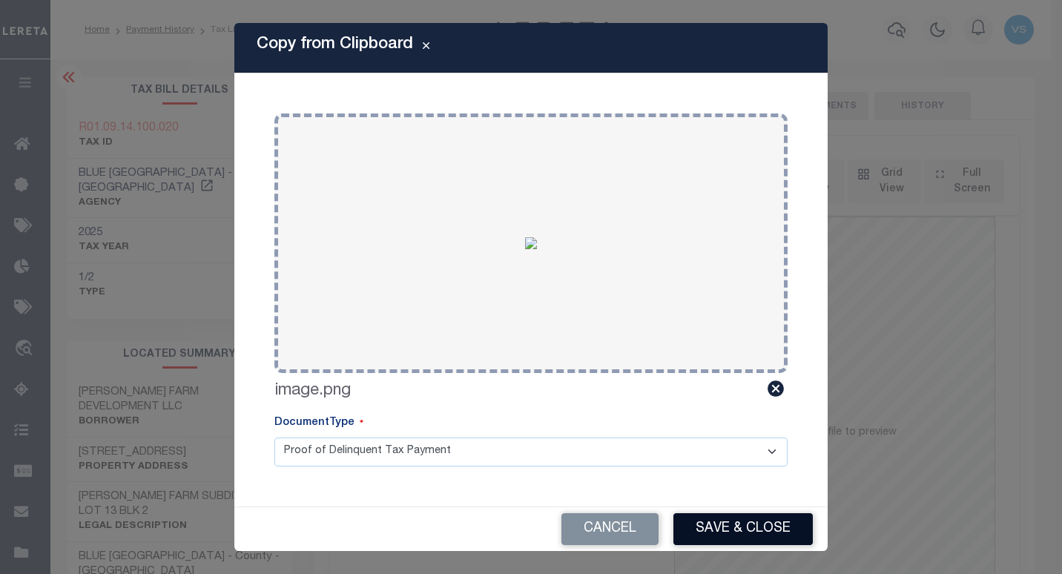
click at [704, 531] on button "Save & Close" at bounding box center [742, 529] width 139 height 32
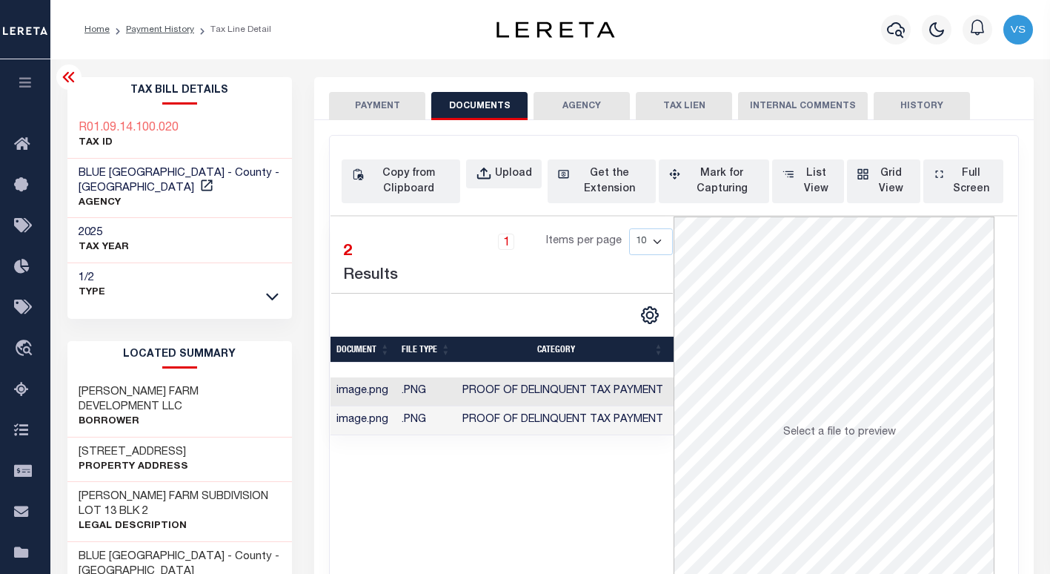
click at [360, 109] on button "PAYMENT" at bounding box center [377, 106] width 96 height 28
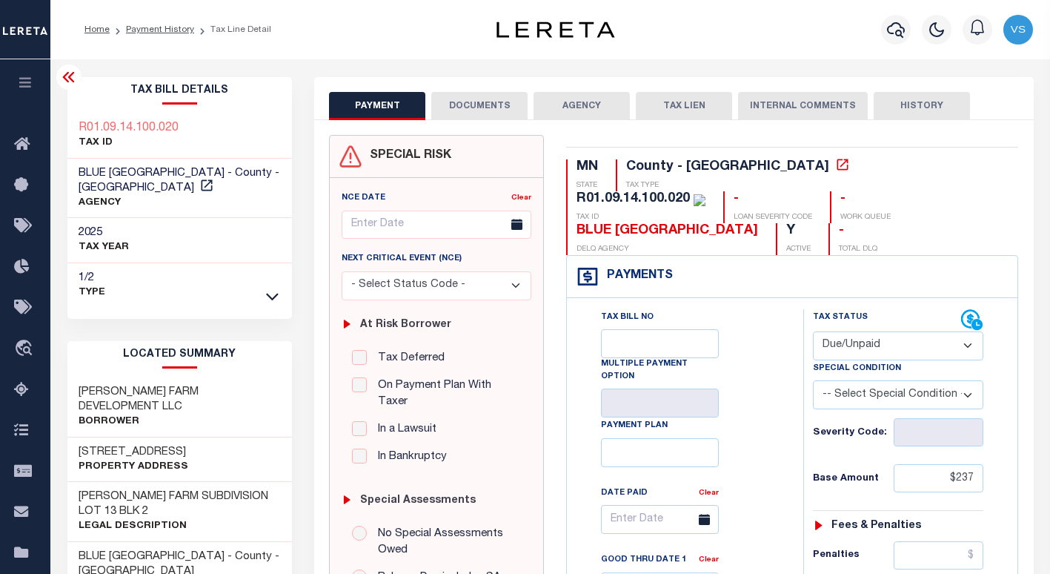
click at [843, 331] on select "- Select Status Code - Open Due/Unpaid Paid Incomplete No Tax Due Internal Refu…" at bounding box center [898, 345] width 171 height 29
select select "PYD"
click at [813, 331] on select "- Select Status Code - Open Due/Unpaid Paid Incomplete No Tax Due Internal Refu…" at bounding box center [898, 345] width 171 height 29
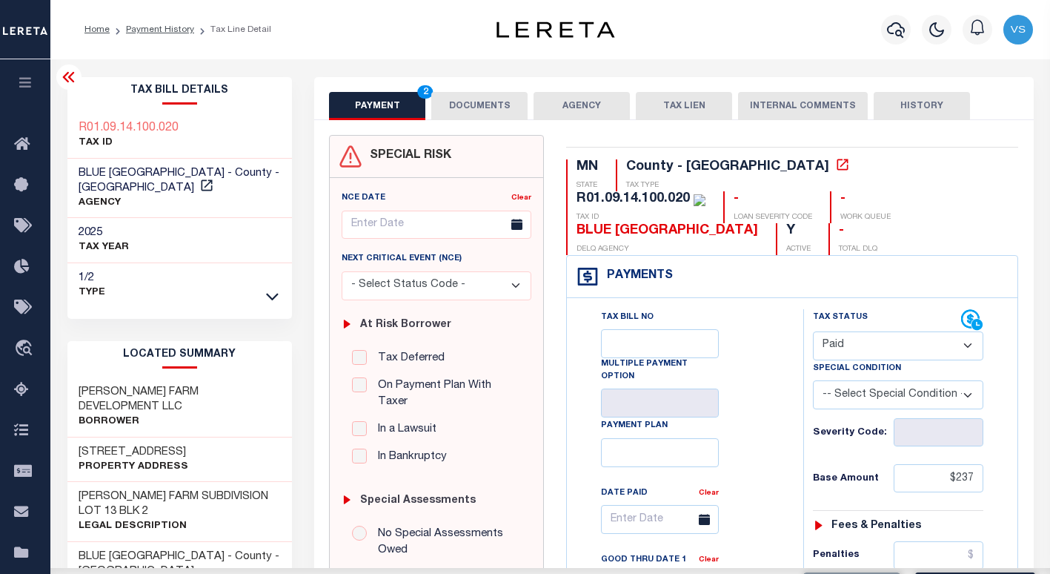
type input "09/29/2025"
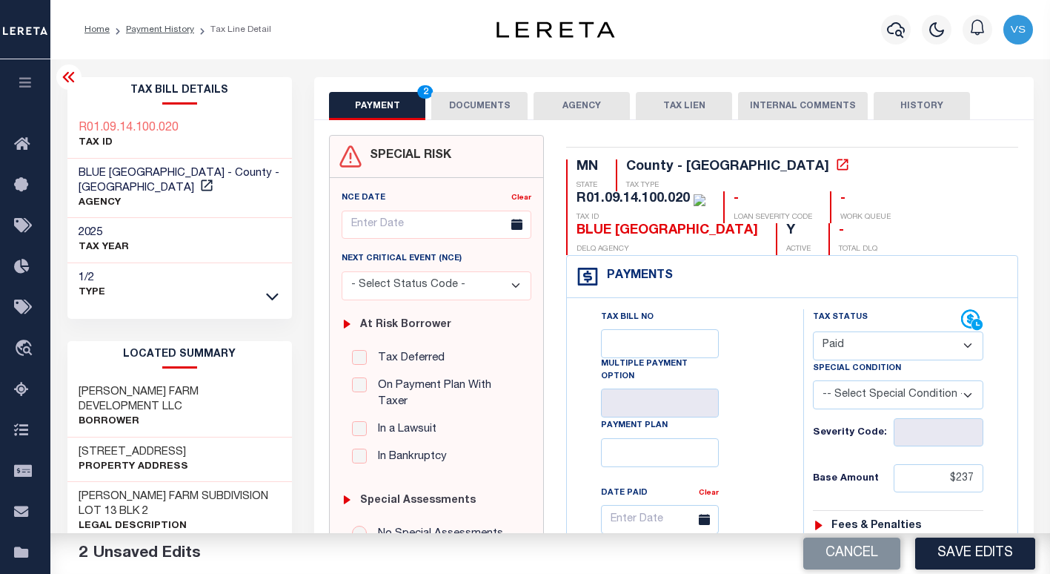
scroll to position [389, 0]
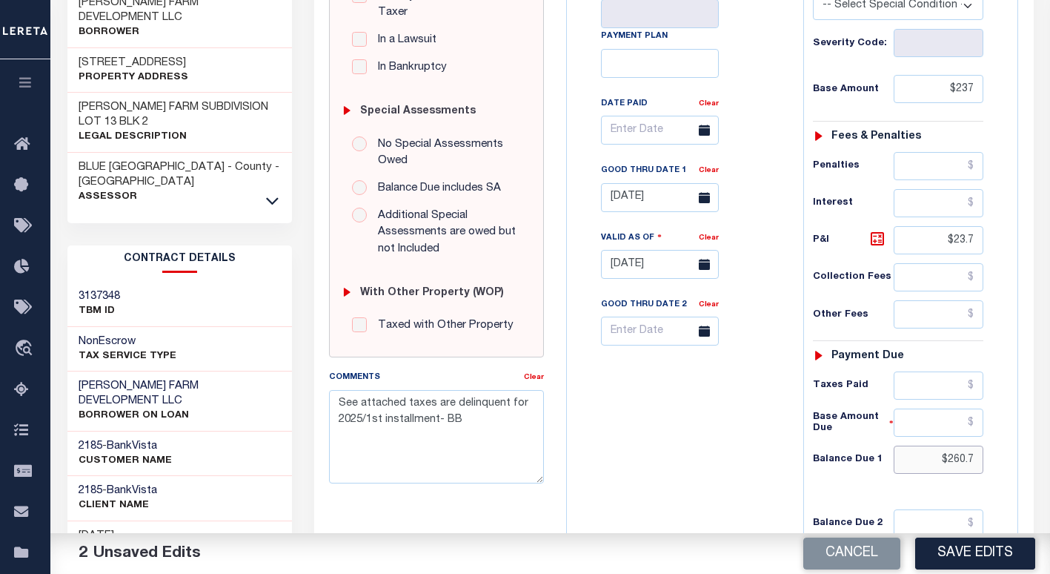
drag, startPoint x: 979, startPoint y: 431, endPoint x: 889, endPoint y: 426, distance: 90.6
click at [889, 446] on div "Balance Due 1 $260.7" at bounding box center [898, 460] width 171 height 28
drag, startPoint x: 979, startPoint y: 207, endPoint x: 898, endPoint y: 208, distance: 80.8
click at [898, 226] on input "$23.7" at bounding box center [939, 240] width 90 height 28
click at [714, 167] on link "Clear" at bounding box center [709, 170] width 20 height 7
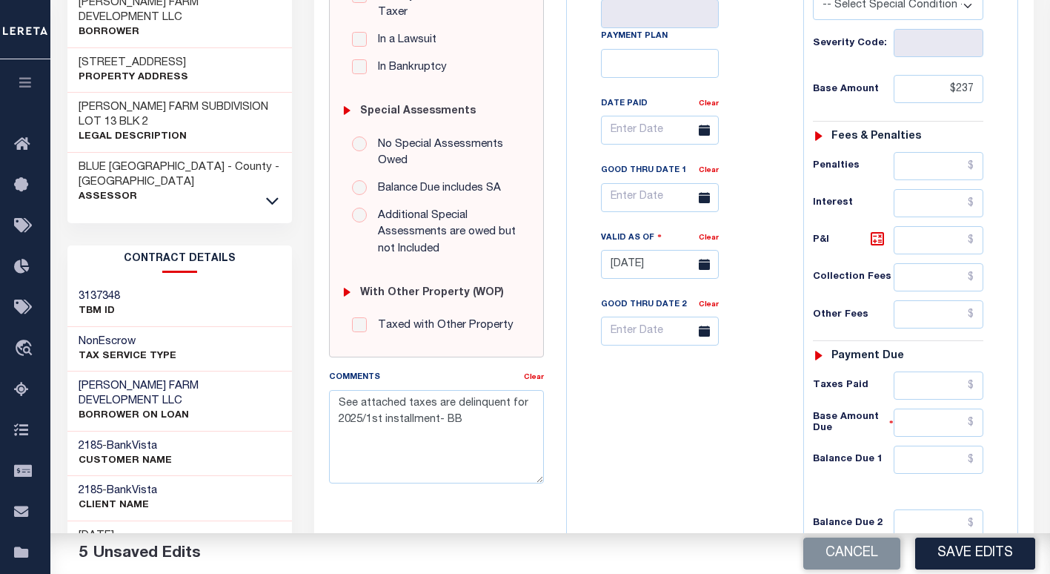
scroll to position [0, 0]
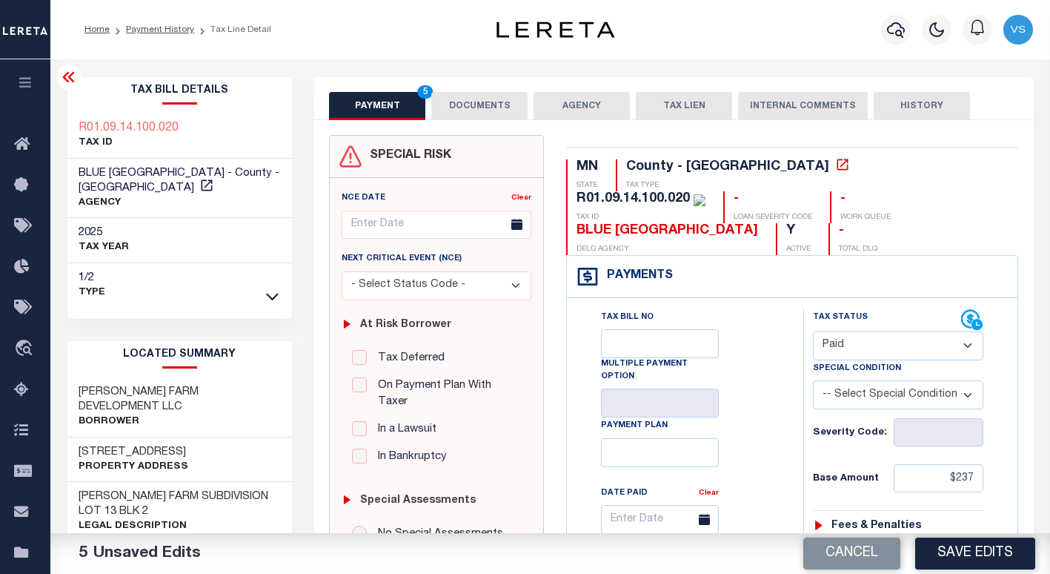
click at [463, 105] on button "DOCUMENTS" at bounding box center [479, 106] width 96 height 28
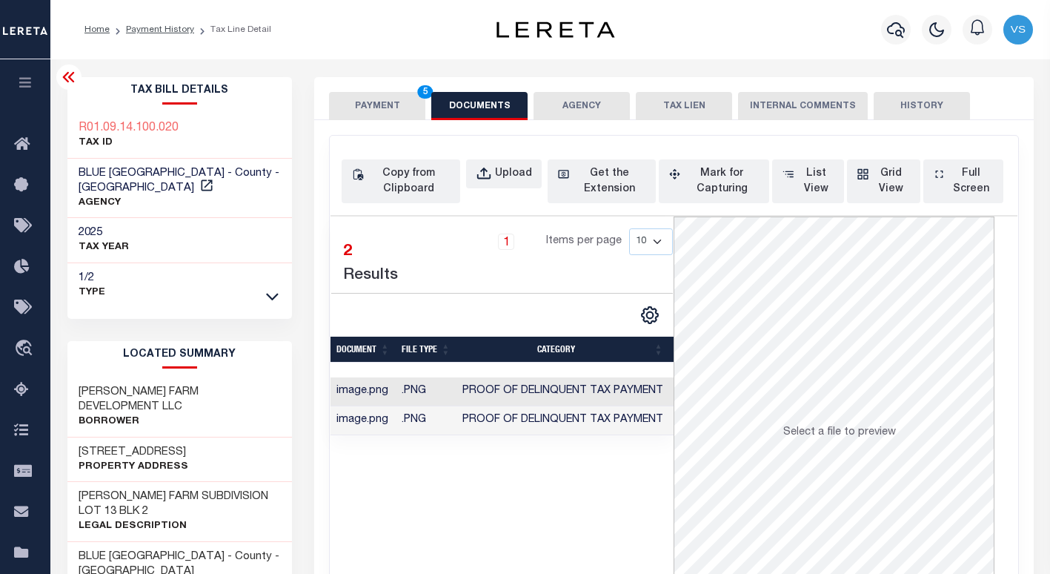
click at [353, 105] on button "PAYMENT 5" at bounding box center [377, 106] width 96 height 28
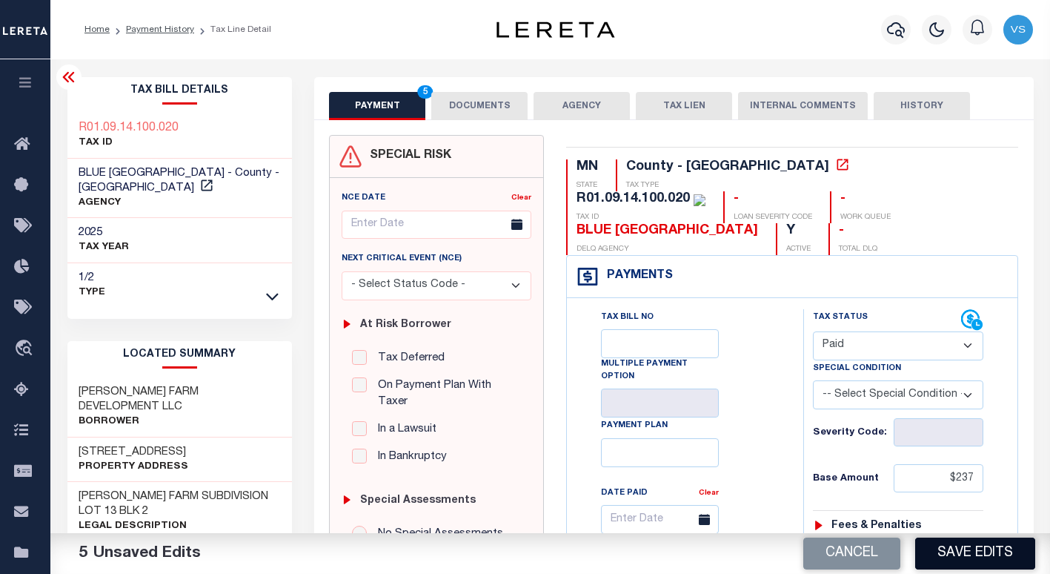
click at [942, 544] on button "Save Edits" at bounding box center [976, 553] width 120 height 32
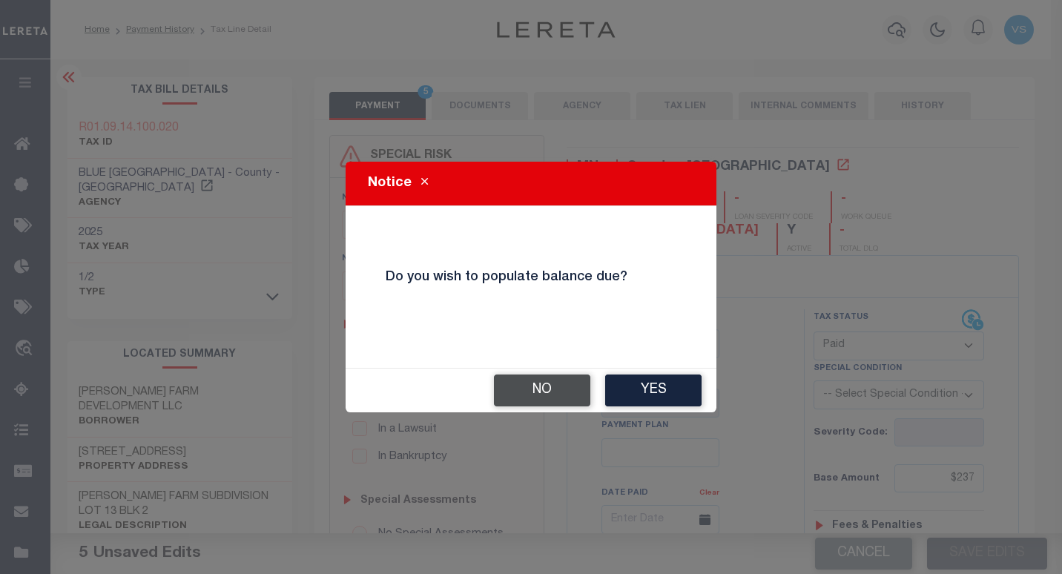
click at [563, 385] on button "No" at bounding box center [542, 390] width 96 height 32
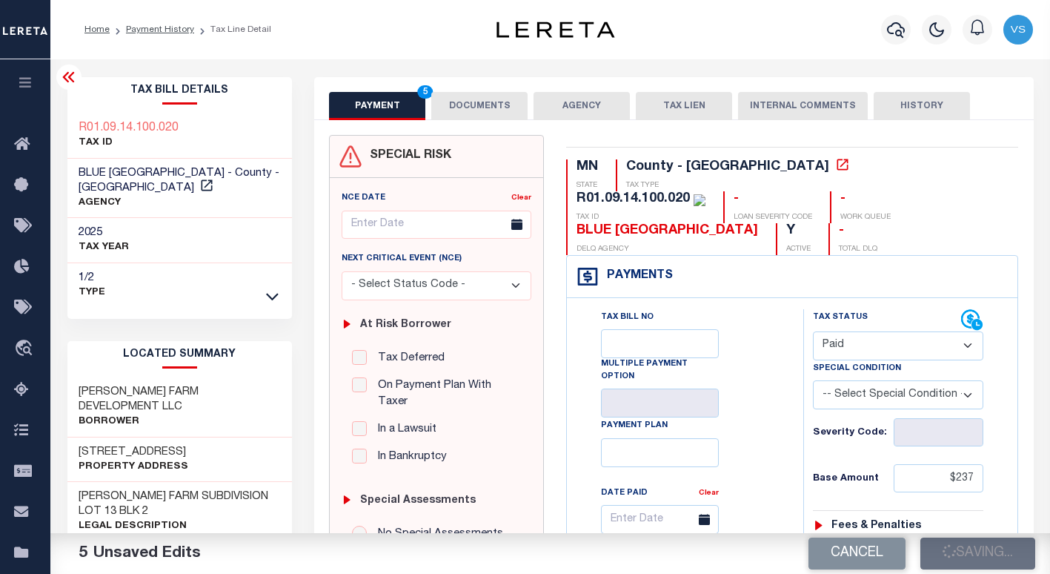
checkbox input "false"
type input "$237"
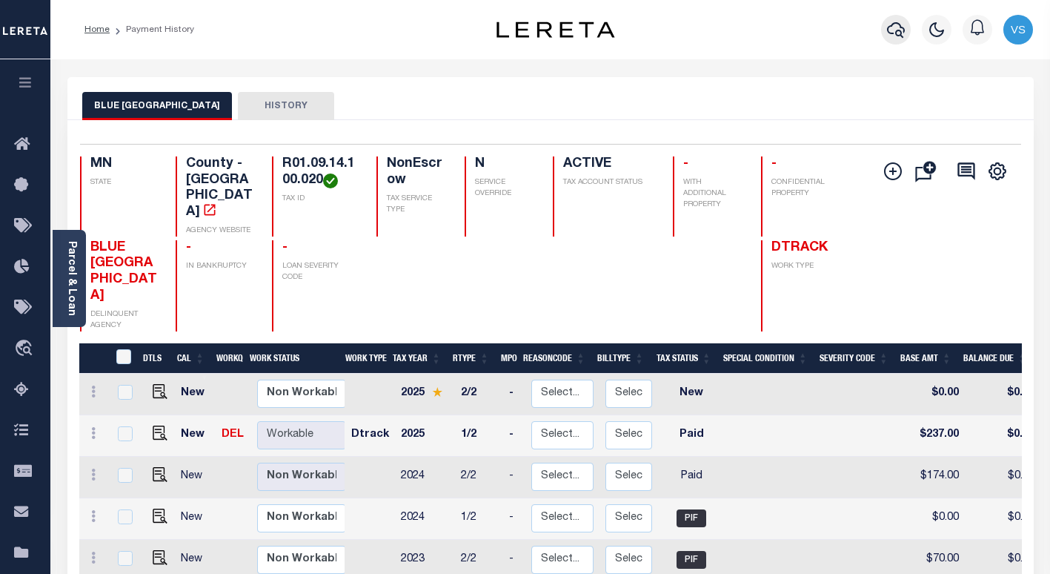
click at [893, 34] on icon "button" at bounding box center [896, 30] width 18 height 16
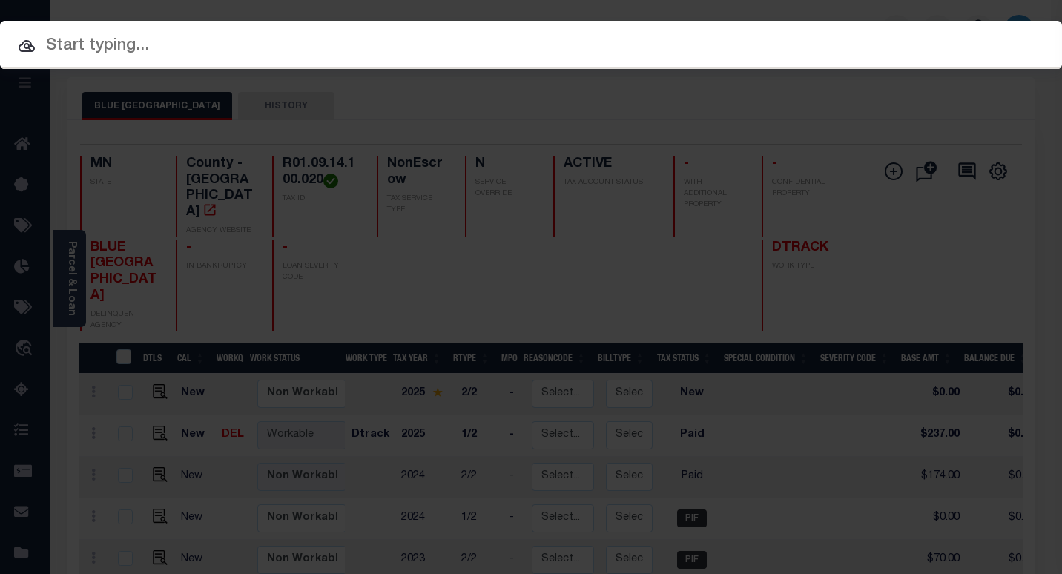
paste input "1413064"
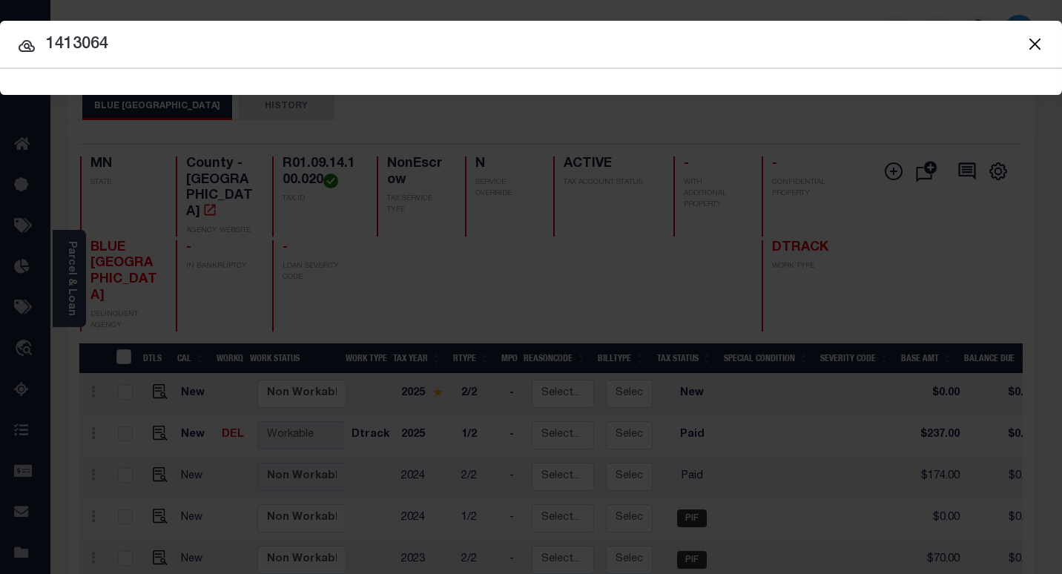
type input "1413064"
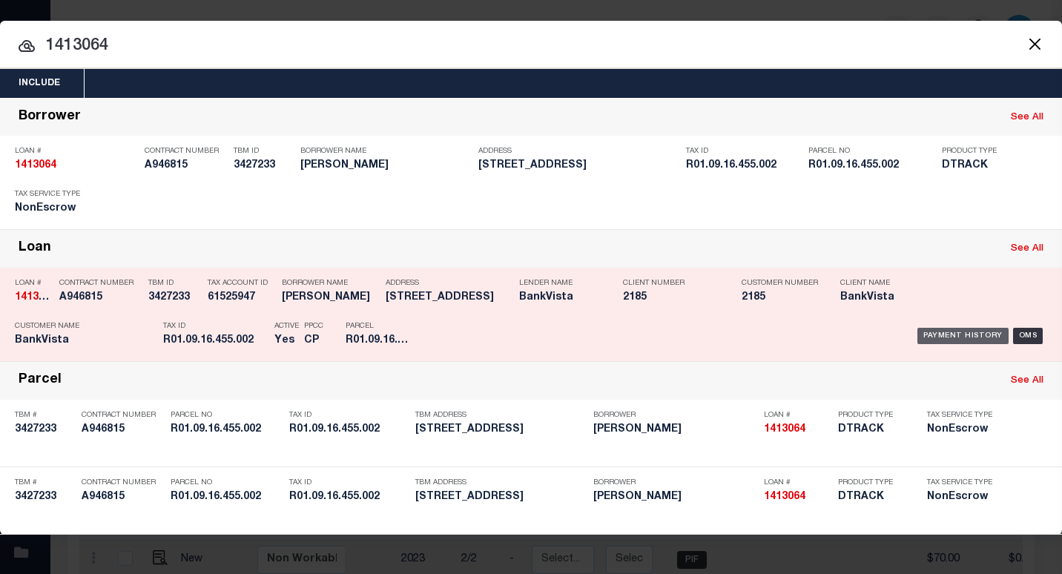
click at [931, 339] on div "Payment History" at bounding box center [962, 336] width 91 height 16
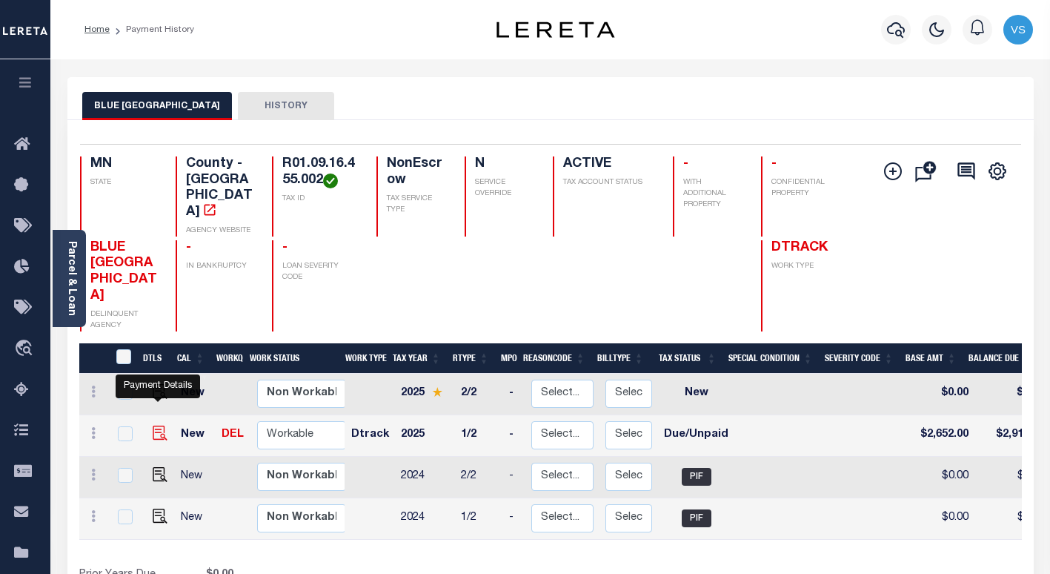
click at [158, 426] on img "" at bounding box center [160, 433] width 15 height 15
checkbox input "true"
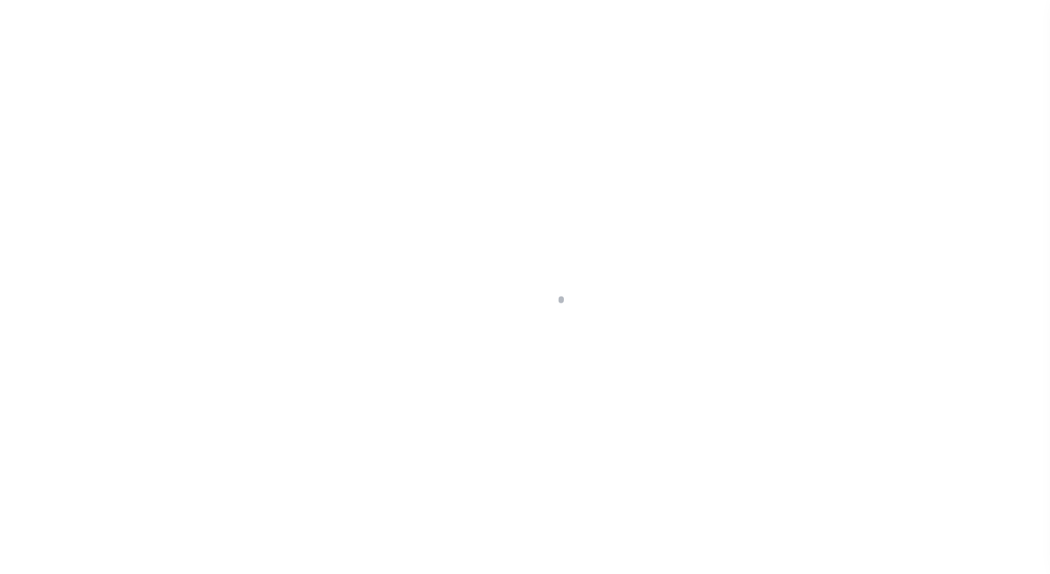
select select "DUE"
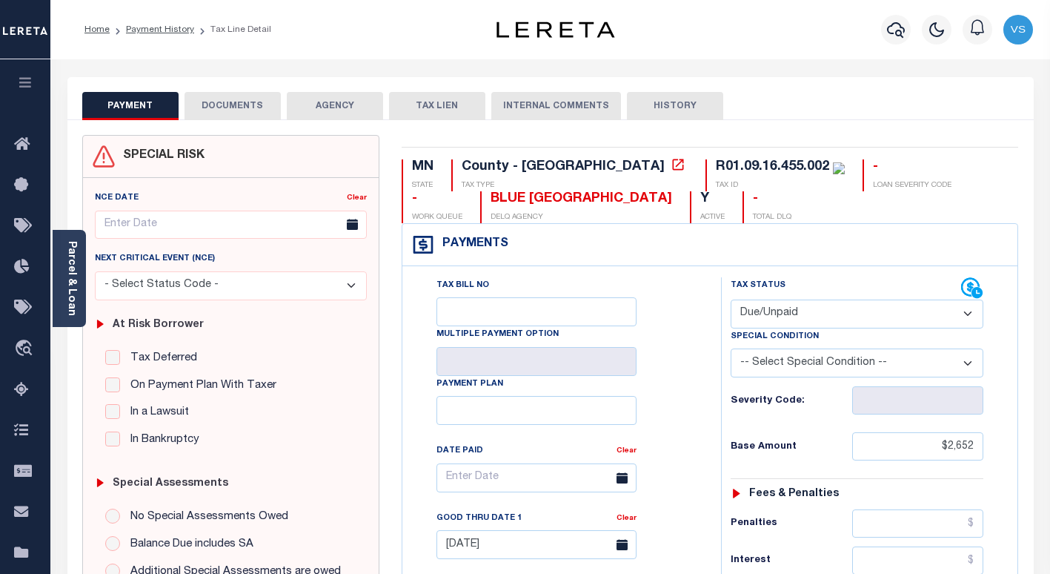
click at [76, 281] on link "Parcel & Loan" at bounding box center [71, 278] width 10 height 75
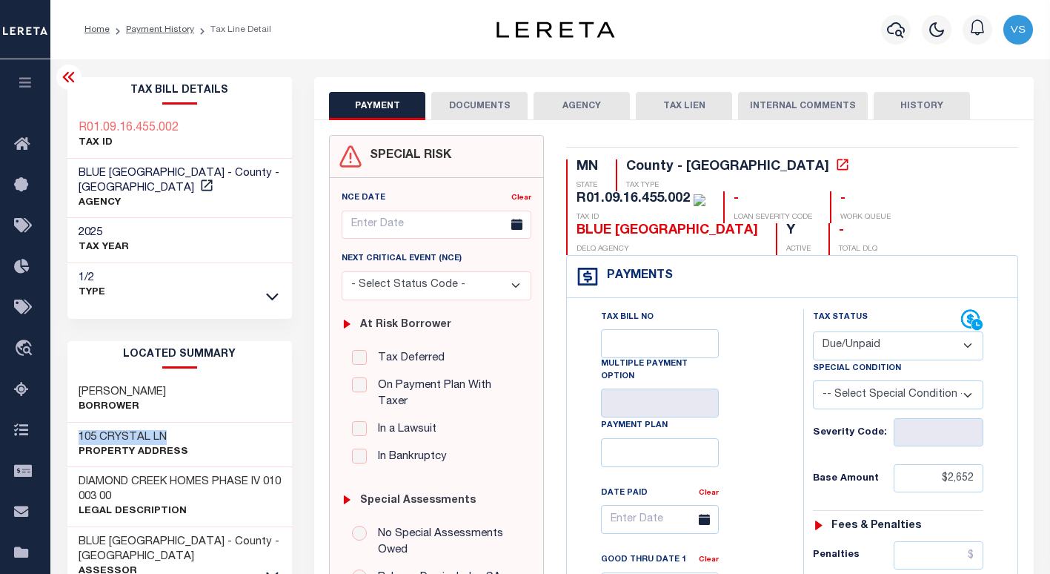
drag, startPoint x: 176, startPoint y: 434, endPoint x: 77, endPoint y: 437, distance: 98.6
click at [77, 437] on div "105 CRYSTAL LN Property Address" at bounding box center [179, 445] width 225 height 45
copy h3 "105 CRYSTAL LN"
click at [499, 106] on button "DOCUMENTS" at bounding box center [479, 106] width 96 height 28
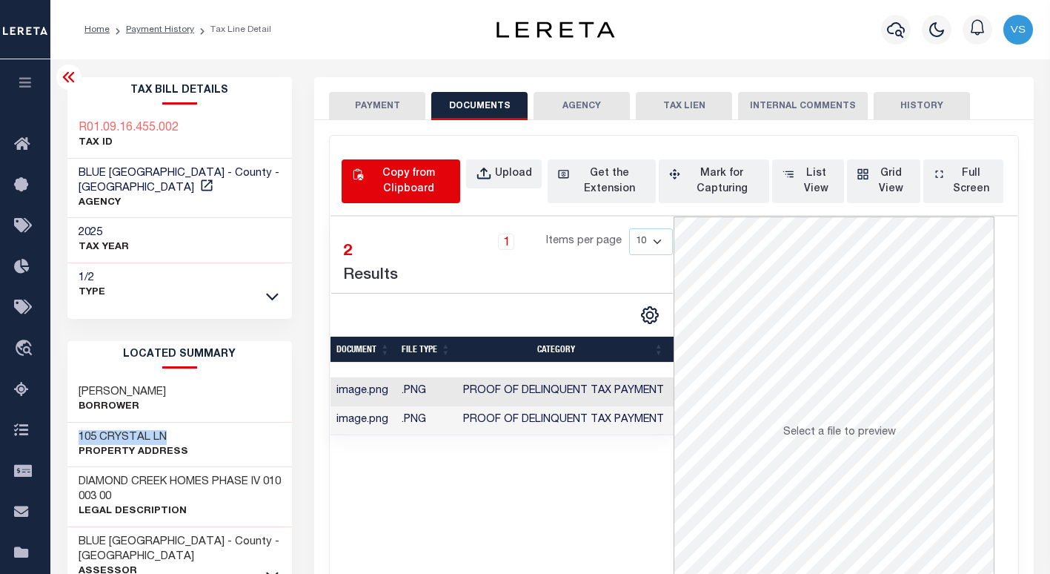
click at [421, 171] on div "Copy from Clipboard" at bounding box center [409, 181] width 84 height 31
select select "POP"
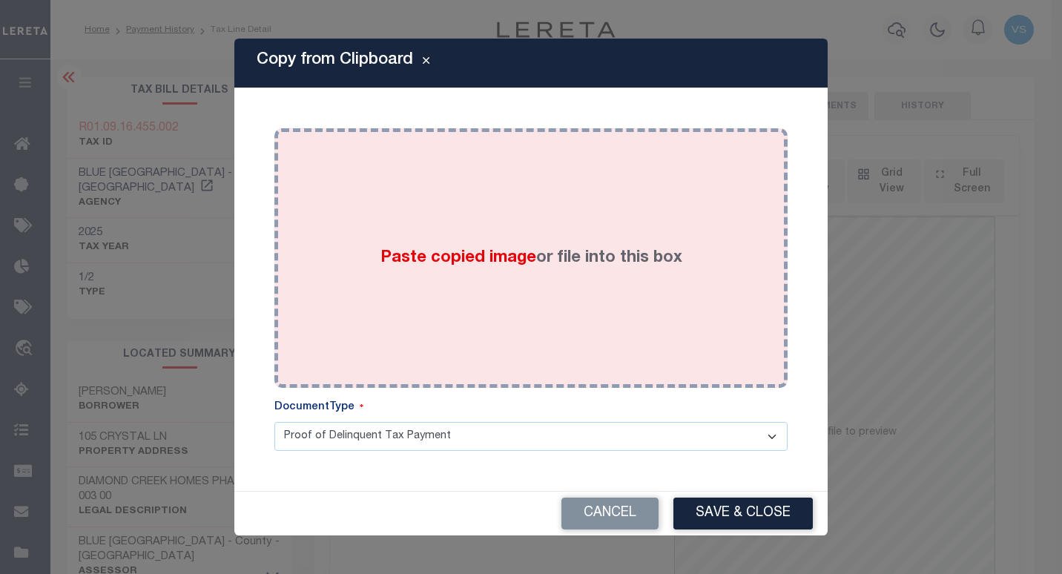
click at [481, 270] on label "Paste copied image or file into this box" at bounding box center [531, 258] width 302 height 24
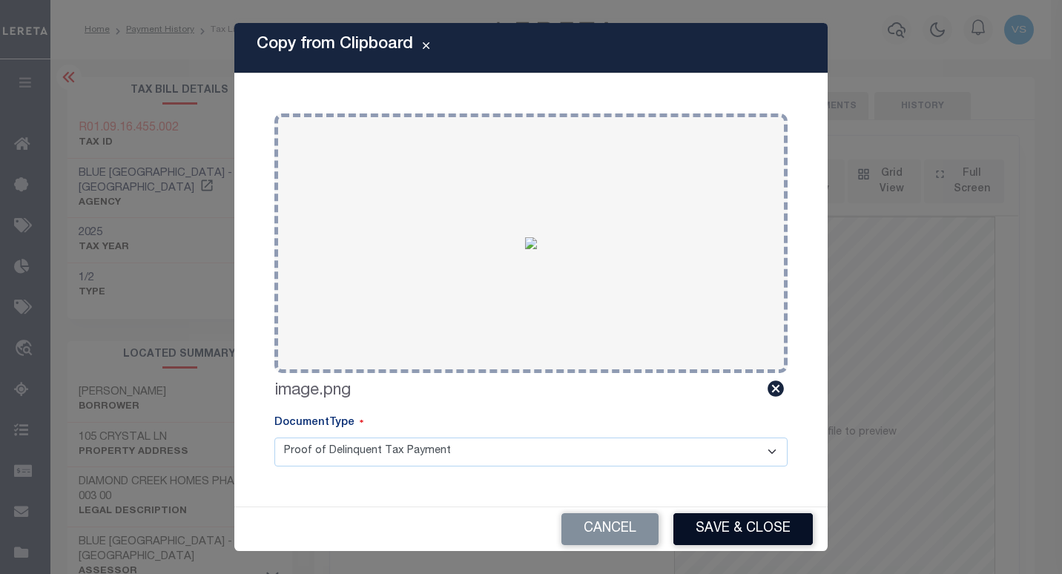
click at [701, 529] on button "Save & Close" at bounding box center [742, 529] width 139 height 32
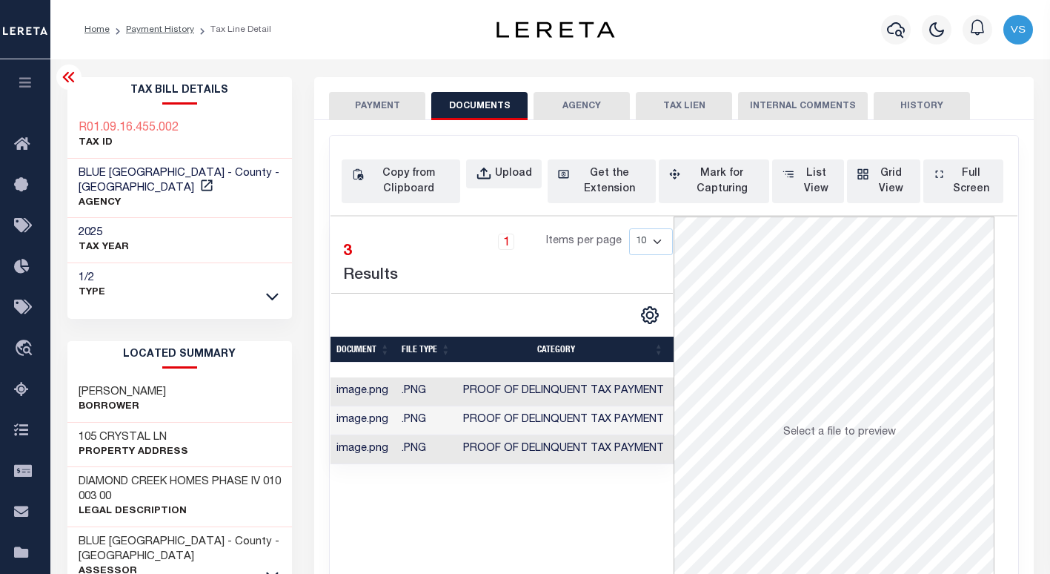
click at [393, 102] on button "PAYMENT" at bounding box center [377, 106] width 96 height 28
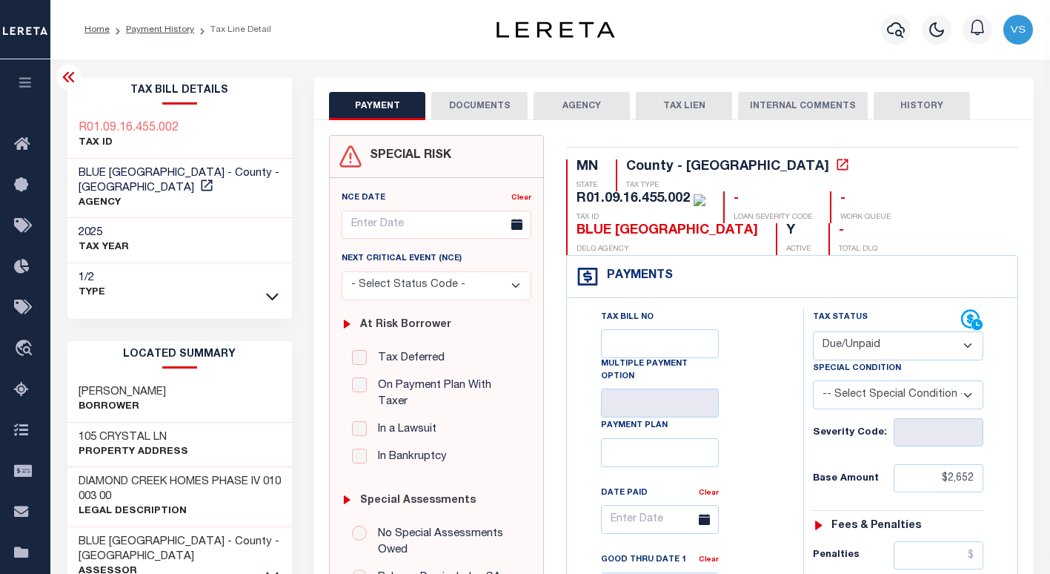
click at [855, 331] on select "- Select Status Code - Open Due/Unpaid Paid Incomplete No Tax Due Internal Refu…" at bounding box center [898, 345] width 171 height 29
select select "PYD"
click at [813, 331] on select "- Select Status Code - Open Due/Unpaid Paid Incomplete No Tax Due Internal Refu…" at bounding box center [898, 345] width 171 height 29
type input "[DATE]"
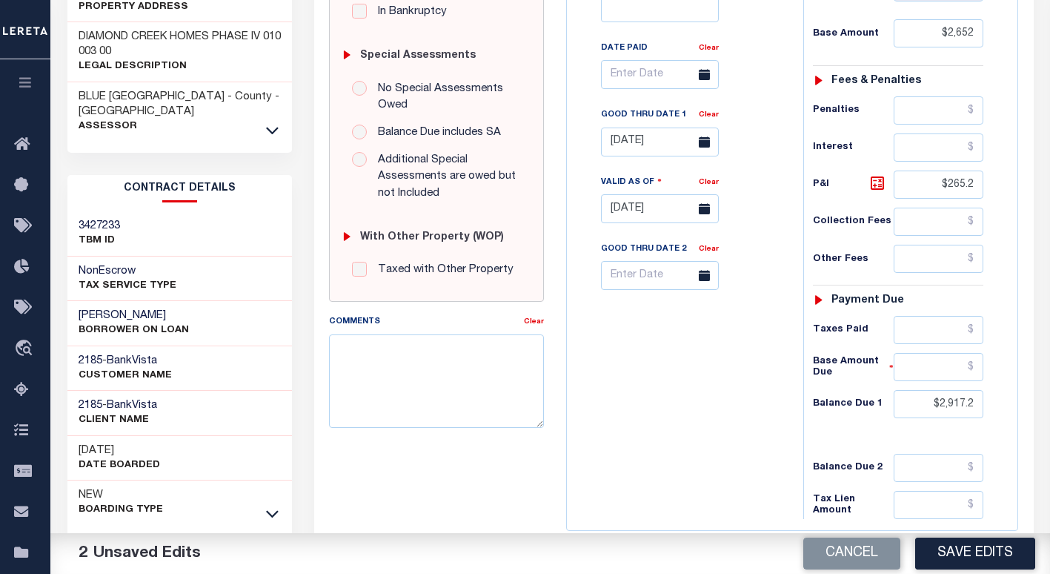
scroll to position [457, 0]
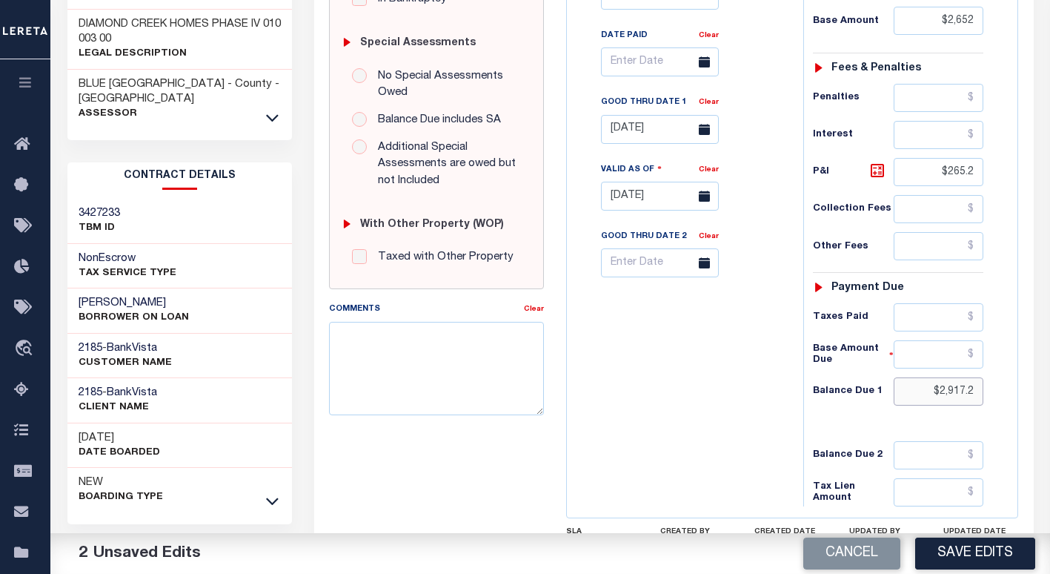
drag, startPoint x: 979, startPoint y: 363, endPoint x: 888, endPoint y: 354, distance: 91.7
click at [888, 377] on div "Balance Due 1 $2,917.2" at bounding box center [898, 391] width 171 height 28
drag, startPoint x: 978, startPoint y: 141, endPoint x: 933, endPoint y: 145, distance: 44.7
click at [940, 158] on input "$265.2" at bounding box center [939, 172] width 90 height 28
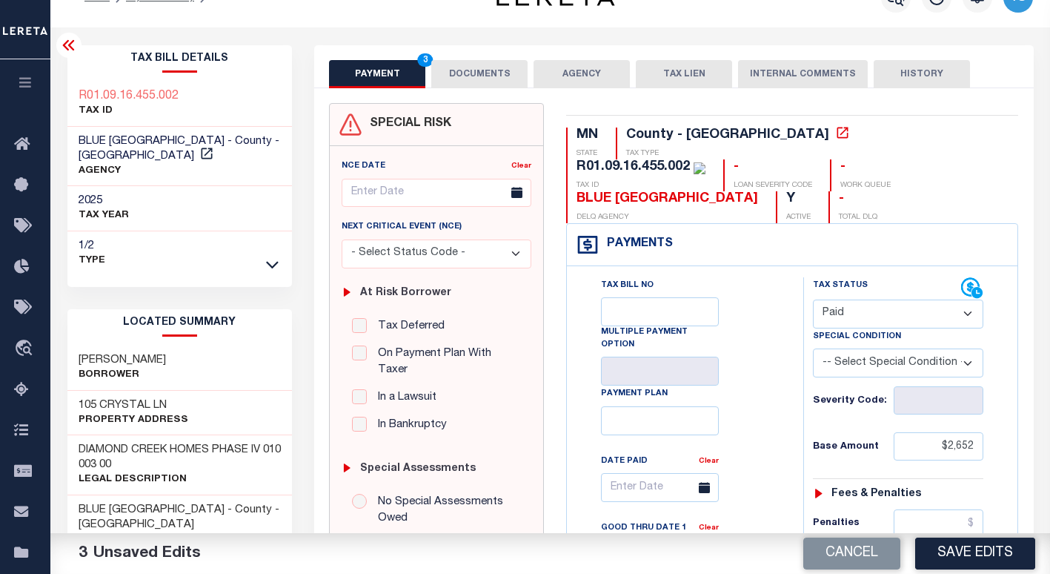
scroll to position [20, 0]
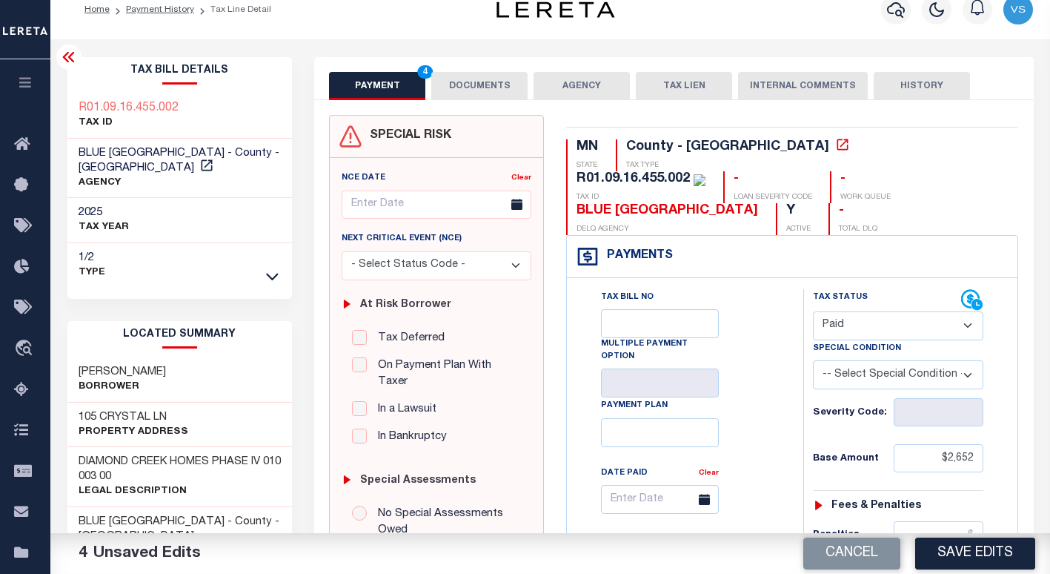
click at [706, 536] on link "Clear" at bounding box center [709, 539] width 20 height 7
click at [466, 89] on button "DOCUMENTS" at bounding box center [479, 86] width 96 height 28
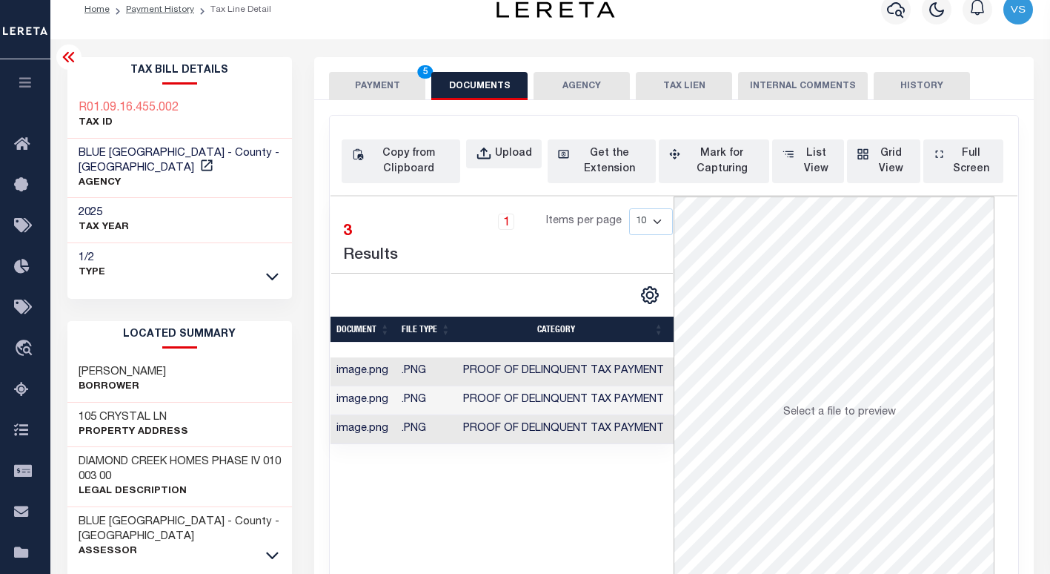
click at [391, 84] on button "PAYMENT 5" at bounding box center [377, 86] width 96 height 28
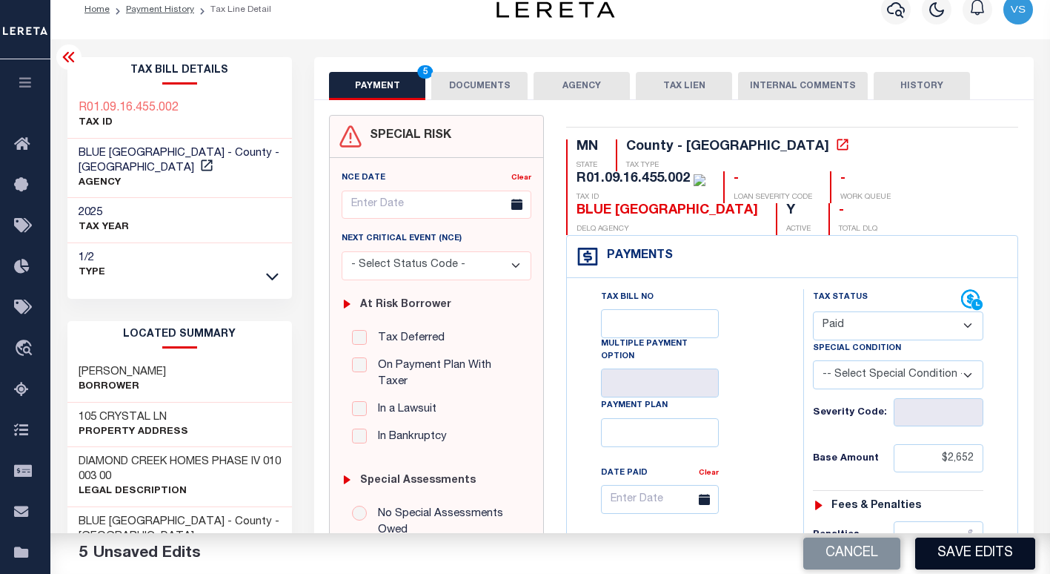
click at [978, 548] on button "Save Edits" at bounding box center [976, 553] width 120 height 32
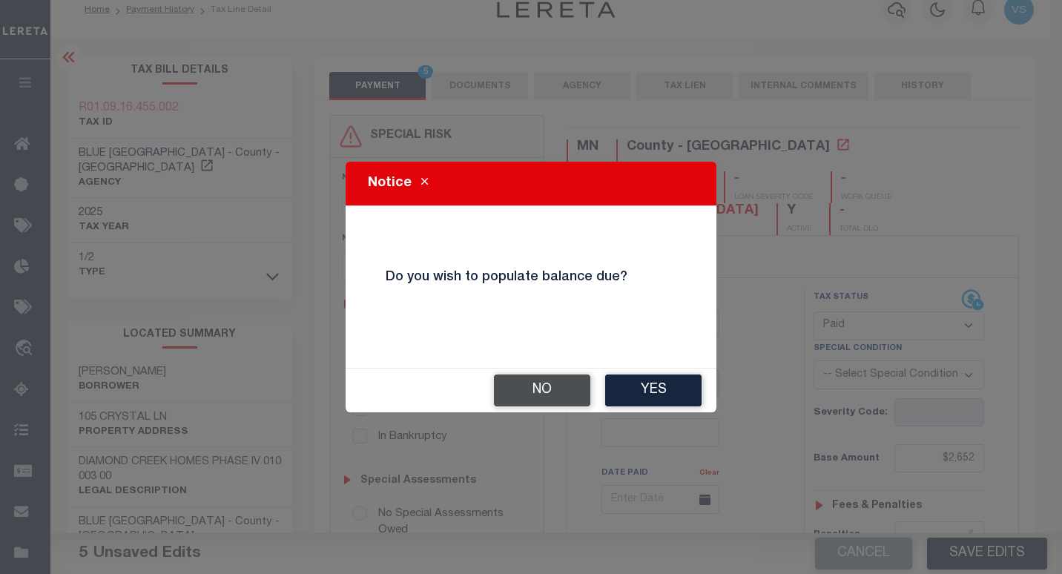
click at [548, 382] on button "No" at bounding box center [542, 390] width 96 height 32
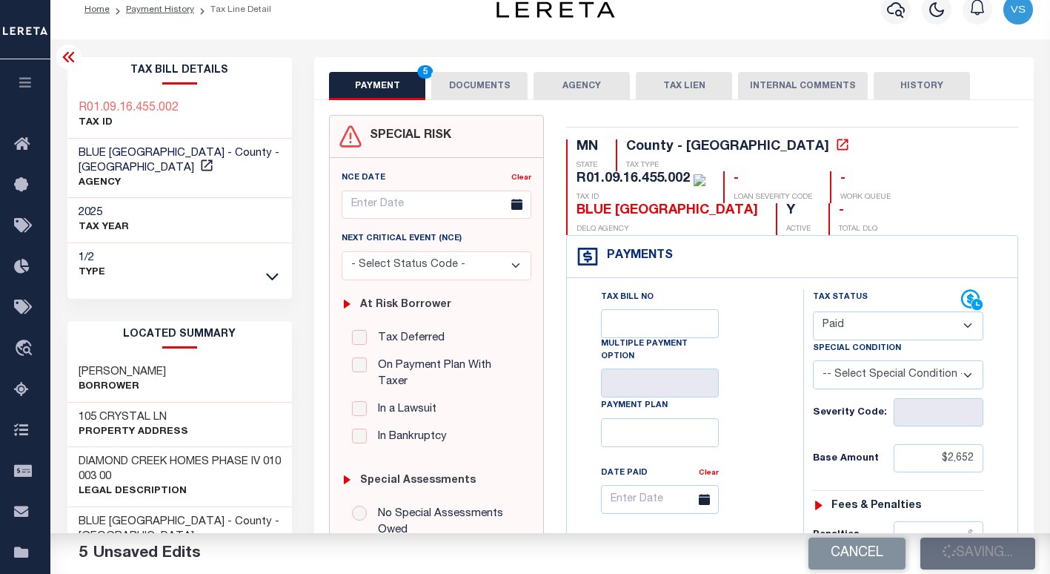
checkbox input "false"
type input "$2,652"
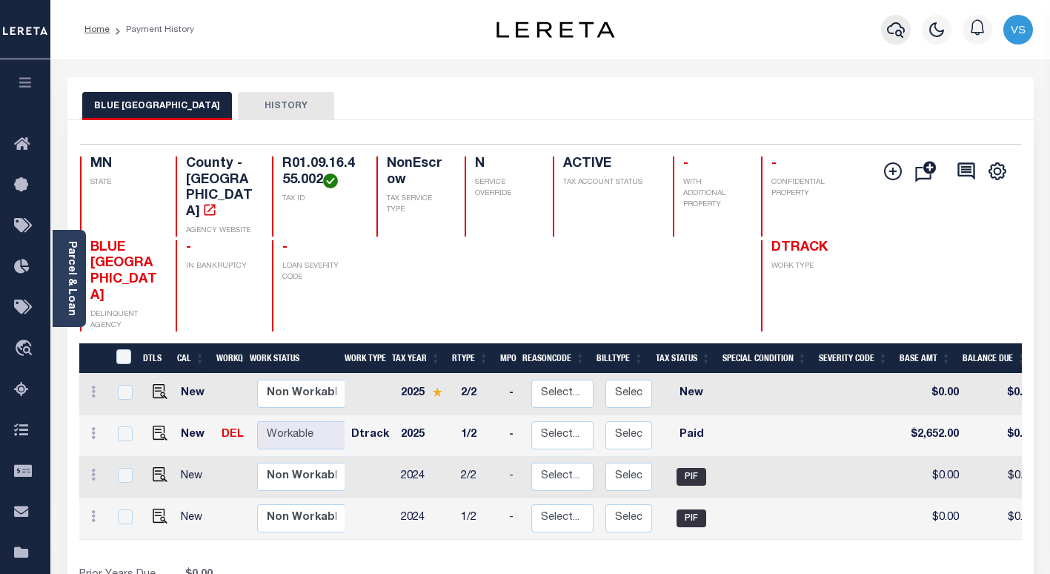
click at [895, 30] on icon "button" at bounding box center [896, 30] width 18 height 18
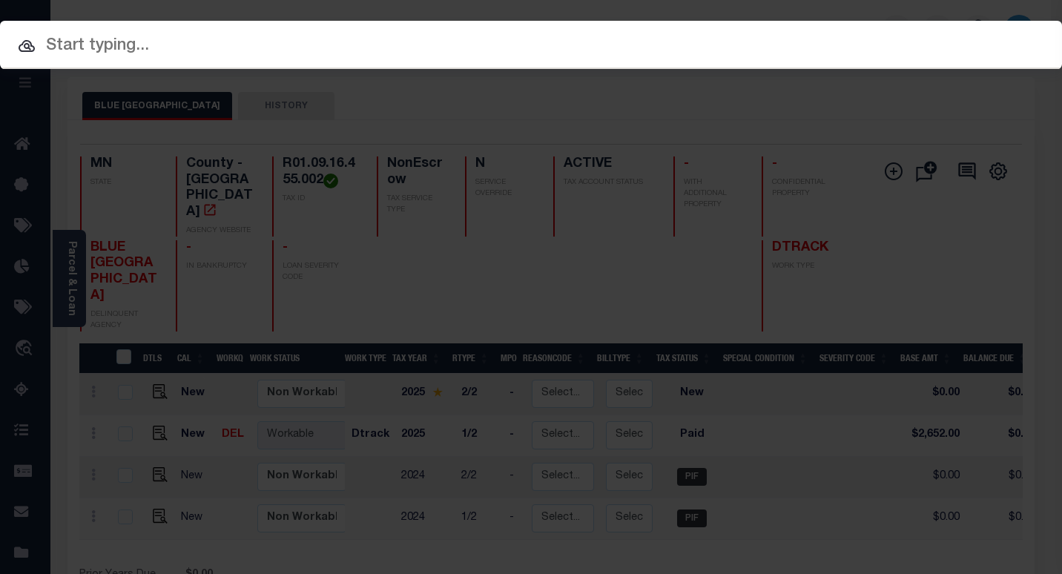
paste input "1412827"
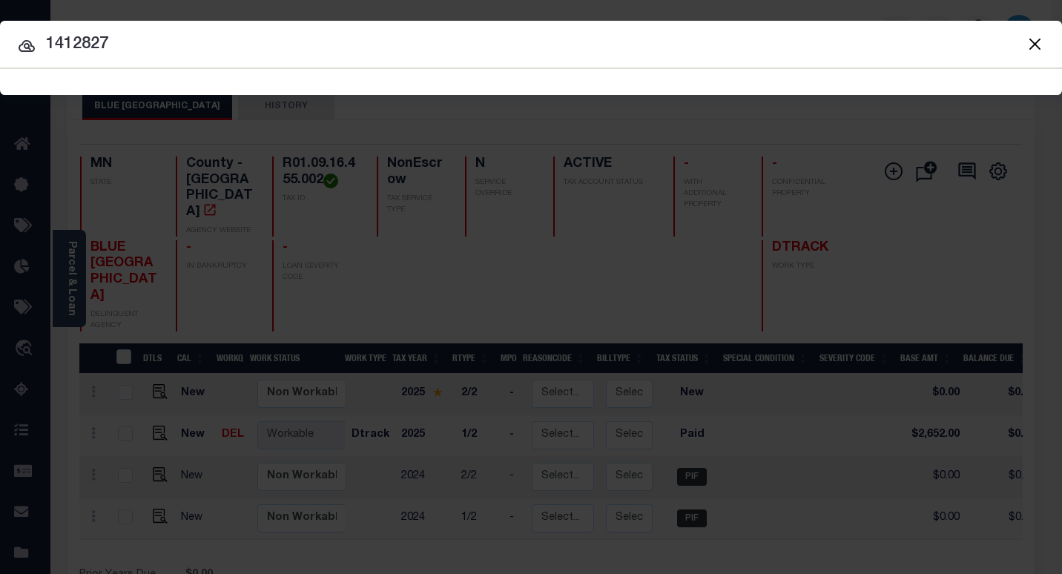
type input "1412827"
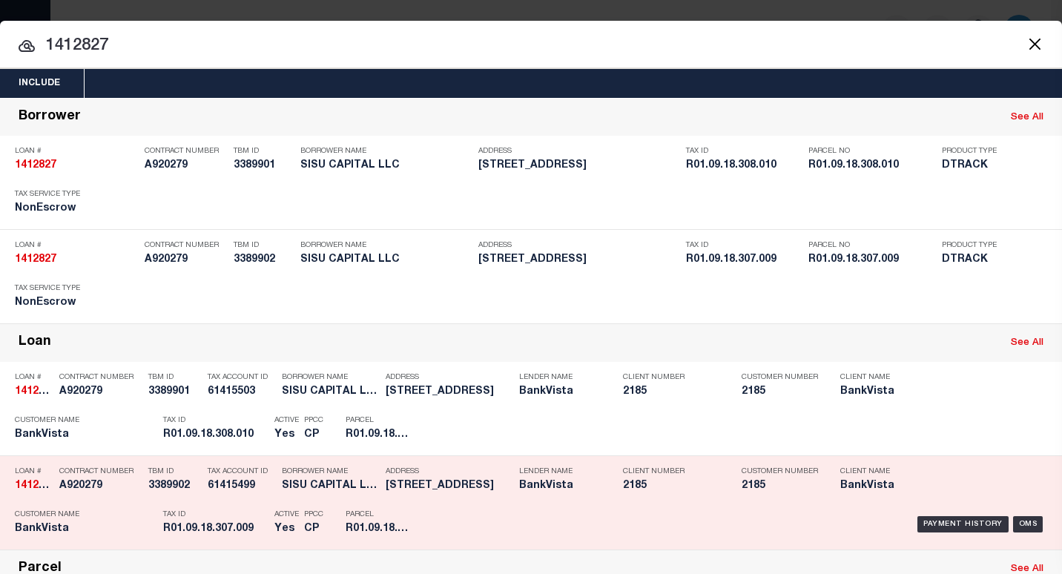
scroll to position [211, 0]
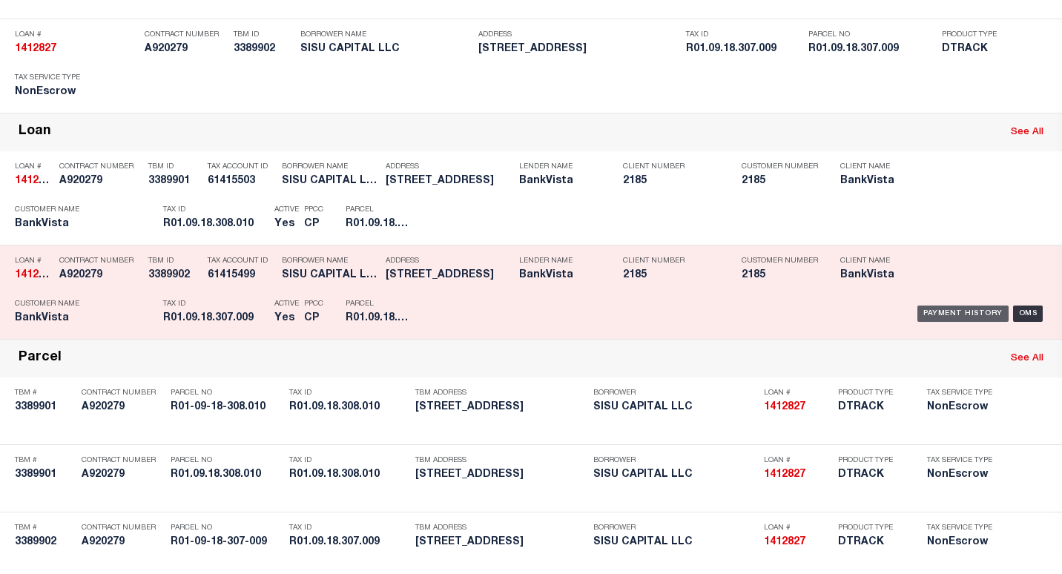
click at [967, 317] on div "Payment History" at bounding box center [962, 313] width 91 height 16
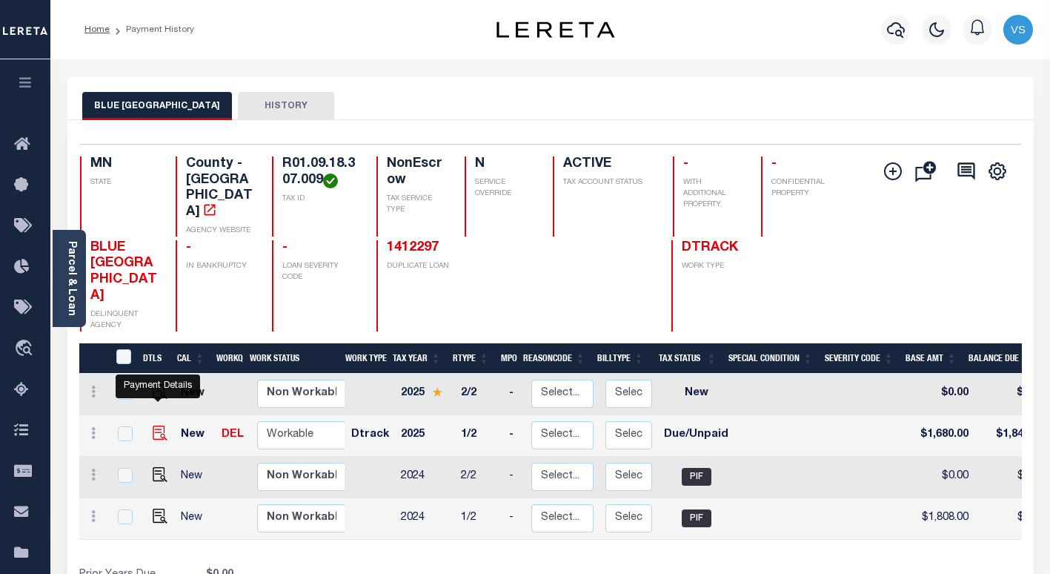
click at [158, 426] on img "" at bounding box center [160, 433] width 15 height 15
checkbox input "true"
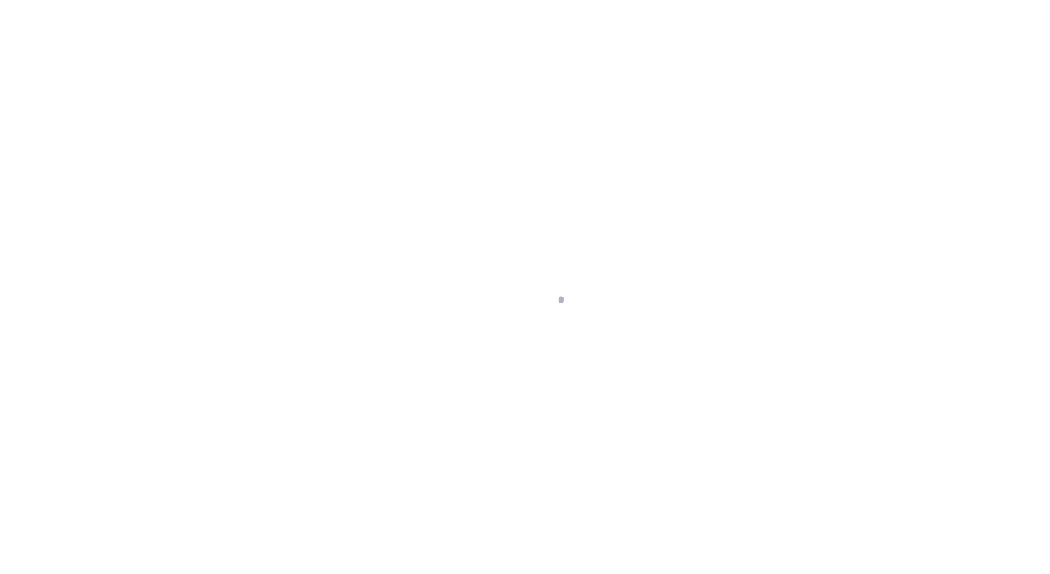
select select "DUE"
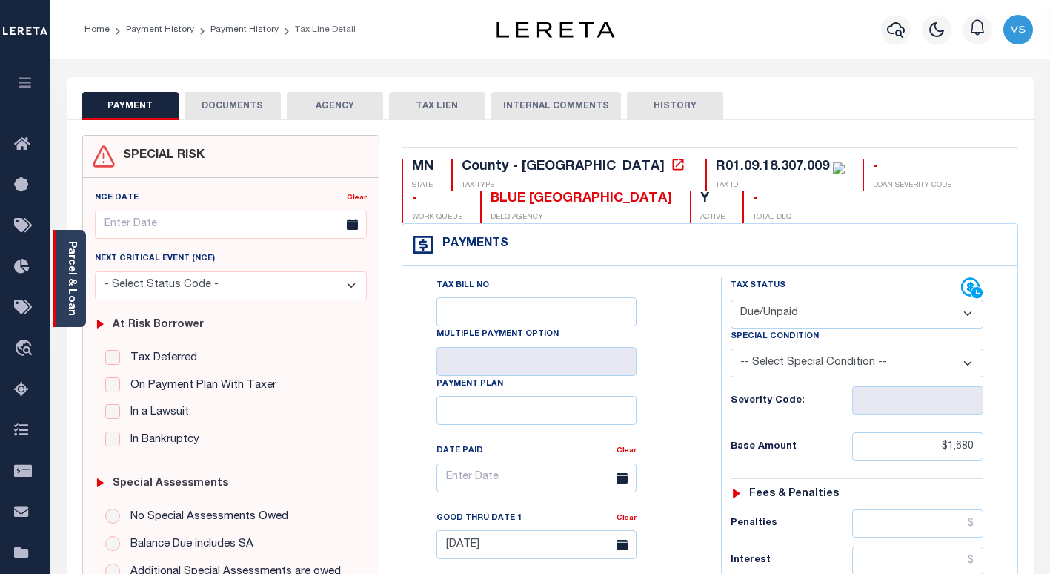
click at [73, 281] on link "Parcel & Loan" at bounding box center [71, 278] width 10 height 75
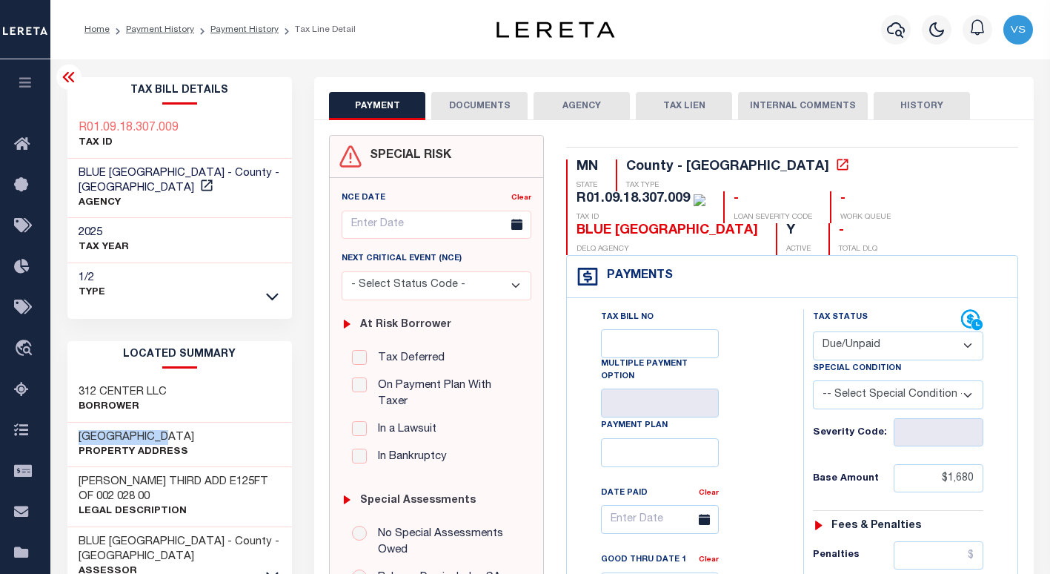
drag, startPoint x: 168, startPoint y: 433, endPoint x: 73, endPoint y: 430, distance: 94.9
click at [73, 430] on div "[STREET_ADDRESS] Property Address" at bounding box center [179, 445] width 225 height 45
copy h3 "[GEOGRAPHIC_DATA]"
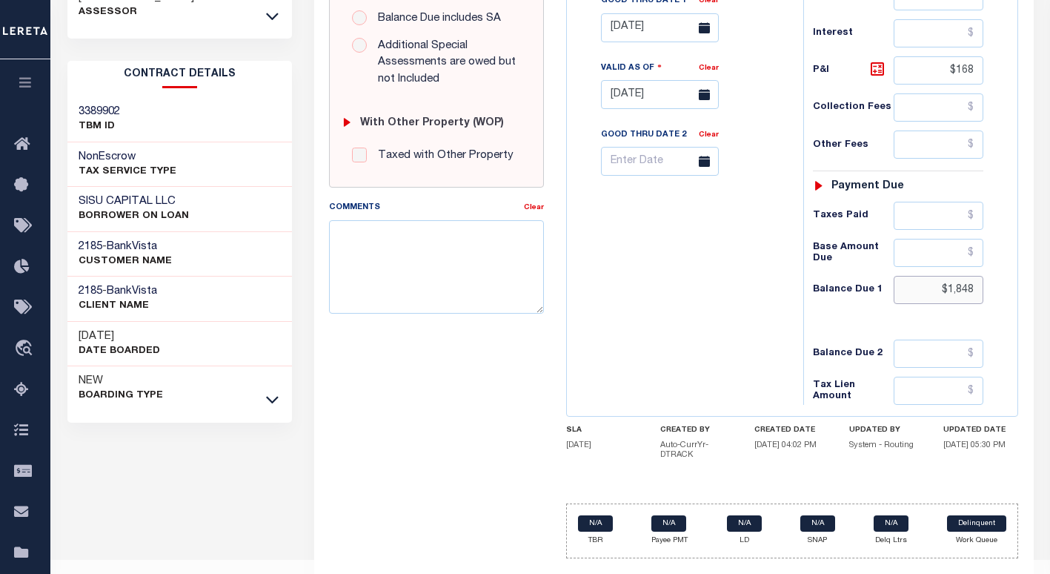
drag, startPoint x: 983, startPoint y: 261, endPoint x: 911, endPoint y: 257, distance: 72.0
click at [911, 276] on input "$1,848" at bounding box center [939, 290] width 90 height 28
paste input "1,864.80"
type input "$1,864.80"
type input "[DATE]"
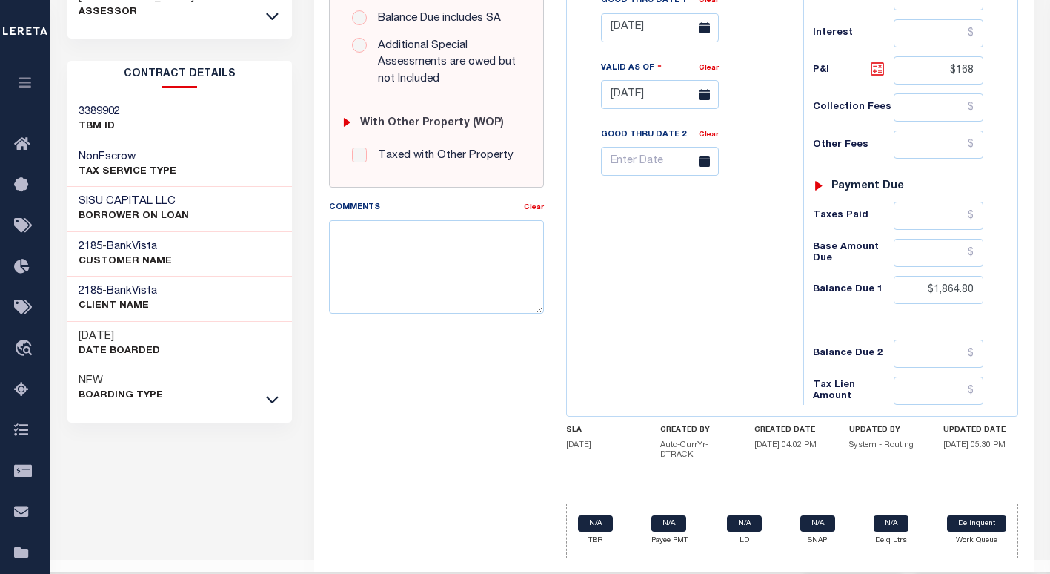
click at [876, 64] on icon at bounding box center [877, 68] width 9 height 9
type input "$184.80"
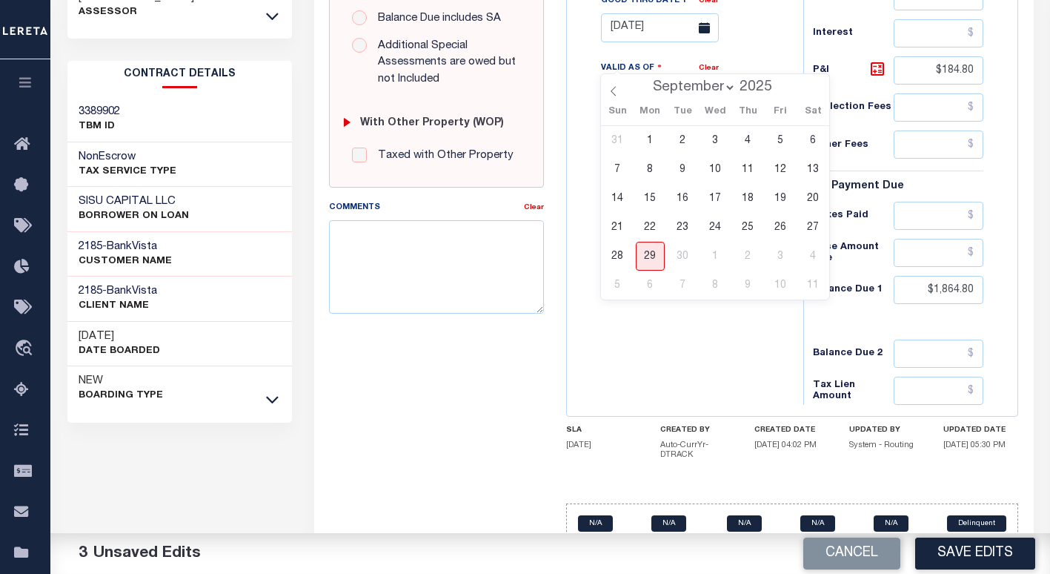
click at [661, 80] on input "[DATE]" at bounding box center [660, 94] width 118 height 29
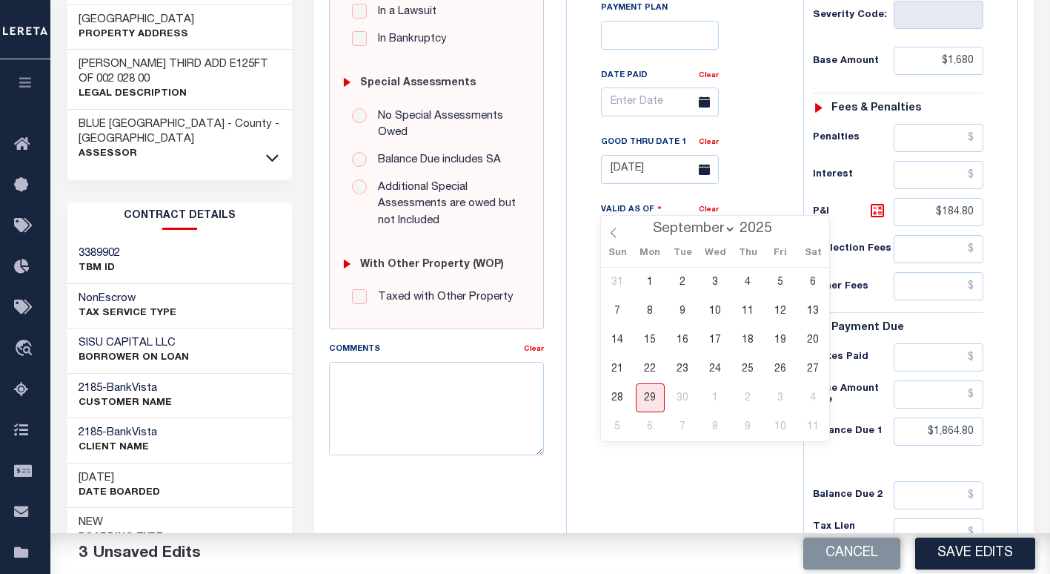
scroll to position [383, 0]
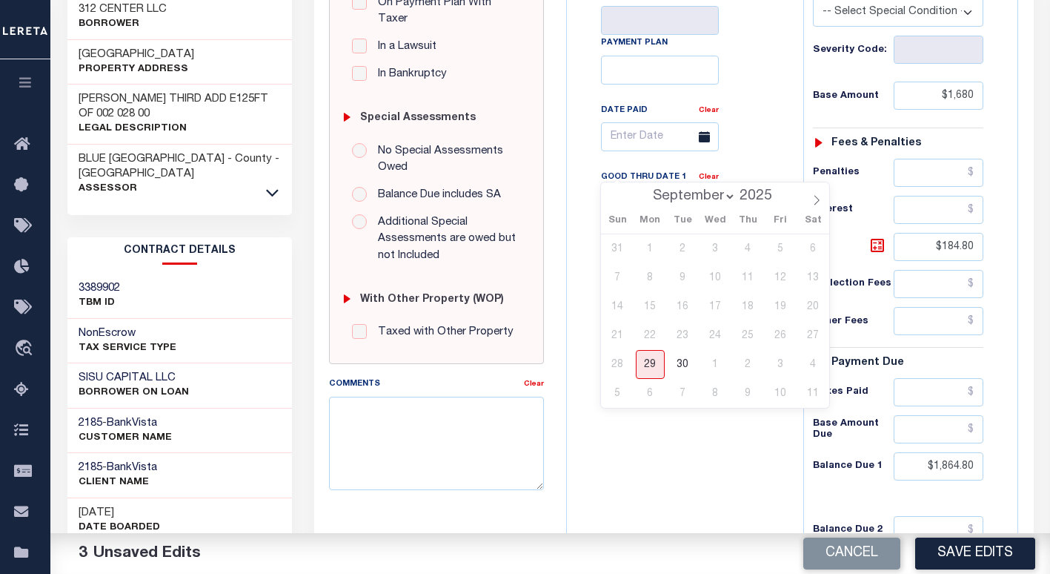
click at [612, 190] on input "08/31/2025" at bounding box center [660, 204] width 118 height 29
click at [682, 371] on span "30" at bounding box center [683, 364] width 29 height 29
type input "09/30/2025"
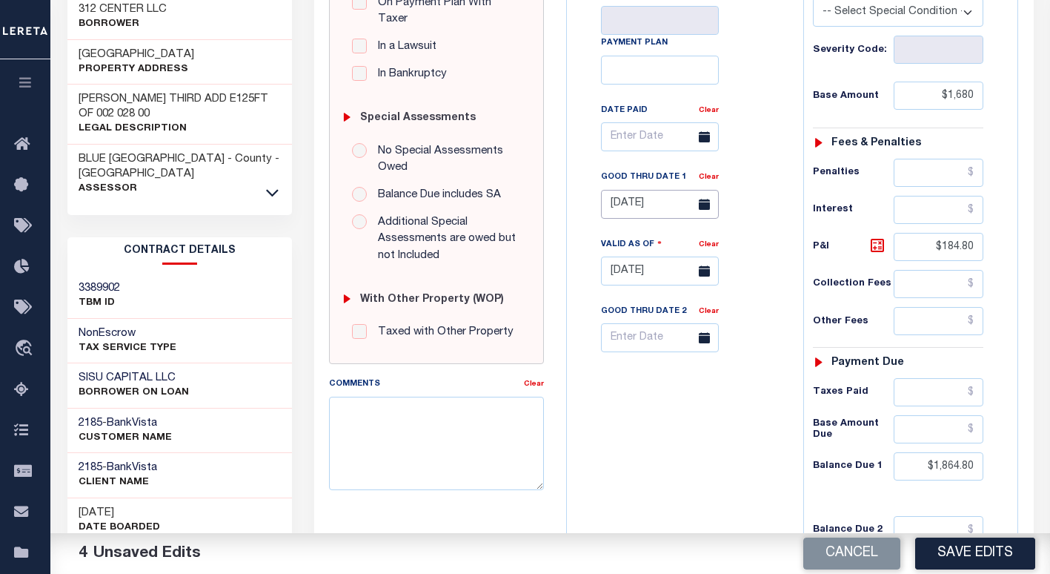
scroll to position [0, 0]
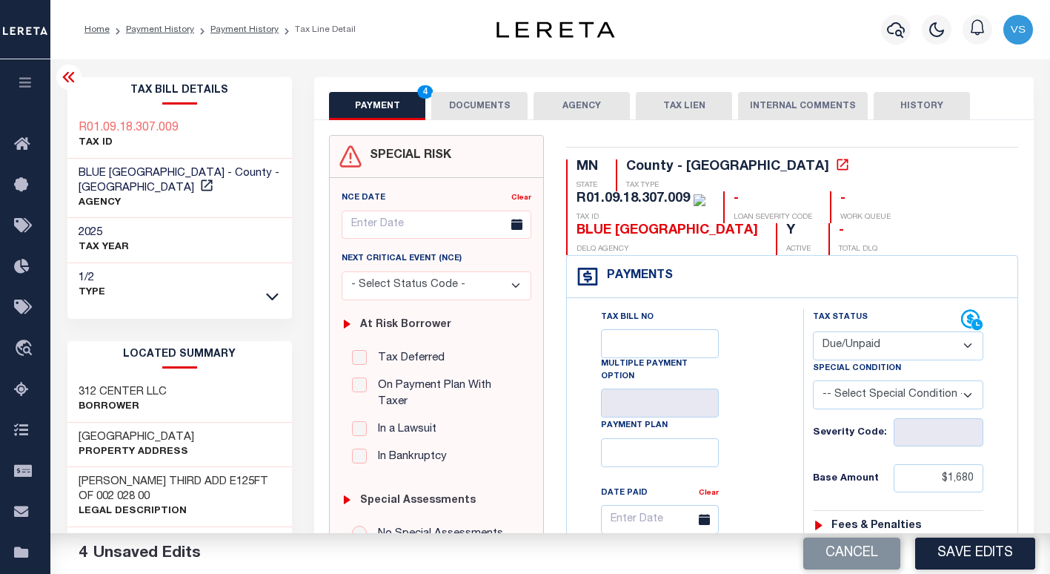
click at [457, 102] on button "DOCUMENTS" at bounding box center [479, 106] width 96 height 28
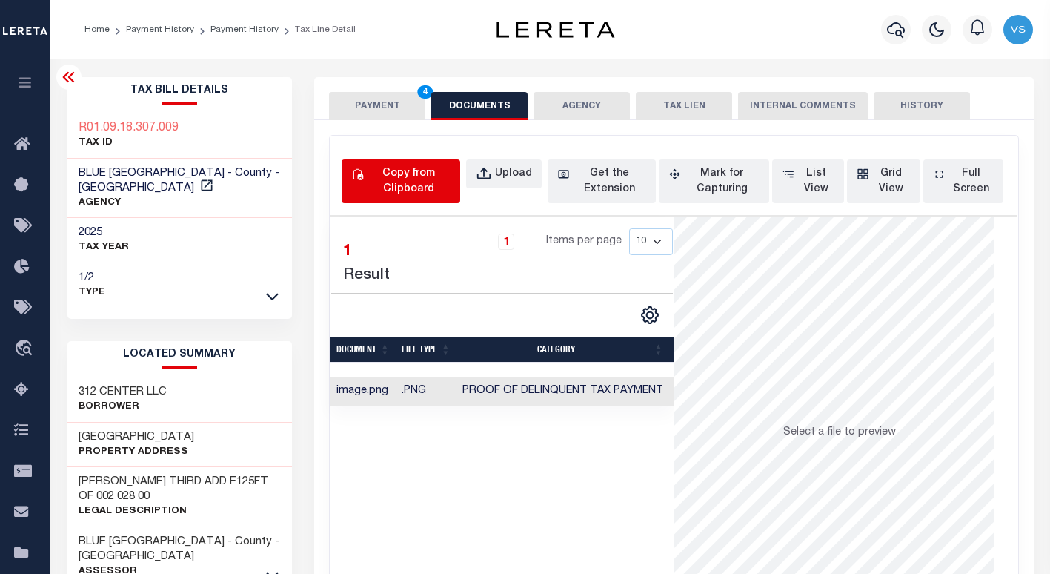
click at [404, 180] on div "Copy from Clipboard" at bounding box center [409, 181] width 84 height 31
select select "POP"
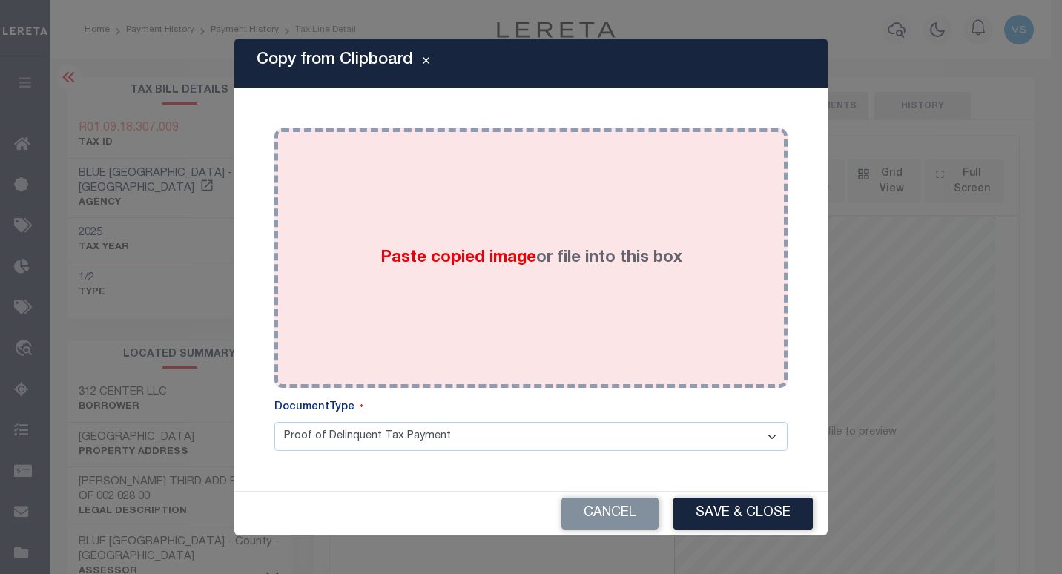
click at [456, 243] on div "Paste copied image or file into this box" at bounding box center [530, 257] width 491 height 237
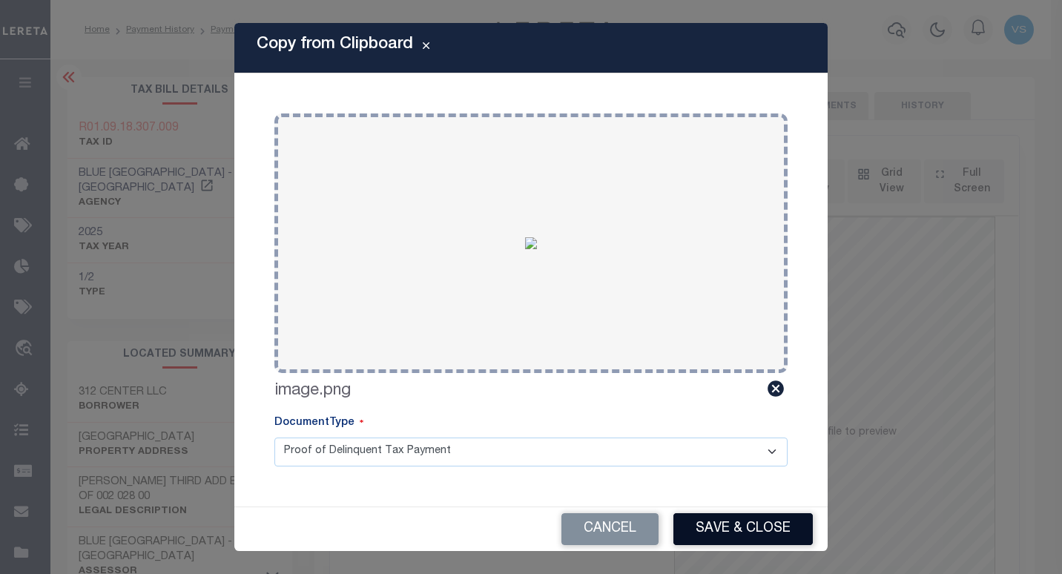
click at [706, 524] on button "Save & Close" at bounding box center [742, 529] width 139 height 32
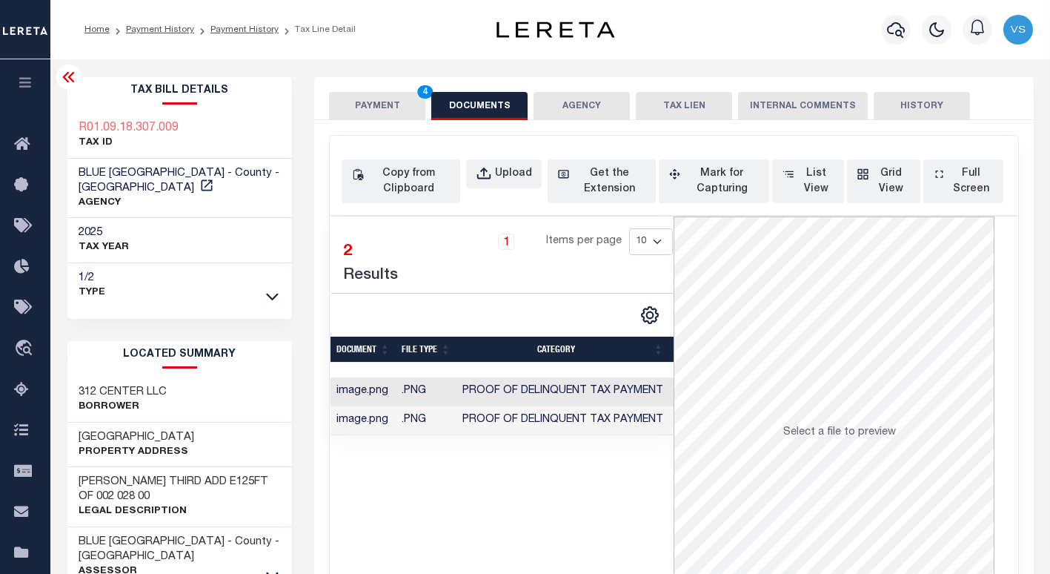
click at [377, 108] on button "PAYMENT 4" at bounding box center [377, 106] width 96 height 28
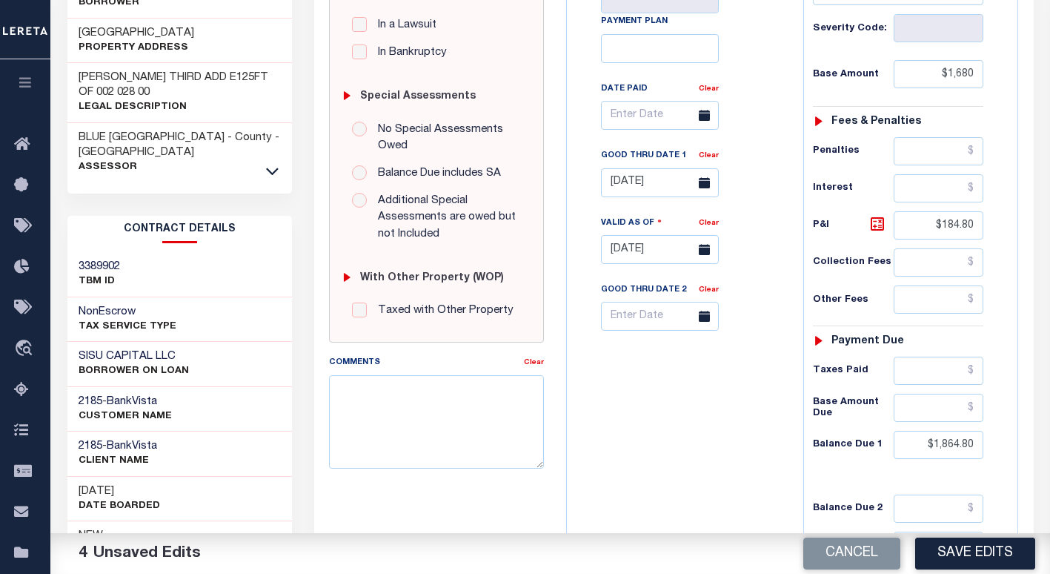
scroll to position [409, 0]
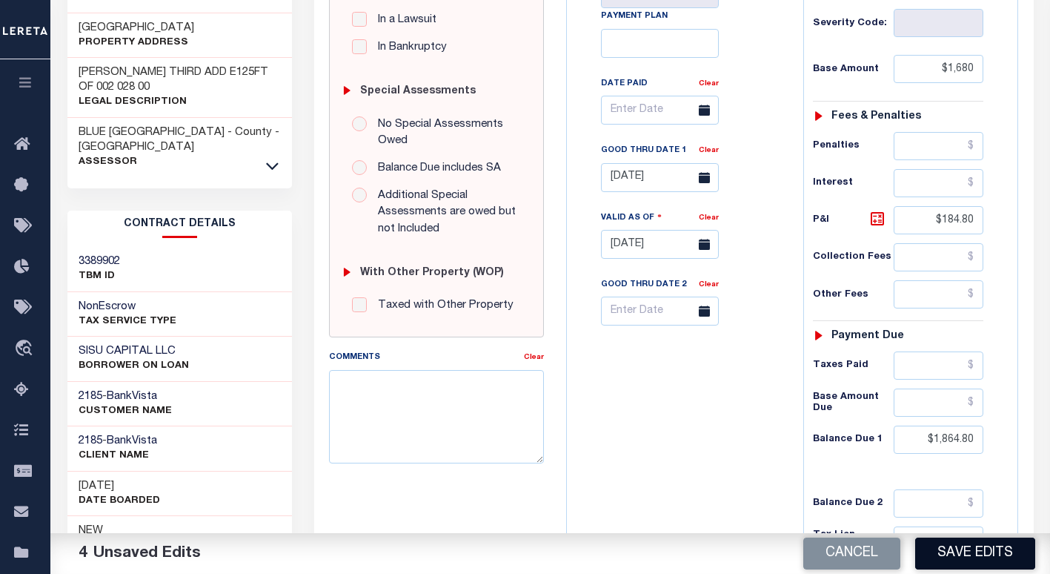
click at [979, 556] on button "Save Edits" at bounding box center [976, 553] width 120 height 32
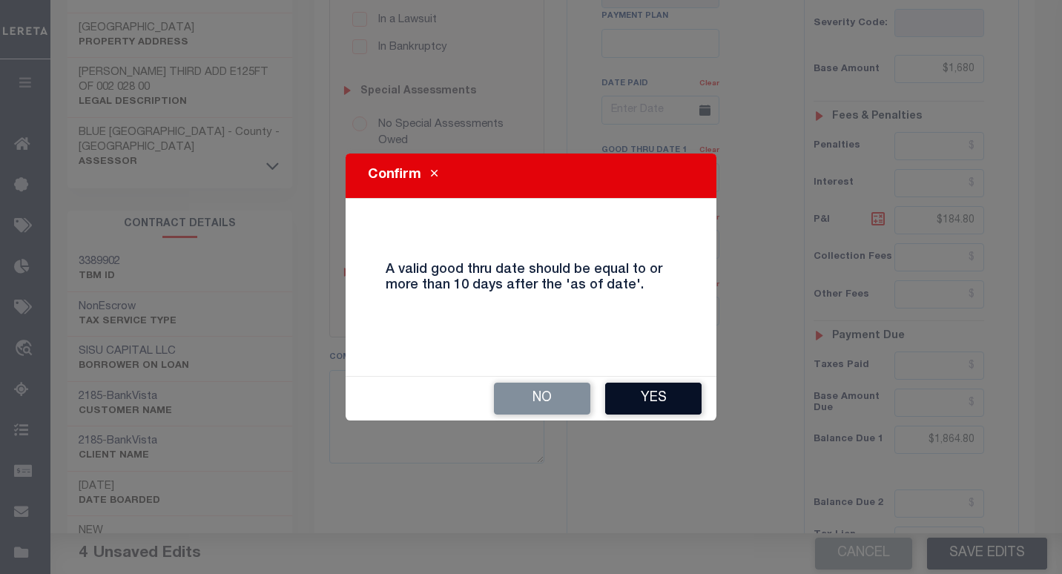
click at [643, 401] on button "Yes" at bounding box center [653, 399] width 96 height 32
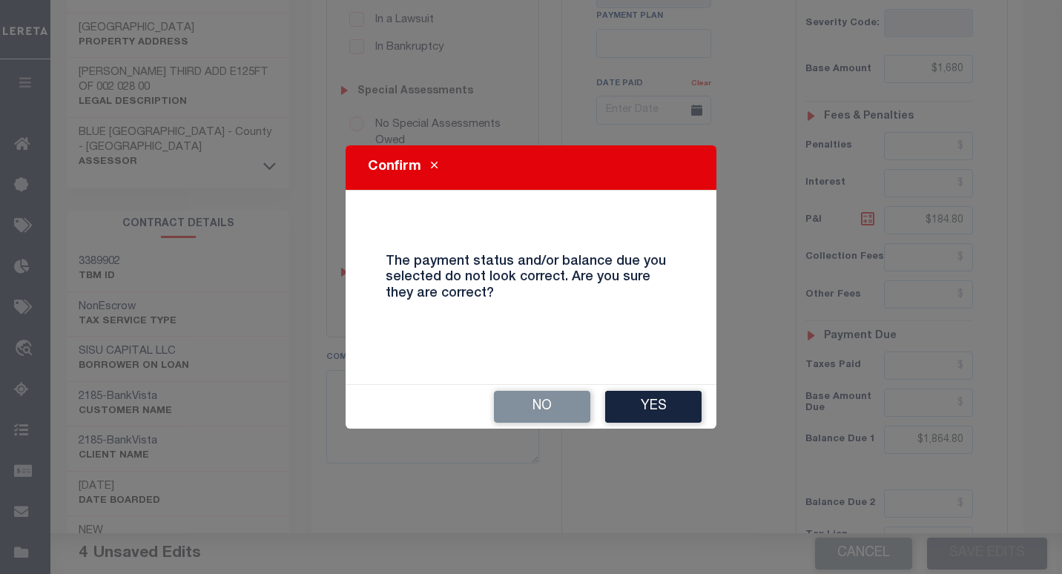
click at [643, 401] on button "Yes" at bounding box center [653, 407] width 96 height 32
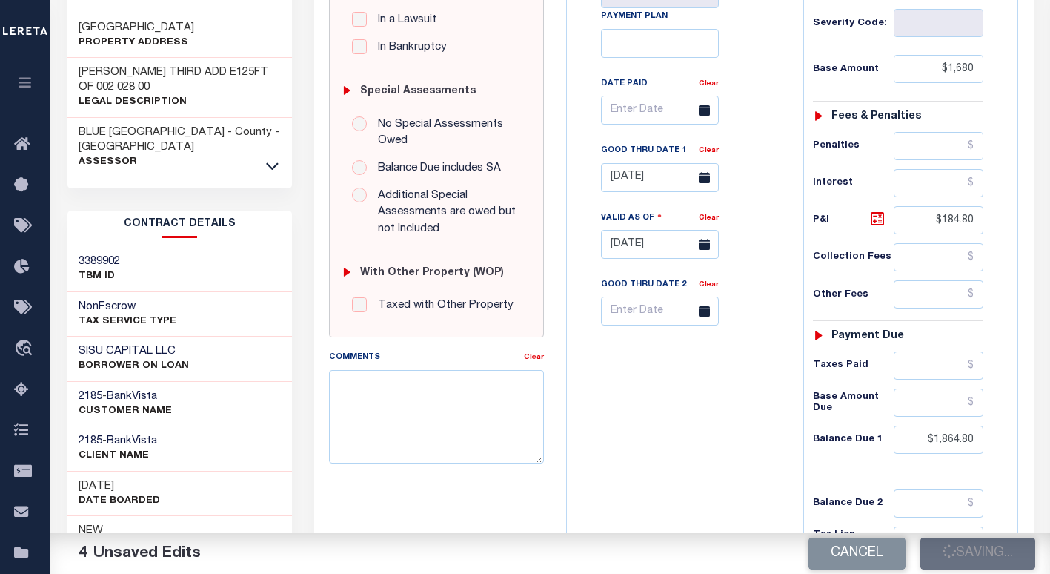
checkbox input "false"
type input "$1,680"
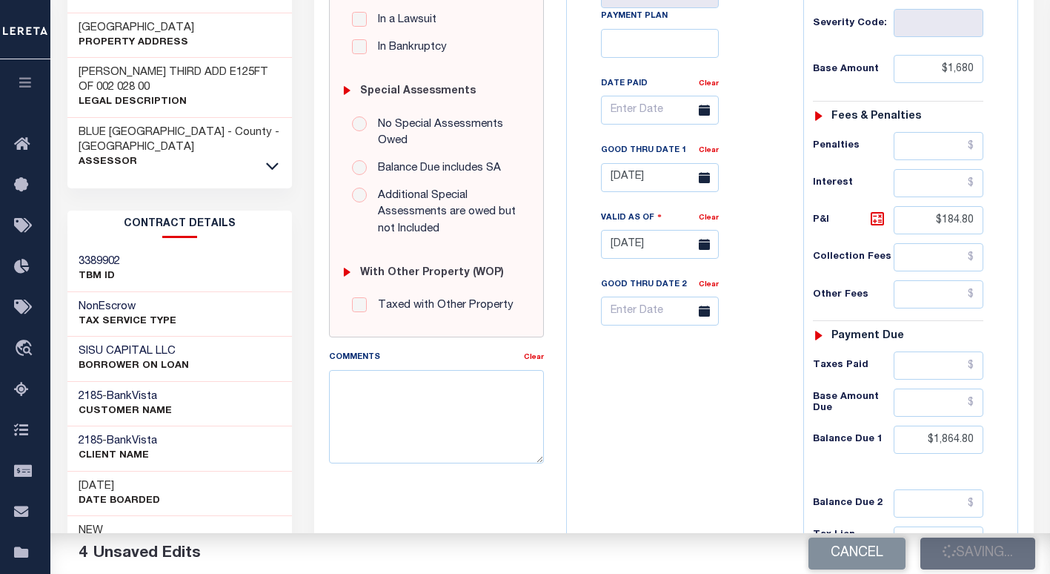
type input "$184.8"
type input "$1,864.8"
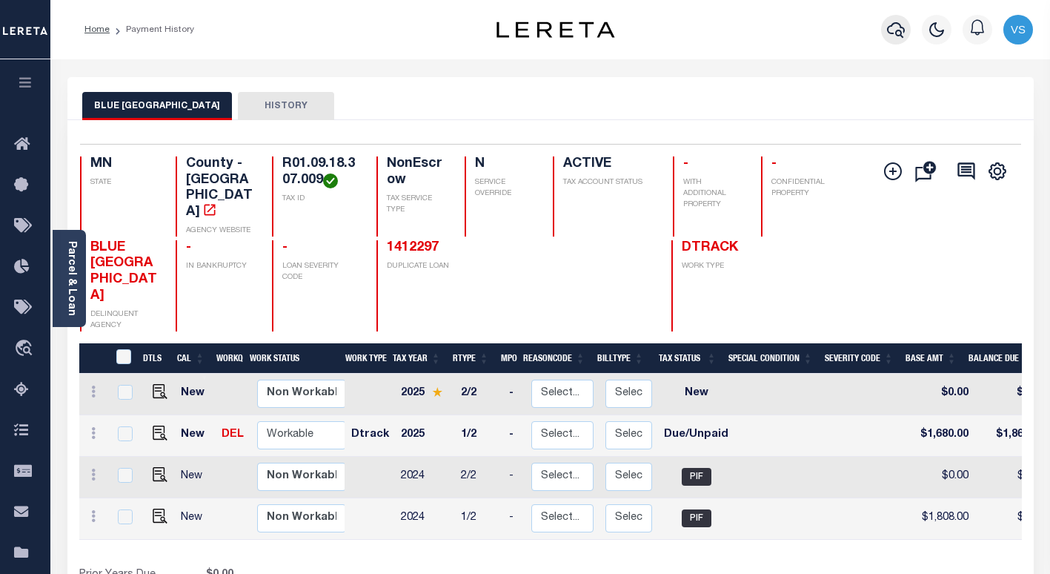
click at [896, 39] on icon "button" at bounding box center [896, 30] width 18 height 18
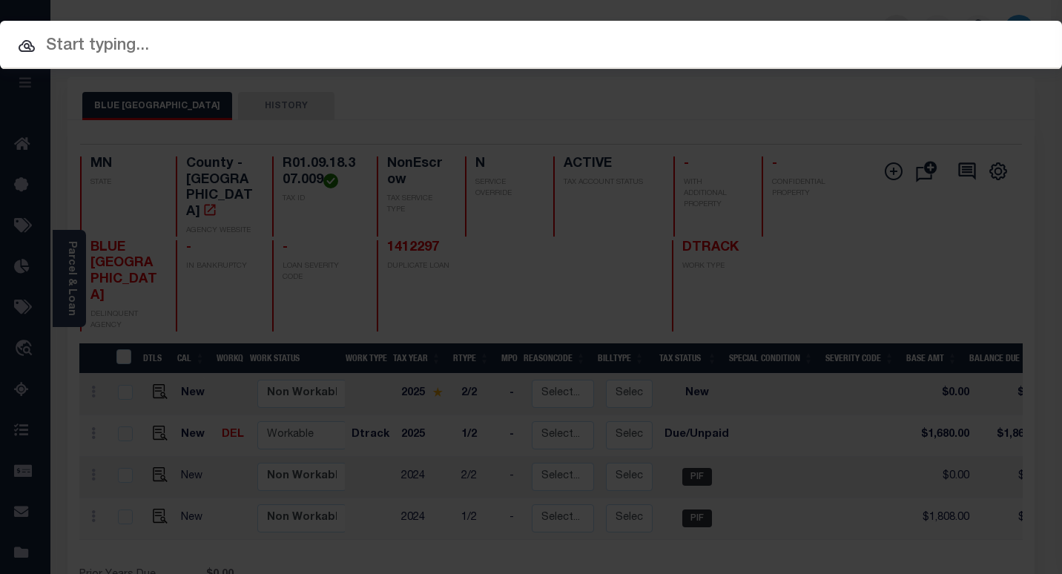
paste input "1412297"
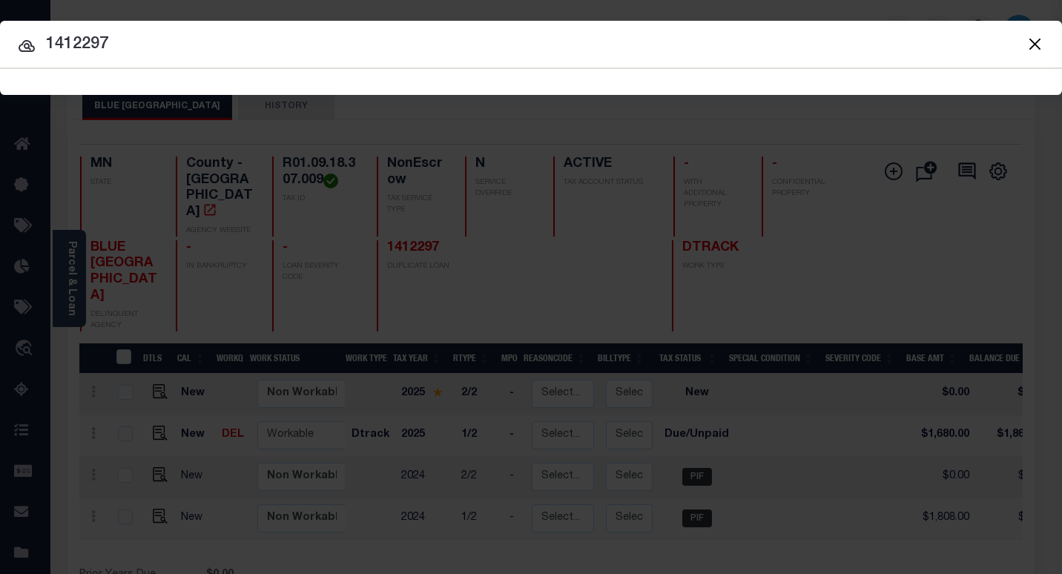
type input "1412297"
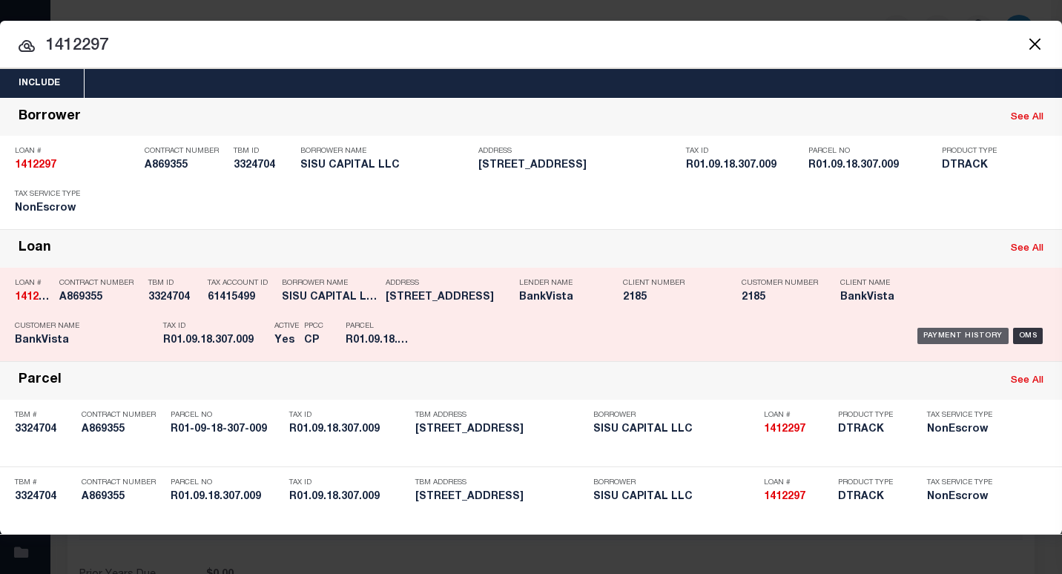
click at [949, 337] on div "Payment History" at bounding box center [962, 336] width 91 height 16
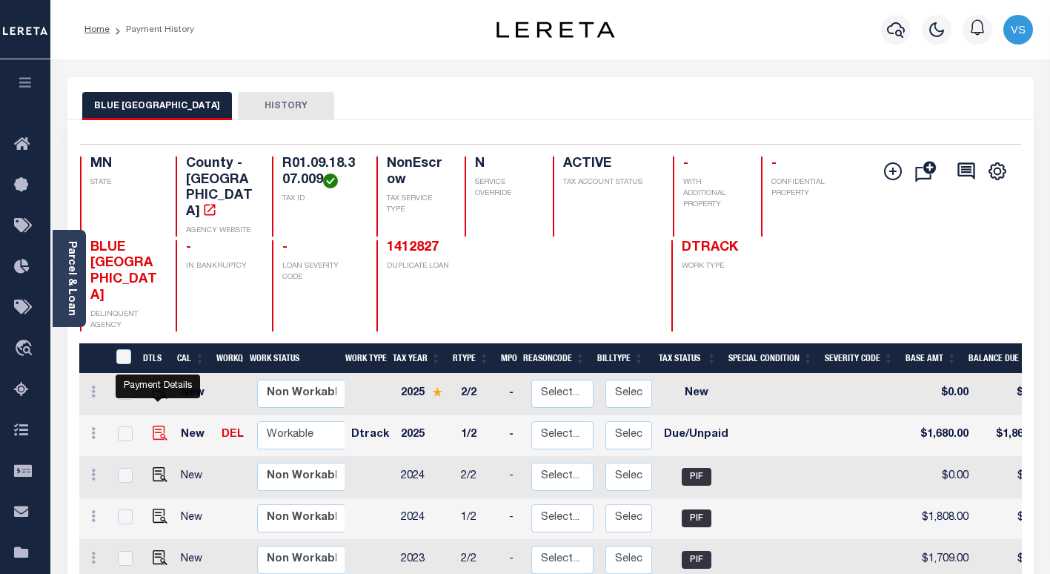
click at [156, 426] on img "" at bounding box center [160, 433] width 15 height 15
checkbox input "true"
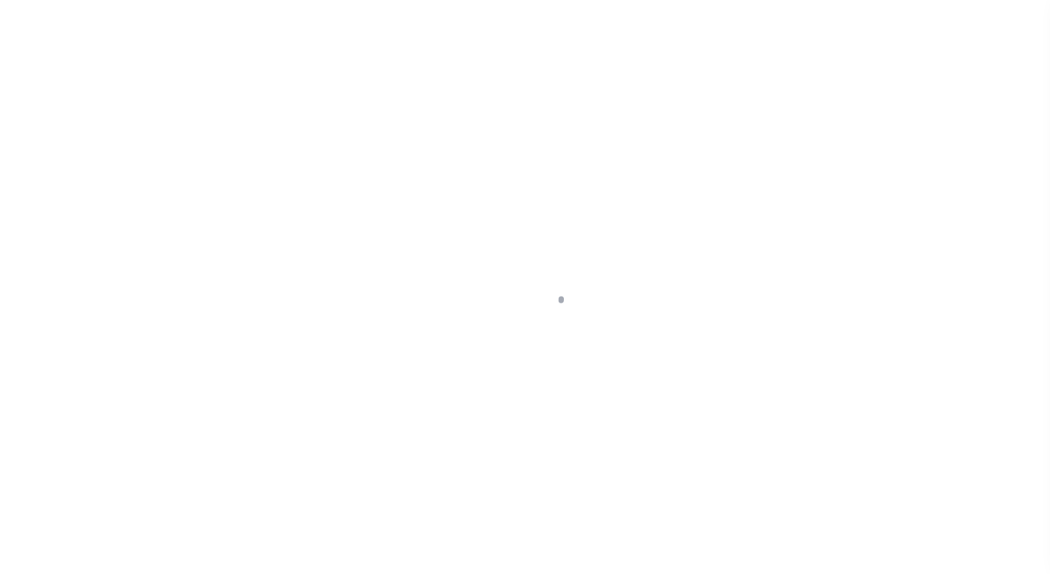
select select "DUE"
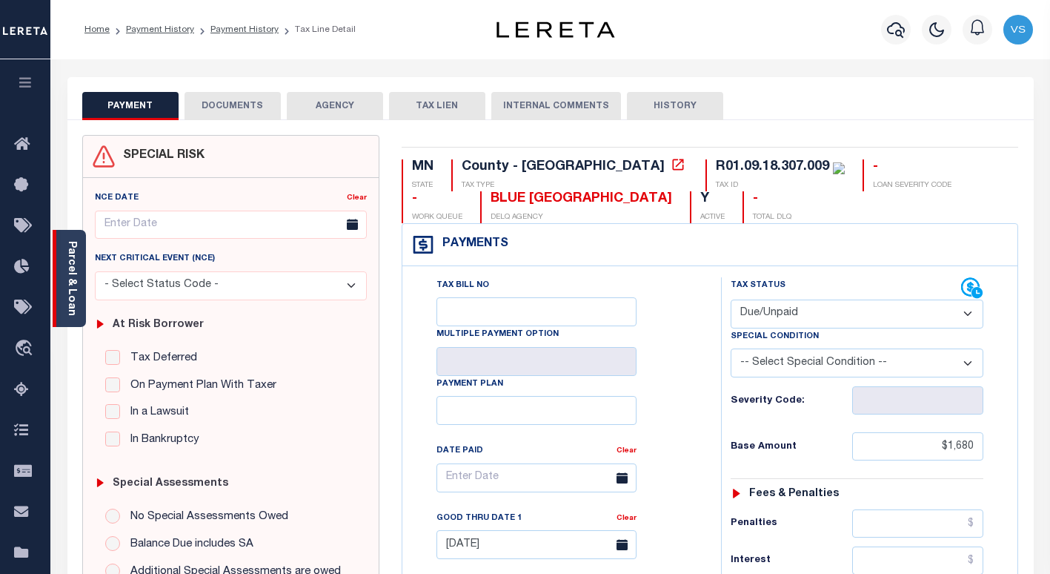
click at [73, 279] on link "Parcel & Loan" at bounding box center [71, 278] width 10 height 75
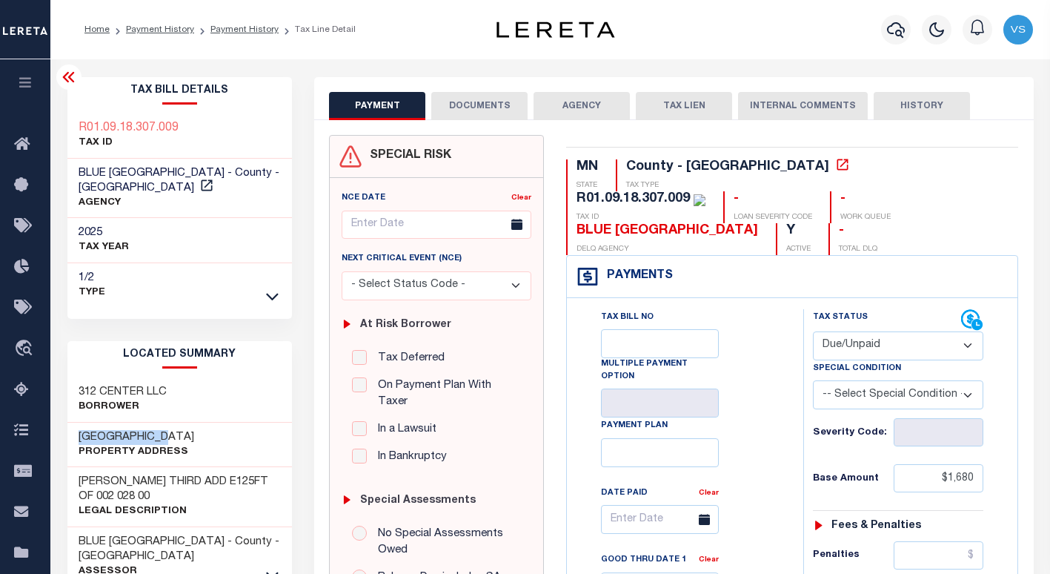
drag, startPoint x: 167, startPoint y: 434, endPoint x: 67, endPoint y: 428, distance: 100.3
click at [67, 428] on div "312 CENTER ST Property Address" at bounding box center [179, 445] width 225 height 45
copy h3 "312 CENTER ST"
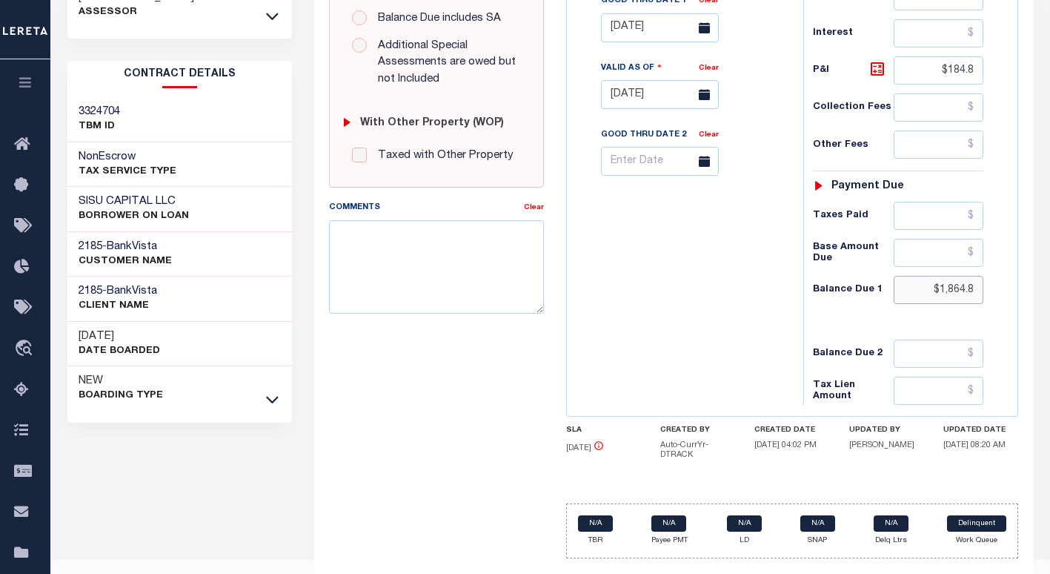
drag, startPoint x: 977, startPoint y: 259, endPoint x: 889, endPoint y: 268, distance: 88.6
click at [889, 276] on div "Balance Due 1 $1,864.8" at bounding box center [898, 290] width 171 height 28
paste input "1,864.80"
type input "$1,864.80"
click at [877, 60] on icon at bounding box center [878, 69] width 18 height 18
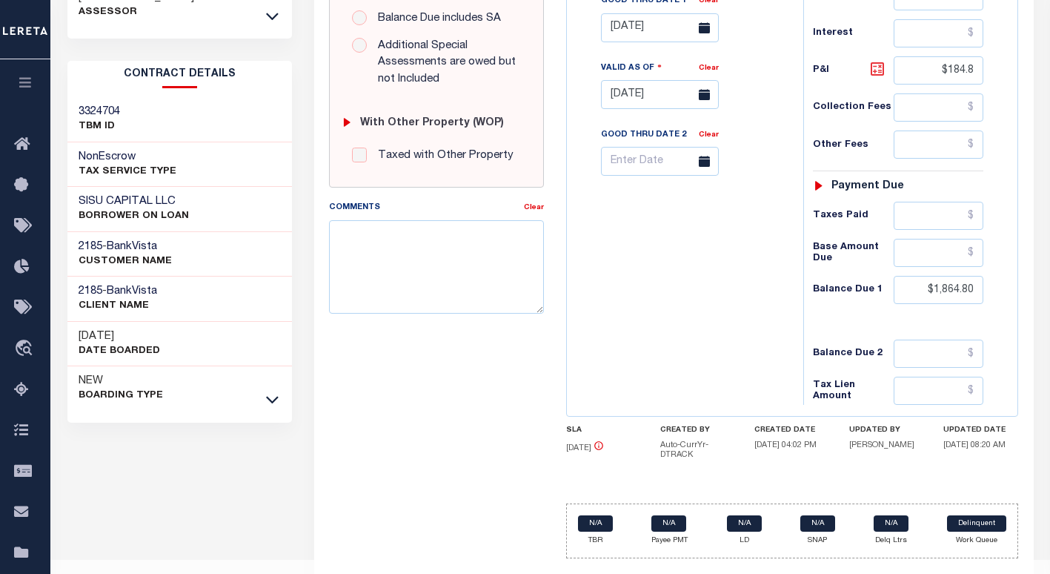
type input "$184.80"
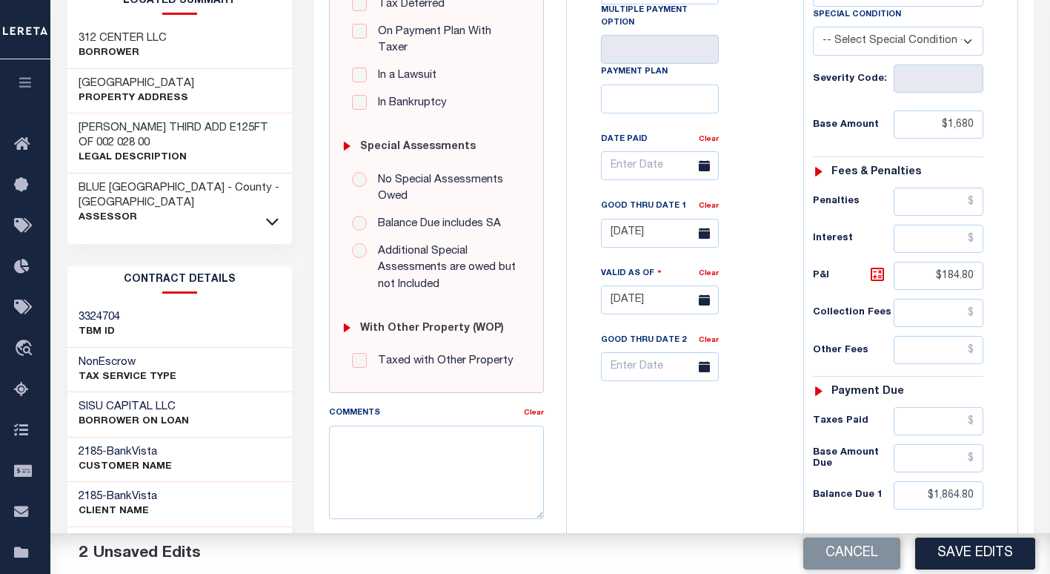
scroll to position [0, 0]
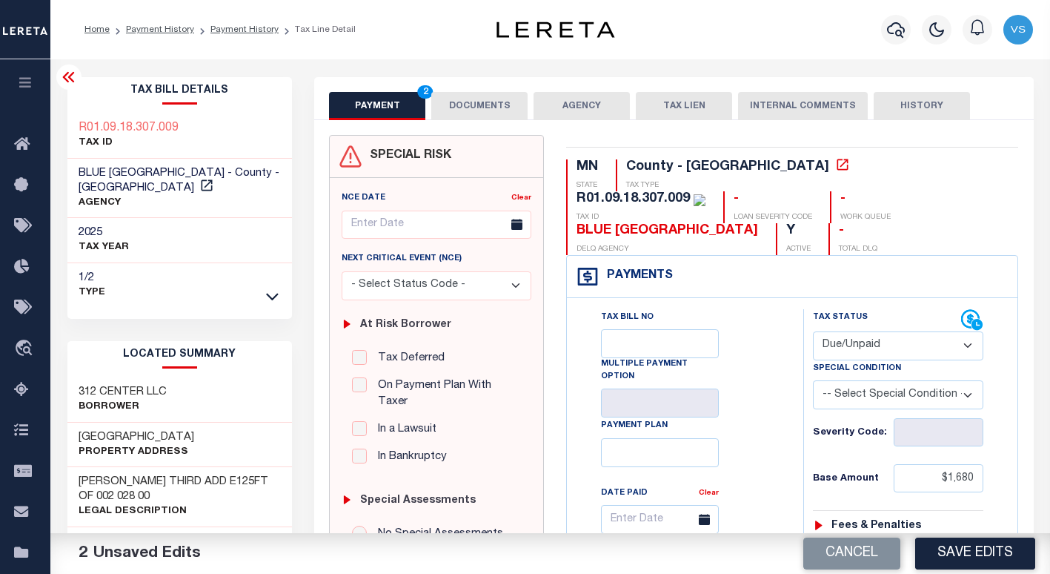
click at [486, 103] on button "DOCUMENTS" at bounding box center [479, 106] width 96 height 28
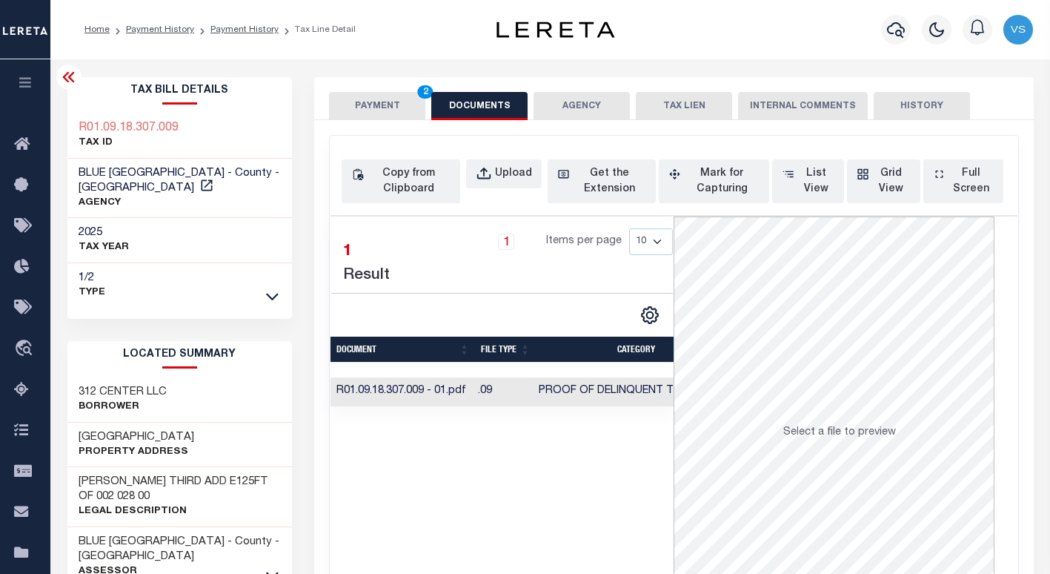
click at [557, 418] on div "Selected 1 Result 1 Items per page 10 25 50 100" at bounding box center [502, 438] width 343 height 445
click at [358, 180] on icon "button" at bounding box center [357, 174] width 13 height 16
select select "POP"
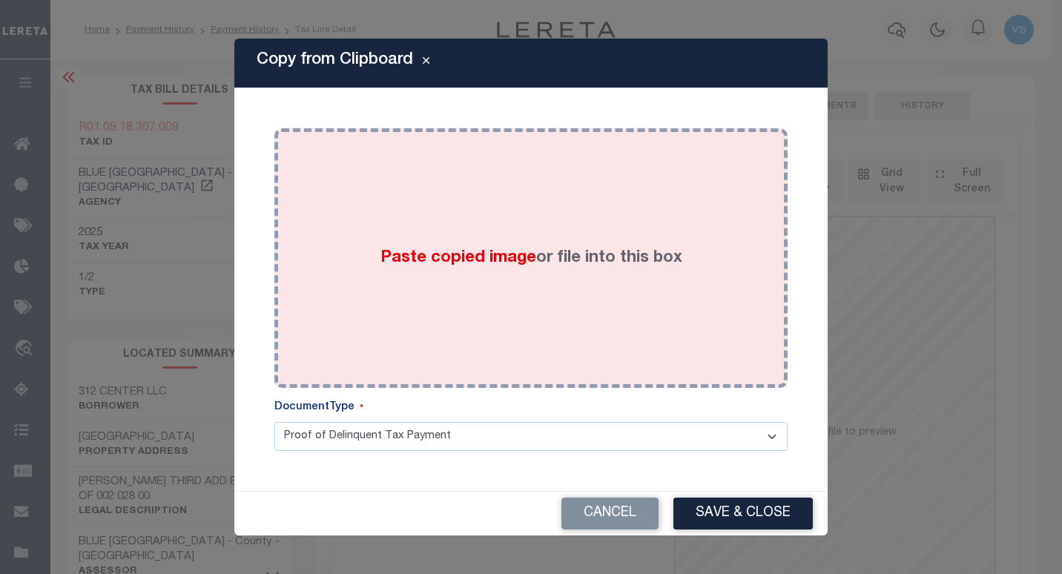
click at [486, 329] on div "Paste copied image or file into this box" at bounding box center [530, 257] width 491 height 237
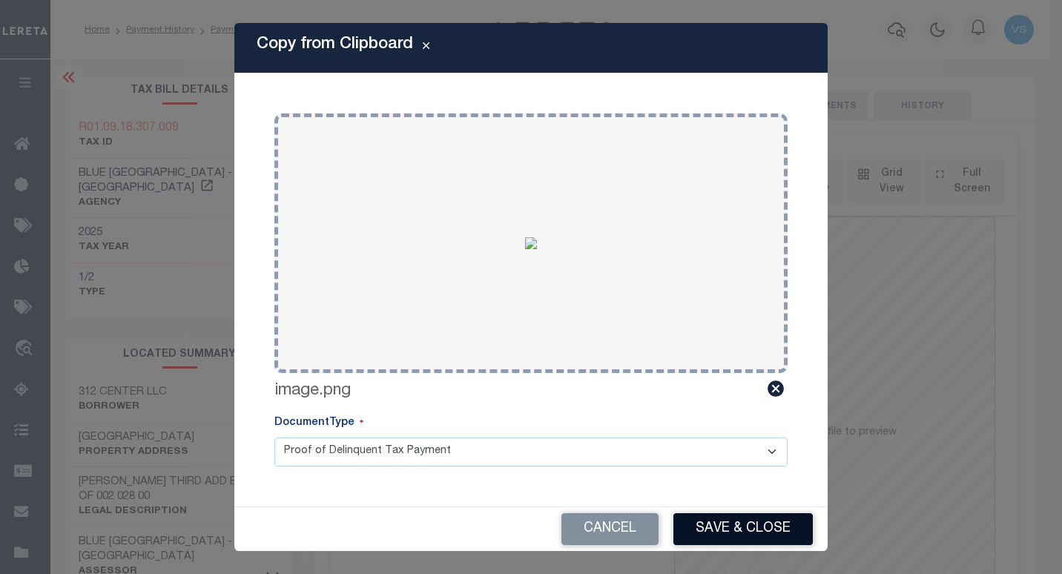
click at [711, 526] on button "Save & Close" at bounding box center [742, 529] width 139 height 32
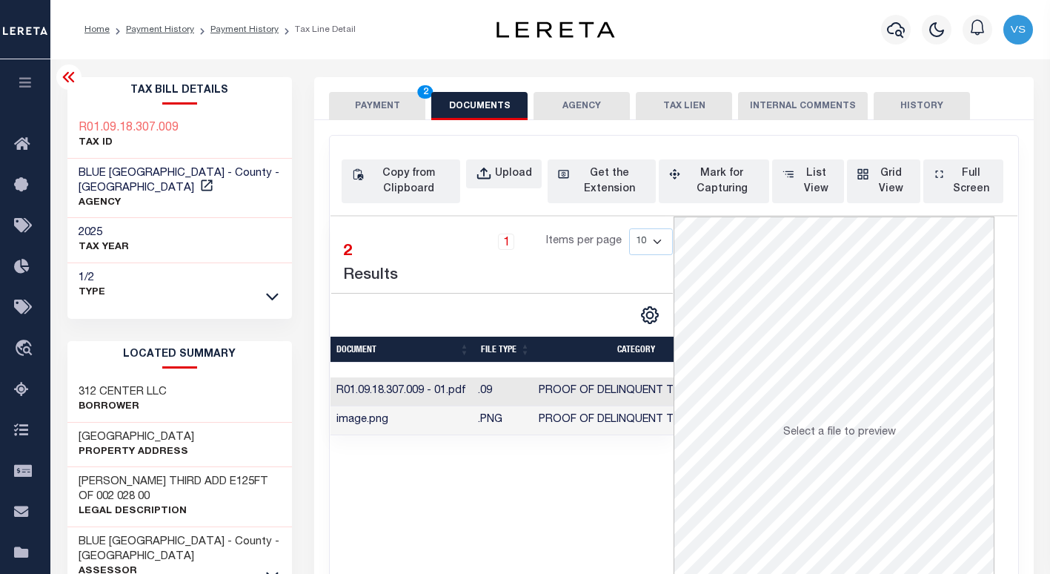
click at [374, 104] on button "PAYMENT 2" at bounding box center [377, 106] width 96 height 28
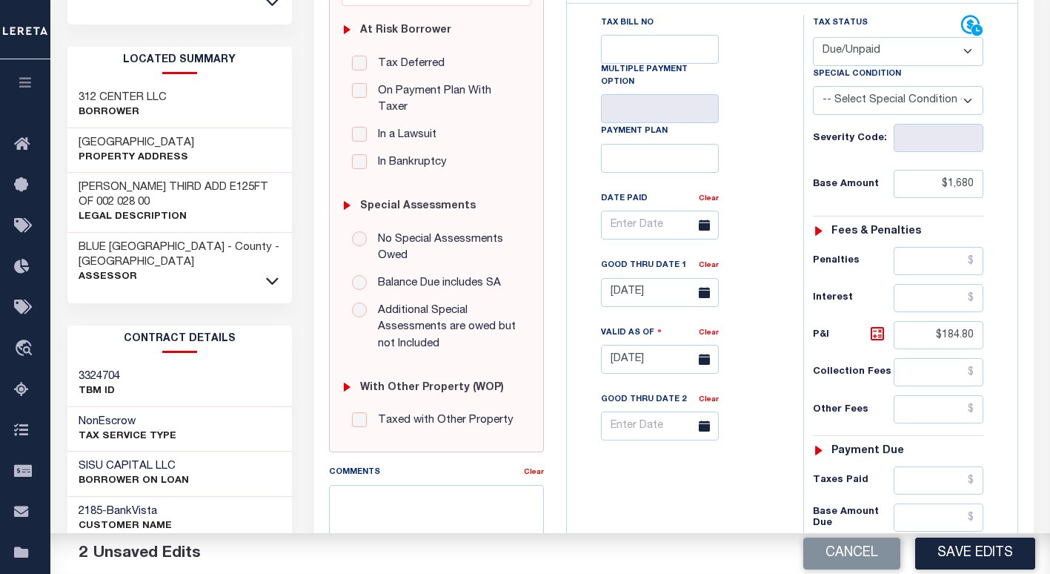
scroll to position [302, 0]
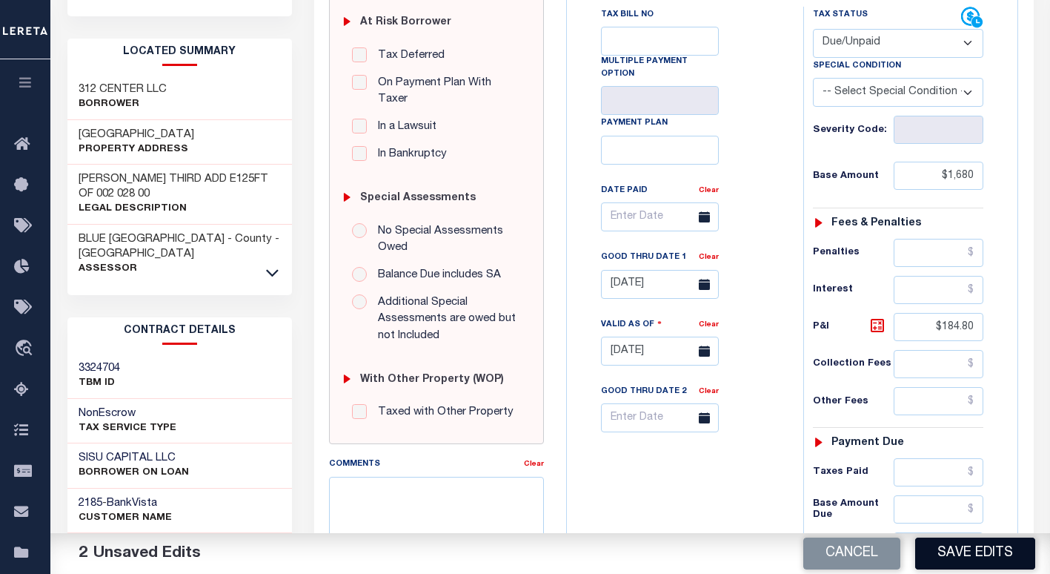
click at [941, 553] on button "Save Edits" at bounding box center [976, 553] width 120 height 32
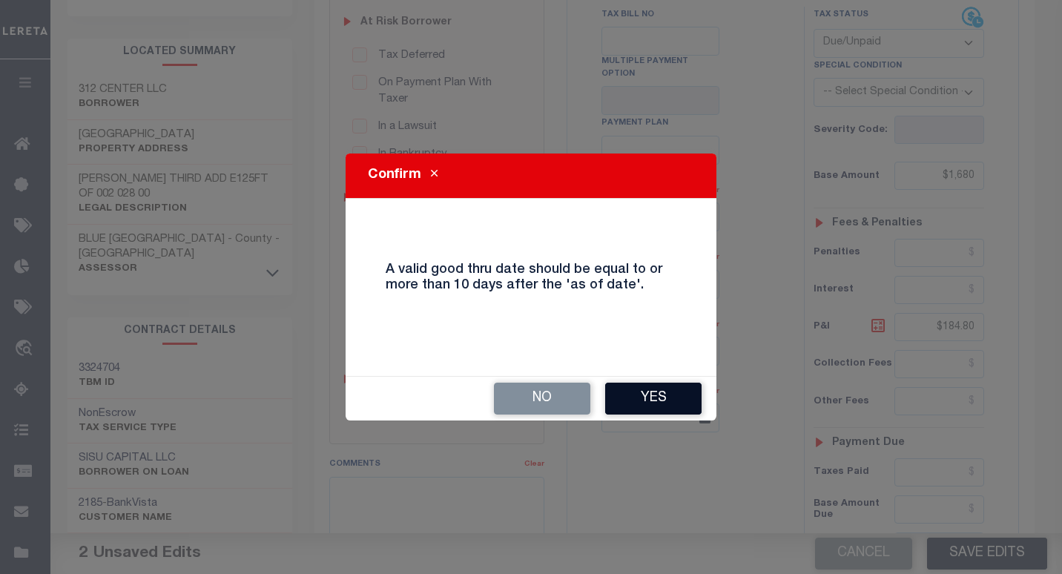
click at [634, 399] on button "Yes" at bounding box center [653, 399] width 96 height 32
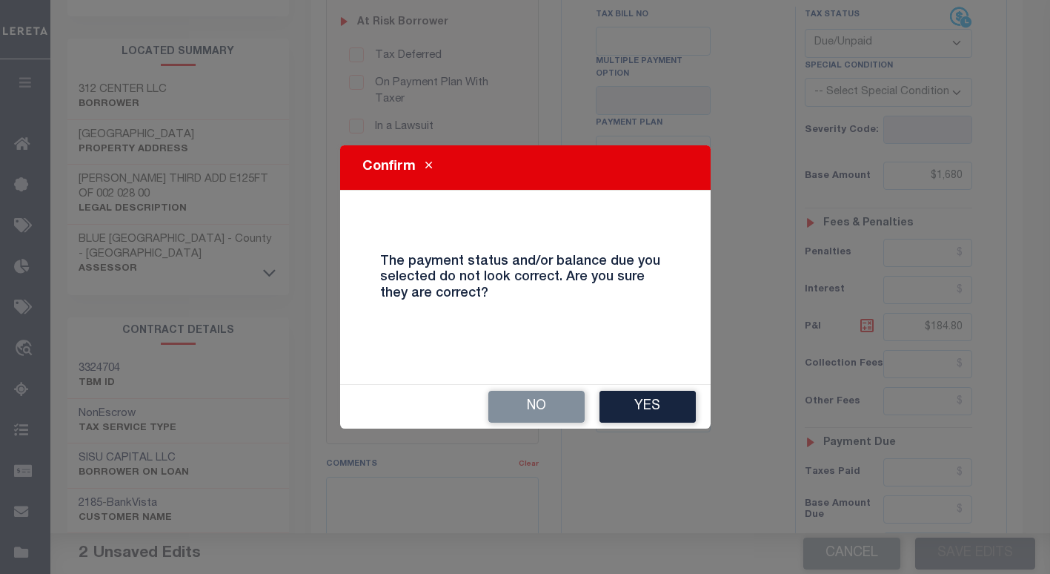
click at [634, 399] on button "Yes" at bounding box center [648, 407] width 96 height 32
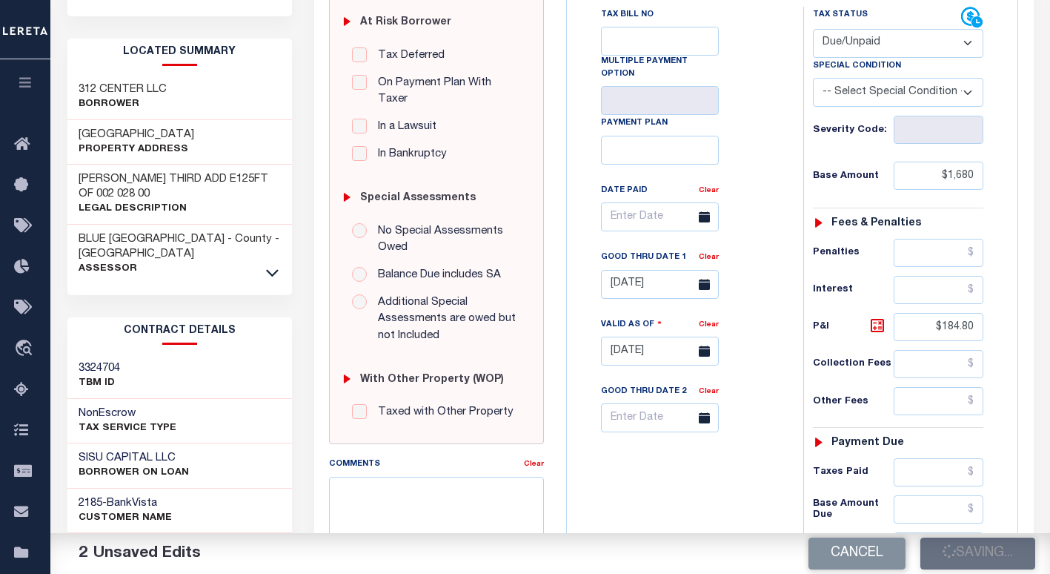
checkbox input "false"
type input "$1,680"
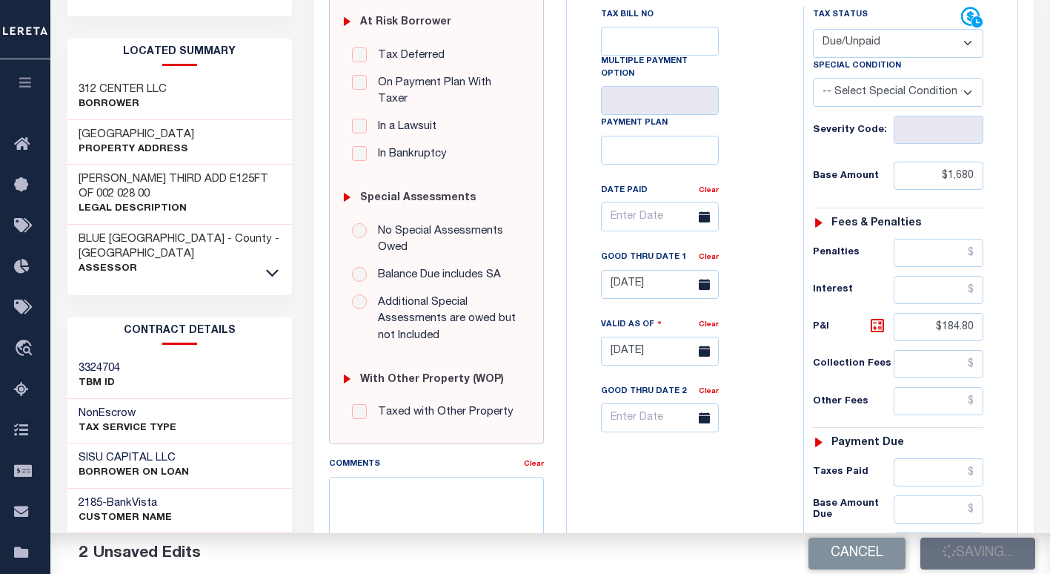
type input "$184.8"
type input "$1,864.8"
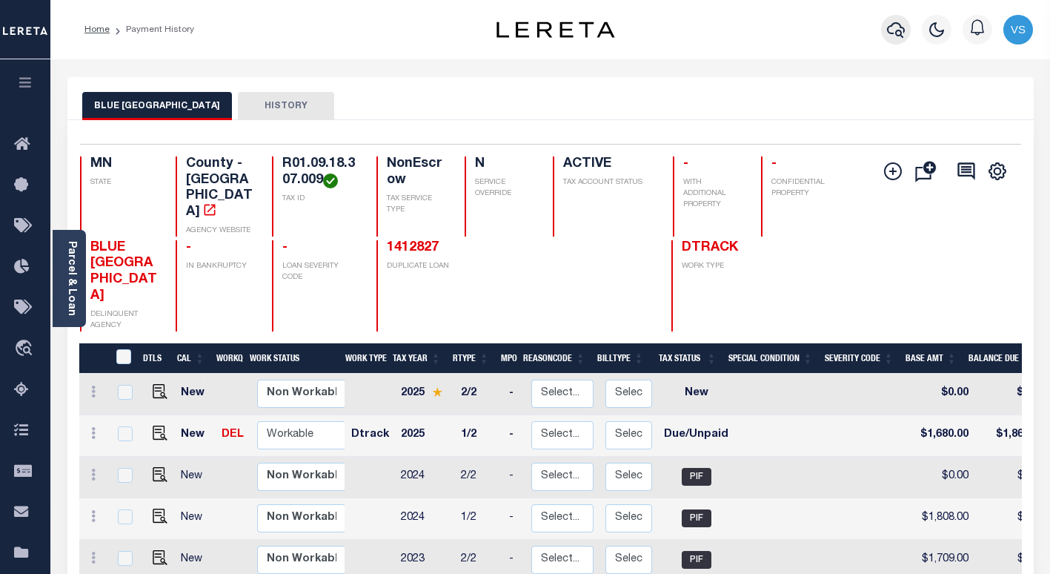
click at [890, 33] on icon "button" at bounding box center [896, 30] width 18 height 16
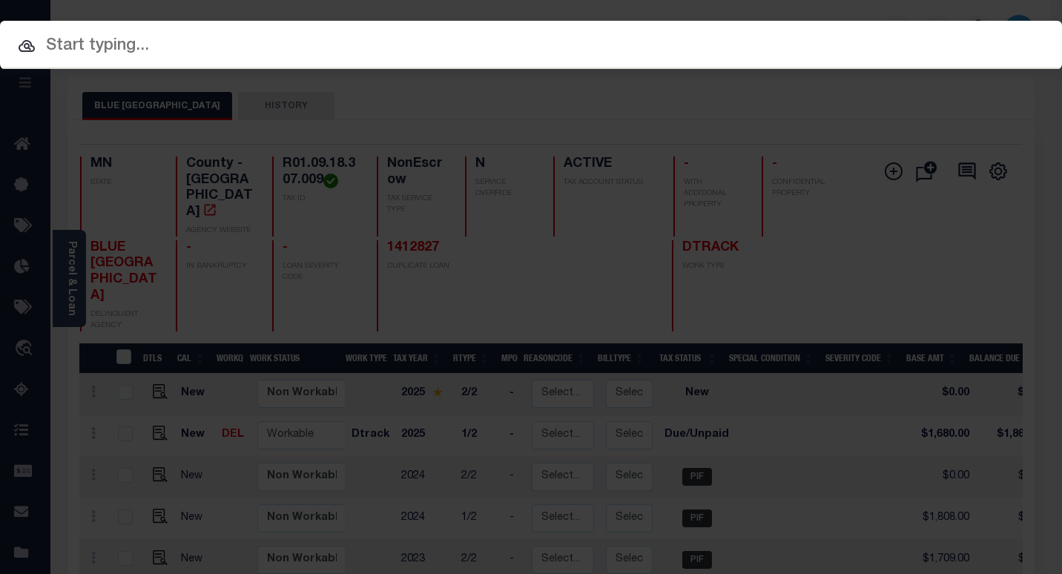
paste input "1413173"
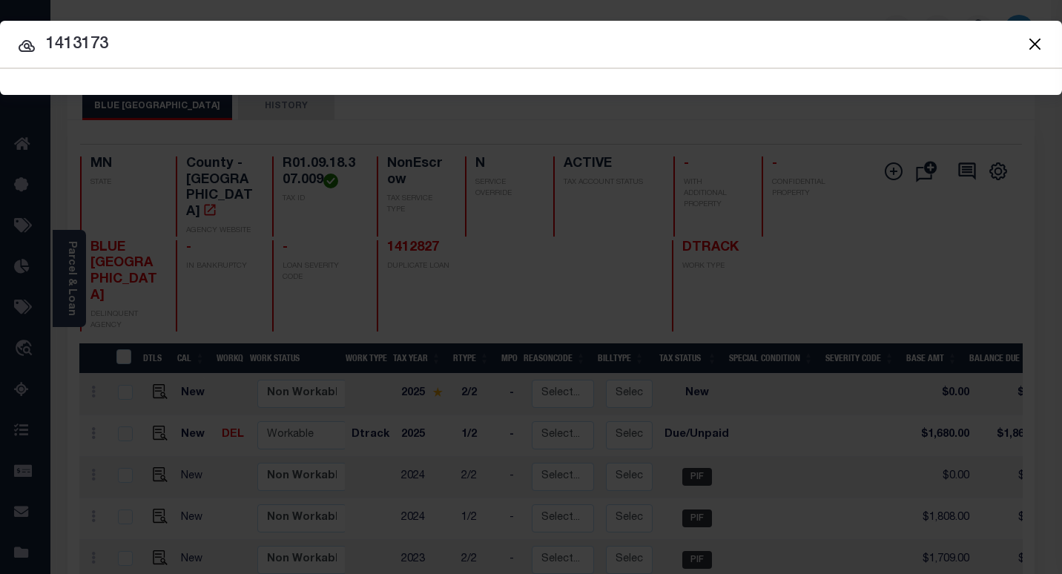
type input "1413173"
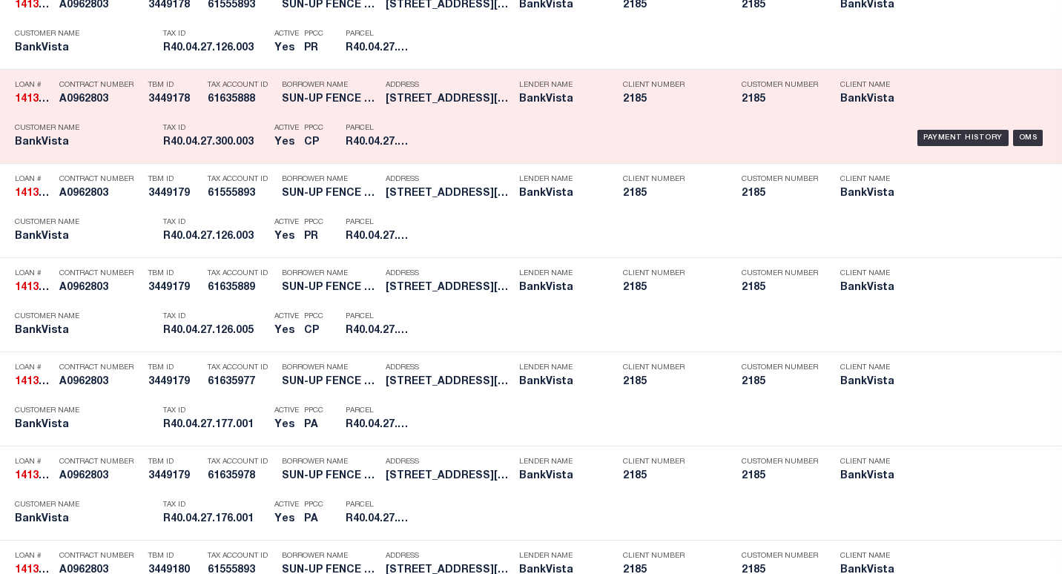
scroll to position [858, 0]
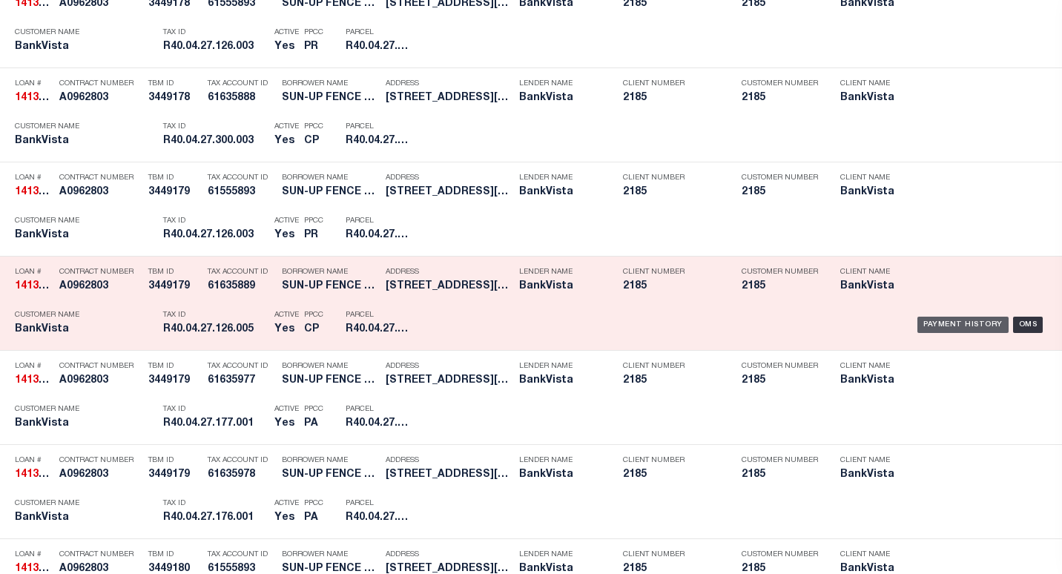
click at [922, 326] on div "Payment History" at bounding box center [962, 325] width 91 height 16
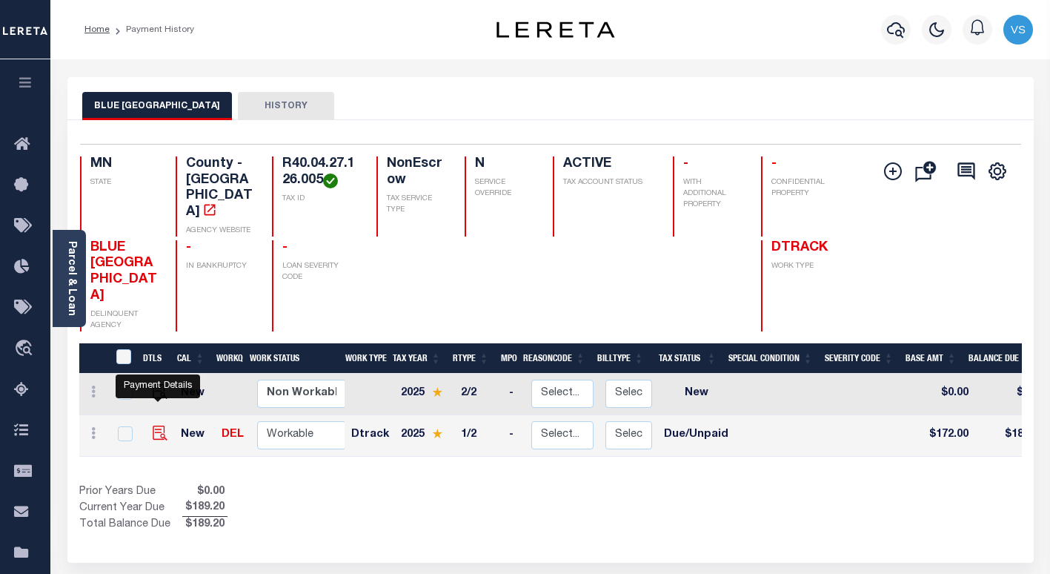
click at [159, 426] on img "" at bounding box center [160, 433] width 15 height 15
checkbox input "true"
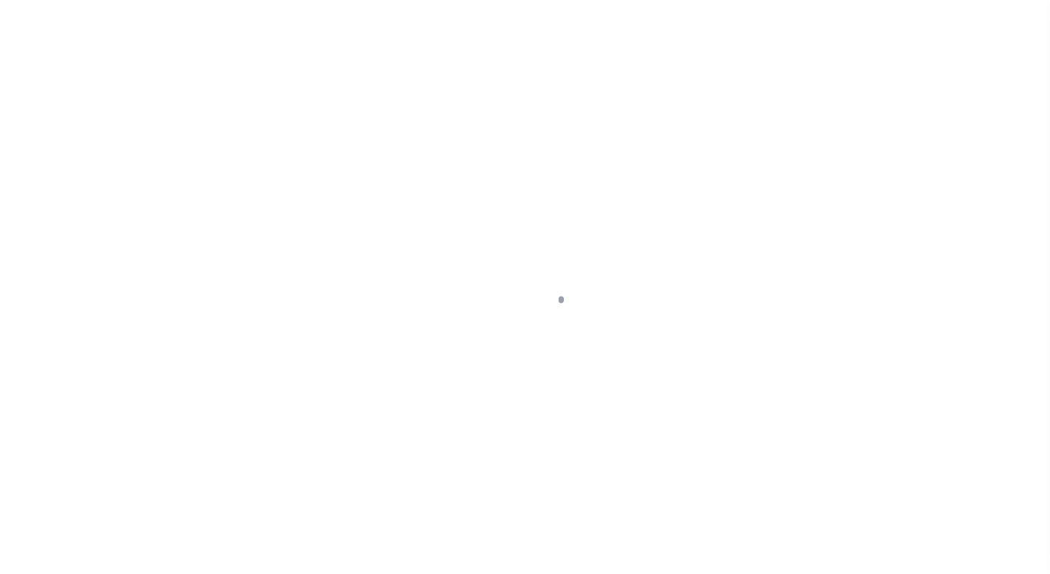
select select "DUE"
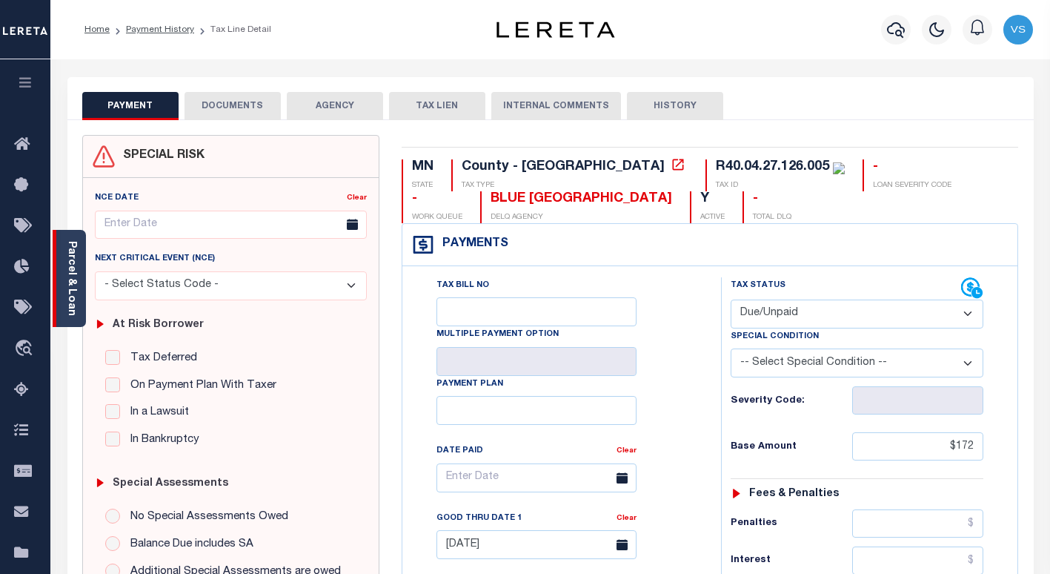
click at [73, 303] on link "Parcel & Loan" at bounding box center [71, 278] width 10 height 75
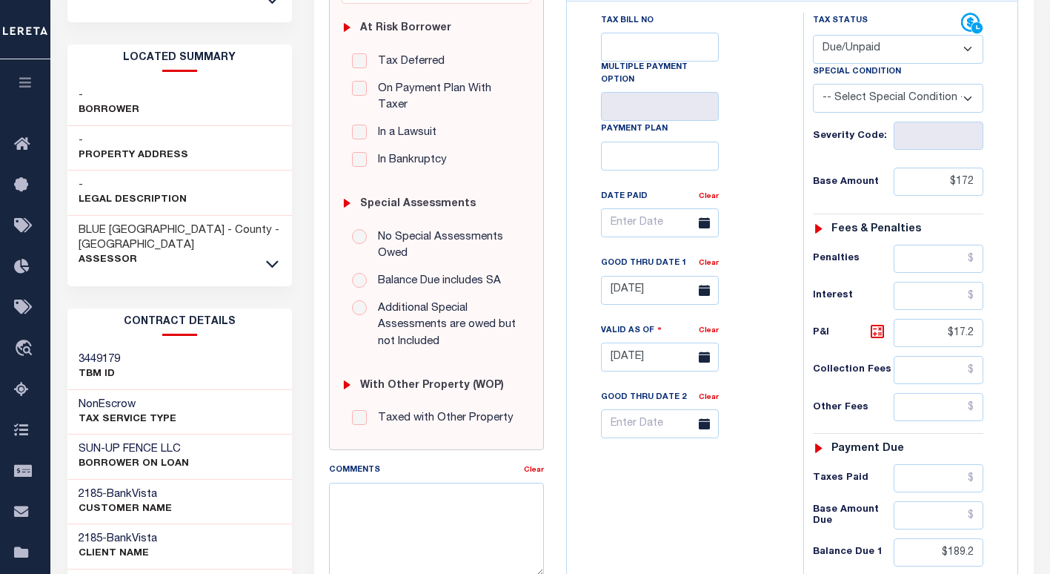
scroll to position [519, 0]
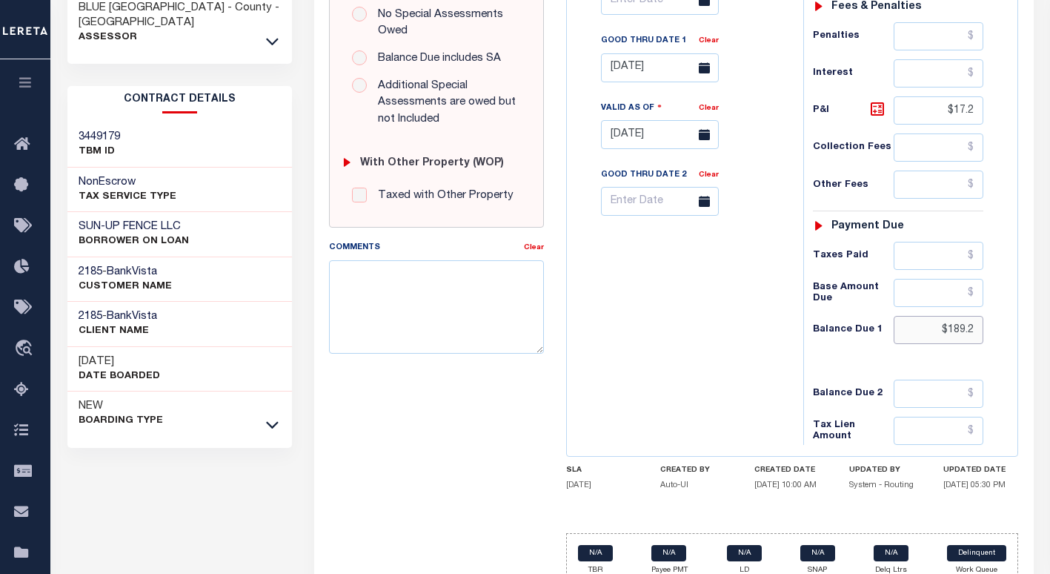
drag, startPoint x: 980, startPoint y: 300, endPoint x: 917, endPoint y: 316, distance: 64.9
click at [921, 316] on input "$189.2" at bounding box center [939, 330] width 90 height 28
paste input "190.9"
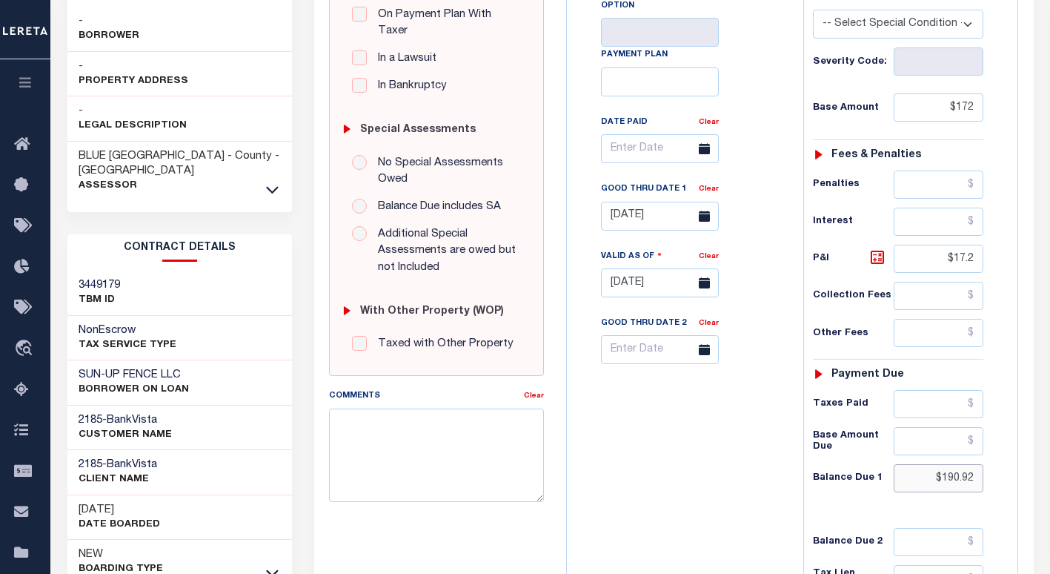
type input "$190.92"
type input "[DATE]"
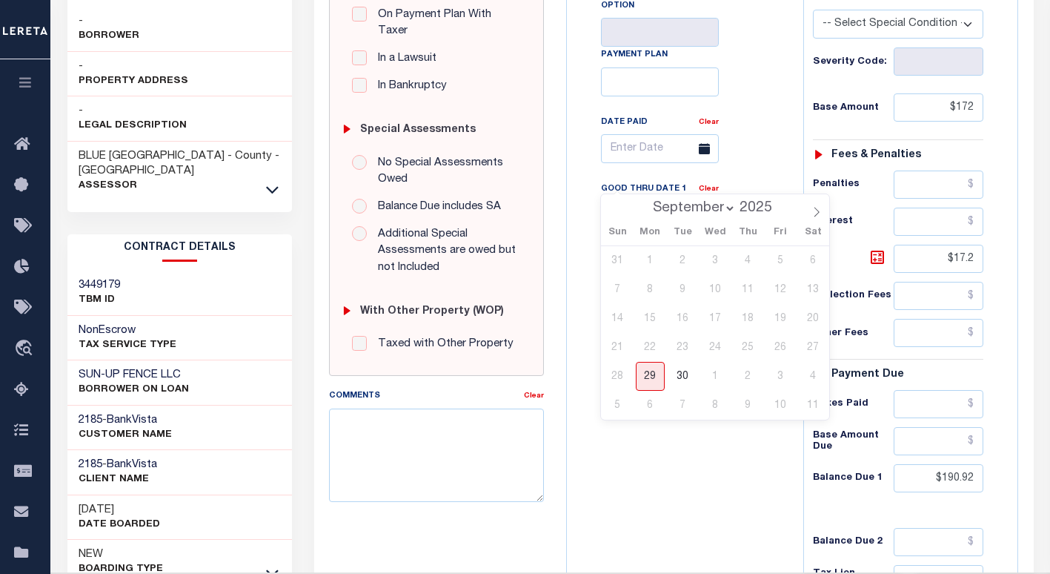
click at [666, 202] on input "08/26/2025" at bounding box center [660, 216] width 118 height 29
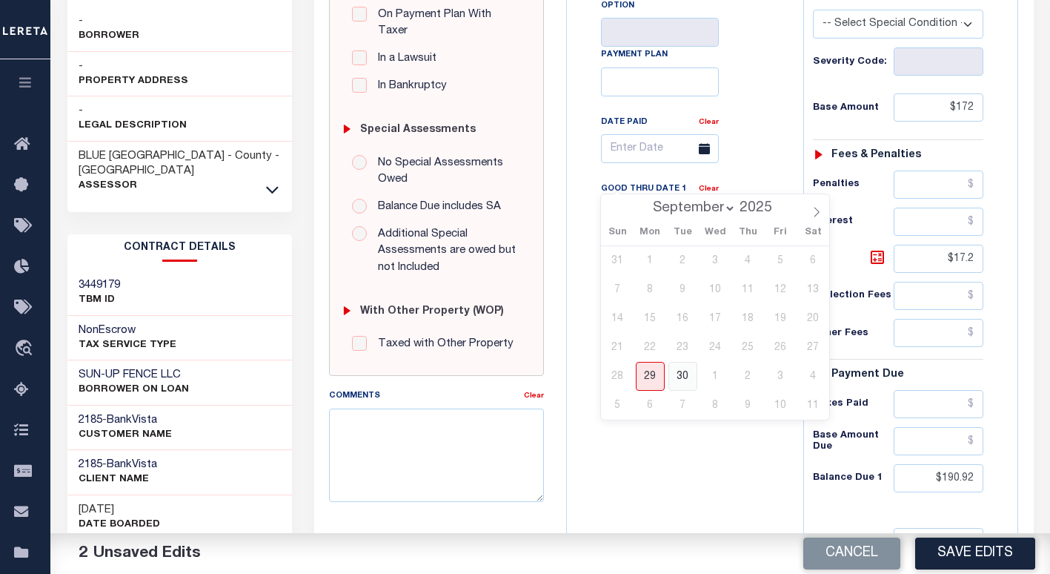
click at [681, 381] on span "30" at bounding box center [683, 376] width 29 height 29
type input "09/30/2025"
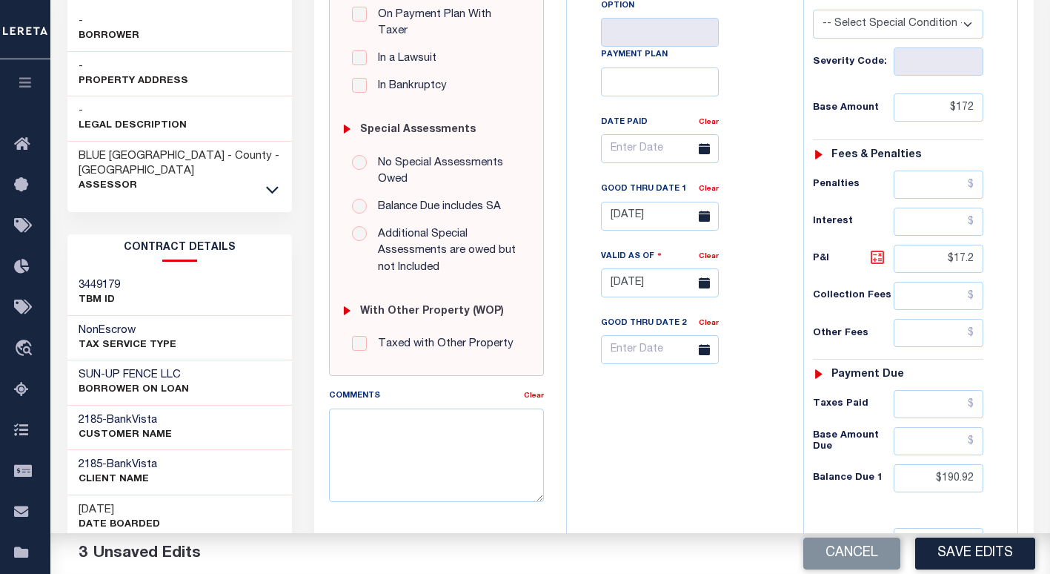
click at [876, 253] on icon at bounding box center [877, 257] width 9 height 9
type input "$18.92"
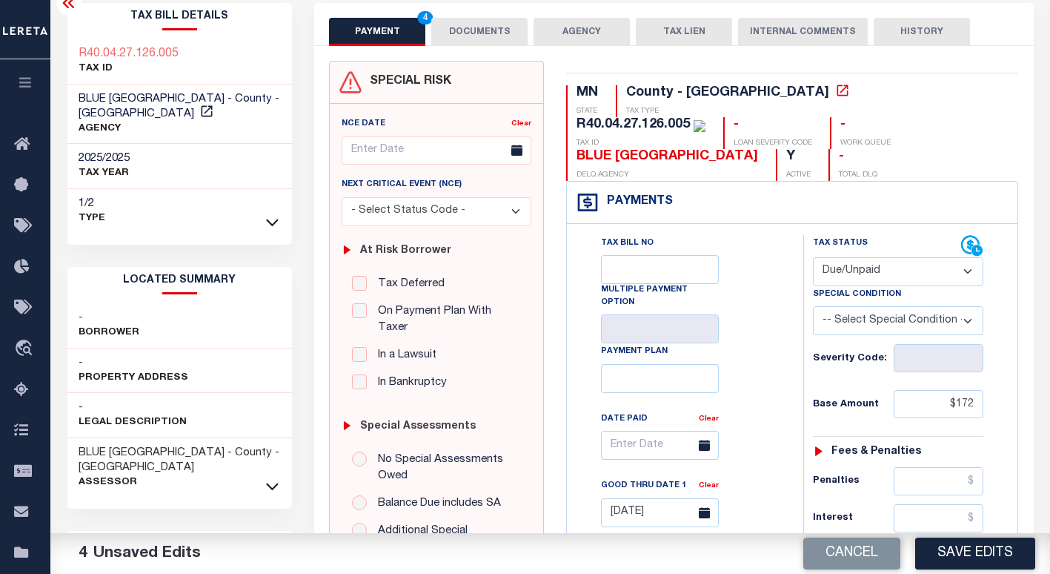
scroll to position [0, 0]
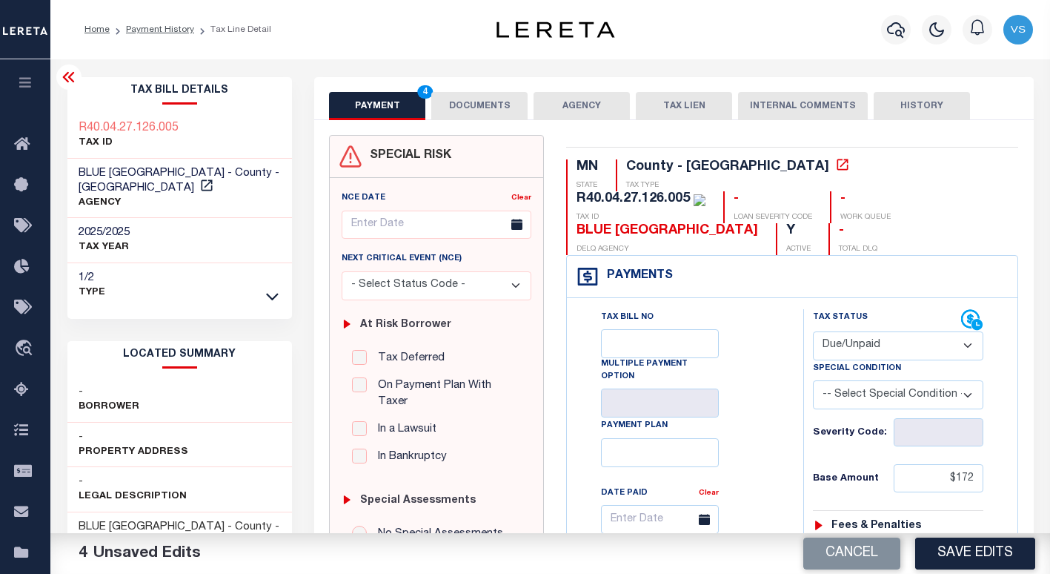
click at [483, 100] on button "DOCUMENTS" at bounding box center [479, 106] width 96 height 28
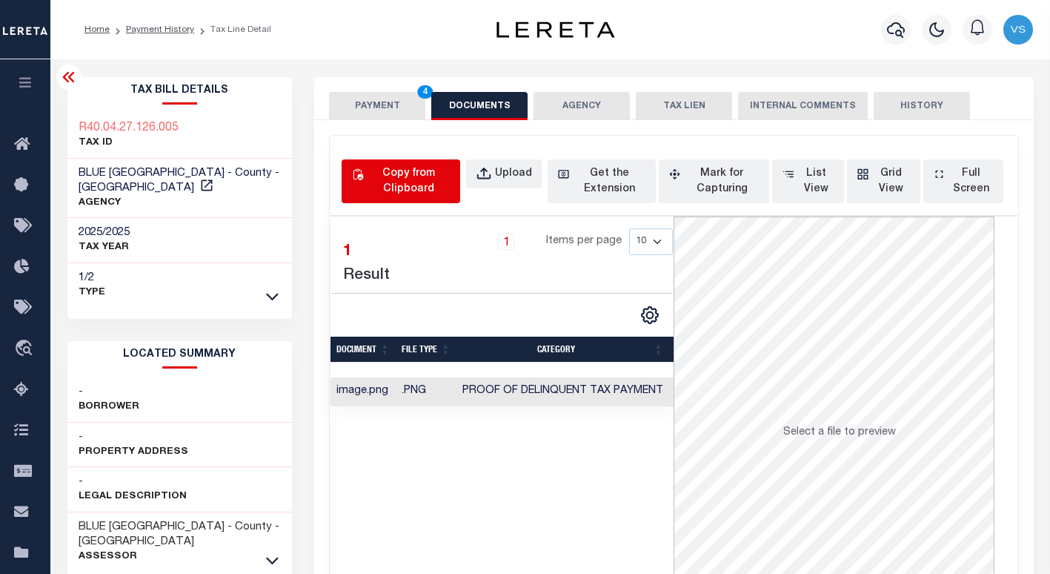
click at [413, 182] on div "Copy from Clipboard" at bounding box center [409, 181] width 84 height 31
select select "POP"
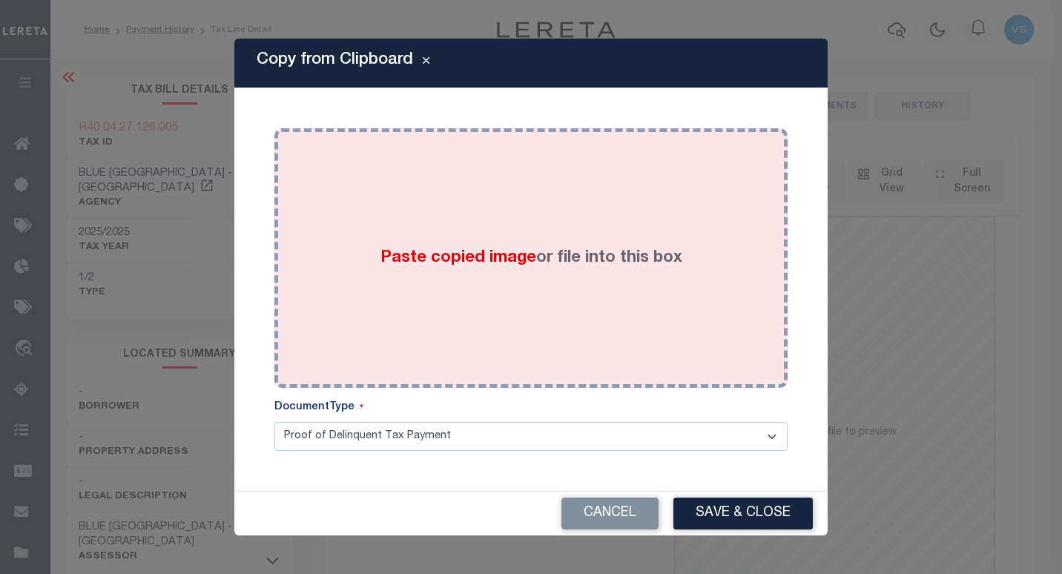
click at [354, 360] on div "Paste copied image or file into this box" at bounding box center [530, 257] width 491 height 237
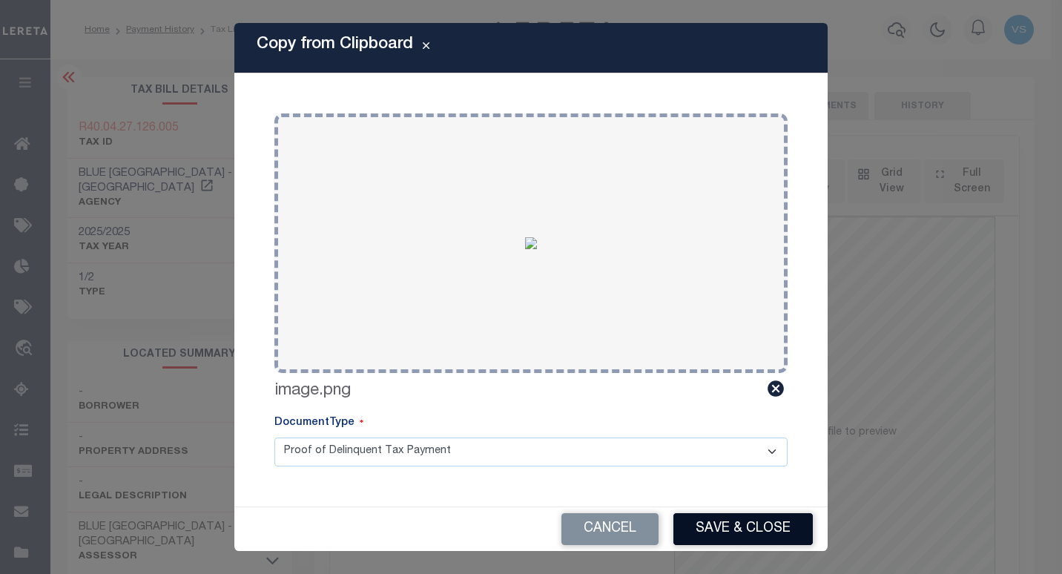
click at [725, 525] on button "Save & Close" at bounding box center [742, 529] width 139 height 32
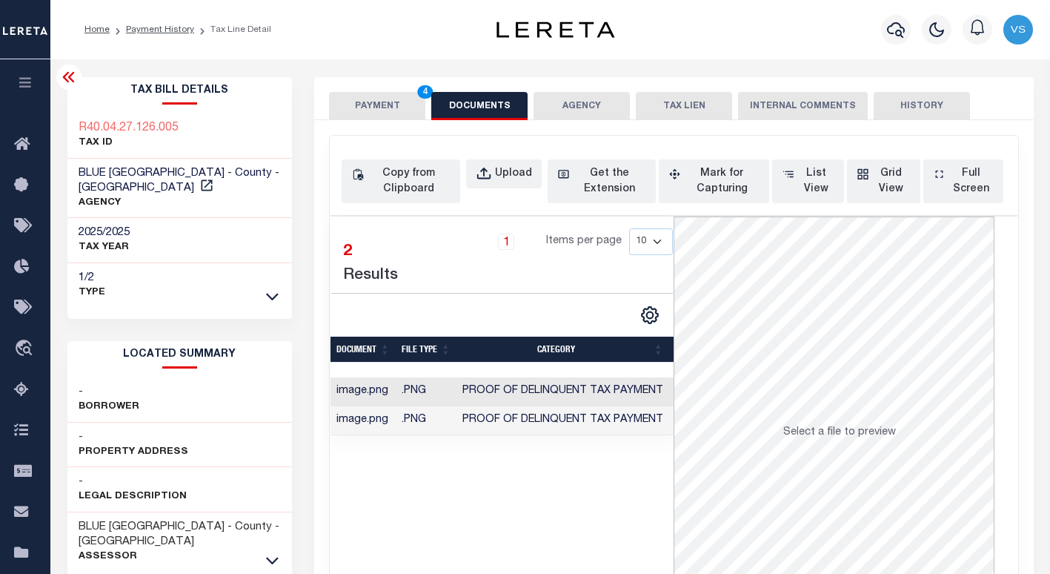
click at [365, 110] on button "PAYMENT 4" at bounding box center [377, 106] width 96 height 28
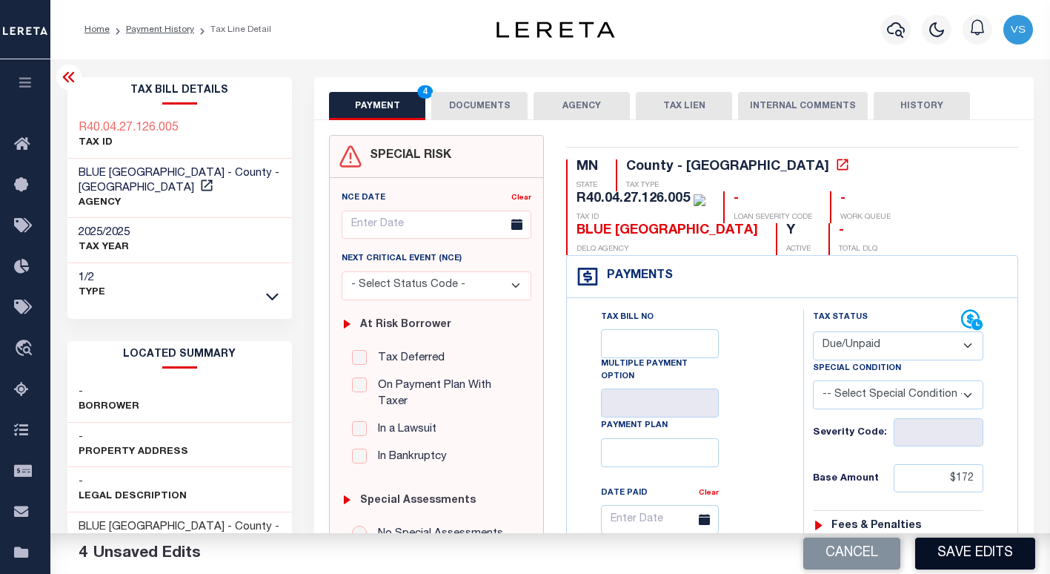
click at [966, 551] on button "Save Edits" at bounding box center [976, 553] width 120 height 32
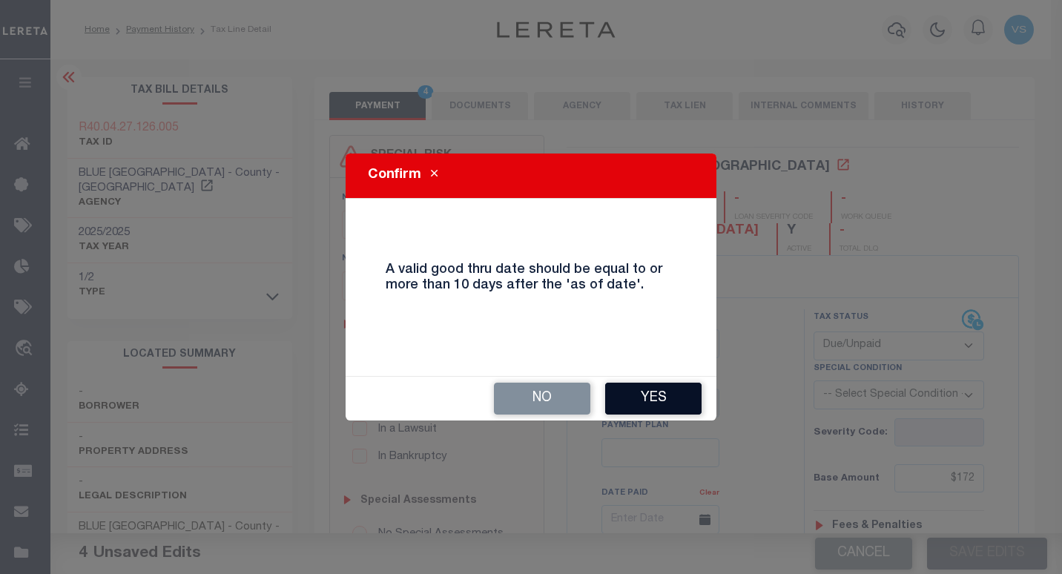
click at [669, 394] on button "Yes" at bounding box center [653, 399] width 96 height 32
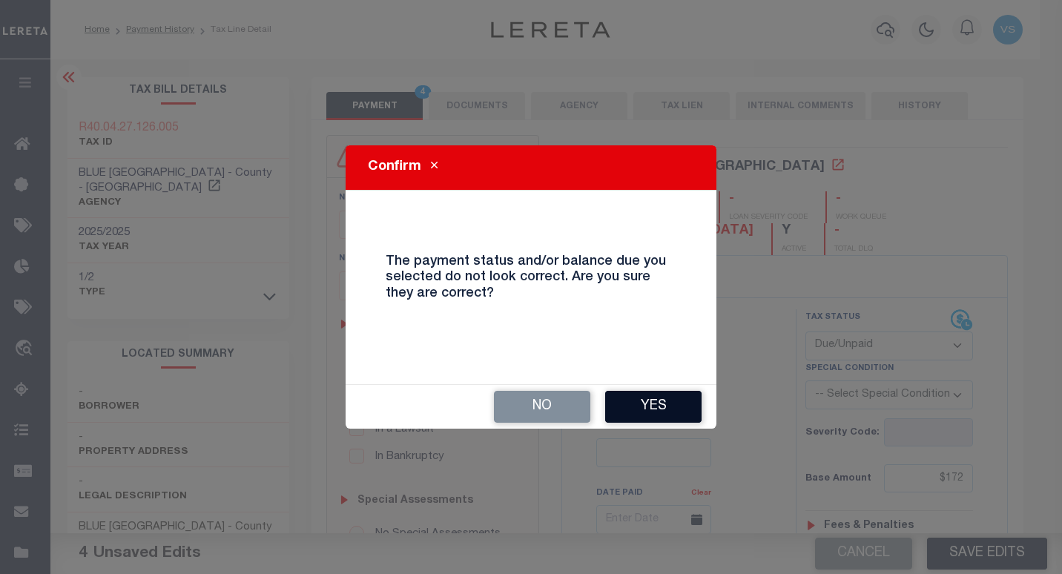
click at [635, 398] on button "Yes" at bounding box center [653, 407] width 96 height 32
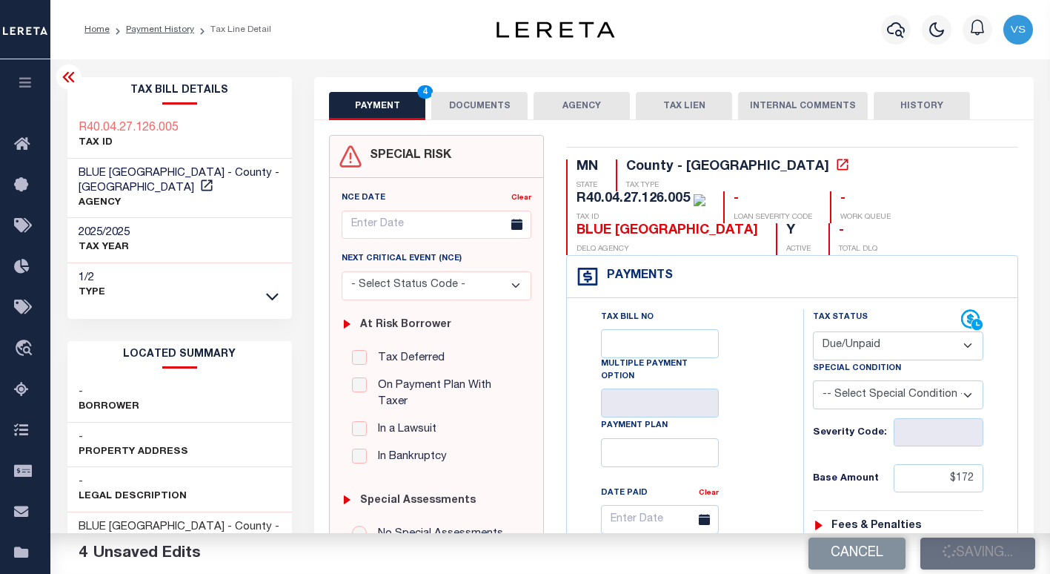
checkbox input "false"
type input "$172"
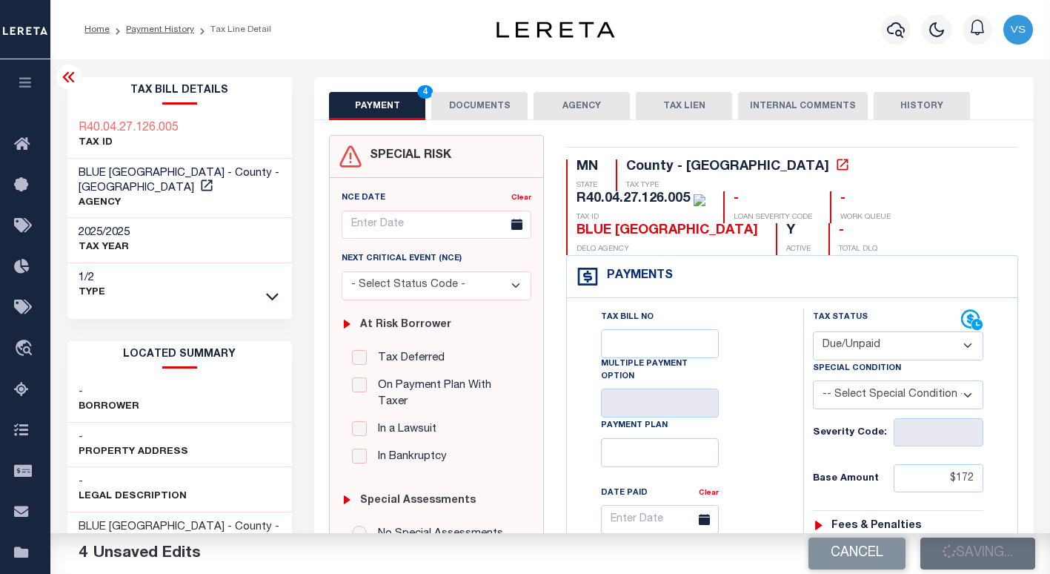
type input "$18.92"
type input "$190.92"
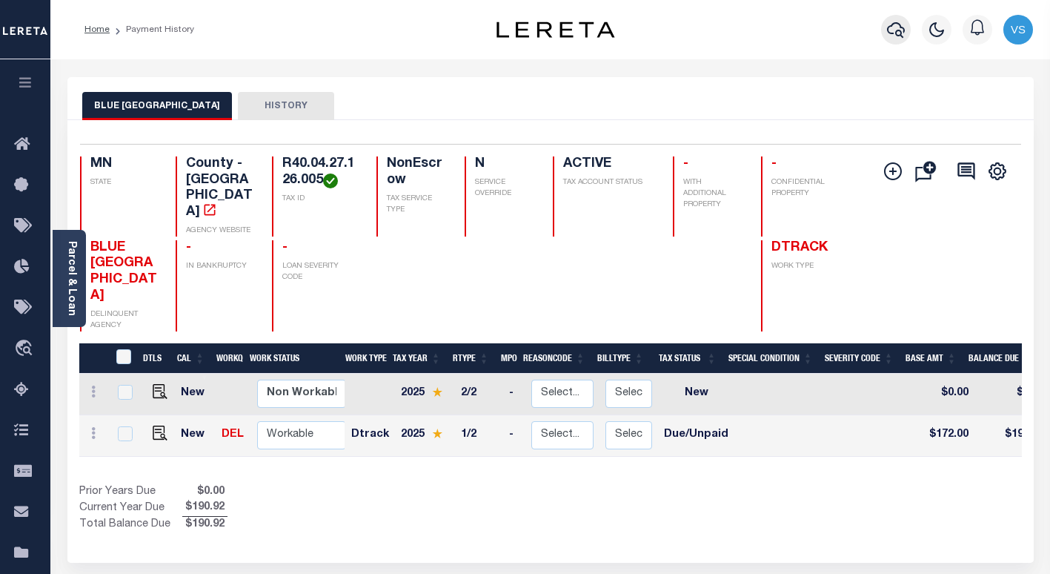
click at [891, 33] on icon "button" at bounding box center [896, 30] width 18 height 16
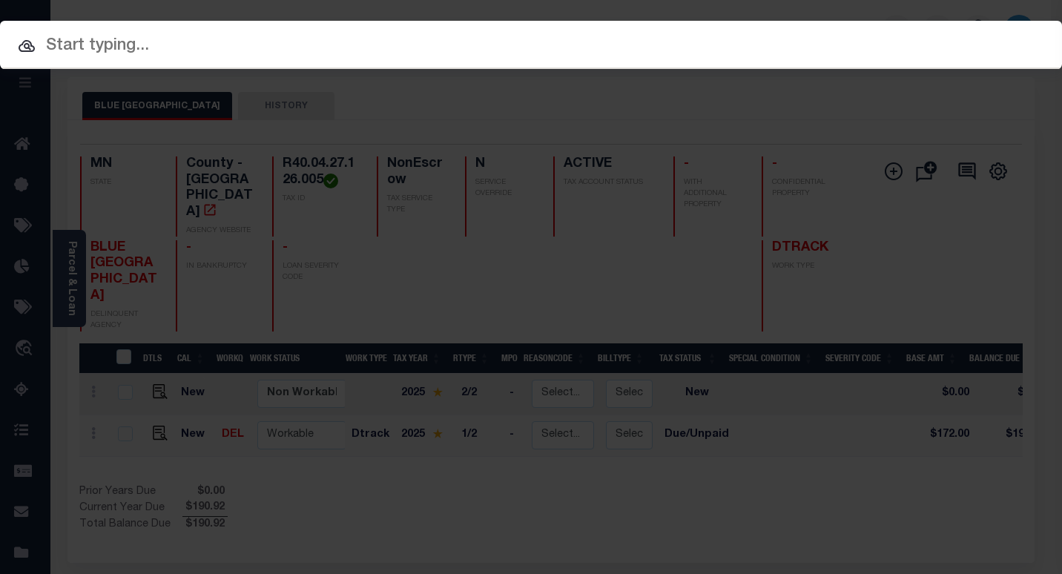
paste input "1412573"
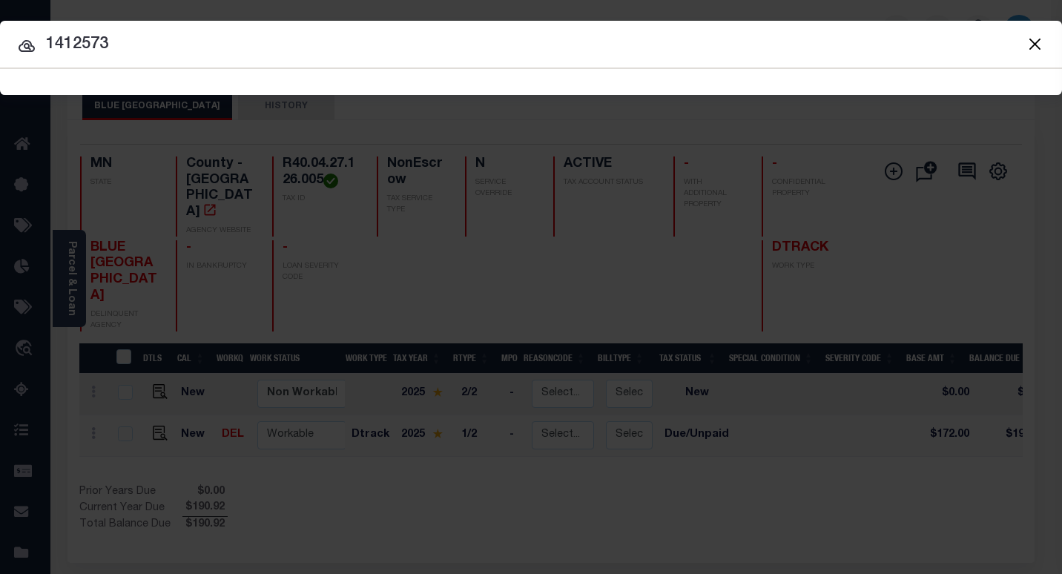
type input "1412573"
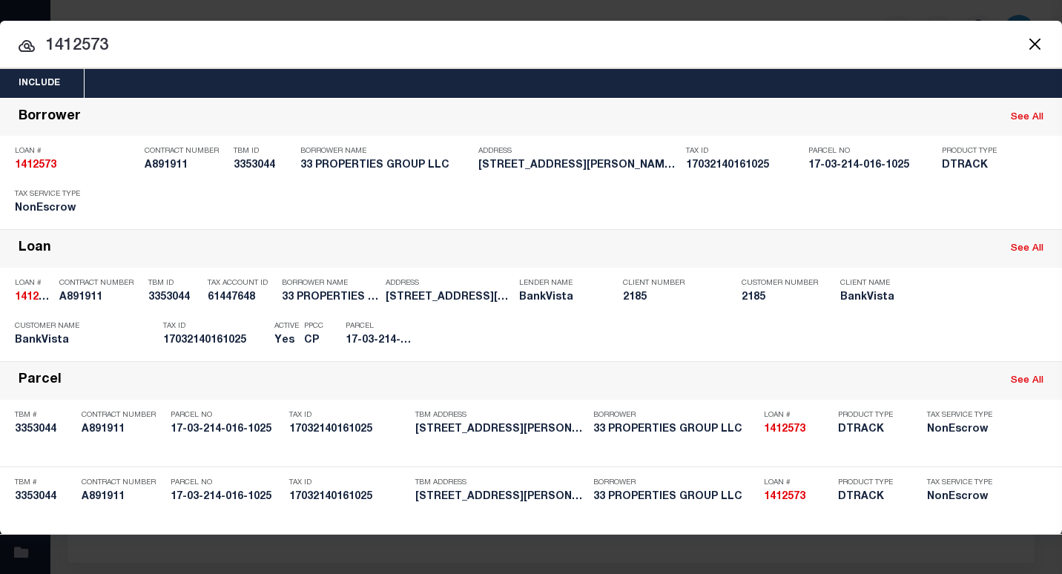
click at [946, 338] on div "Payment History" at bounding box center [962, 336] width 91 height 16
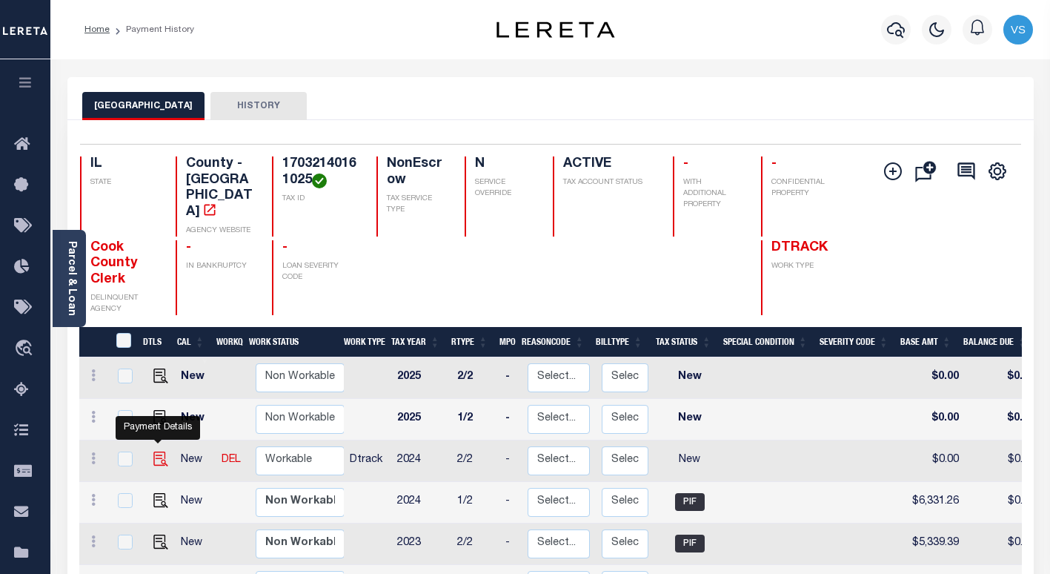
click at [158, 451] on img "" at bounding box center [160, 458] width 15 height 15
checkbox input "true"
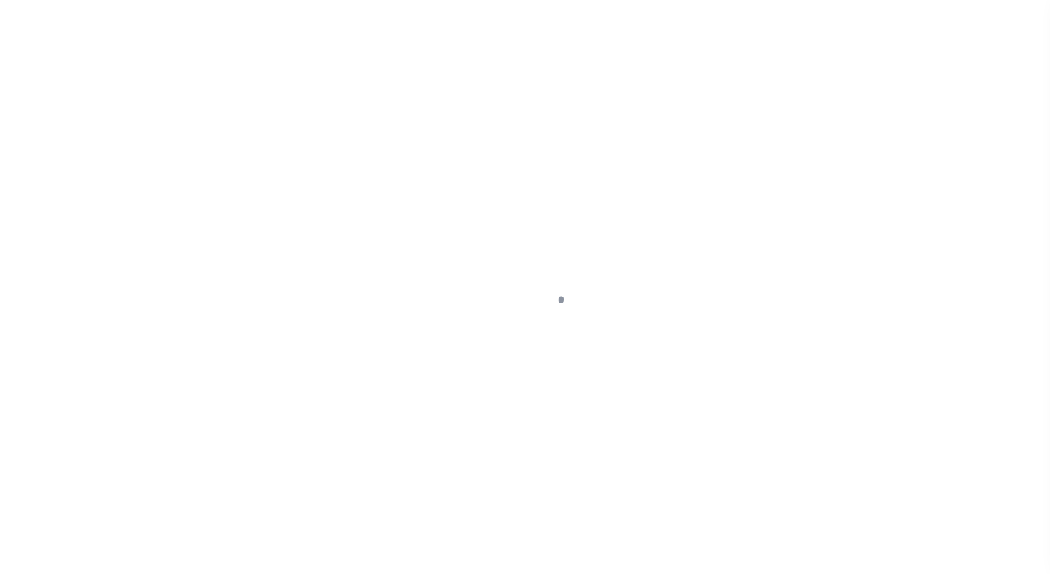
select select "NW2"
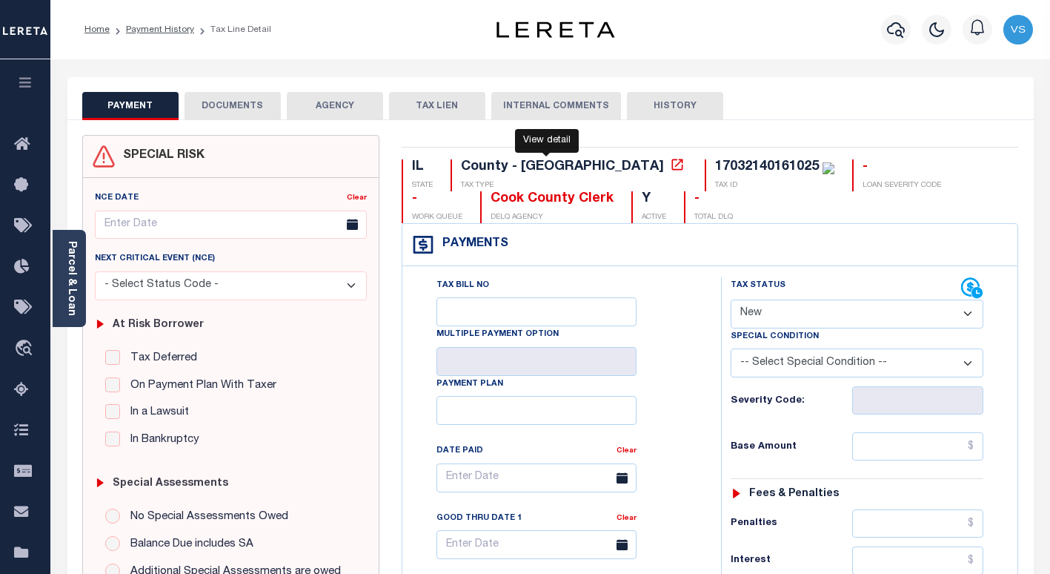
click at [670, 165] on icon at bounding box center [677, 164] width 15 height 15
click at [77, 267] on div "Parcel & Loan" at bounding box center [69, 278] width 33 height 97
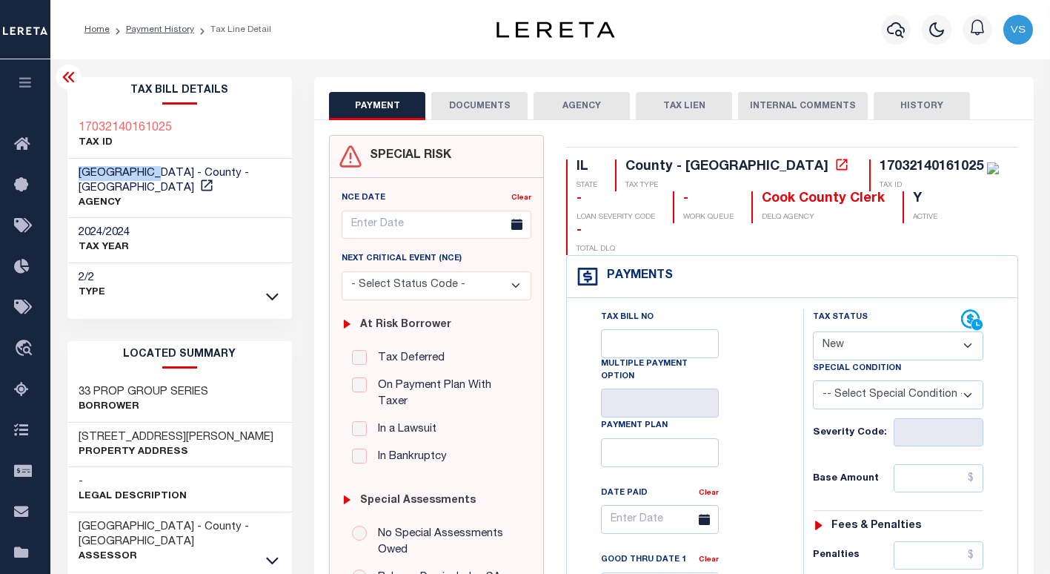
drag, startPoint x: 162, startPoint y: 173, endPoint x: 63, endPoint y: 172, distance: 98.6
copy span "[GEOGRAPHIC_DATA]"
drag, startPoint x: 174, startPoint y: 422, endPoint x: 72, endPoint y: 421, distance: 102.3
click at [72, 423] on div "221 E WALTON PL Property Address" at bounding box center [179, 445] width 225 height 45
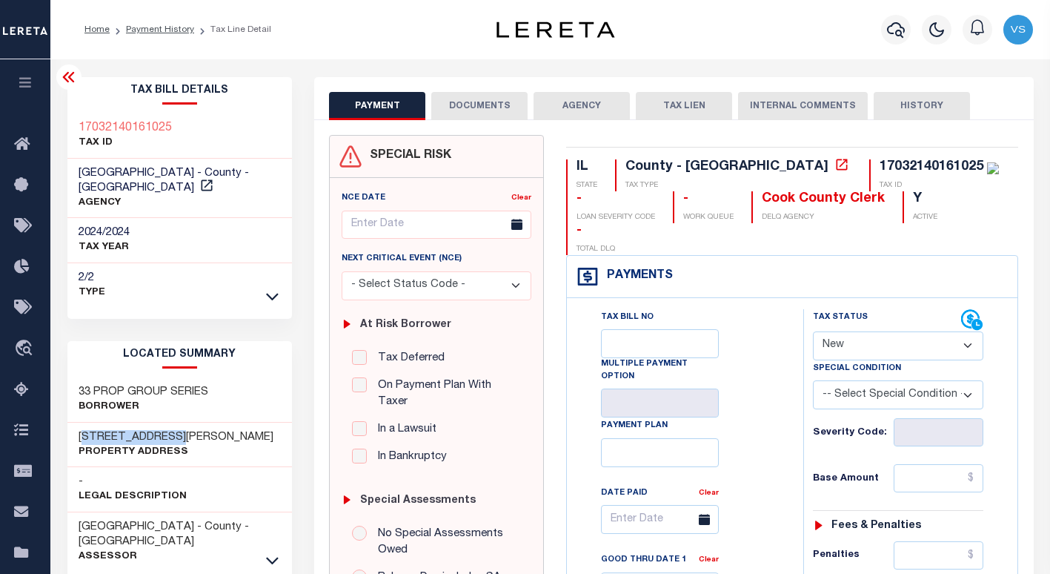
copy h3 "221 E WALTON PL"
drag, startPoint x: 173, startPoint y: 130, endPoint x: 76, endPoint y: 132, distance: 97.9
click at [76, 132] on div "17032140161025 TAX ID" at bounding box center [179, 135] width 225 height 45
copy h3 "17032140161025"
click at [900, 28] on icon "button" at bounding box center [896, 30] width 18 height 18
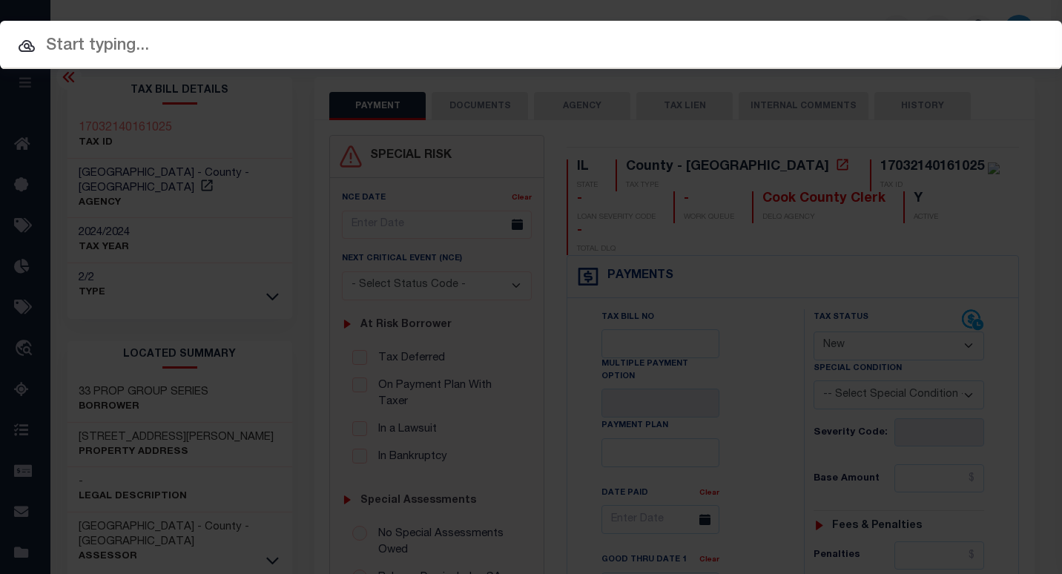
paste input "1412573"
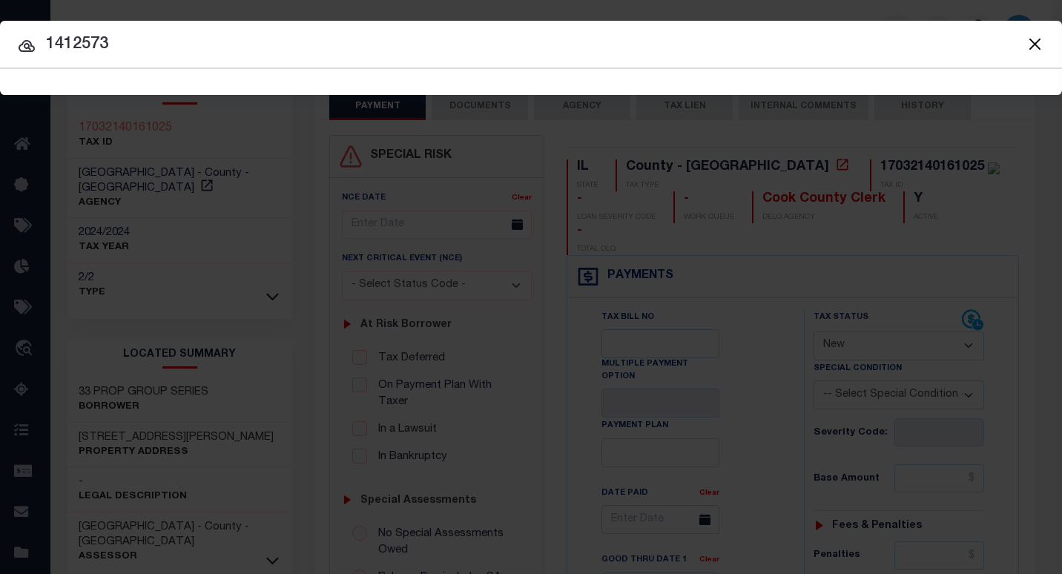
type input "1412573"
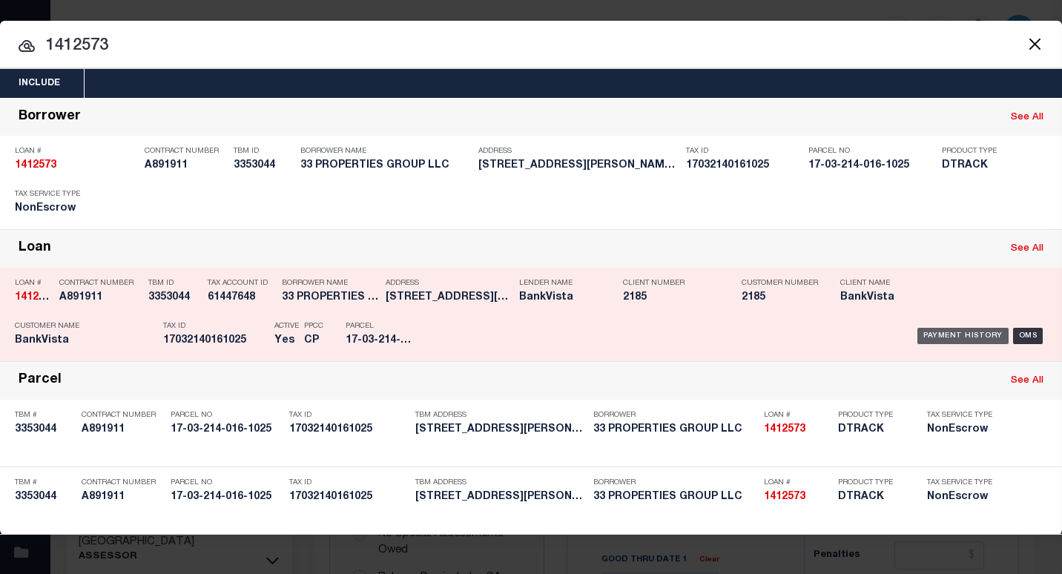
click at [959, 338] on div "Payment History" at bounding box center [962, 336] width 91 height 16
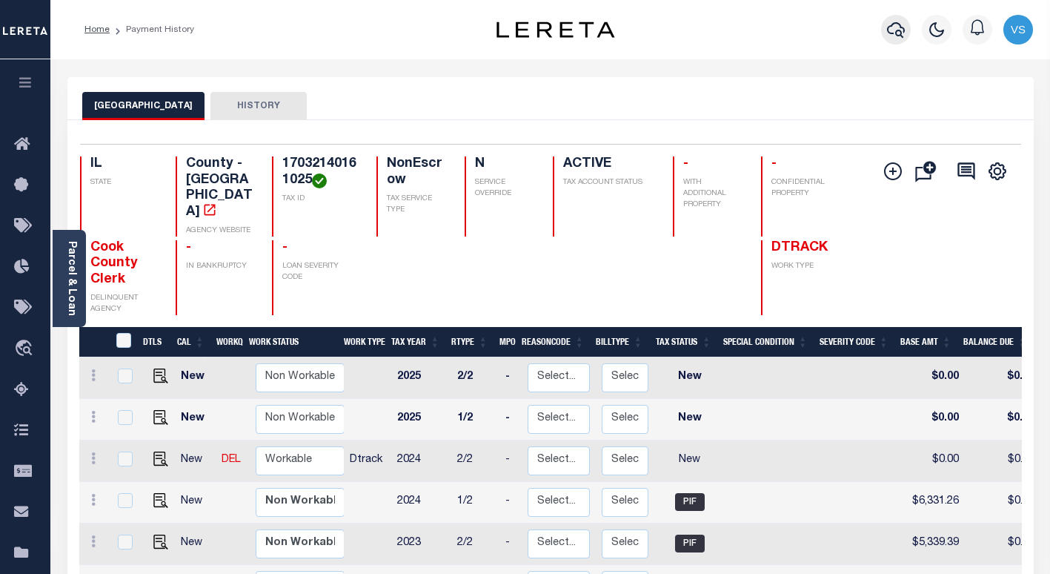
click at [901, 33] on icon "button" at bounding box center [896, 30] width 18 height 16
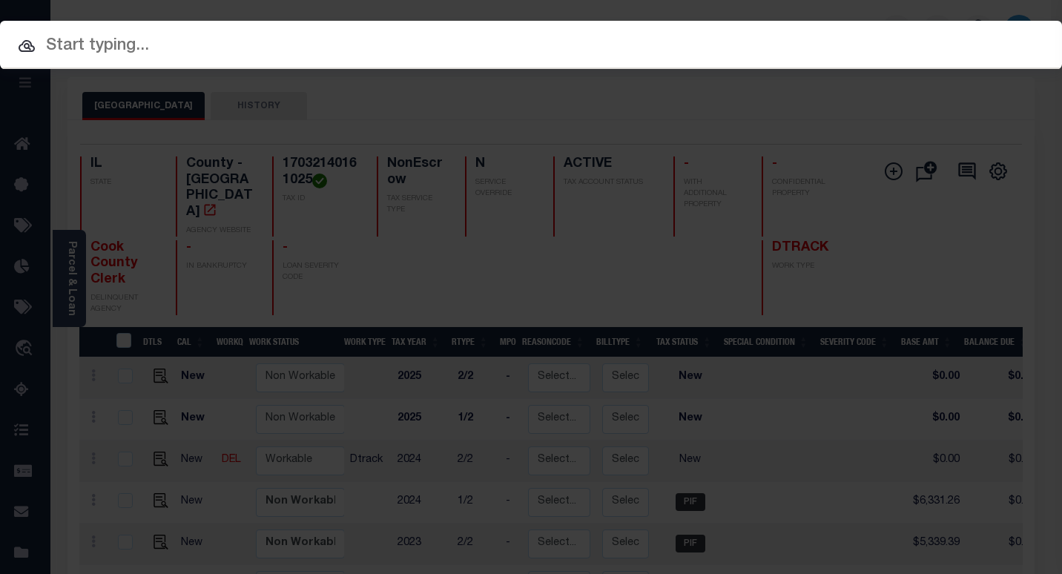
paste input "1412573"
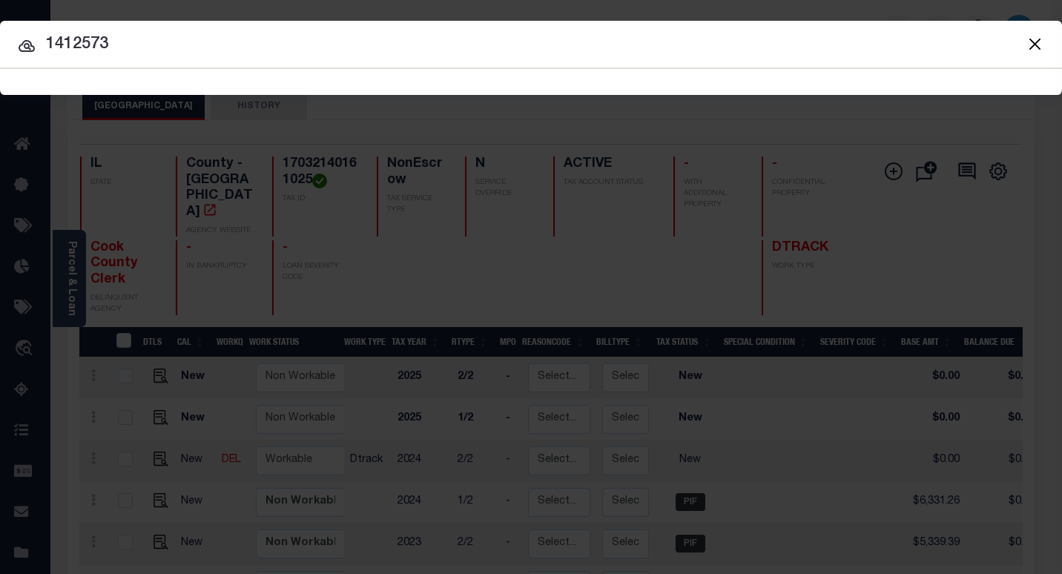
type input "1412573"
click at [1035, 41] on button "Close" at bounding box center [1034, 43] width 19 height 19
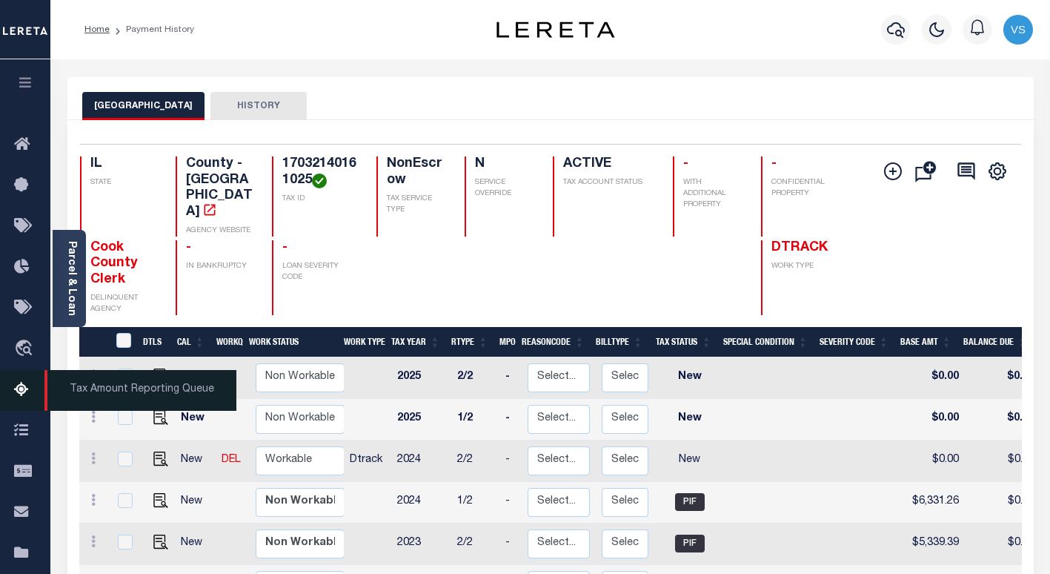
click at [113, 388] on span "Tax Amount Reporting Queue" at bounding box center [140, 390] width 192 height 41
